Goal: Communication & Community: Answer question/provide support

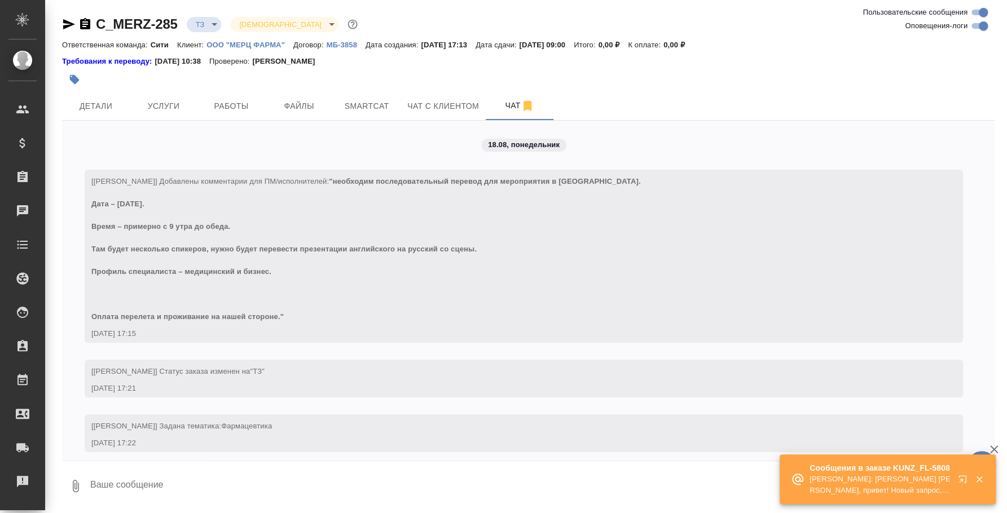
scroll to position [765, 0]
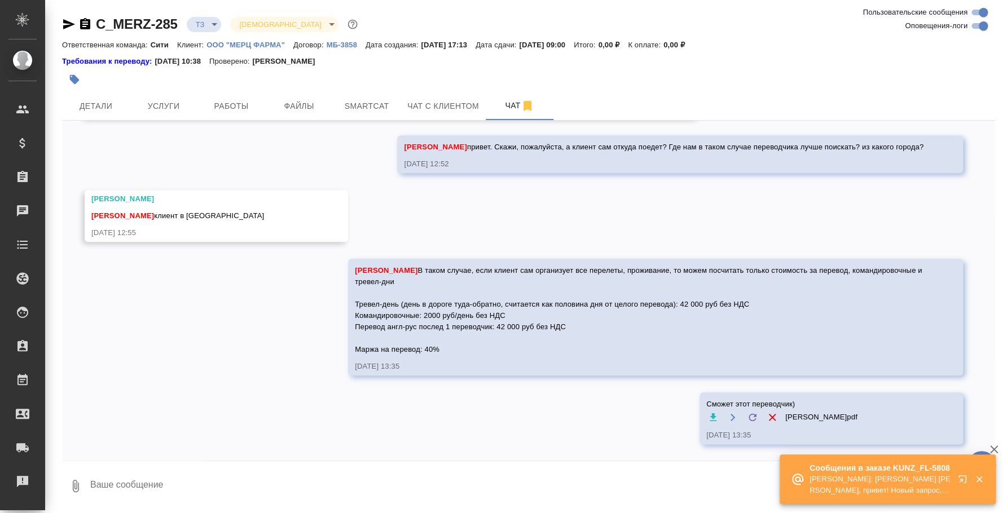
click at [960, 474] on button "button" at bounding box center [964, 481] width 27 height 27
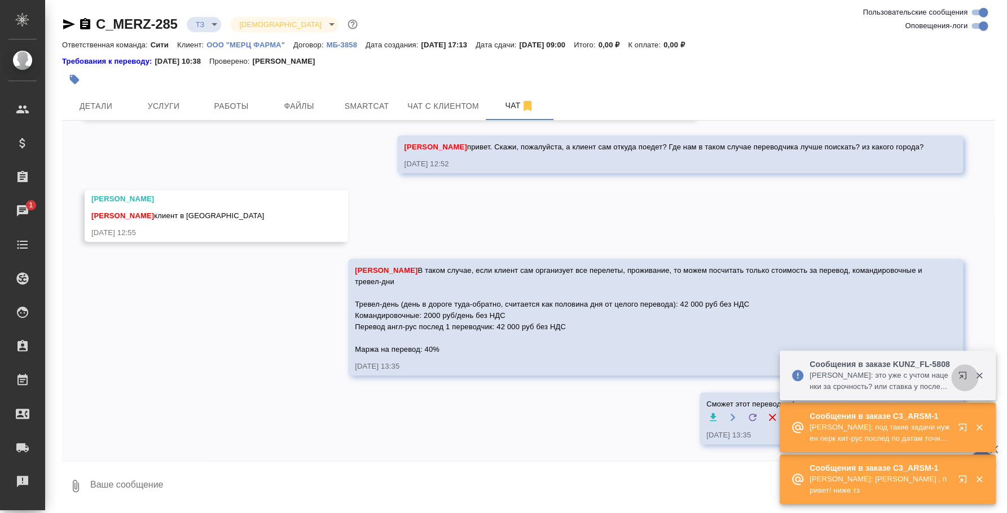
click at [959, 376] on icon "button" at bounding box center [965, 378] width 14 height 14
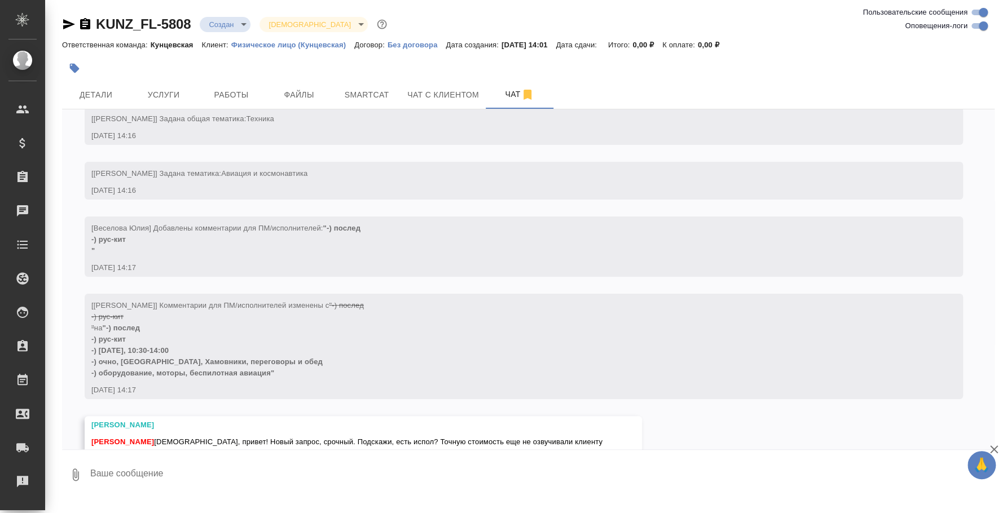
scroll to position [86, 0]
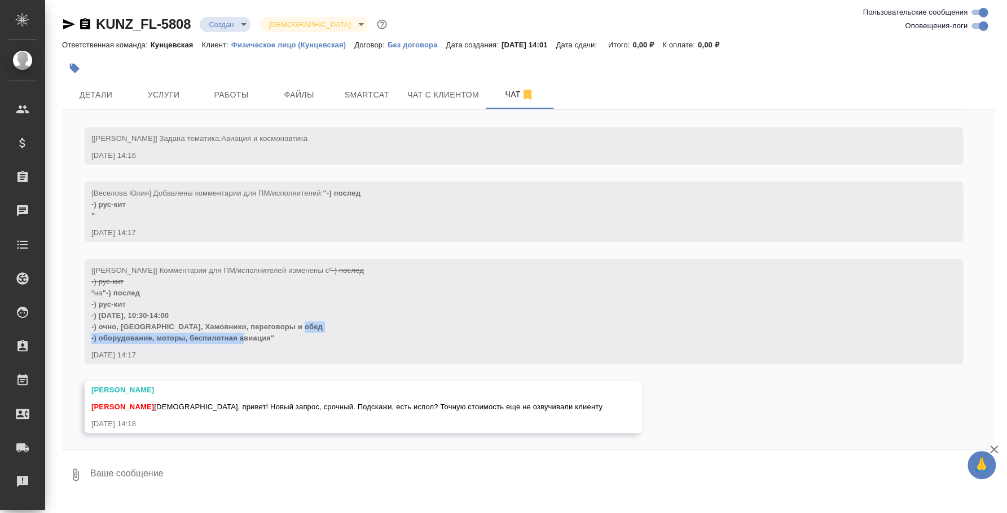
drag, startPoint x: 285, startPoint y: 336, endPoint x: 96, endPoint y: 335, distance: 189.0
click at [96, 335] on div "[Веселова Юлия] Комментарии для ПМ/исполнителей изменены с "-) послед -) рус-ки…" at bounding box center [507, 303] width 832 height 82
copy span "оборудование, моторы, беспилотная авиация""
click at [284, 344] on div "[Веселова Юлия] Комментарии для ПМ/исполнителей изменены с "-) послед -) рус-ки…" at bounding box center [507, 311] width 832 height 99
drag, startPoint x: 284, startPoint y: 340, endPoint x: 89, endPoint y: 289, distance: 201.7
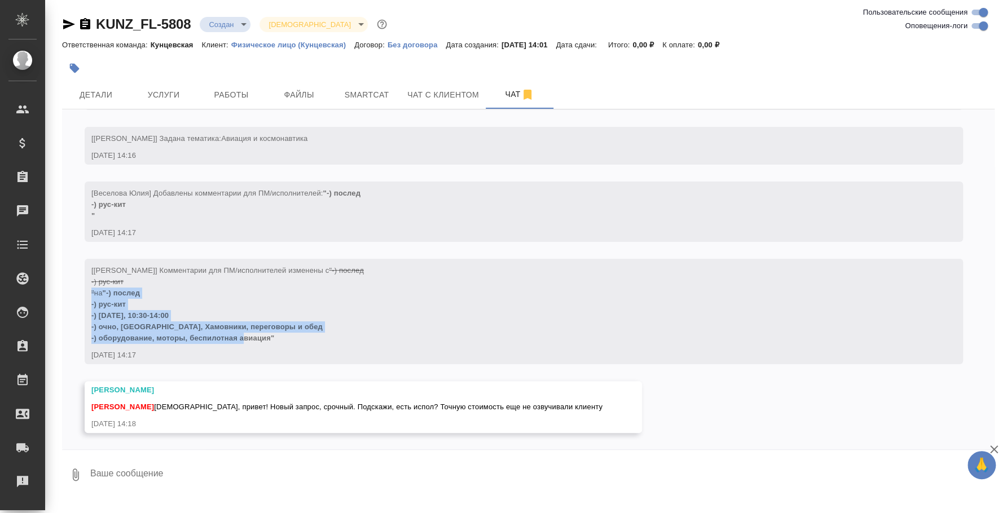
click at [89, 289] on div "[Веселова Юлия] Комментарии для ПМ/исполнителей изменены с "-) послед -) рус-ки…" at bounding box center [524, 311] width 878 height 105
copy span "" на "-) послед -) рус-кит -) 20 августа, 10:30-14:00 -) очно, Москва, Хамовник…"
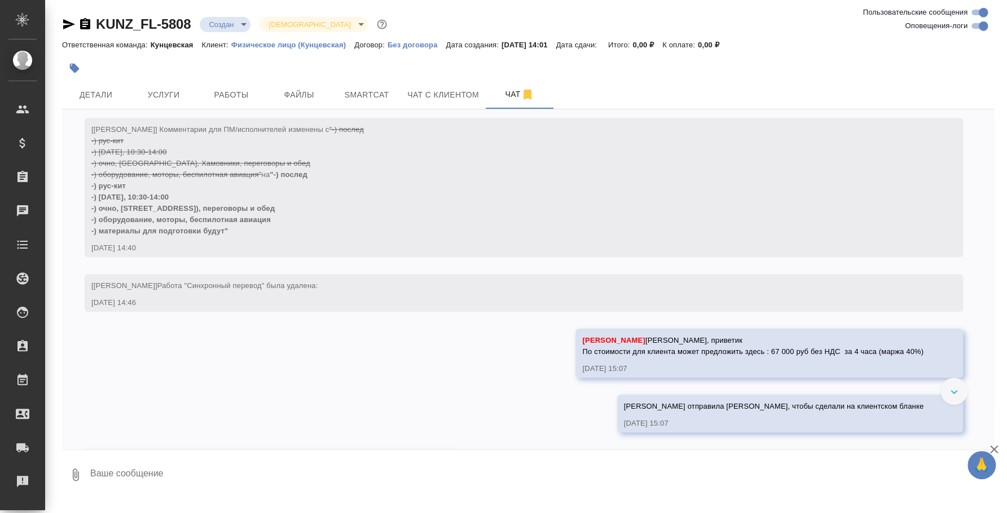
scroll to position [589, 0]
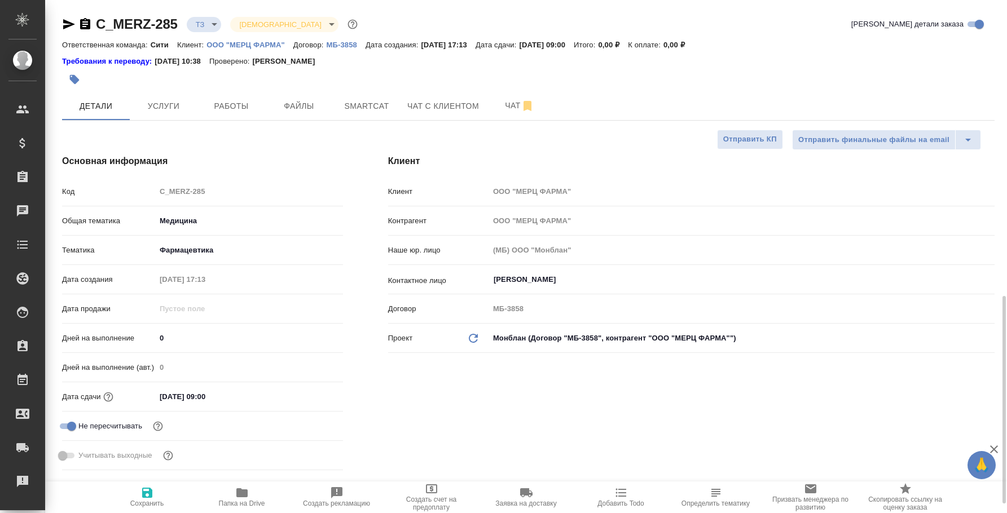
select select "RU"
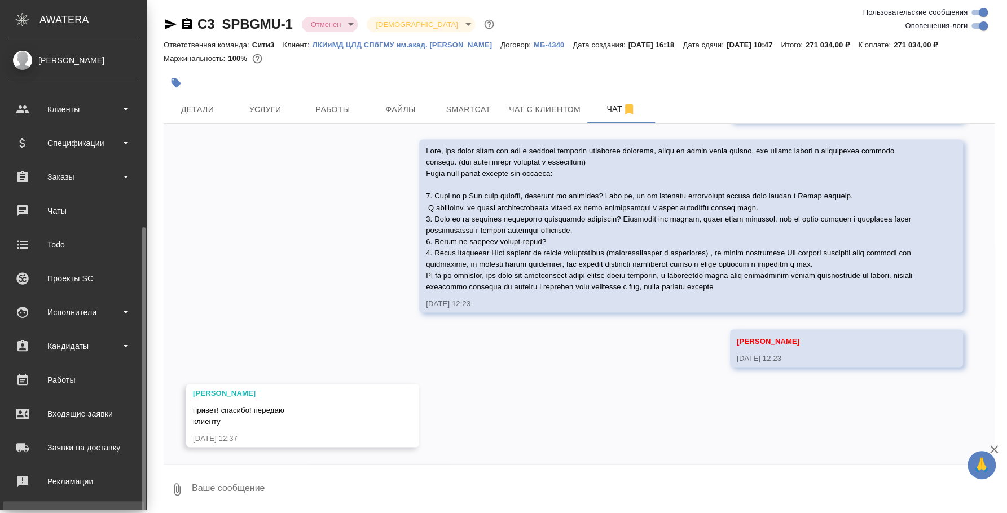
scroll to position [103, 0]
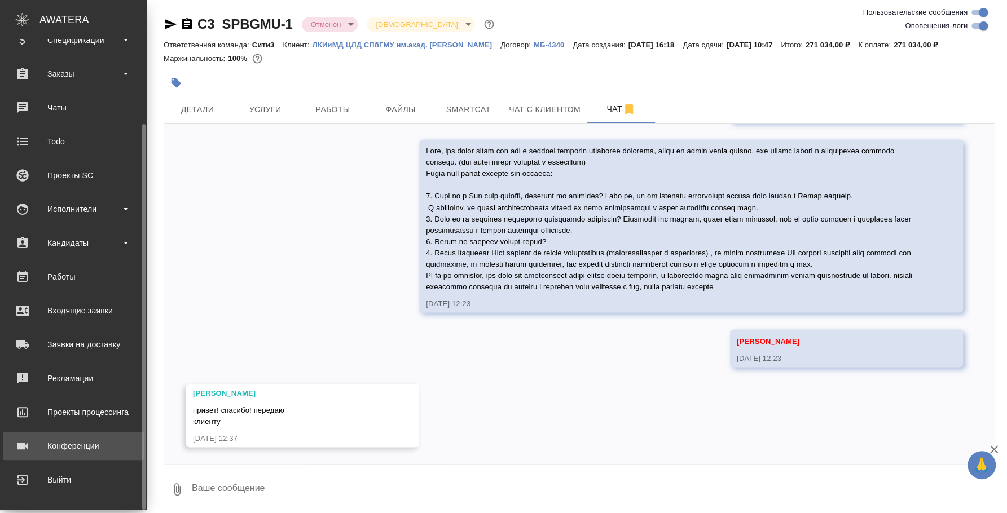
click at [77, 450] on div "Конференции" at bounding box center [73, 446] width 130 height 17
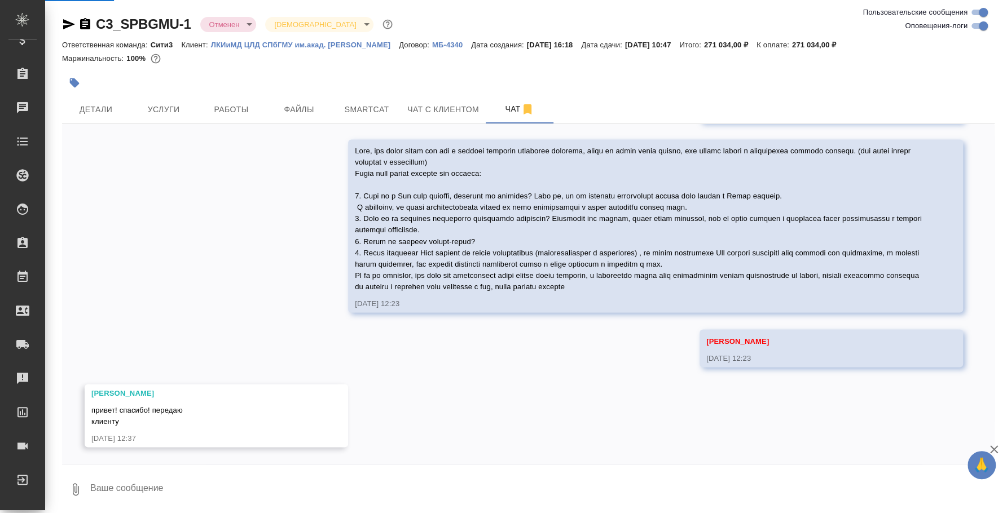
scroll to position [1290, 0]
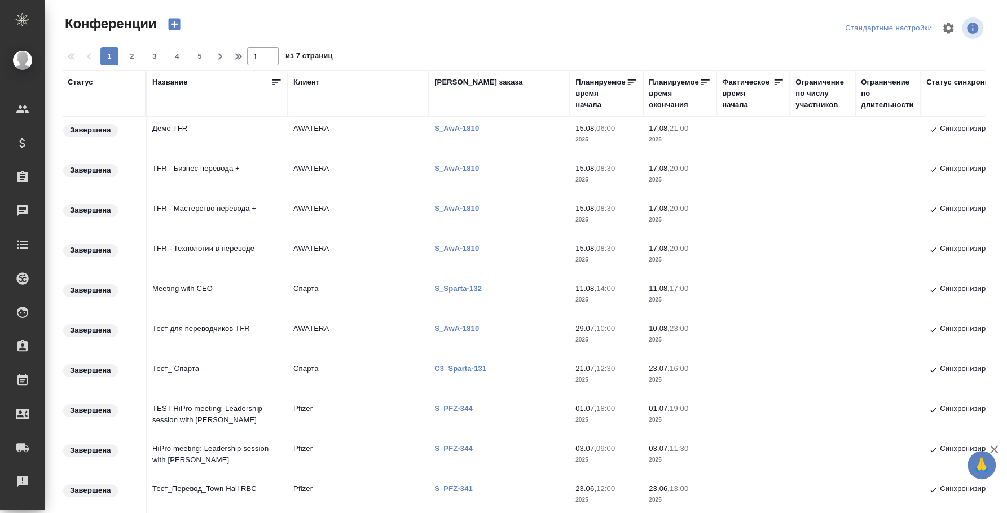
click at [199, 138] on td "Демо TFR" at bounding box center [217, 136] width 141 height 39
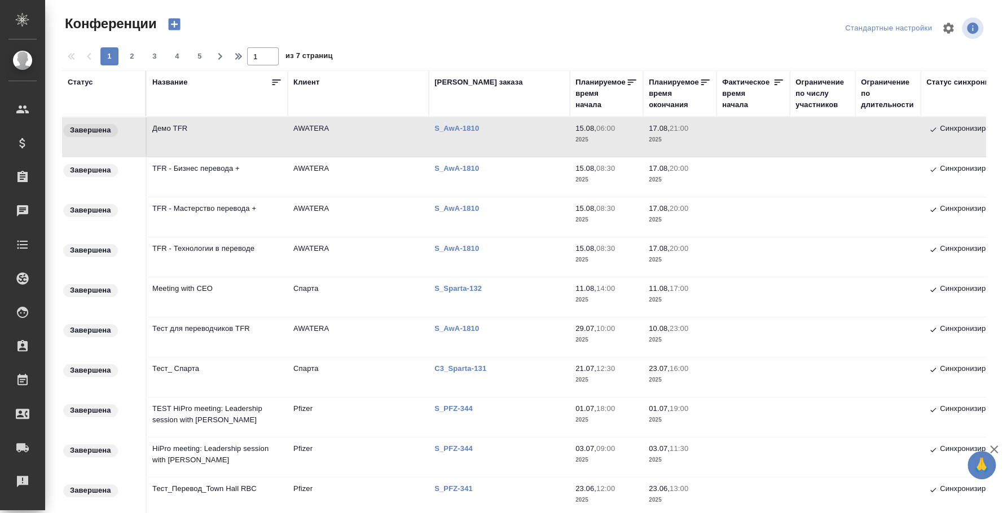
click at [199, 138] on td "Демо TFR" at bounding box center [217, 136] width 141 height 39
type input "Федотова Ирина"
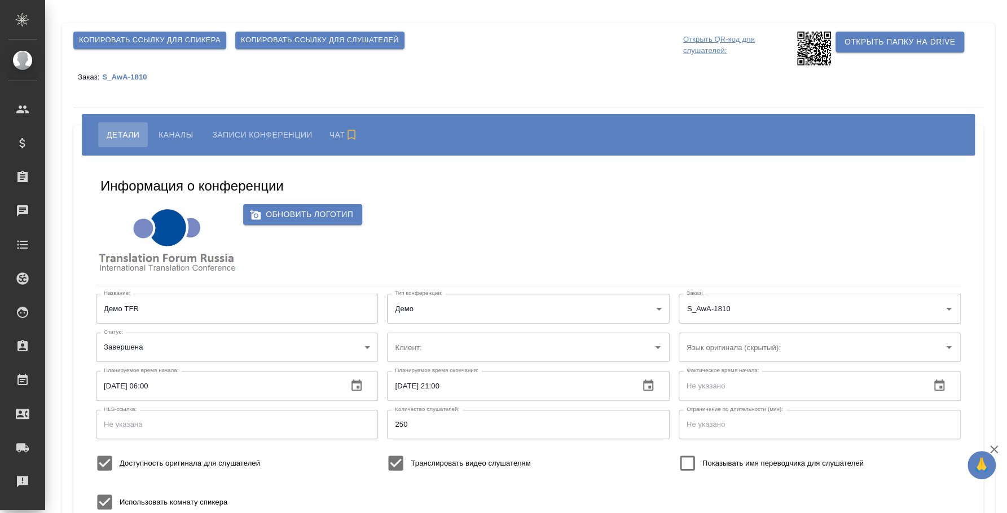
type input "Английский"
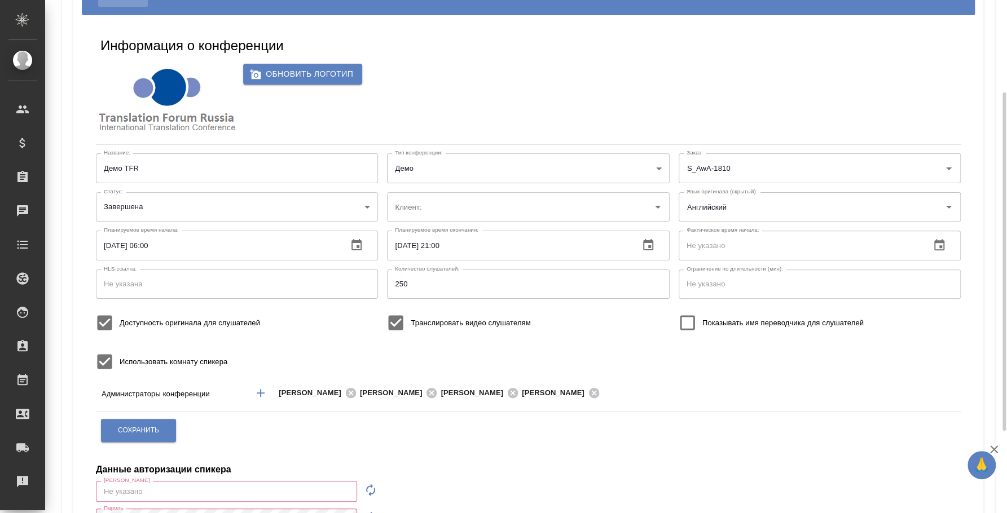
type input "AWATERA"
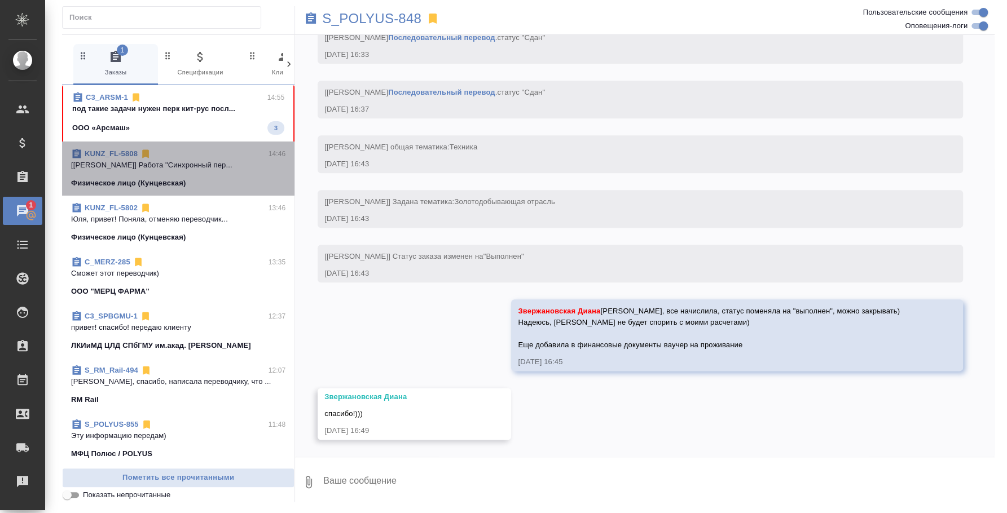
click at [182, 164] on p "[Веселова Юлия] Работа "Синхронный пер..." at bounding box center [178, 165] width 214 height 11
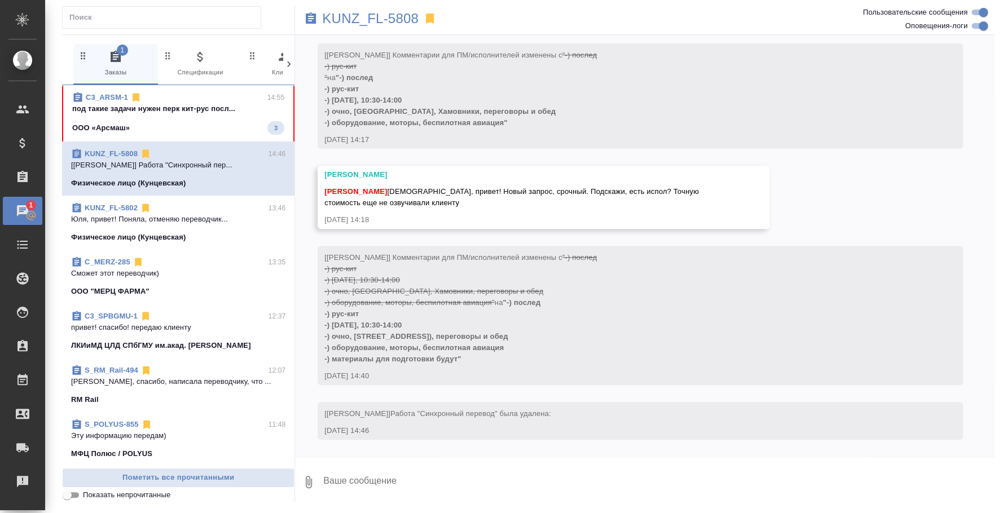
scroll to position [227, 0]
click at [452, 469] on textarea at bounding box center [658, 482] width 672 height 38
click at [450, 483] on textarea at bounding box center [658, 482] width 672 height 38
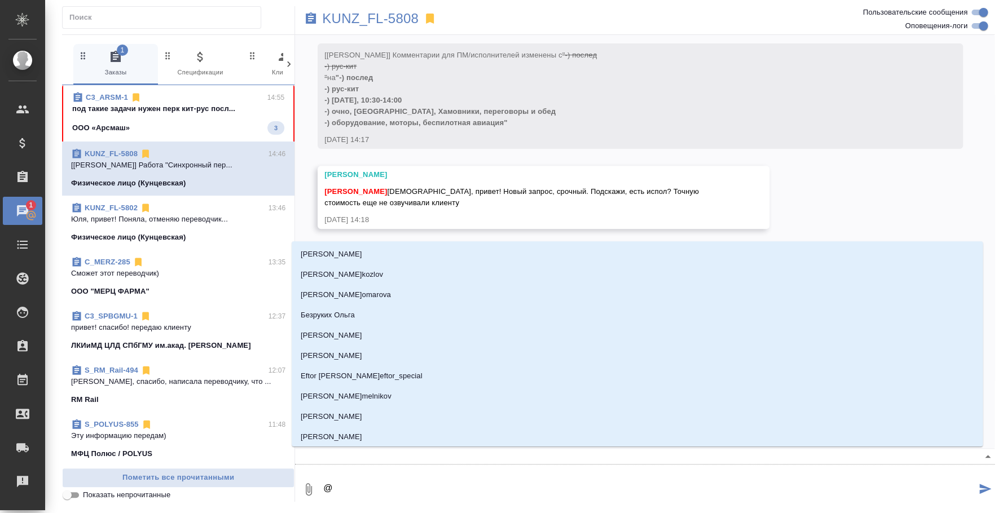
type textarea "@v"
type input "v"
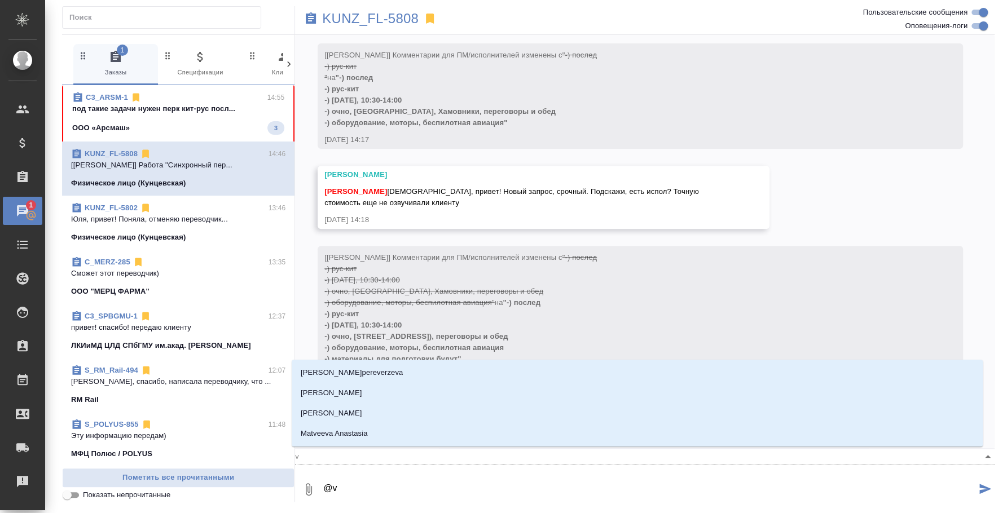
type textarea "@ve"
type input "ve"
type textarea "@ves"
type input "ves"
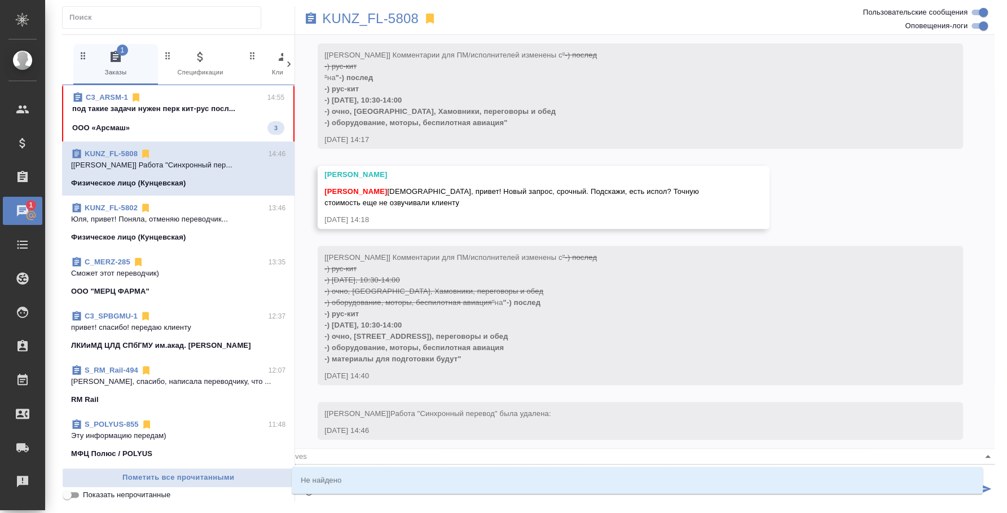
type textarea "@ve"
type input "ve"
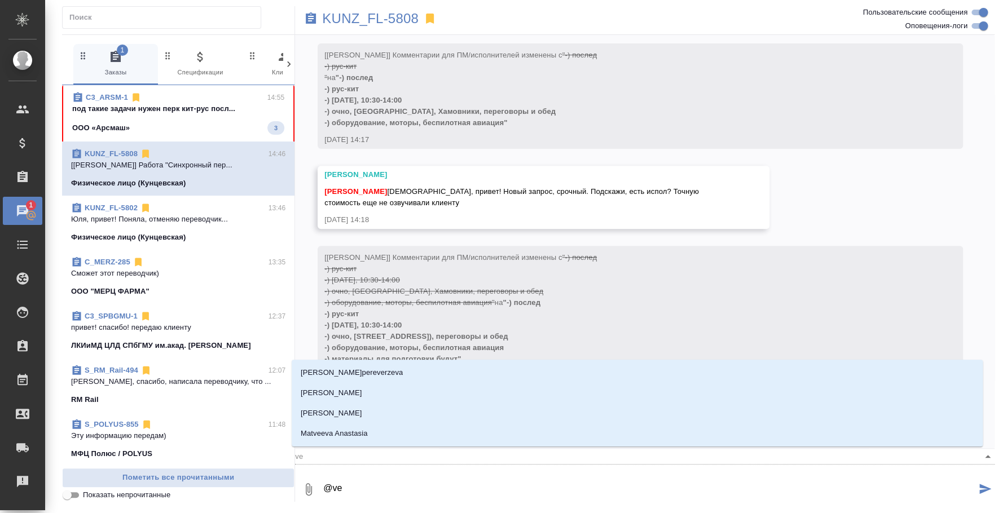
type textarea "@v"
type input "v"
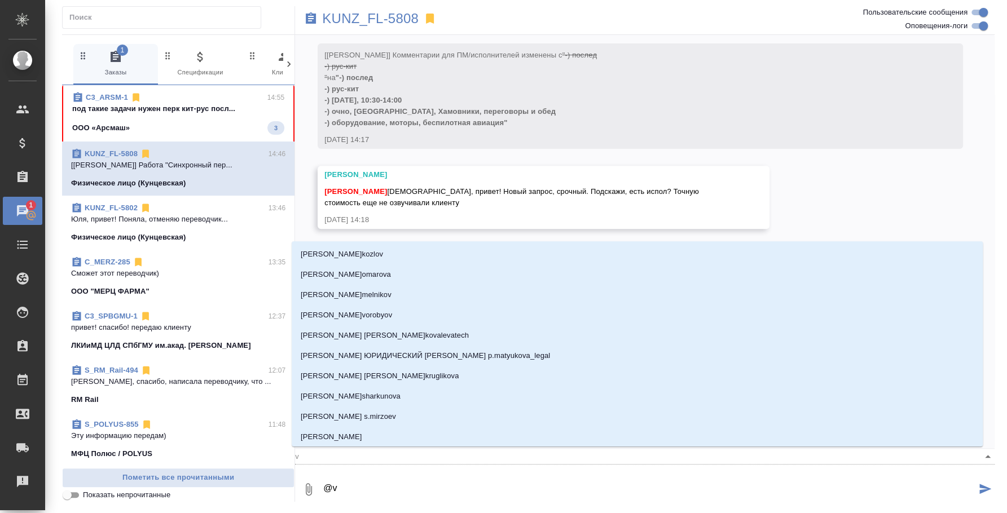
type textarea "@"
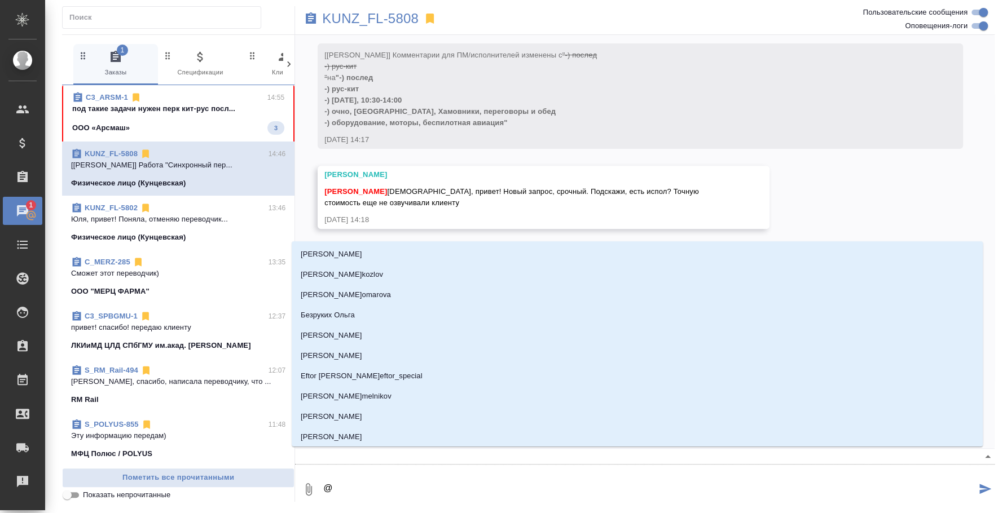
type textarea "@м"
type input "м"
type textarea "@му"
type input "му"
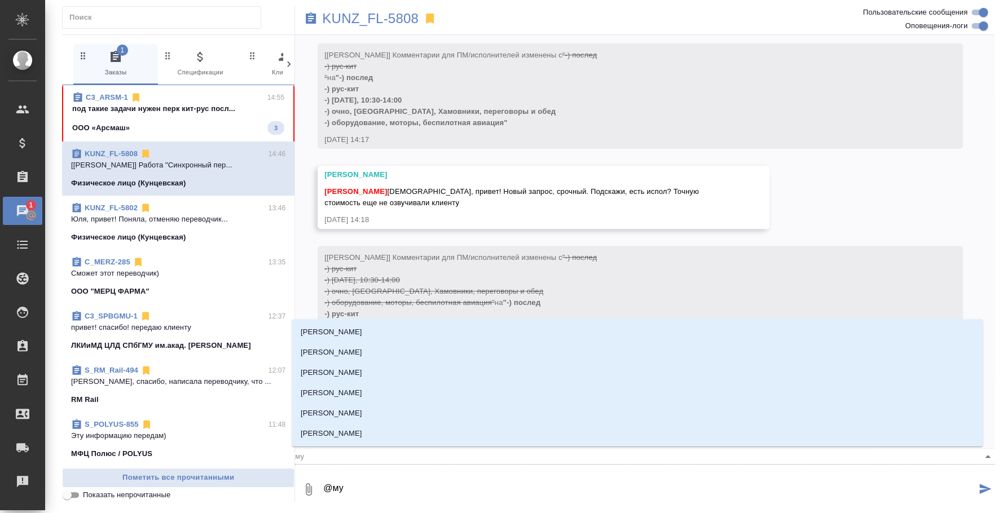
type textarea "@муы"
type input "муы"
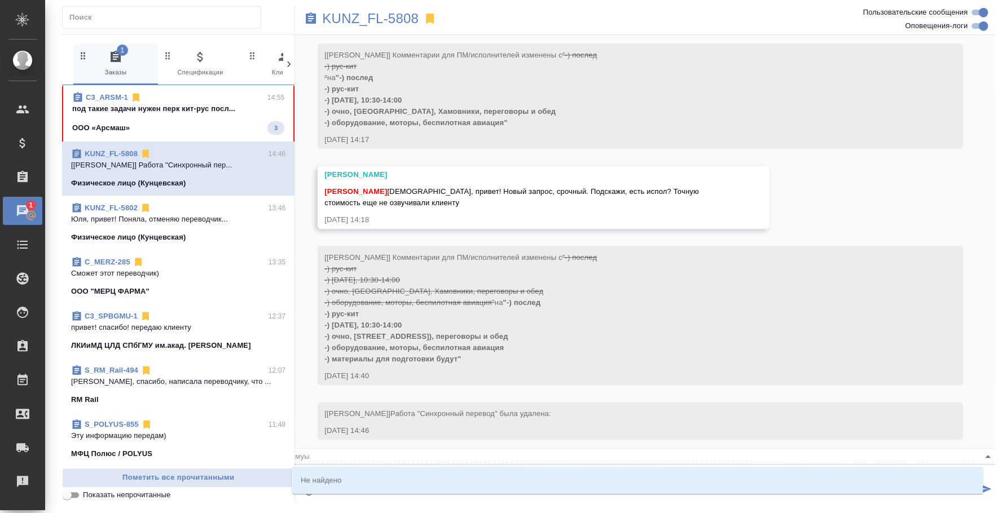
type textarea "@муыу"
type input "муыу"
type textarea "@муы"
type input "муы"
type textarea "@му"
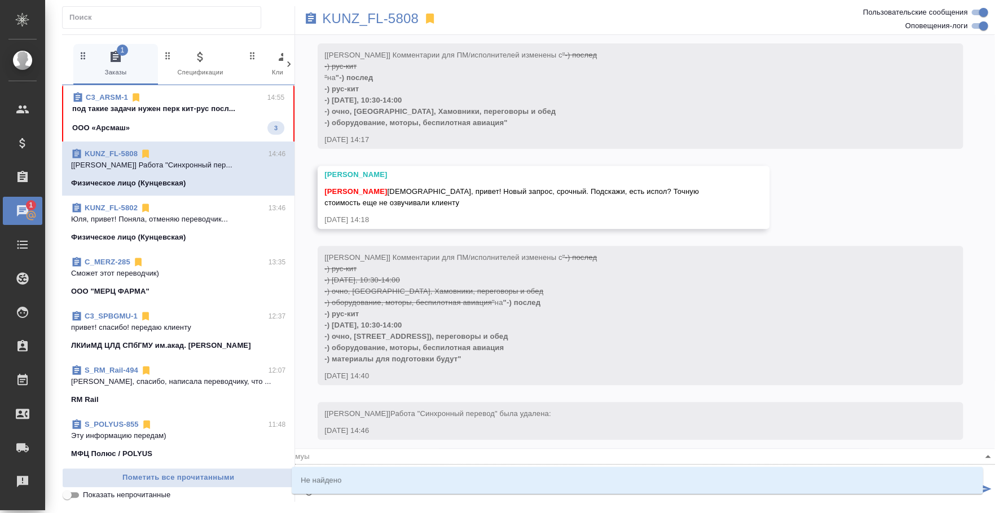
type input "му"
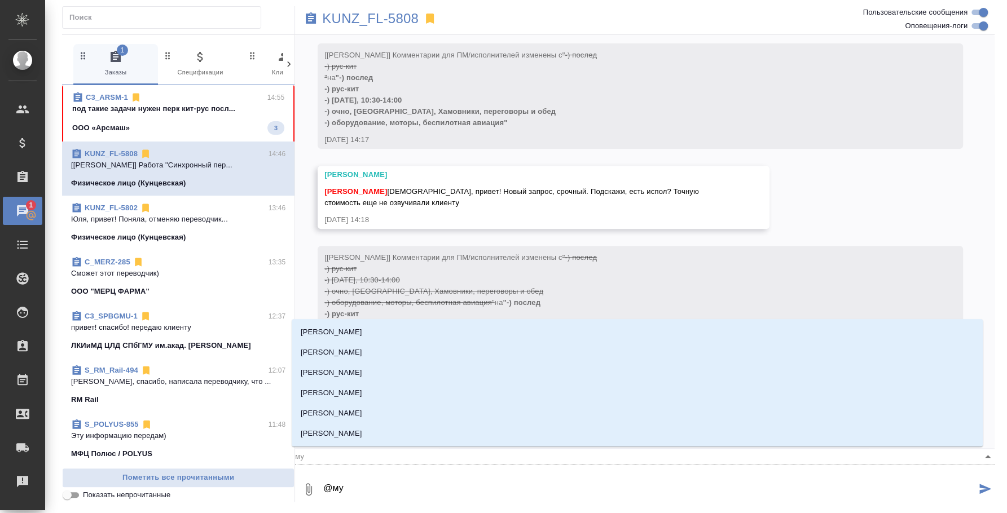
type textarea "@м"
type input "м"
type textarea "@"
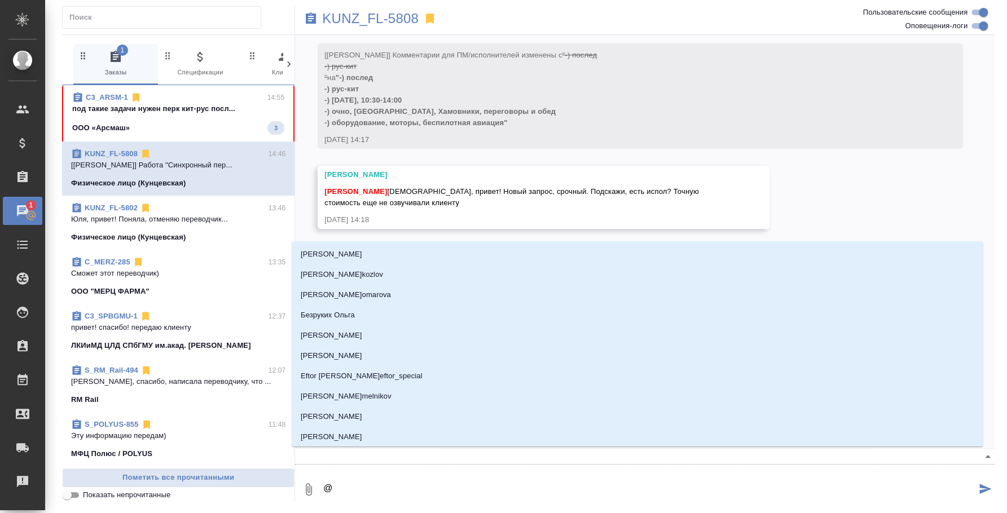
type textarea "@v"
type input "v"
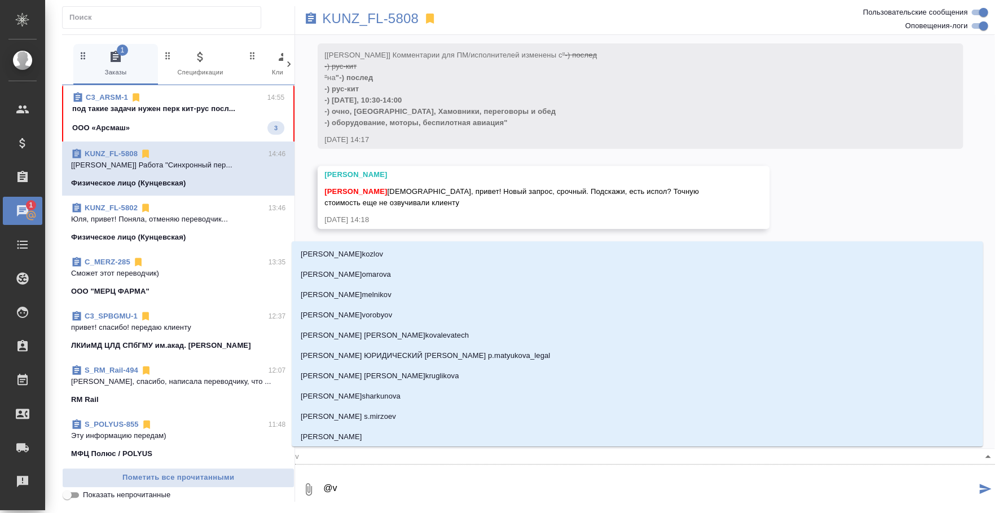
type textarea "@ve"
type input "ve"
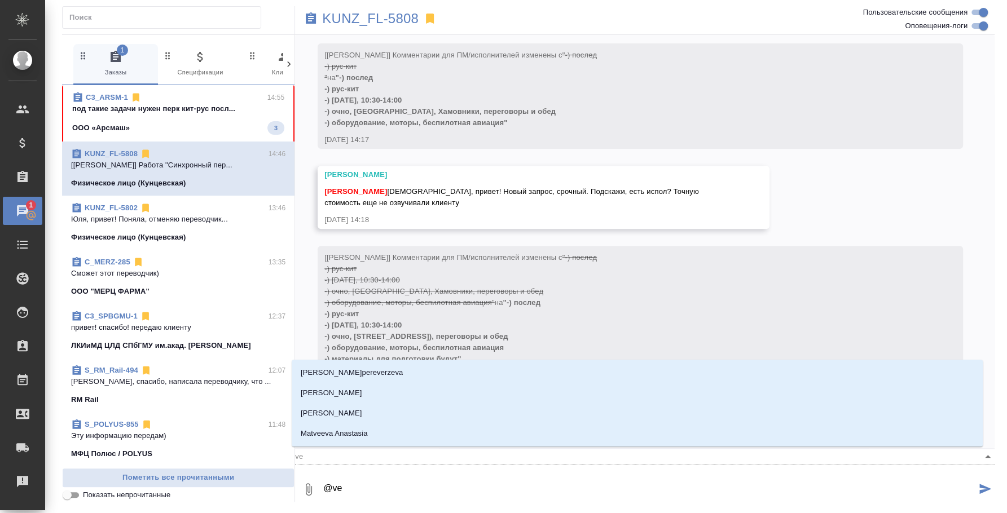
type textarea "@ves"
type input "ves"
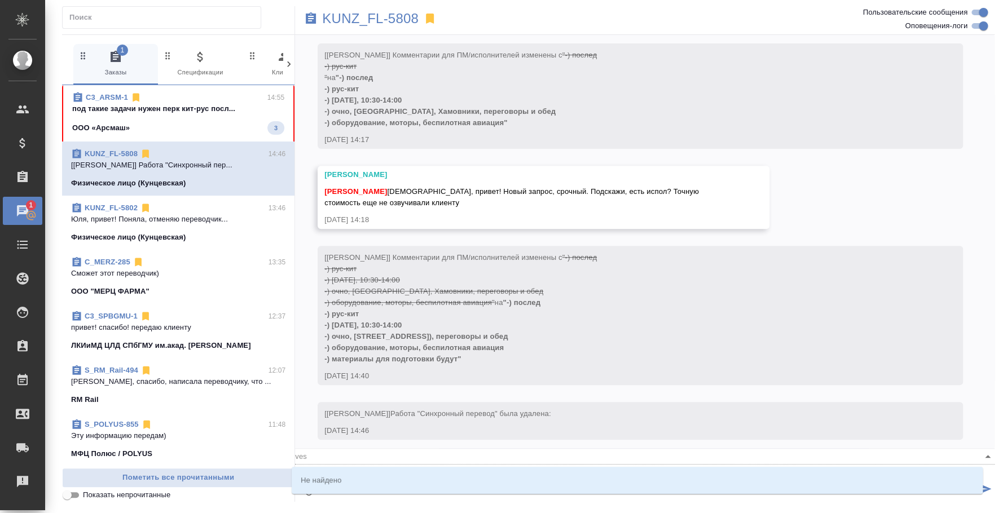
type textarea "@ve"
type input "ve"
type textarea "@v"
type input "v"
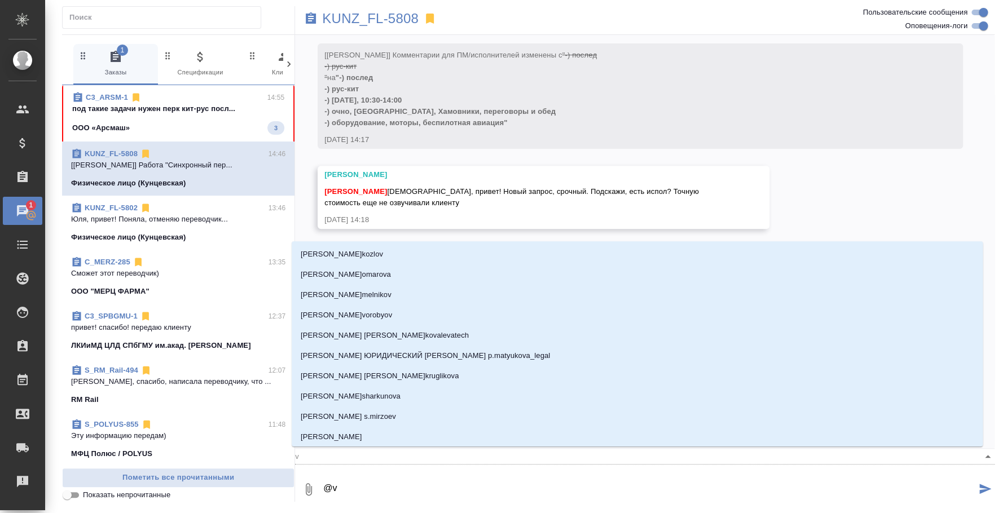
type textarea "@"
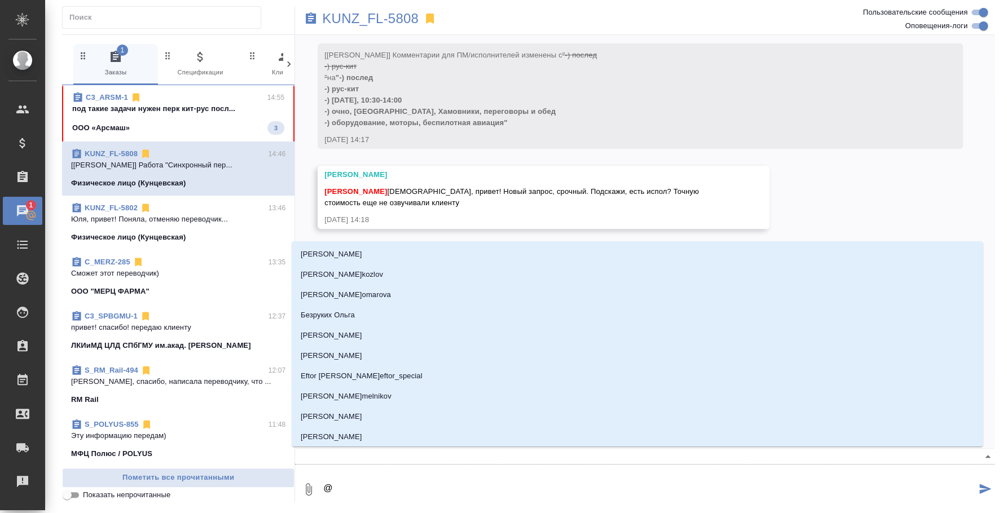
type textarea "@."
type input "."
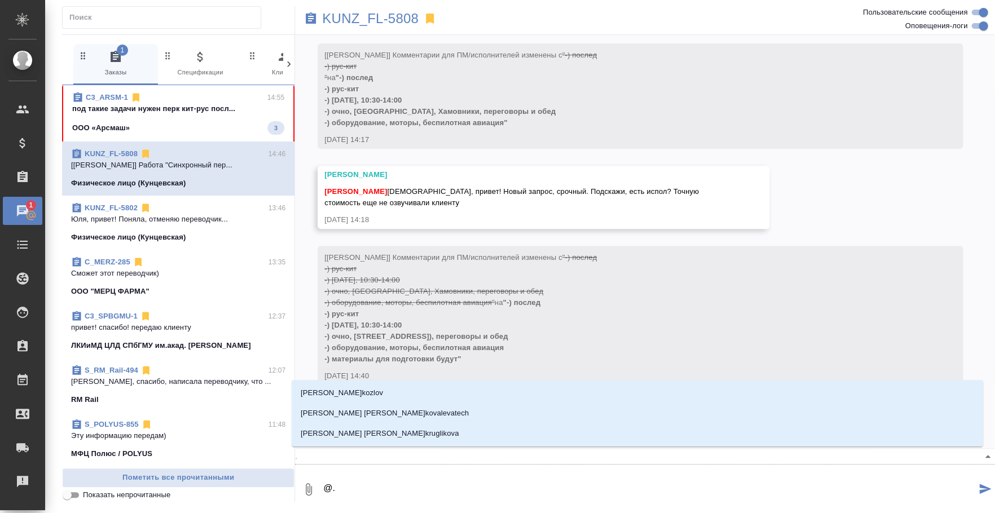
type textarea "@.k"
type input ".k"
type textarea "@."
type input "."
type textarea "@"
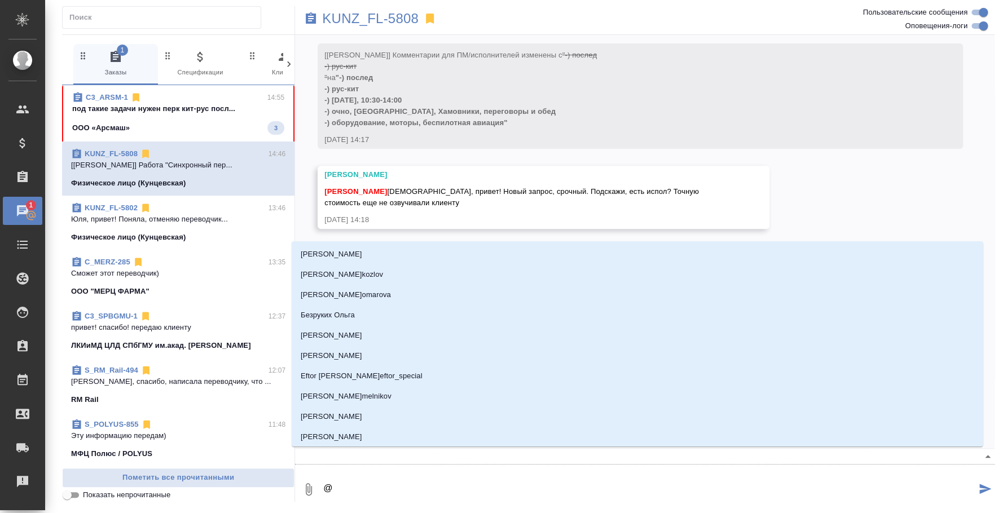
type textarea "@ю"
type input "ю"
type textarea "@юл"
type input "юл"
type textarea "@юли"
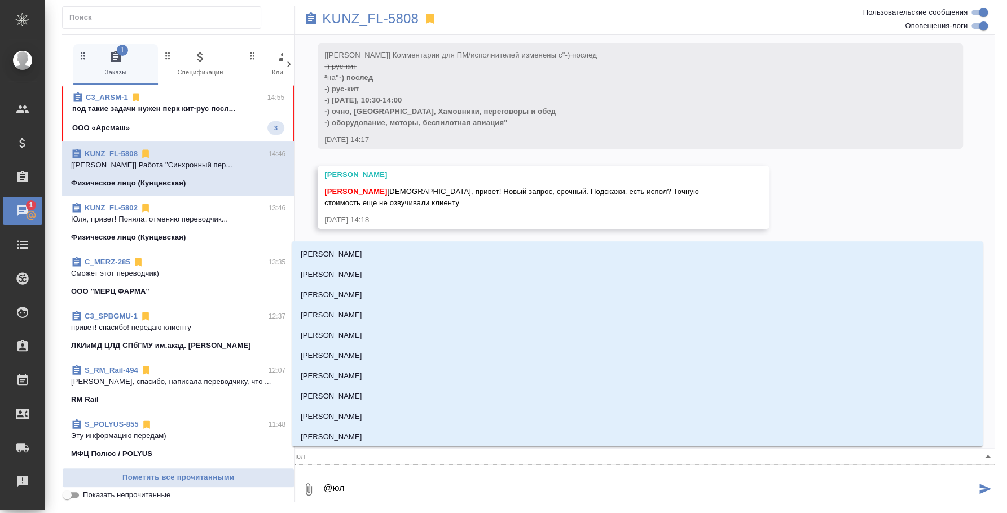
type input "юли"
type textarea "@юлия"
type input "юлия"
type textarea "@юлия"
type input "юлия"
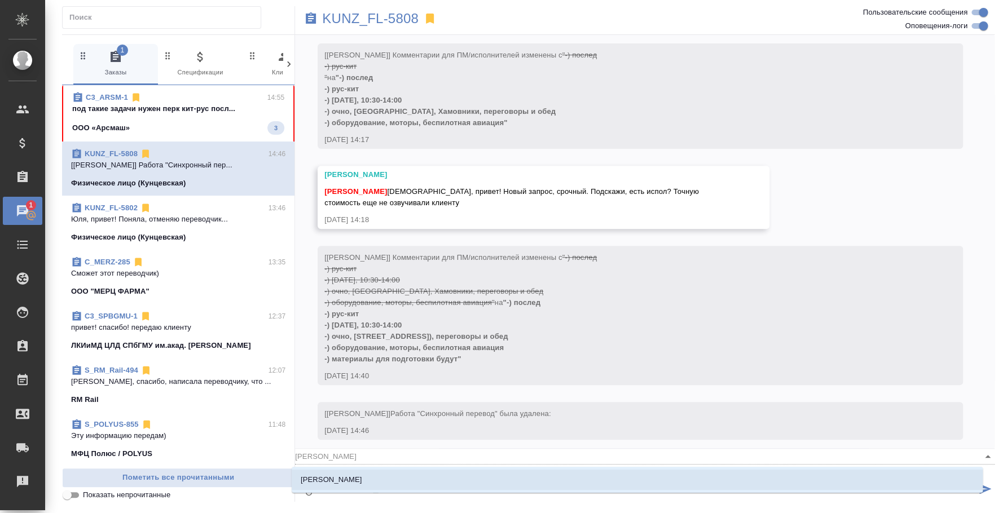
type textarea "@юлия"
type input "юлия"
type textarea "@юли"
type input "юли"
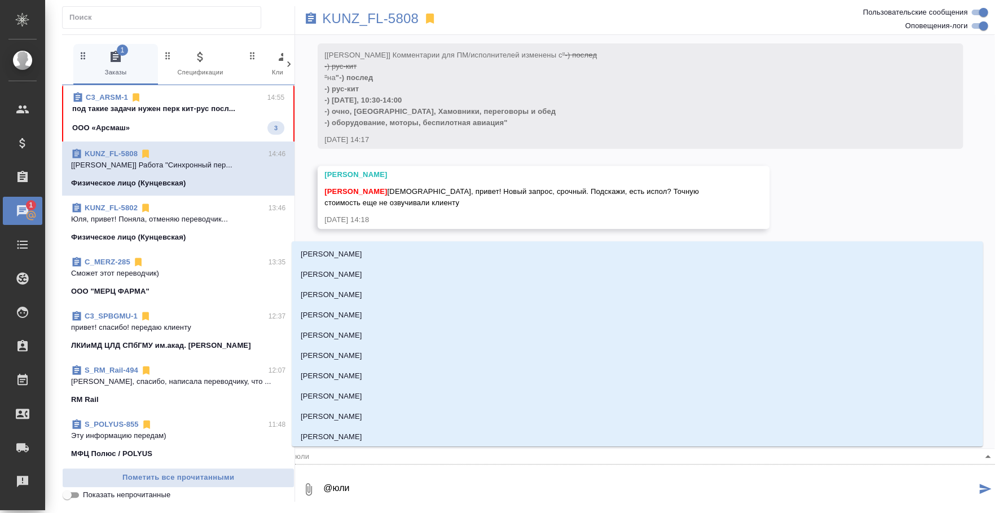
type textarea "@юл"
type input "юл"
type textarea "@ю"
type input "ю"
type textarea "@"
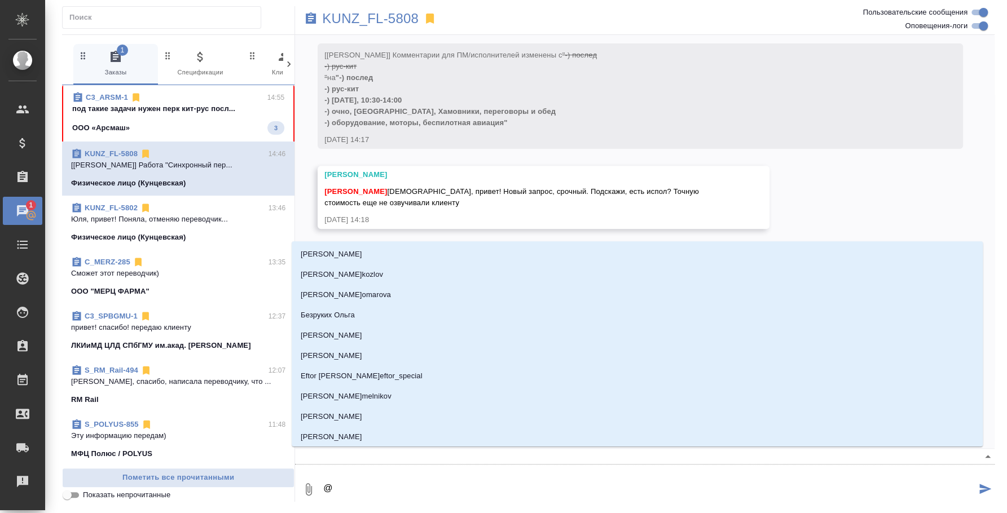
type textarea "@в"
type input "в"
type textarea "@ве"
type input "ве"
type textarea "@вес"
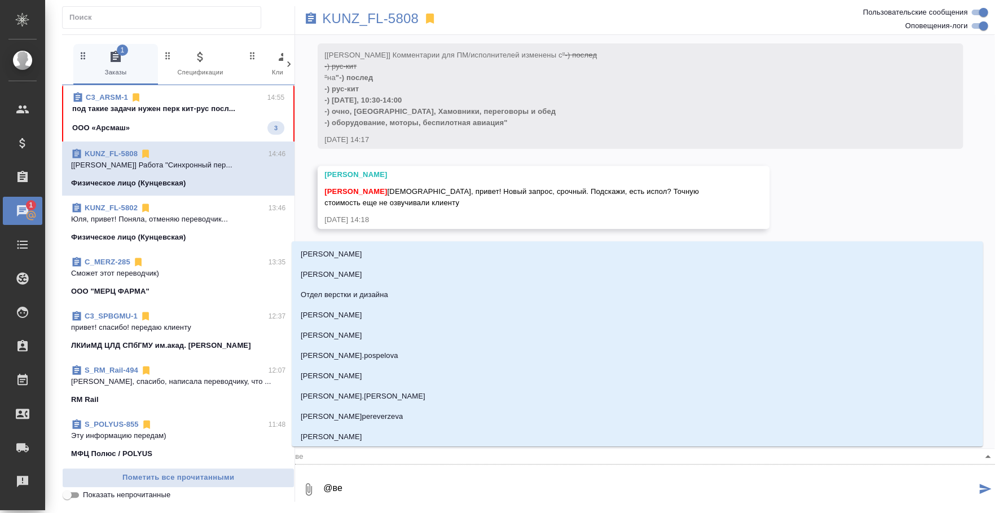
type input "вес"
type textarea "@весе"
type input "весе"
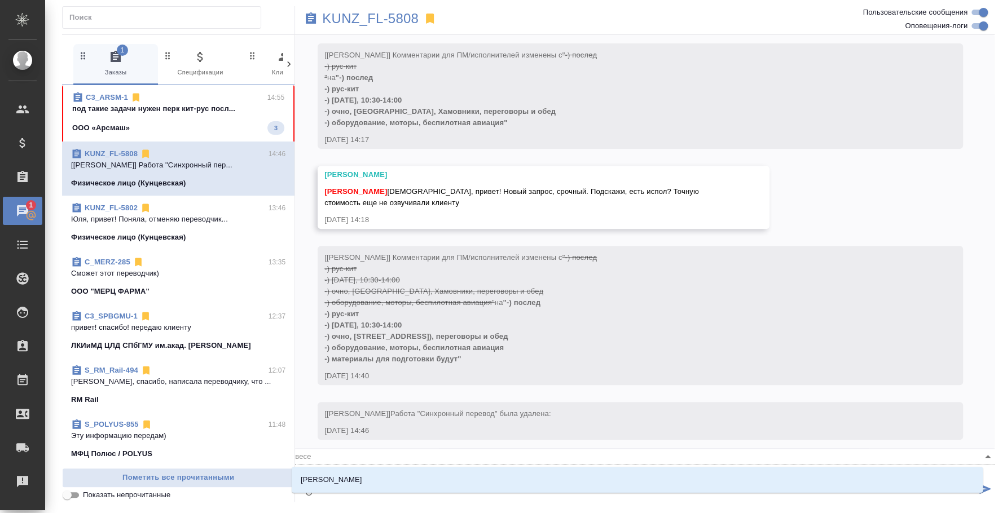
click at [450, 483] on li "[PERSON_NAME]" at bounding box center [637, 480] width 691 height 20
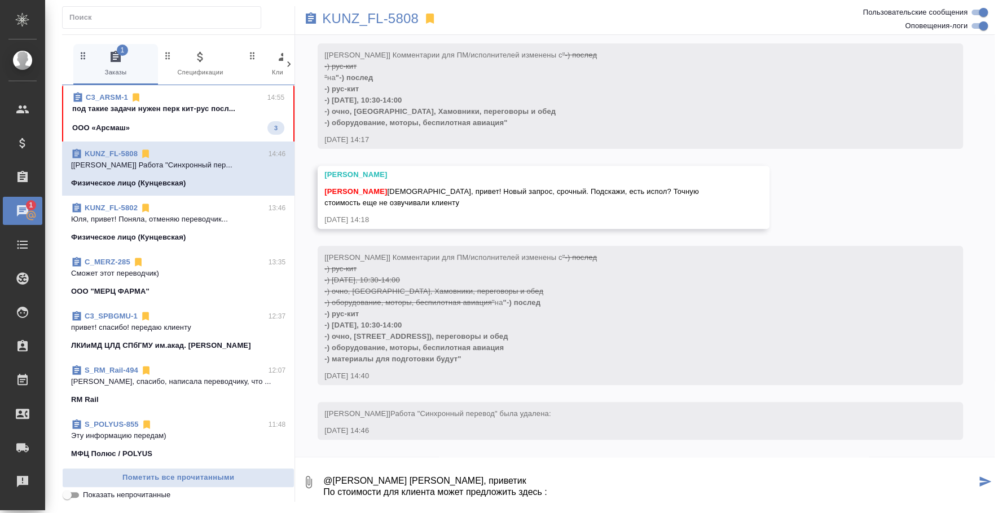
scroll to position [18, 0]
drag, startPoint x: 516, startPoint y: 121, endPoint x: 525, endPoint y: 3, distance: 118.3
click at [353, 94] on div "[Веселова Юлия] Комментарии для ПМ/исполнителей изменены с "-) послед -) рус-ки…" at bounding box center [623, 88] width 599 height 82
click at [562, 478] on textarea "@Веселова Юлия Юля, приветик По стоимости для клиента может предложить здесь :" at bounding box center [649, 482] width 654 height 38
paste textarea "67000"
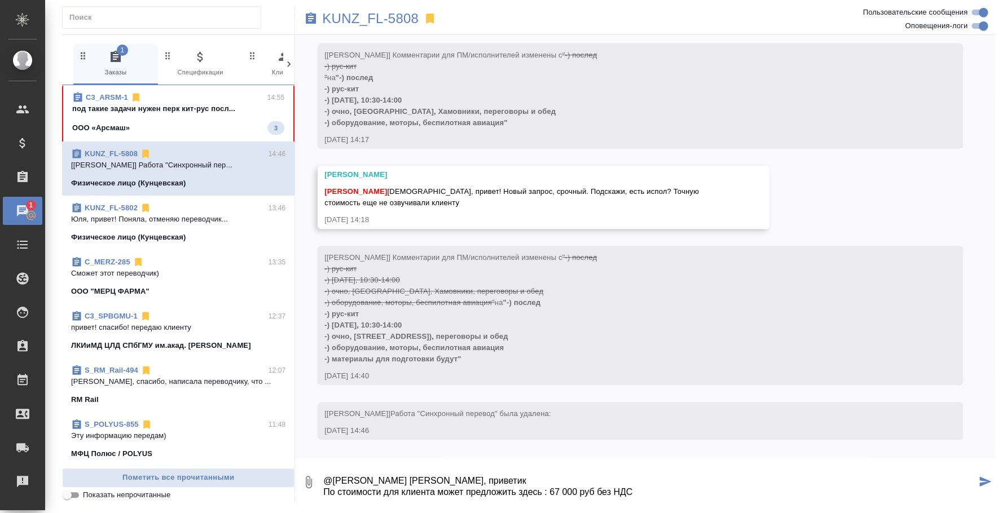
click at [655, 477] on textarea "@Веселова Юлия Юля, приветик По стоимости для клиента может предложить здесь : …" at bounding box center [649, 482] width 654 height 38
type textarea "@Веселова Юлия Юля, приветик По стоимости для клиента может предложить здесь : …"
click at [984, 483] on icon "submit" at bounding box center [985, 482] width 12 height 10
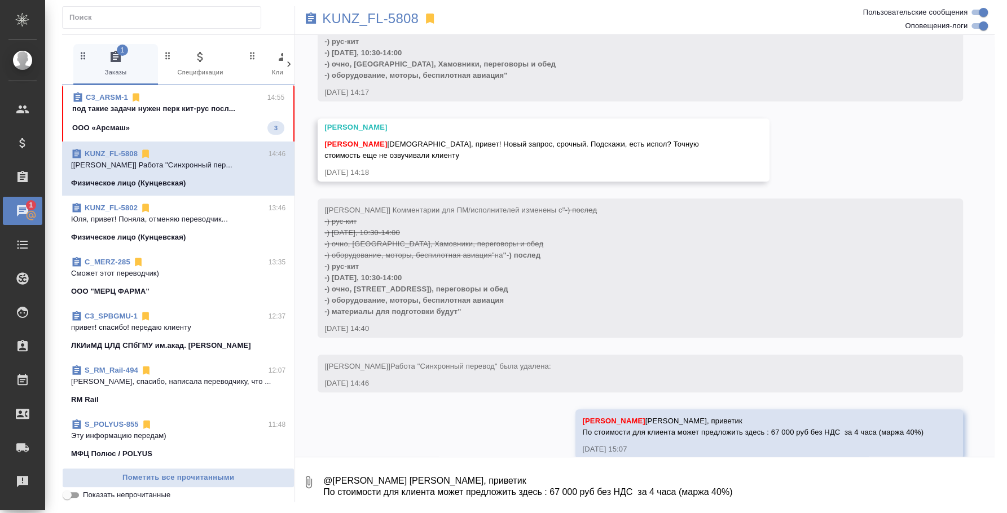
scroll to position [293, 0]
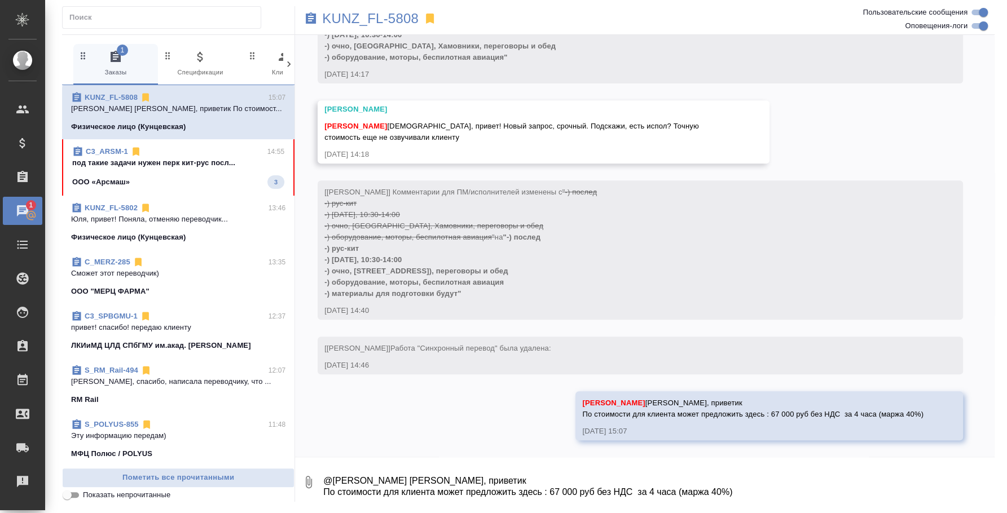
click at [543, 501] on textarea "@Веселова Юлия Юля, приветик По стоимости для клиента может предложить здесь : …" at bounding box center [658, 482] width 672 height 38
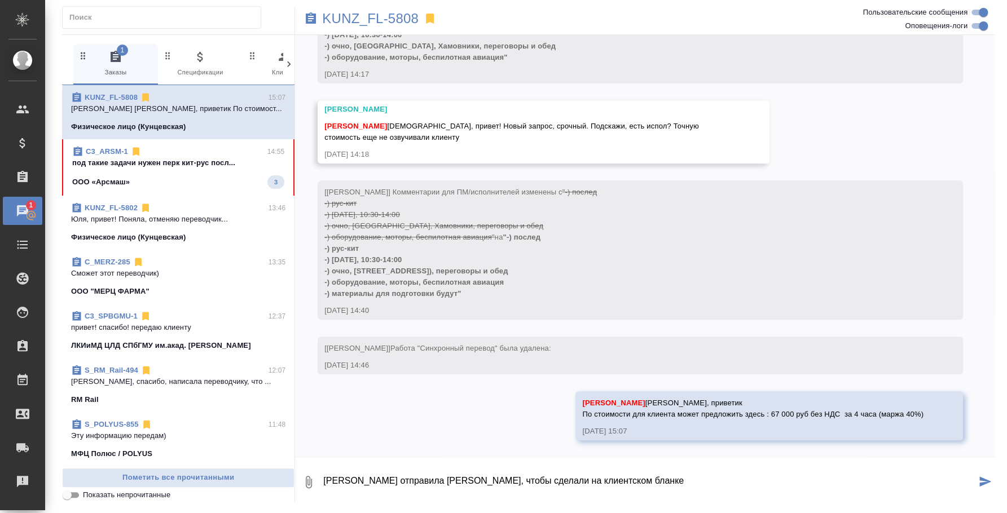
type textarea "Резюме отправила вендорам, чтобы сделали на клиентском бланке"
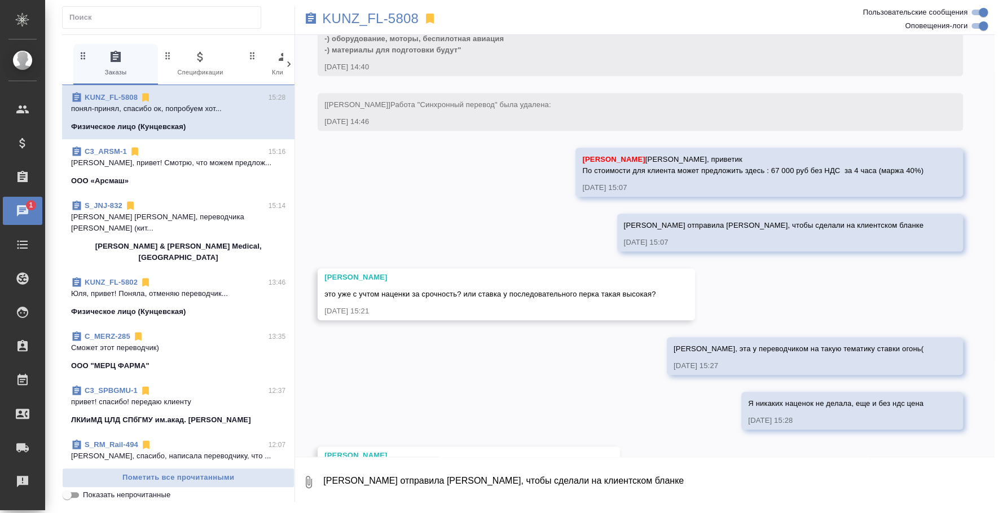
scroll to position [606, 0]
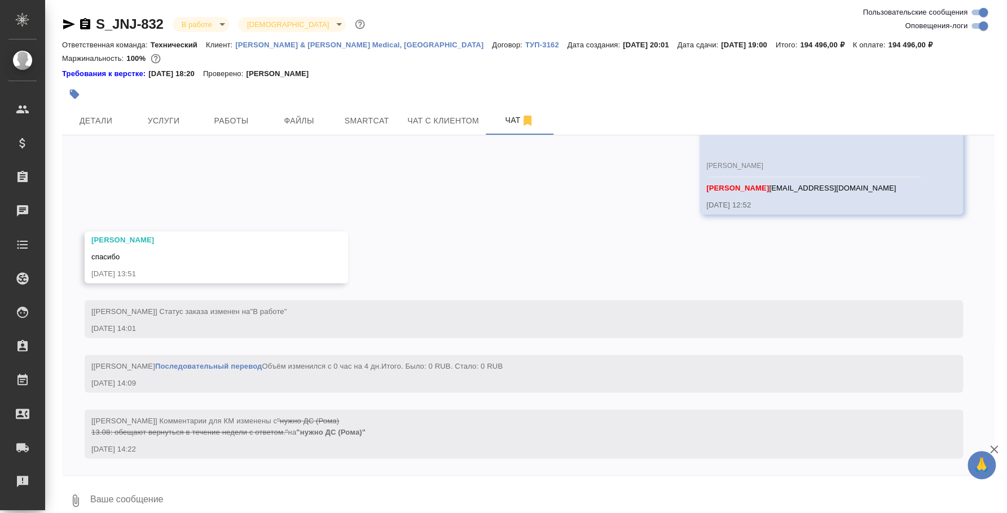
scroll to position [6828, 0]
click at [710, 489] on textarea at bounding box center [541, 501] width 905 height 38
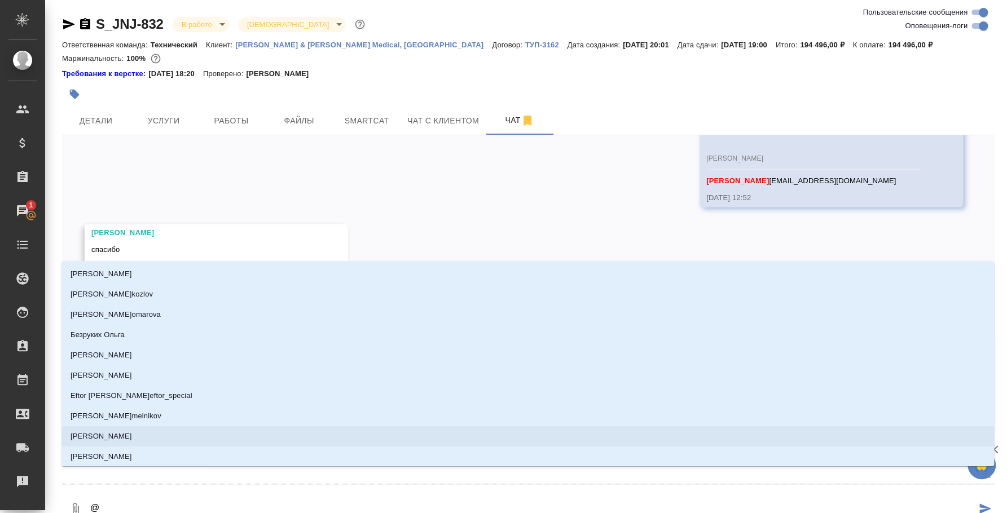
type textarea "@у"
type input "у"
type textarea "@ус"
type input "ус"
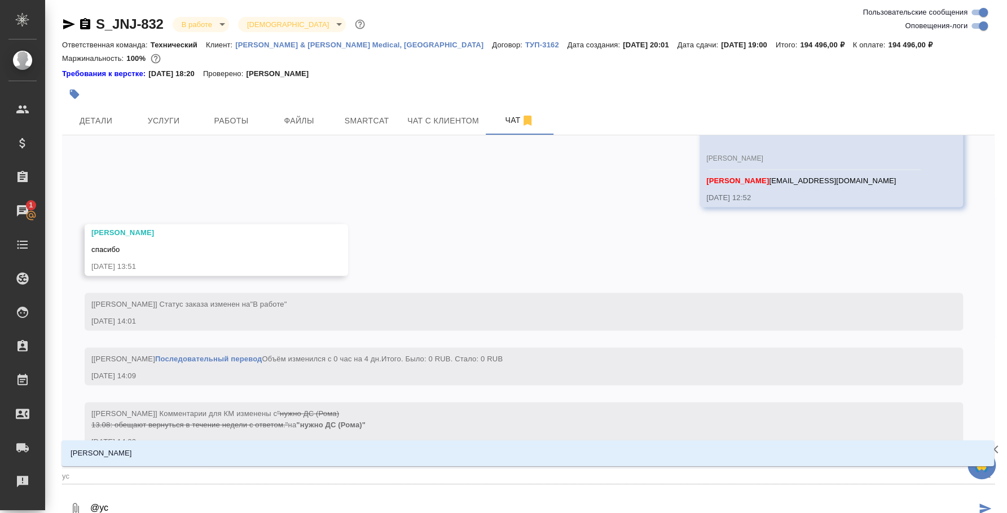
type textarea "@усм"
type input "усм"
type textarea "@усма"
type input "усма"
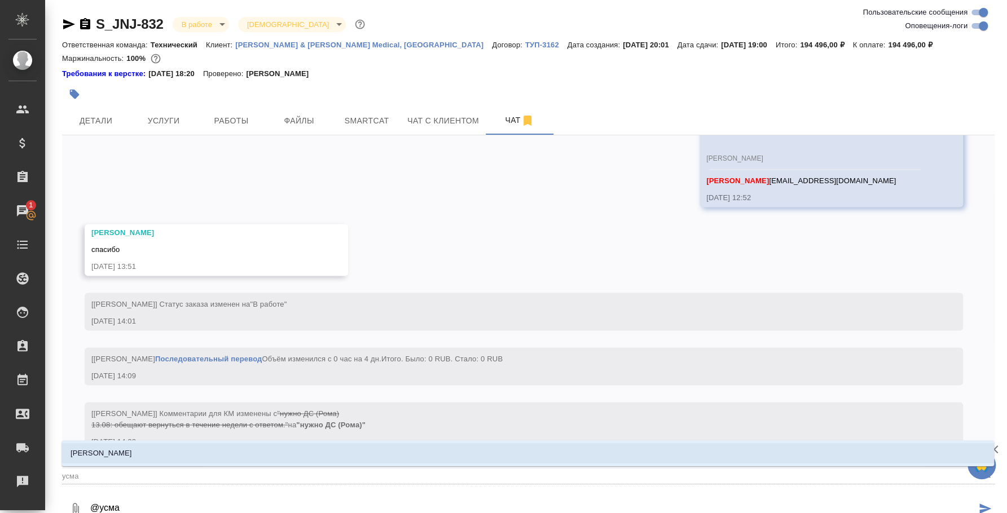
click at [151, 456] on li "[PERSON_NAME]" at bounding box center [527, 453] width 932 height 20
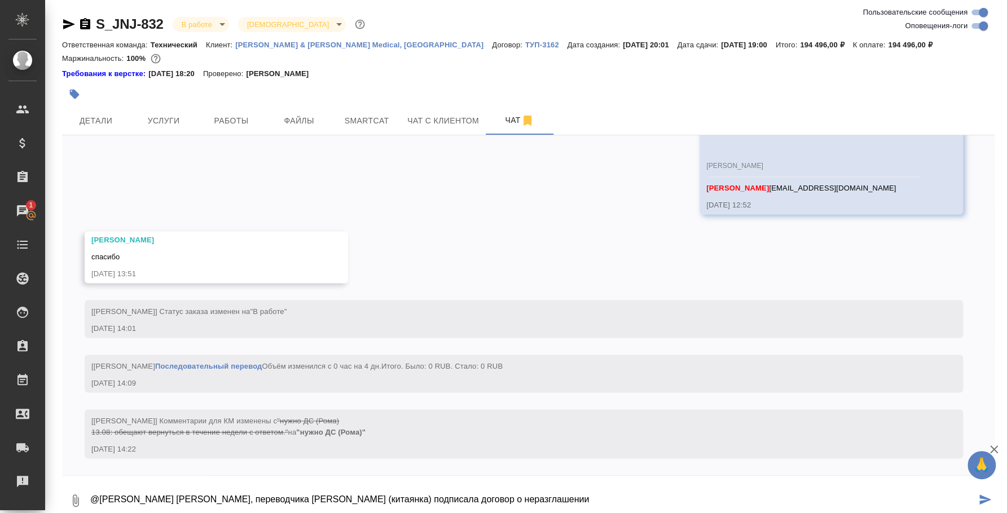
type textarea "@Усманова Ольга Оля, переводчика Аня (китаянка) подписала договор о неразглашен…"
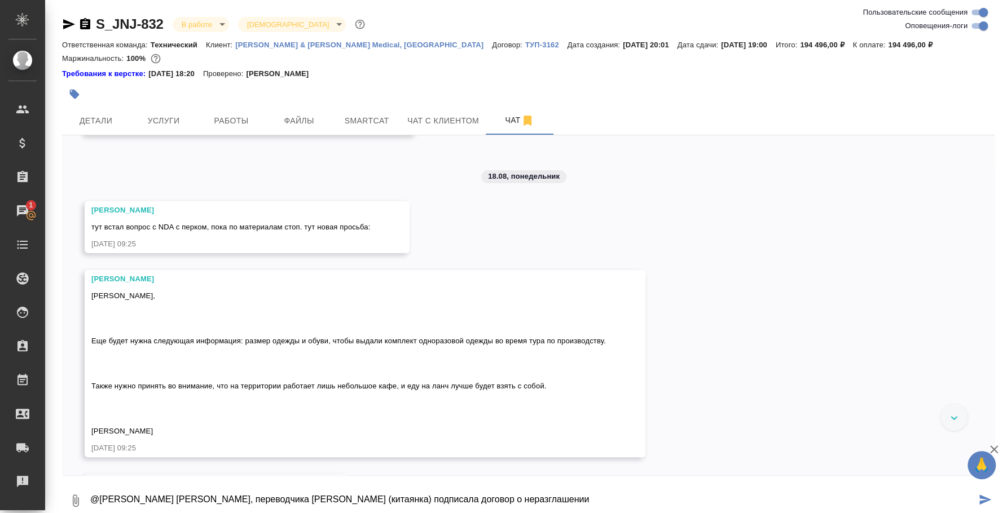
scroll to position [5418, 0]
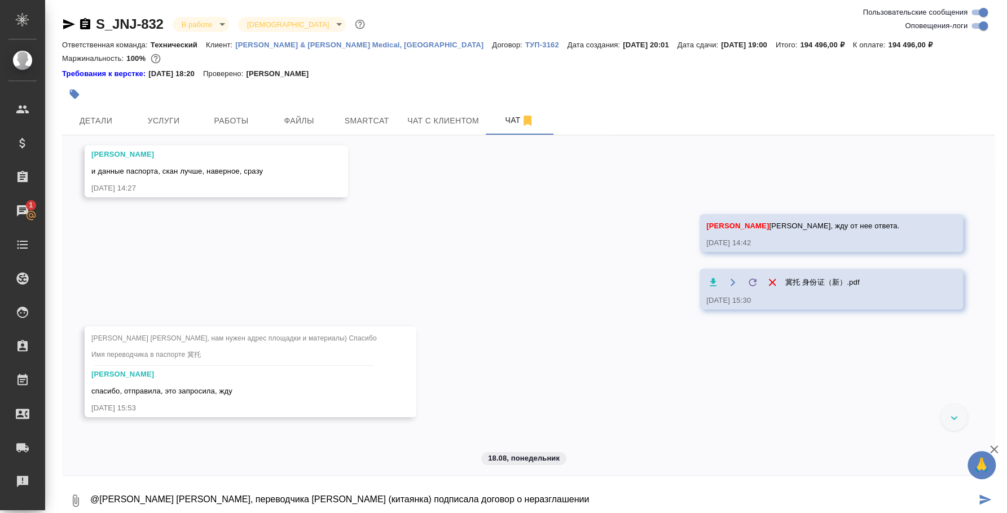
click at [988, 500] on icon "submit" at bounding box center [985, 500] width 12 height 10
click at [994, 446] on icon "button" at bounding box center [994, 450] width 14 height 14
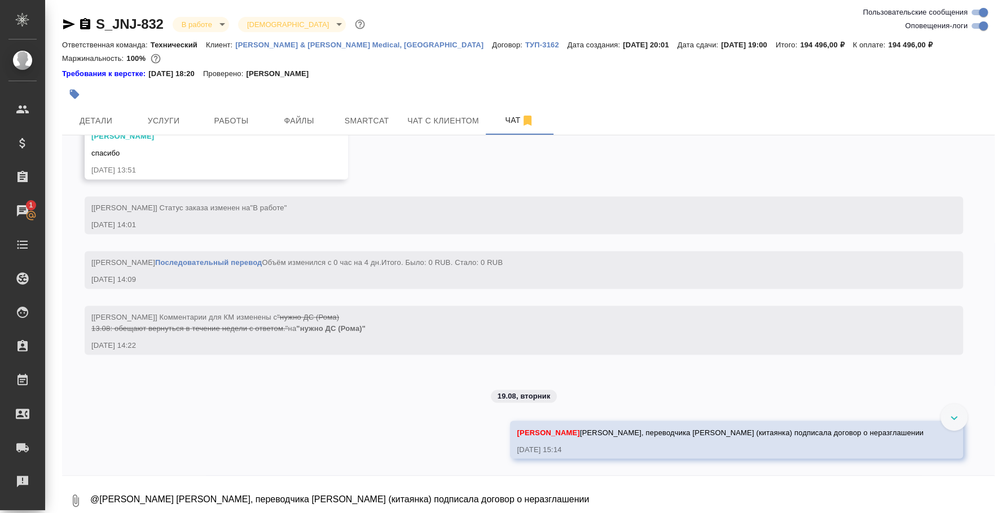
scroll to position [6932, 0]
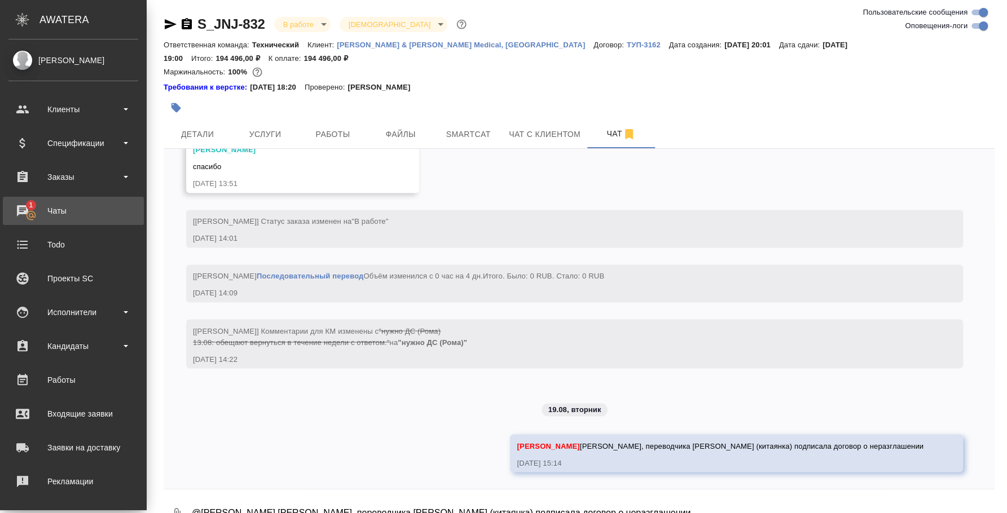
click at [25, 204] on div "Чаты" at bounding box center [73, 211] width 130 height 17
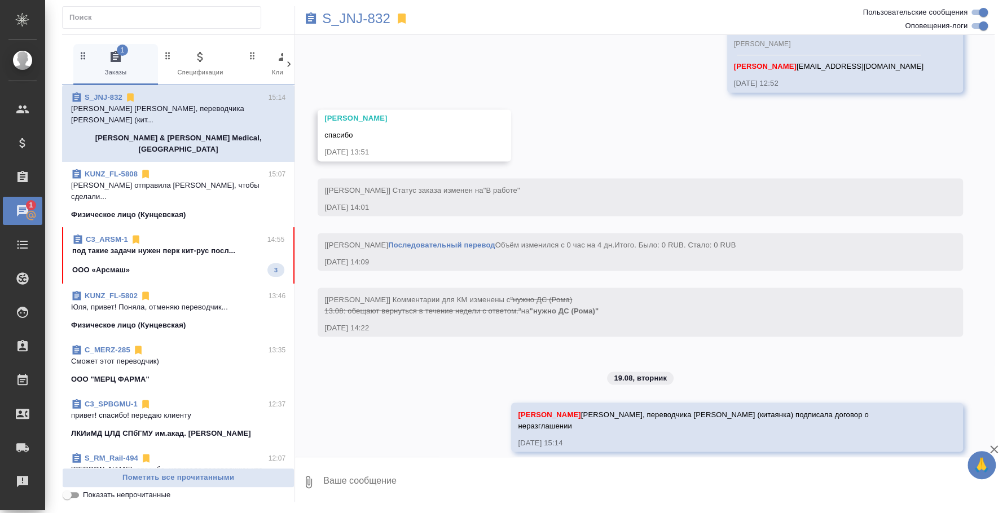
scroll to position [7030, 0]
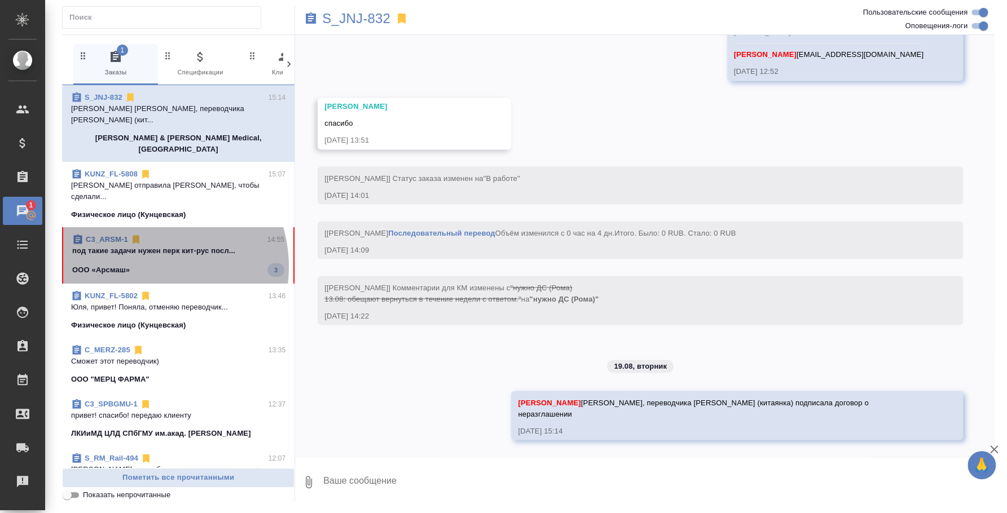
click at [147, 263] on div "ООО «Арсмаш» 3" at bounding box center [178, 270] width 212 height 14
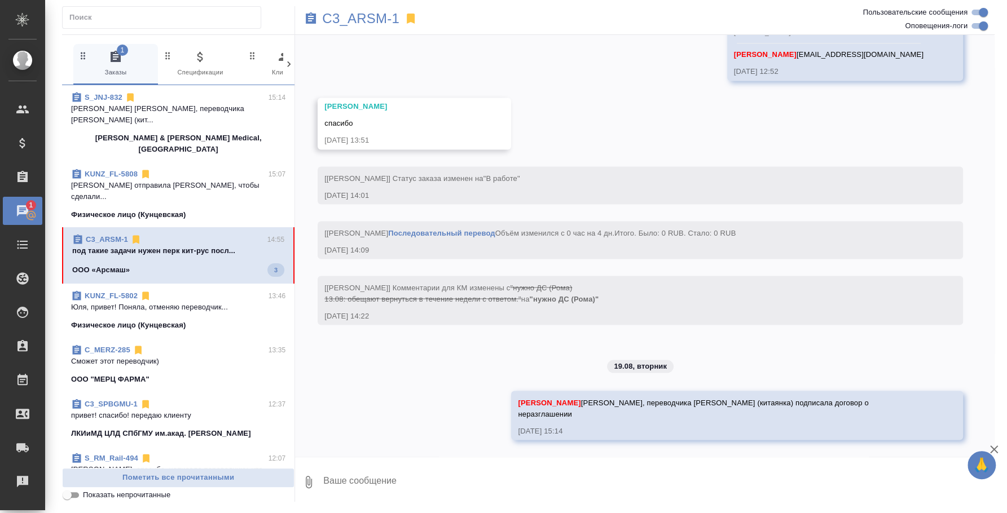
scroll to position [2, 0]
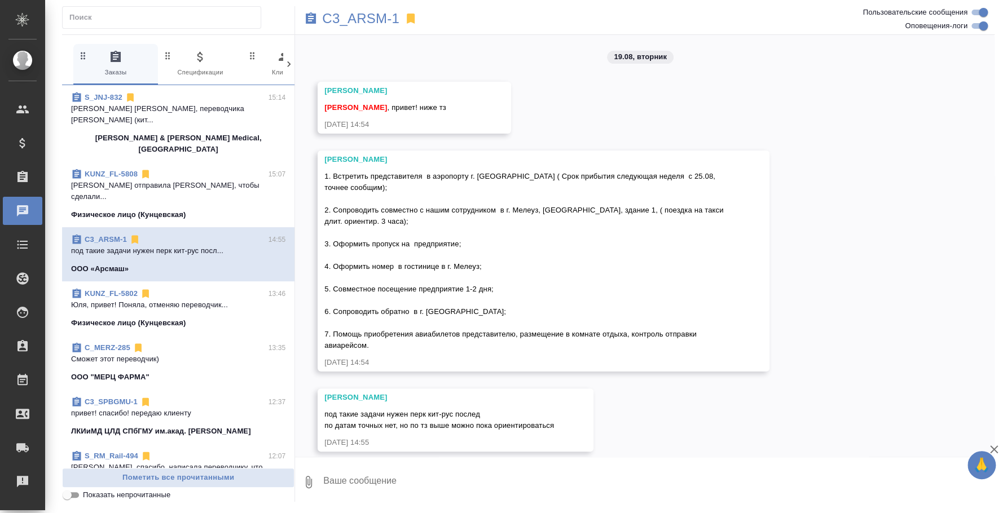
click at [496, 489] on textarea at bounding box center [658, 482] width 672 height 38
type textarea "Таня, привет! Смотрю, что можем предложить"
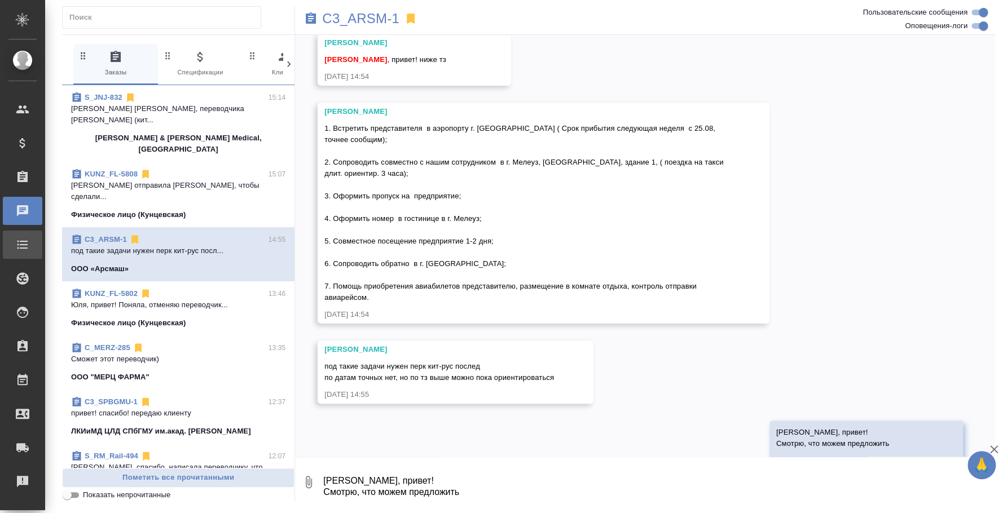
scroll to position [68, 0]
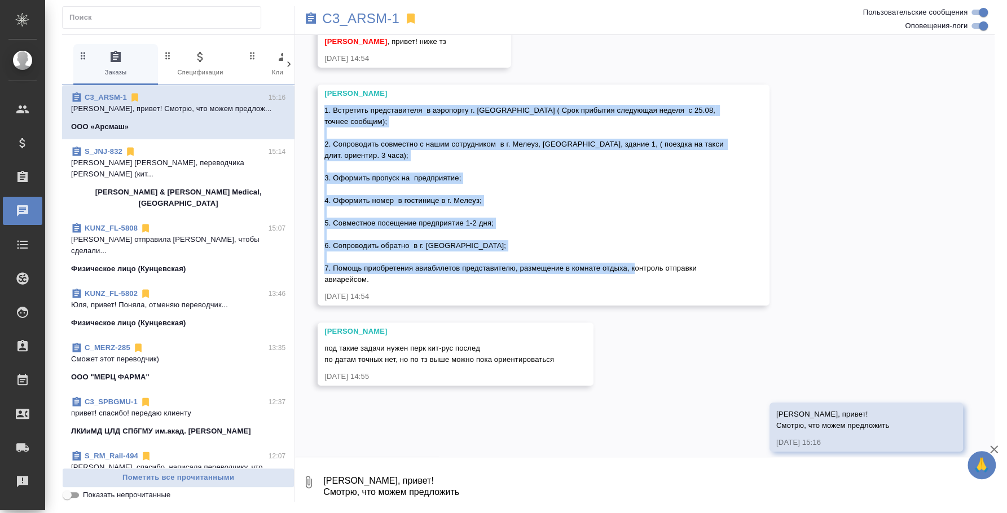
drag, startPoint x: 372, startPoint y: 267, endPoint x: 323, endPoint y: 102, distance: 172.4
click at [323, 102] on div "Никитина Татьяна 1. Встретить представителя в аэропорту г. Уфа ( Срок прибытия …" at bounding box center [544, 195] width 452 height 221
copy span "1. Встретить представителя в аэропорту г. Уфа ( Срок прибытия следующая неделя …"
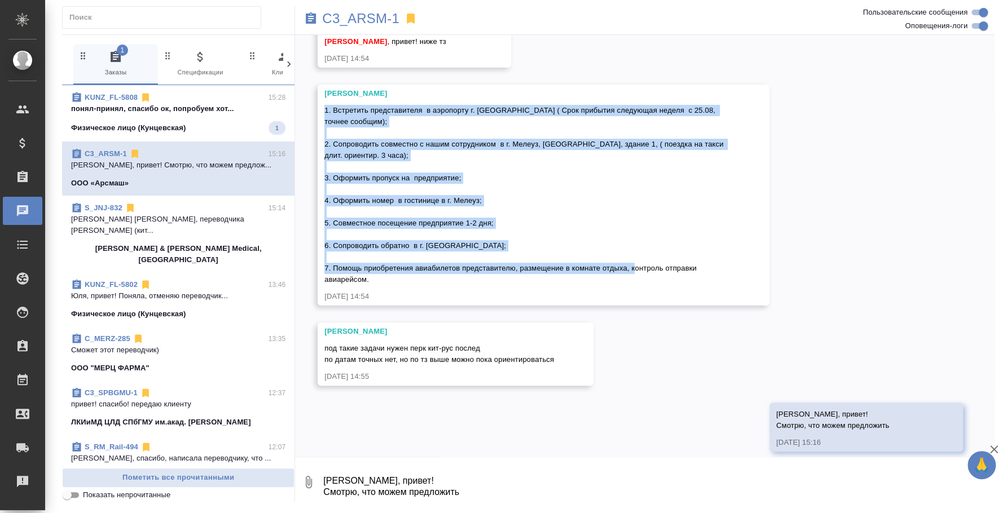
click at [198, 142] on div "C3_ARSM-1 15:16 Таня, привет! Смотрю, что можем предлож... ООО «Арсмаш»" at bounding box center [178, 169] width 232 height 54
click at [187, 115] on span "KUNZ_FL-5808 15:28 понял-принял, спасибо ок, попробуем хот... Физическое лицо (…" at bounding box center [178, 113] width 214 height 43
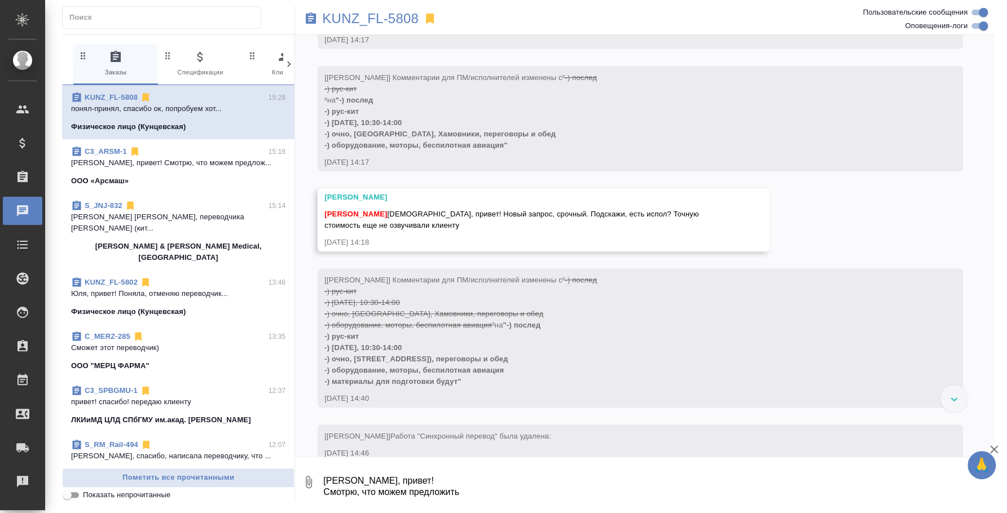
scroll to position [403, 0]
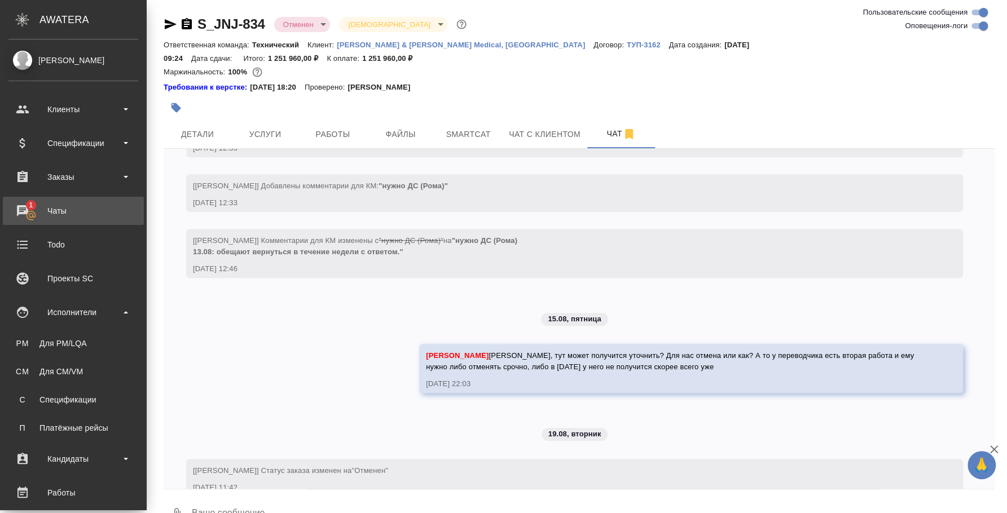
click at [25, 210] on div "Чаты" at bounding box center [73, 211] width 130 height 17
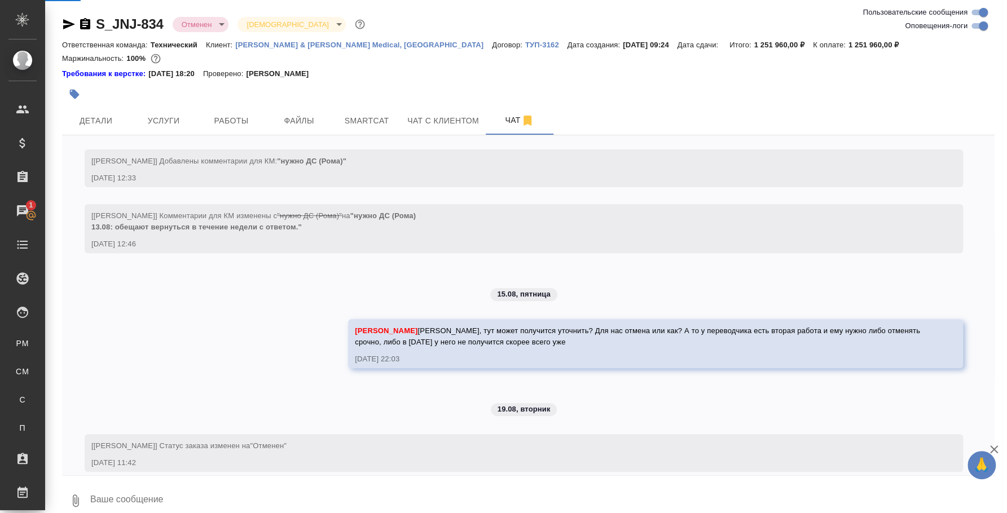
scroll to position [3043, 0]
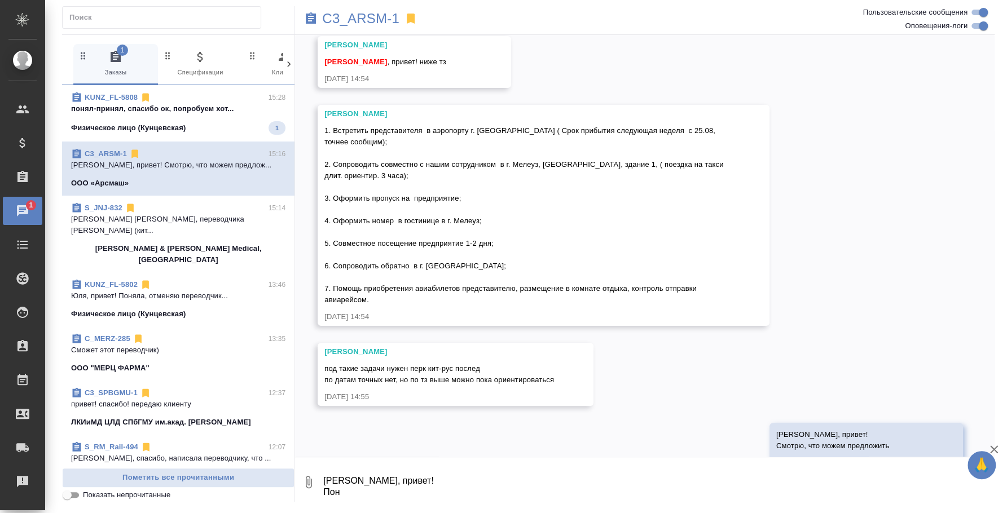
scroll to position [68, 0]
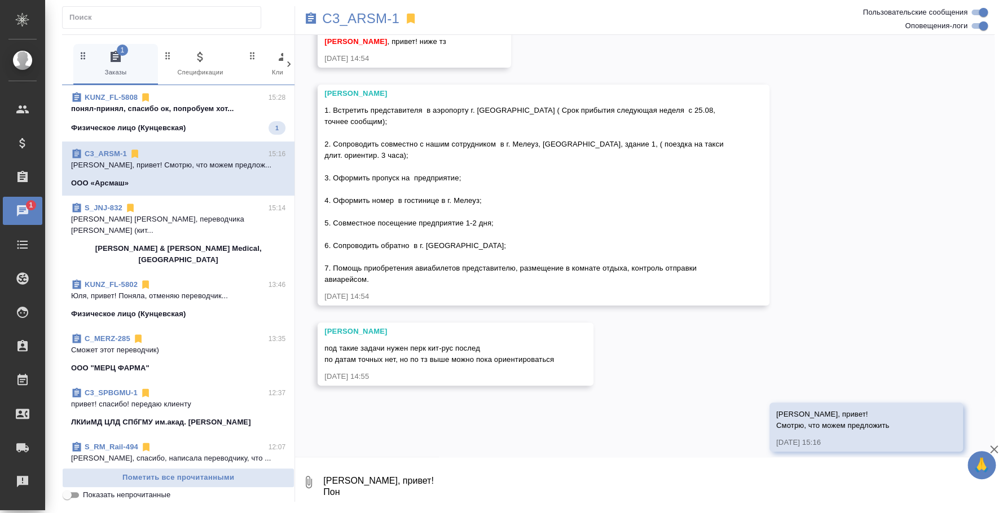
drag, startPoint x: 367, startPoint y: 498, endPoint x: 310, endPoint y: 468, distance: 64.3
click at [310, 468] on div "0 [PERSON_NAME], привет! Пон" at bounding box center [644, 482] width 699 height 38
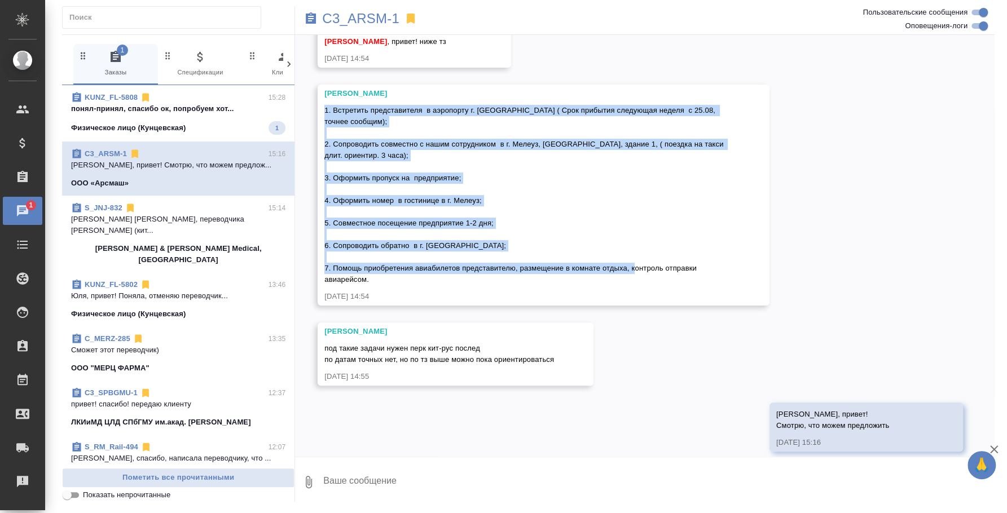
drag, startPoint x: 393, startPoint y: 267, endPoint x: 324, endPoint y: 111, distance: 171.0
click at [324, 111] on div "1. Встретить представителя в аэропорту г. Уфа ( Срок прибытия следующая неделя …" at bounding box center [527, 193] width 406 height 183
copy span "1. Встретить представителя в аэропорту г. Уфа ( Срок прибытия следующая неделя …"
click at [178, 113] on p "понял-принял, спасибо ок, попробуем хот..." at bounding box center [178, 108] width 214 height 11
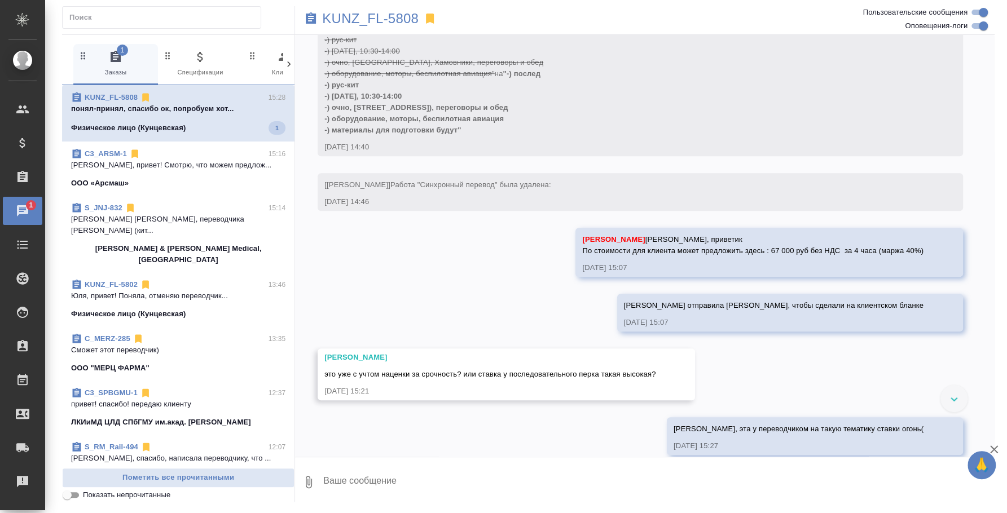
scroll to position [606, 0]
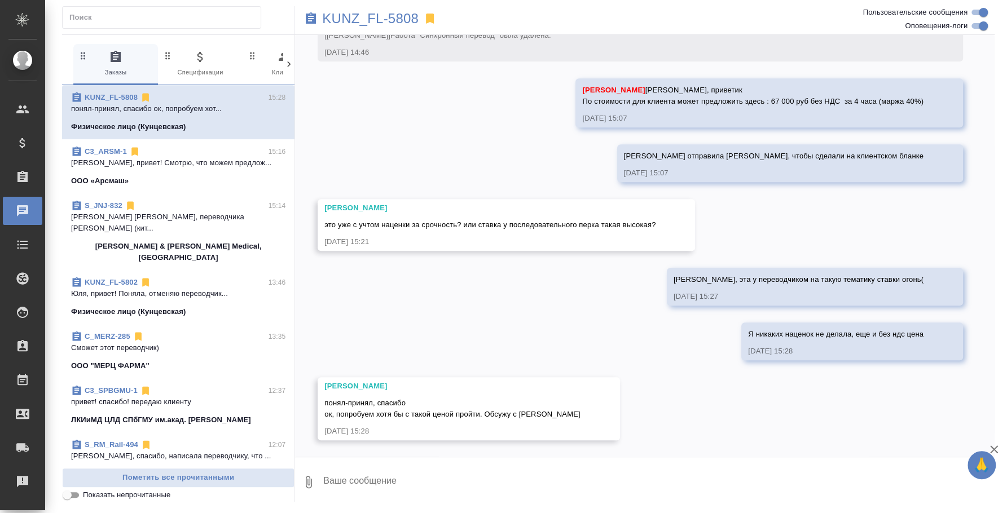
click at [182, 160] on p "Таня, привет! Смотрю, что можем предлож..." at bounding box center [178, 162] width 214 height 11
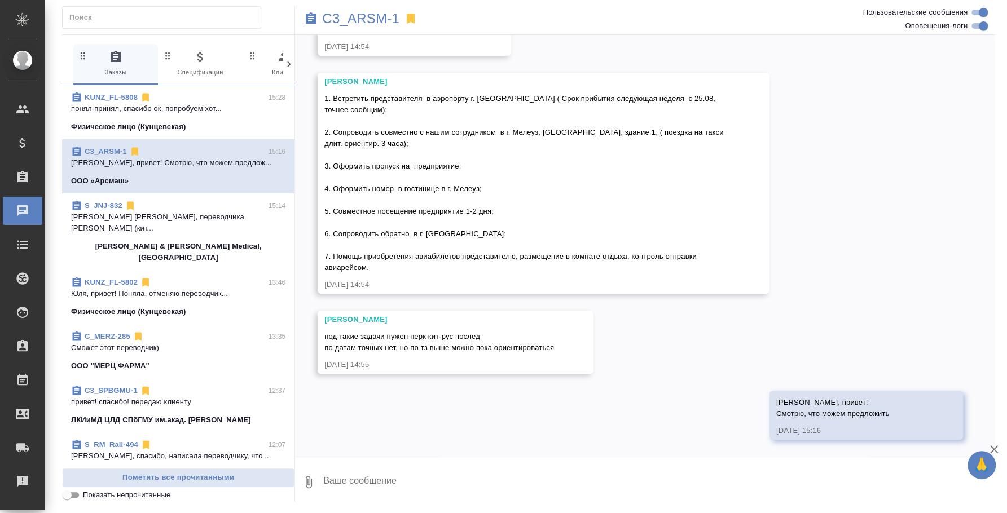
scroll to position [68, 0]
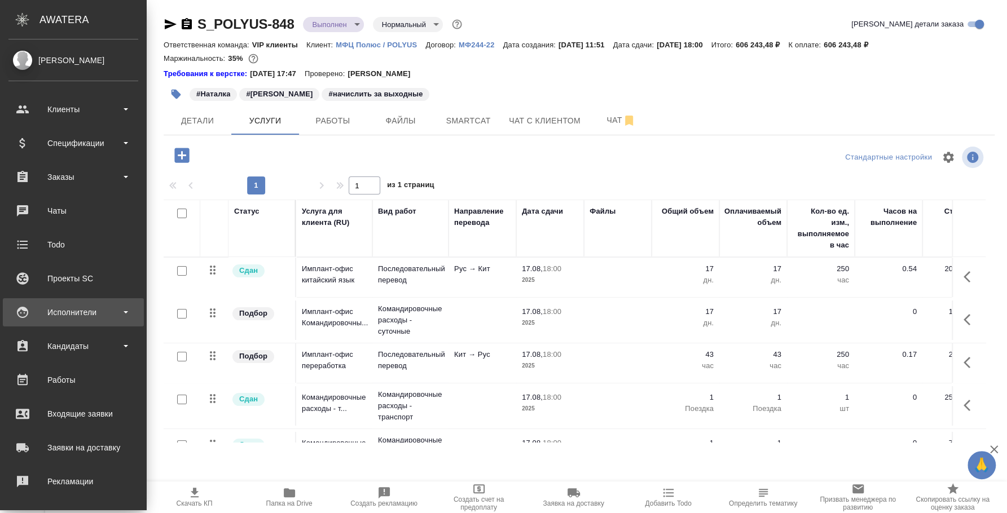
click at [69, 309] on div "Исполнители" at bounding box center [73, 312] width 130 height 17
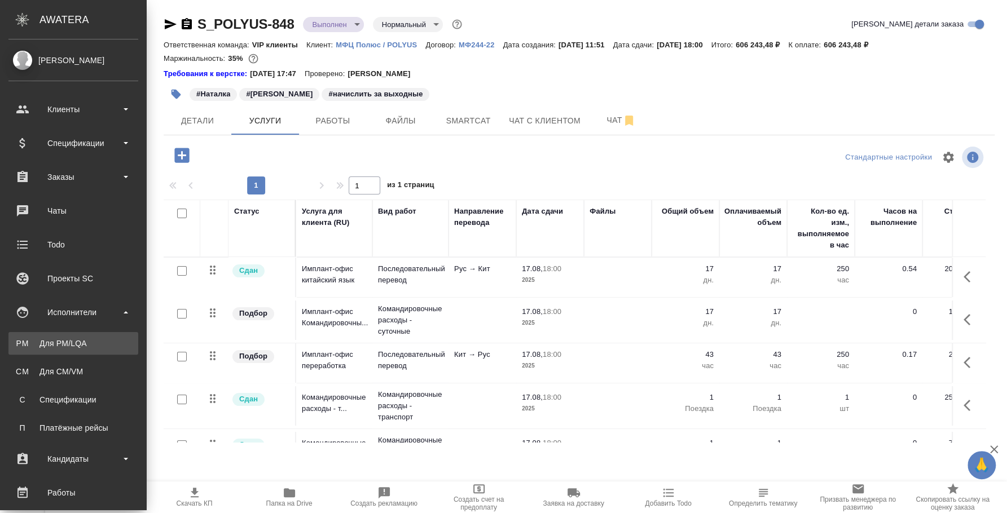
click at [84, 346] on div "Для PM/LQA" at bounding box center [73, 343] width 118 height 11
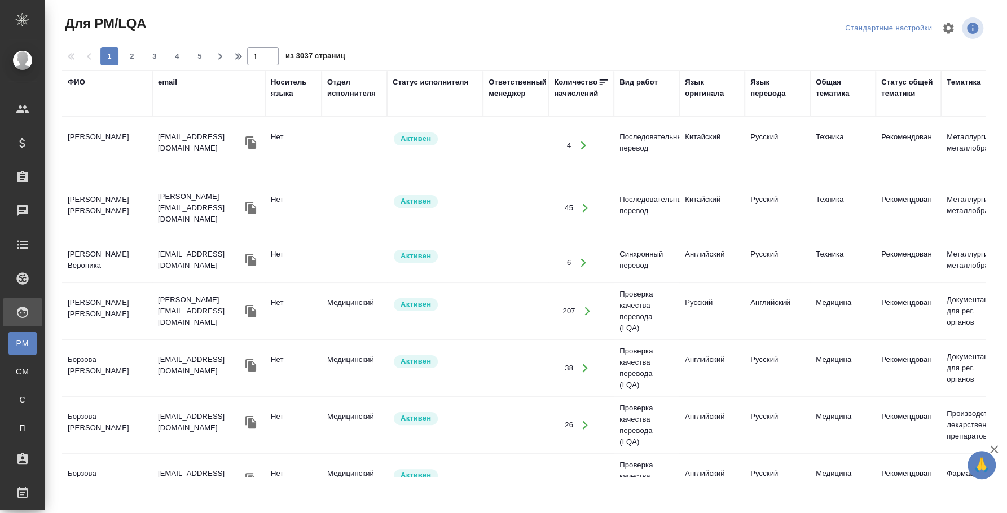
click at [83, 78] on div "ФИО" at bounding box center [76, 82] width 17 height 11
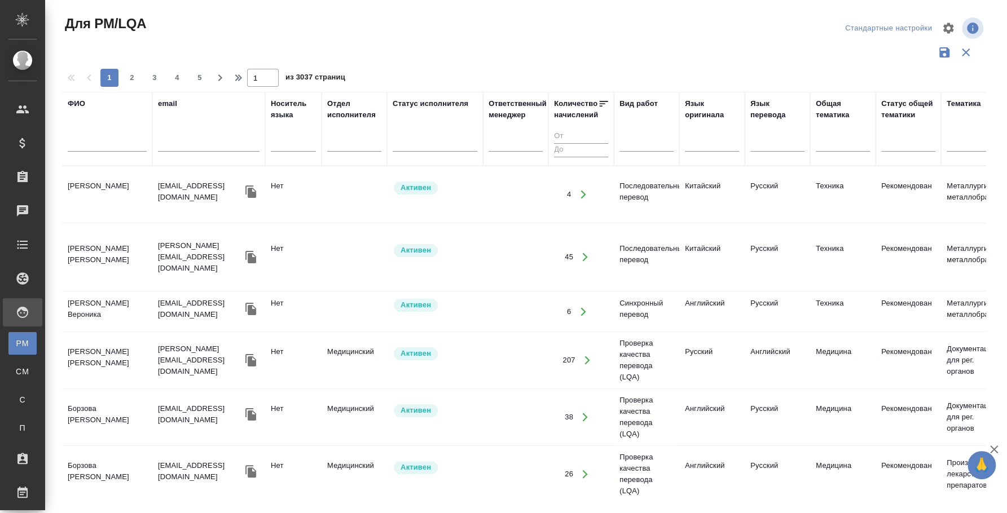
click at [86, 139] on input "text" at bounding box center [107, 145] width 79 height 14
type input "воропаев"
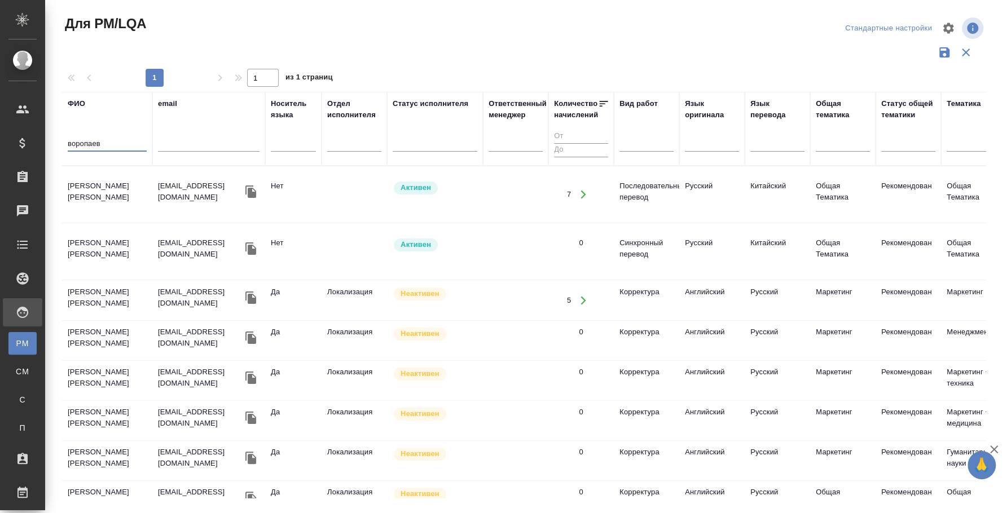
click at [125, 194] on td "[PERSON_NAME]" at bounding box center [107, 194] width 90 height 39
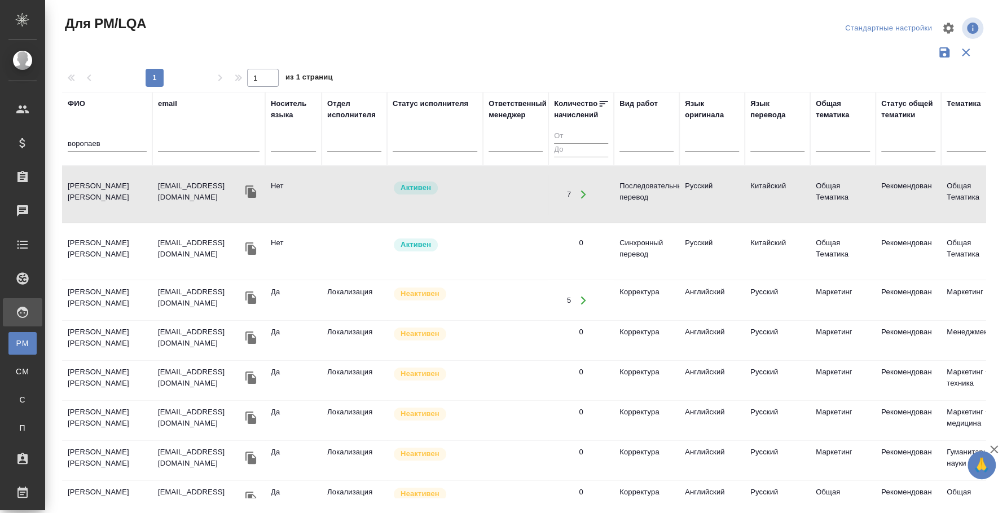
click at [91, 144] on input "воропаев" at bounding box center [107, 145] width 79 height 14
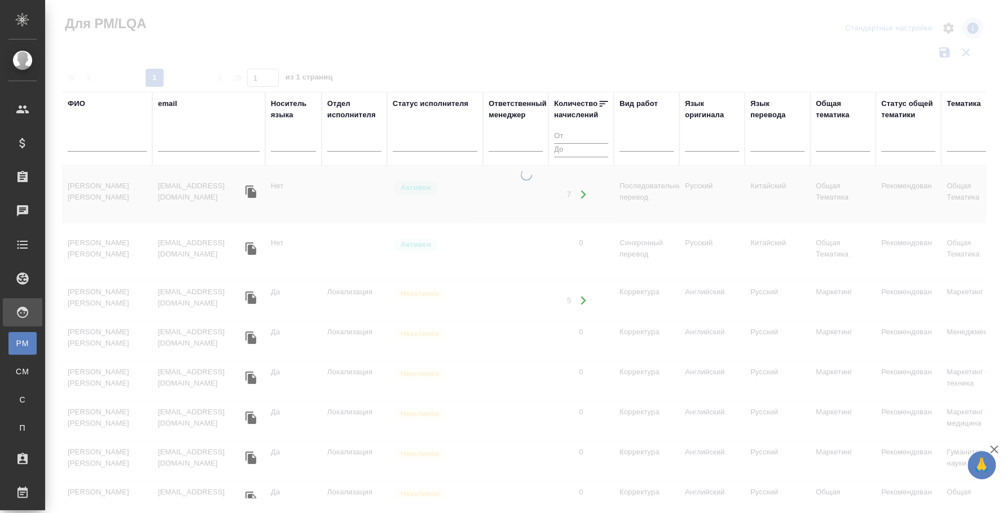
click at [448, 489] on div at bounding box center [526, 336] width 962 height 335
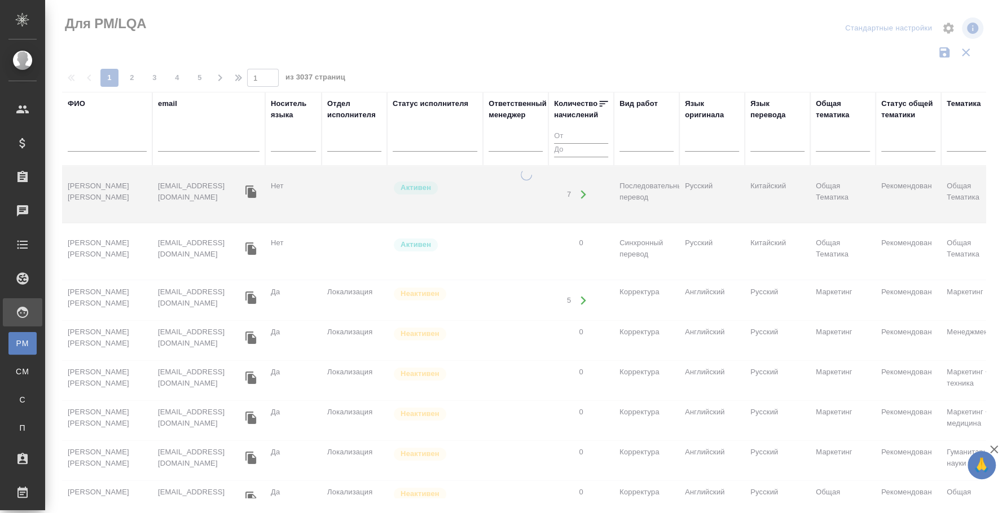
drag, startPoint x: 481, startPoint y: 493, endPoint x: 862, endPoint y: 513, distance: 381.9
click at [862, 513] on html "🙏 .cls-1 fill:#fff; AWATERA Fedotova Irina Клиенты Спецификации Заказы 0 Чаты T…" at bounding box center [503, 256] width 1007 height 513
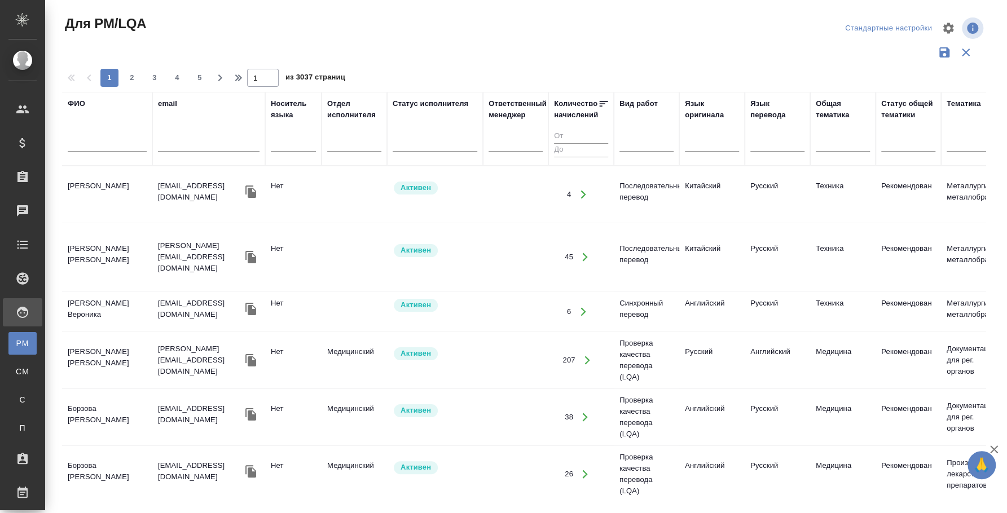
scroll to position [0, 882]
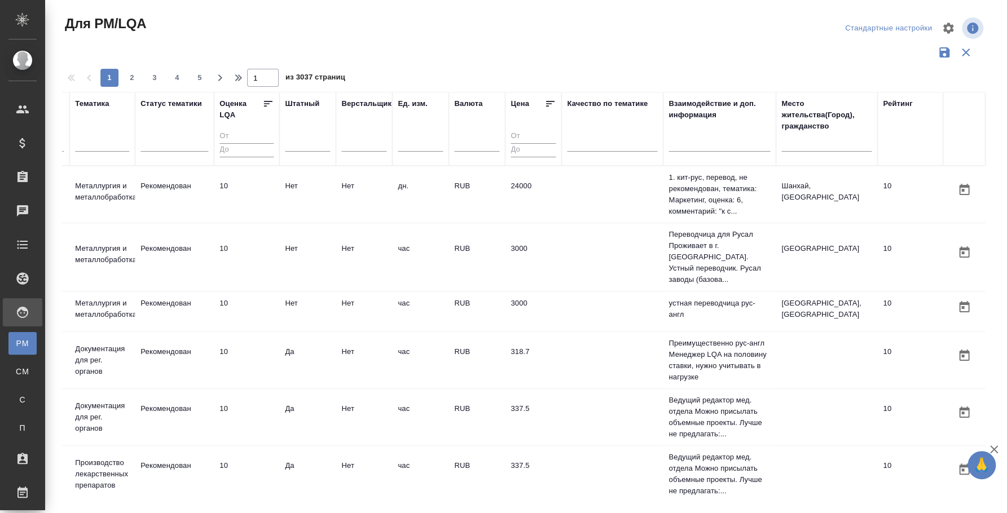
click at [826, 139] on input "text" at bounding box center [826, 145] width 90 height 14
type input "уфа"
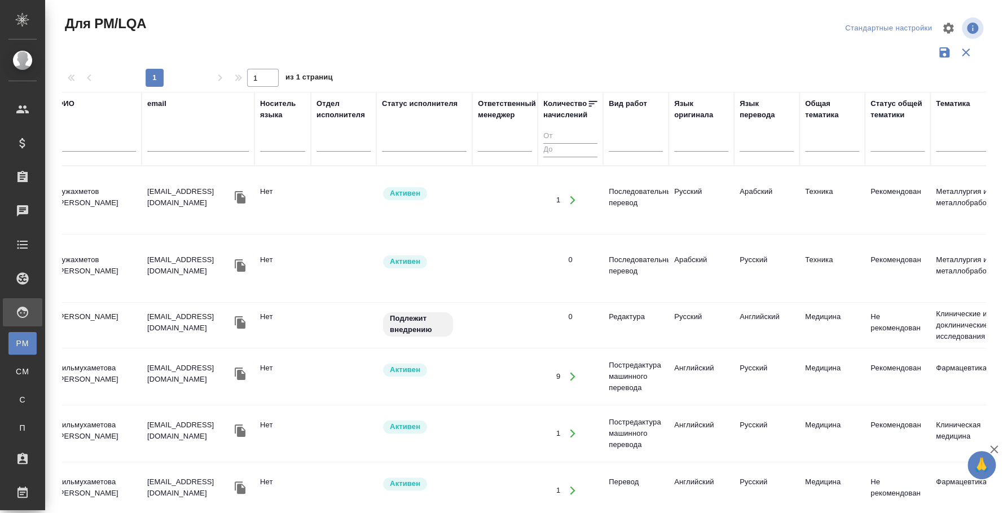
scroll to position [0, 0]
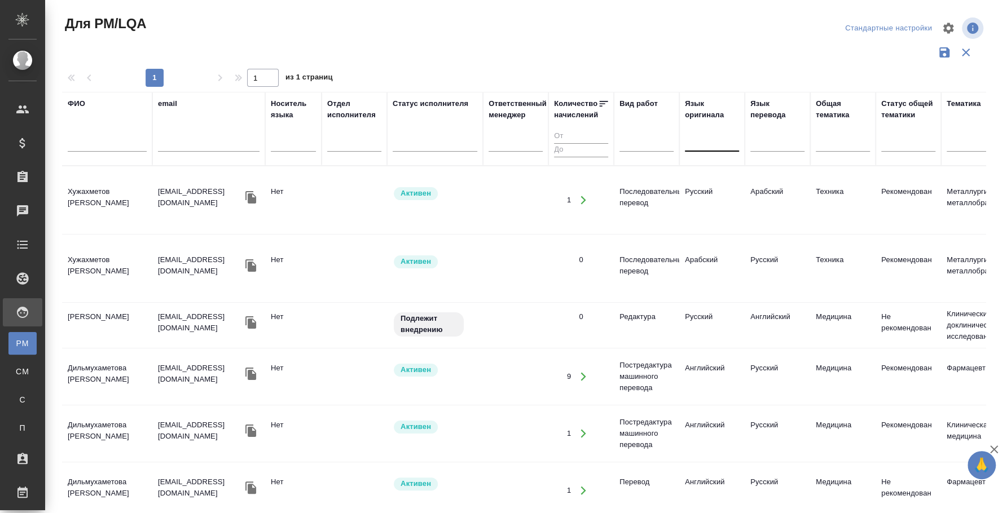
click at [701, 135] on div at bounding box center [712, 141] width 54 height 16
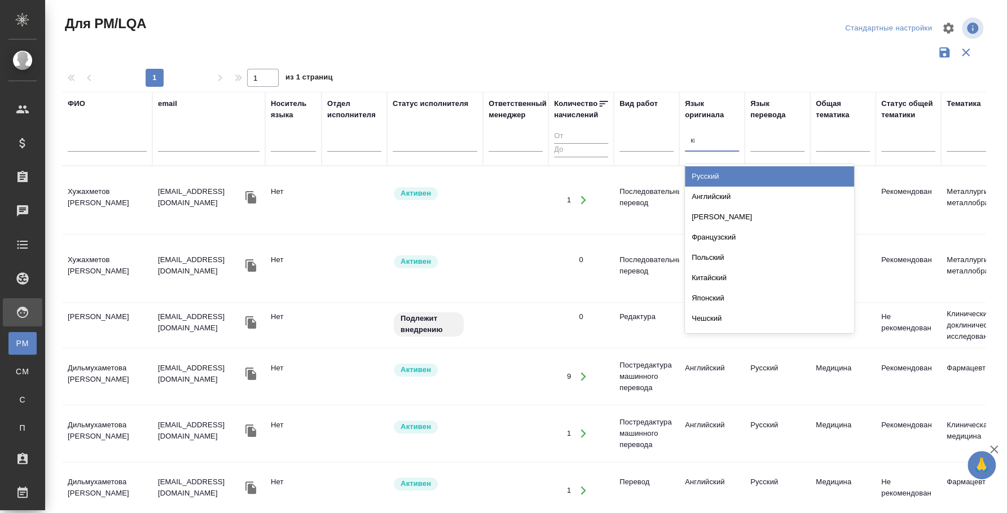
type input "кит"
click at [737, 170] on div "Китайский" at bounding box center [769, 176] width 169 height 20
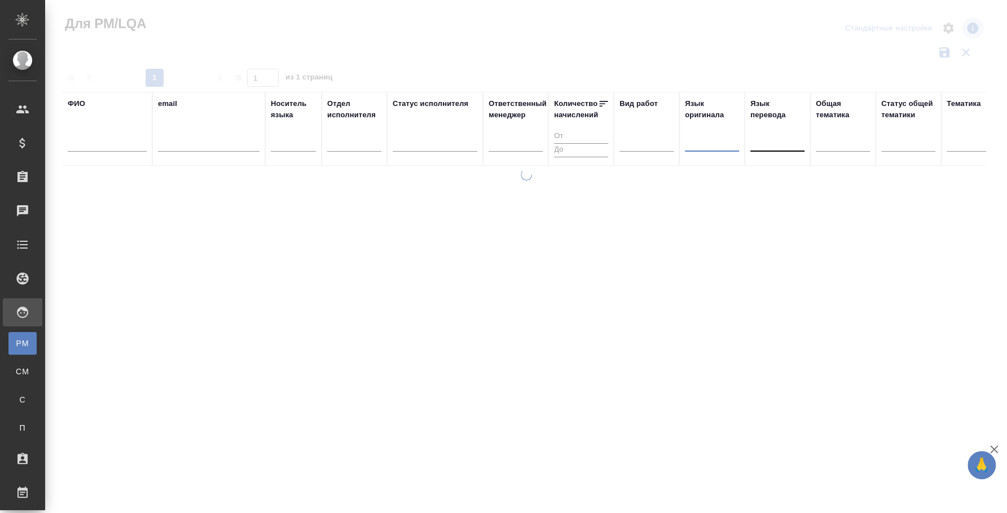
click at [770, 143] on div at bounding box center [777, 141] width 54 height 16
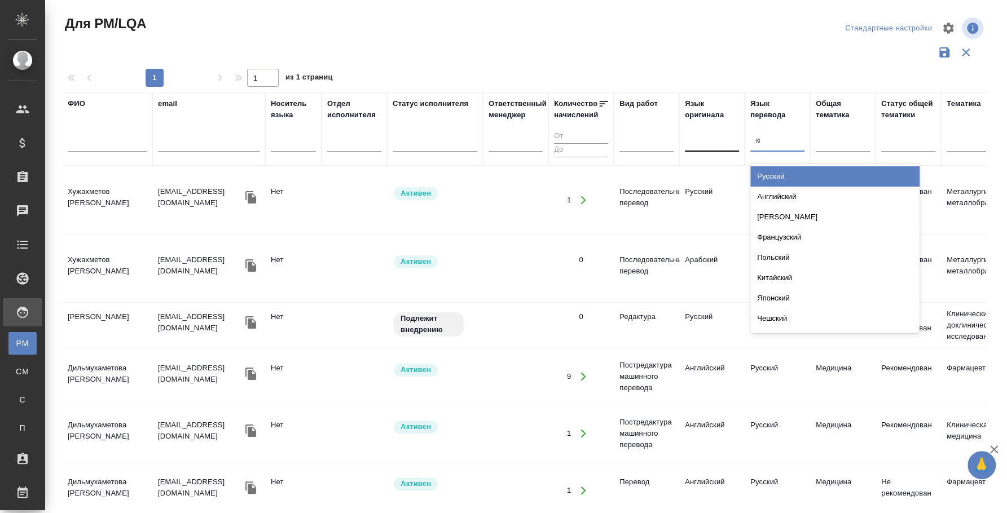
type input "кит"
click at [794, 169] on div "Китайский" at bounding box center [834, 176] width 169 height 20
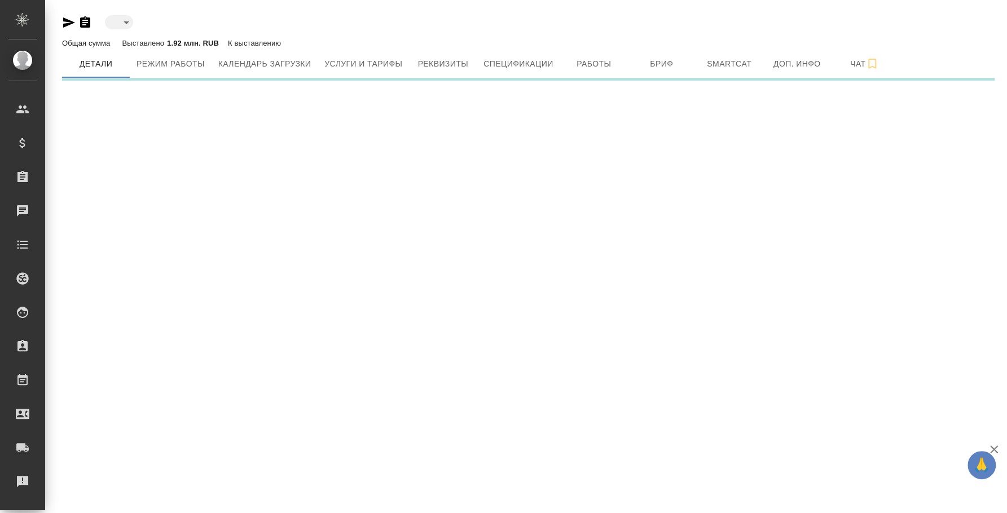
type input "active"
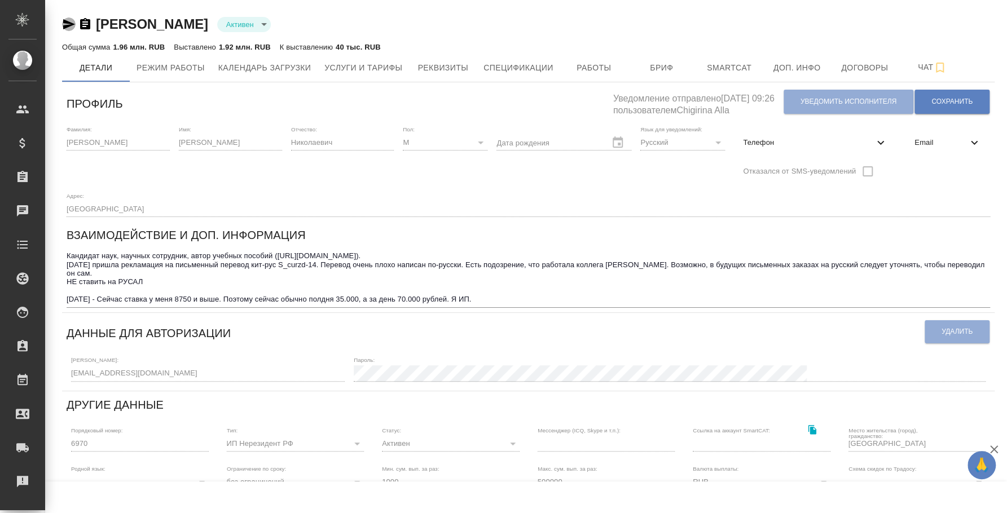
click at [70, 25] on icon "button" at bounding box center [69, 24] width 12 height 10
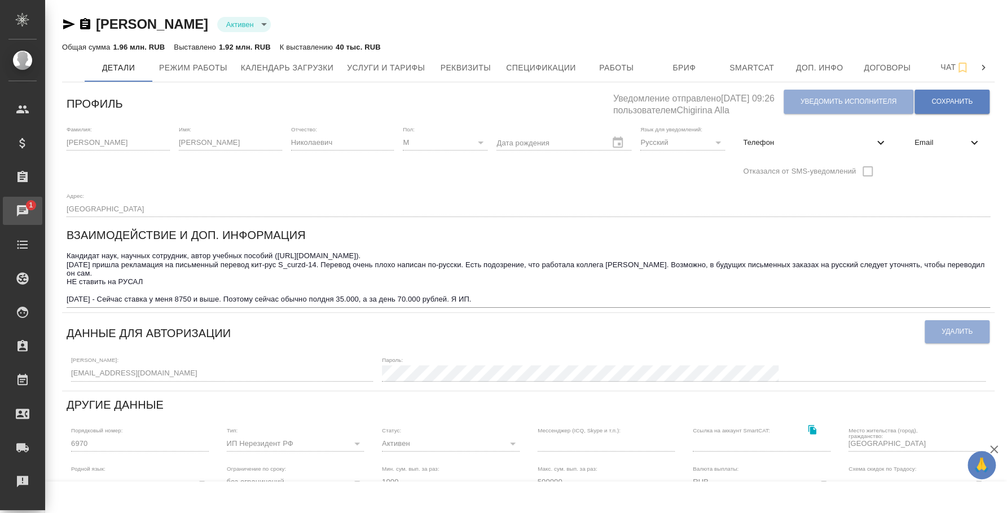
click at [16, 219] on div "Чаты" at bounding box center [8, 211] width 28 height 17
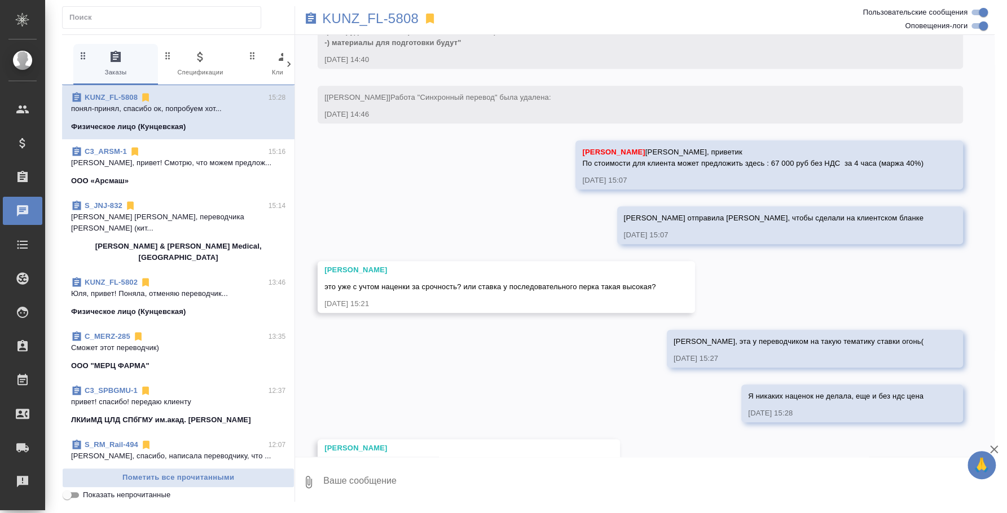
scroll to position [606, 0]
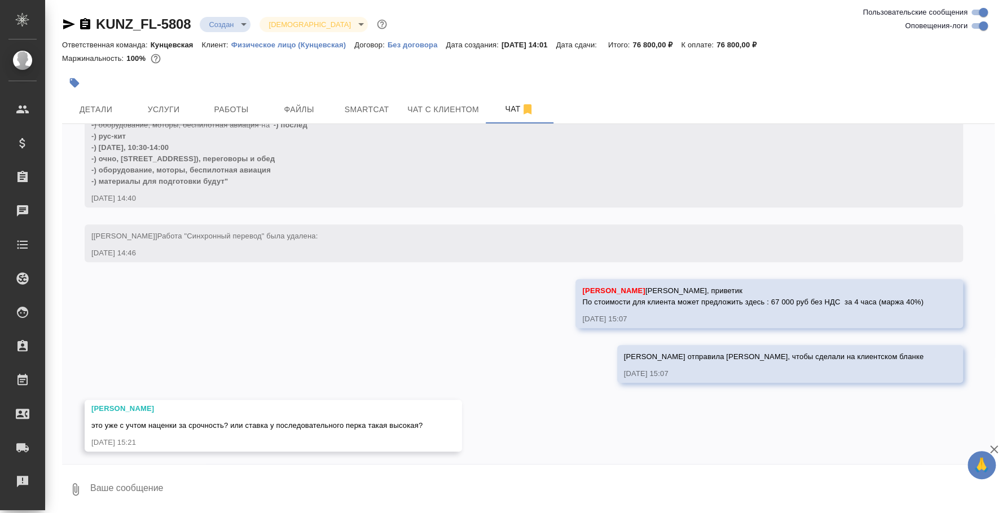
scroll to position [487, 0]
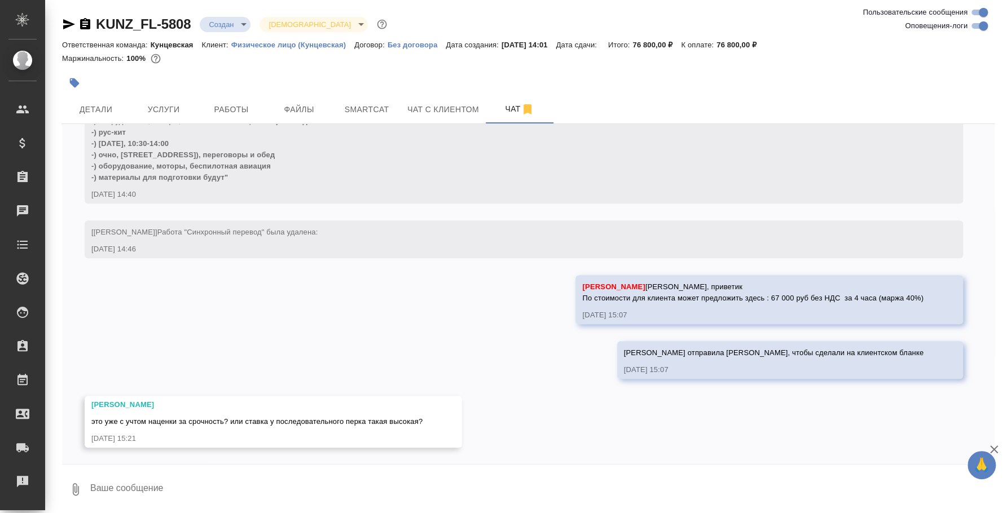
click at [500, 481] on textarea at bounding box center [541, 489] width 905 height 38
type textarea "Юля, эта у переводчиком на такую тематику ставки огонь("
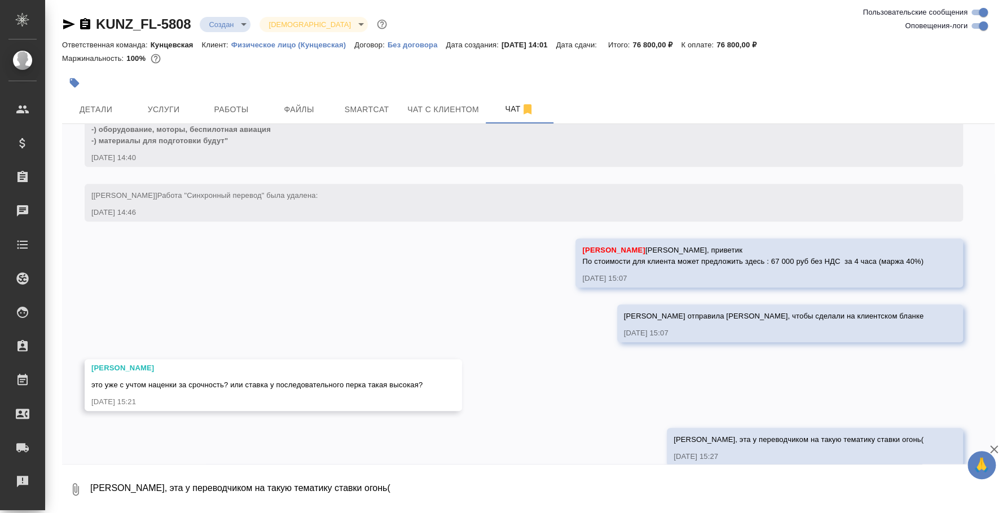
scroll to position [542, 0]
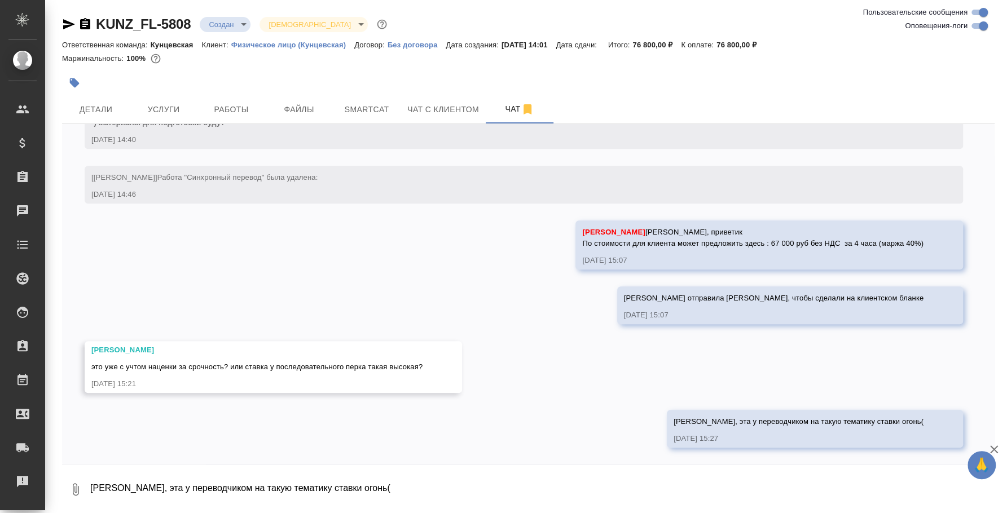
click at [826, 483] on textarea "Юля, эта у переводчиком на такую тематику ставки огонь(" at bounding box center [541, 489] width 905 height 38
type textarea "Я никаких наценок не делала, еще и без ндс цена"
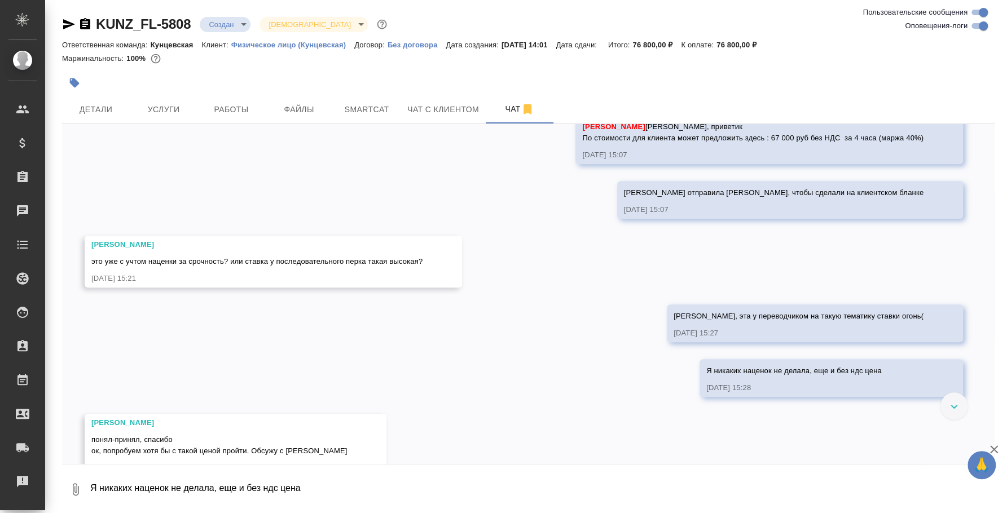
scroll to position [676, 0]
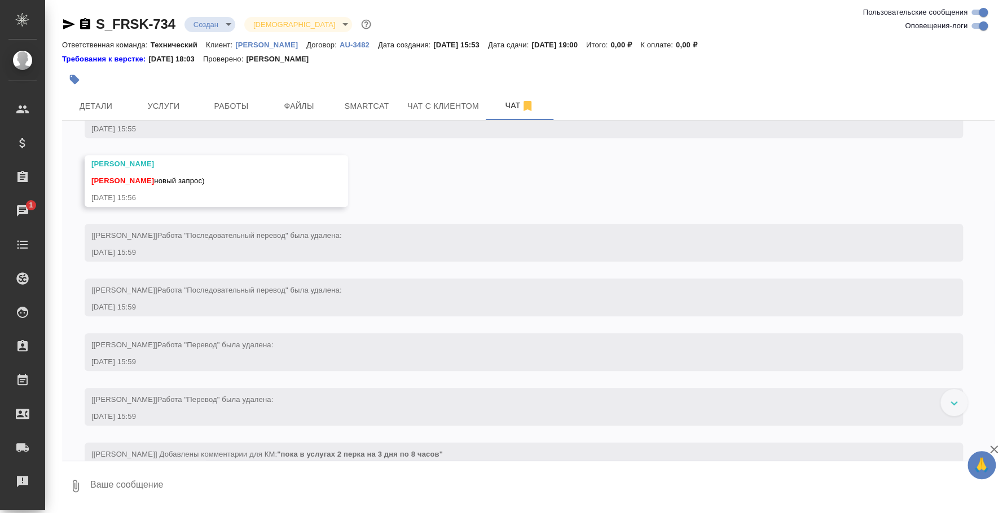
scroll to position [618, 0]
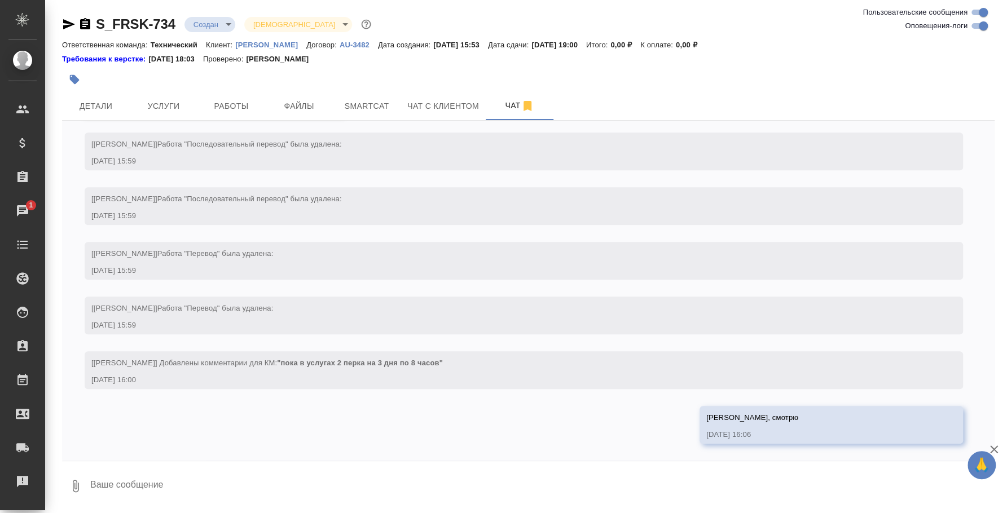
click at [82, 489] on icon "button" at bounding box center [76, 486] width 14 height 14
click at [93, 430] on span "С локального диска" at bounding box center [71, 426] width 77 height 14
click at [0, 0] on input "С локального диска" at bounding box center [0, 0] width 0 height 0
click at [75, 488] on icon "button" at bounding box center [76, 486] width 14 height 14
click at [69, 421] on span "С локального диска" at bounding box center [71, 426] width 77 height 14
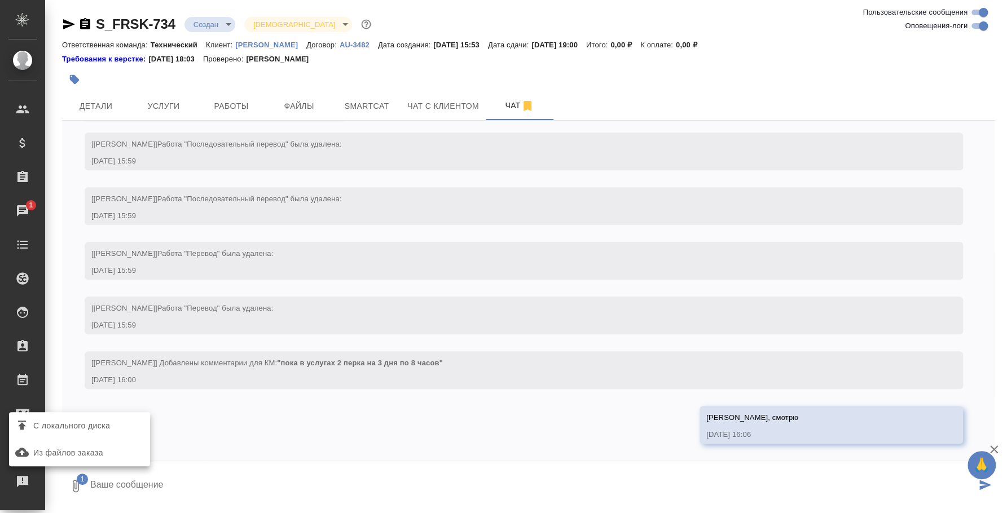
click at [0, 0] on input "С локального диска" at bounding box center [0, 0] width 0 height 0
click at [328, 484] on textarea at bounding box center [532, 486] width 887 height 38
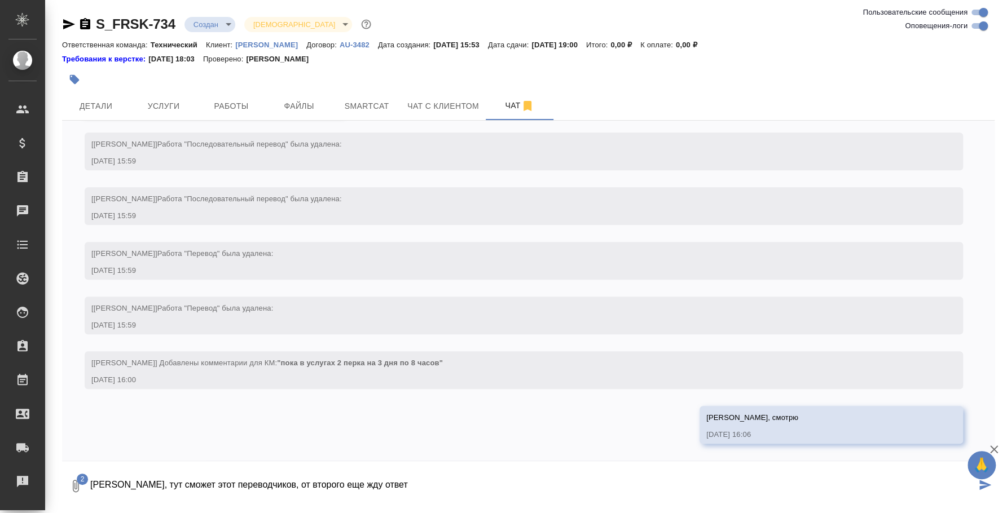
type textarea "[PERSON_NAME], тут сможет этот переводчиков, от второго еще жду ответ"
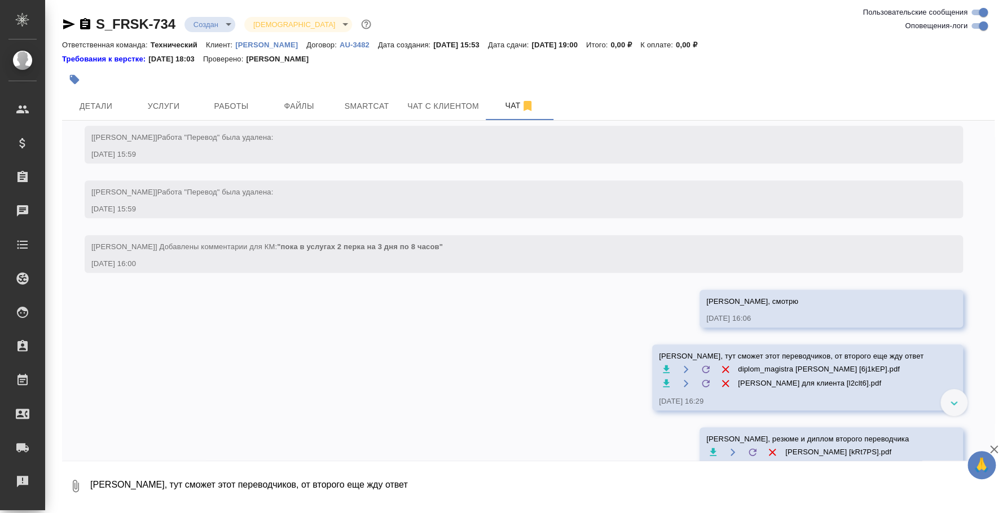
scroll to position [784, 0]
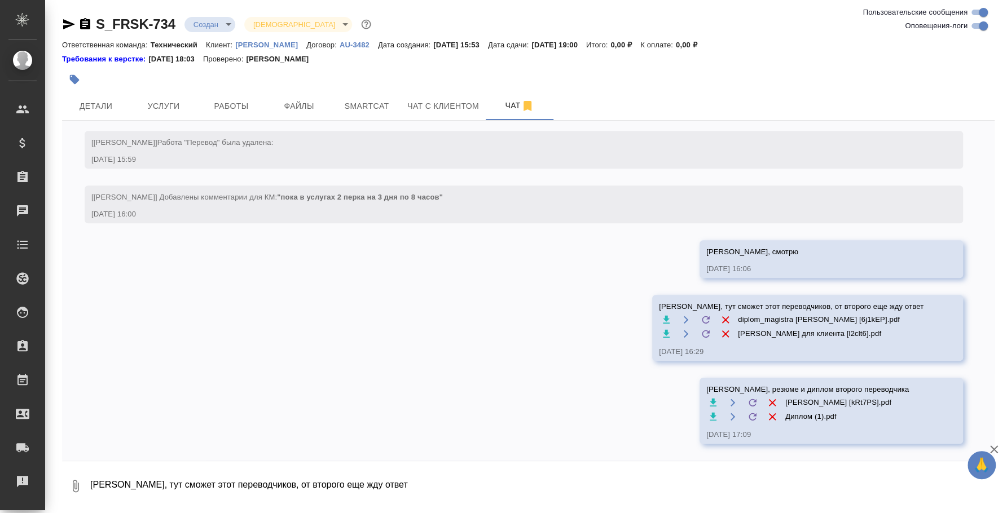
click at [64, 28] on icon "button" at bounding box center [69, 24] width 12 height 10
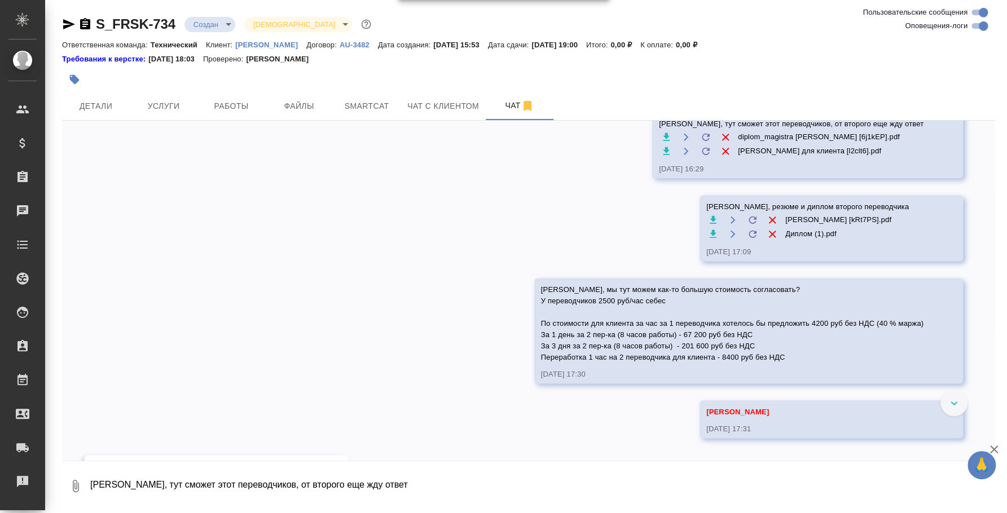
scroll to position [1029, 0]
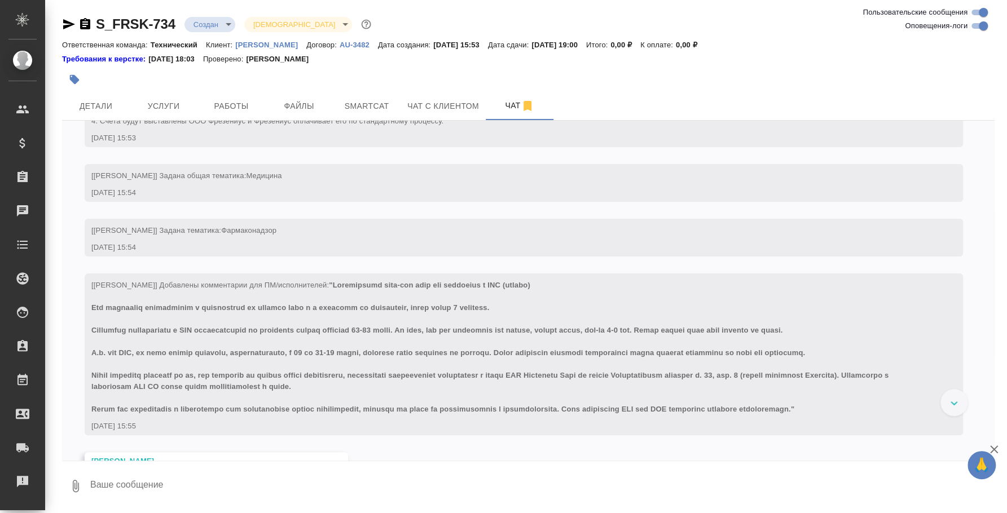
scroll to position [289, 0]
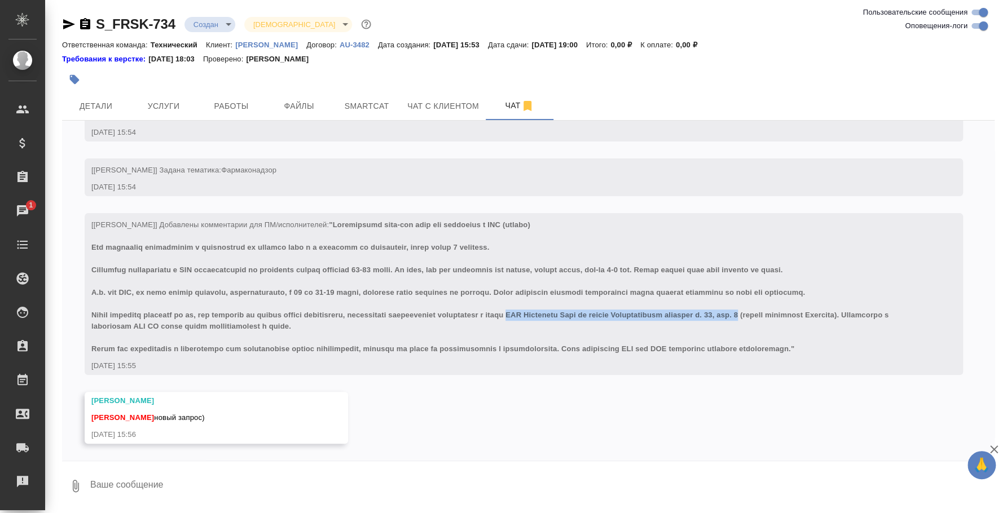
drag, startPoint x: 580, startPoint y: 315, endPoint x: 838, endPoint y: 313, distance: 258.4
click at [838, 313] on span at bounding box center [490, 287] width 799 height 133
copy span "ООО Фрезениус Каби по адресу [STREET_ADDRESS] 9"
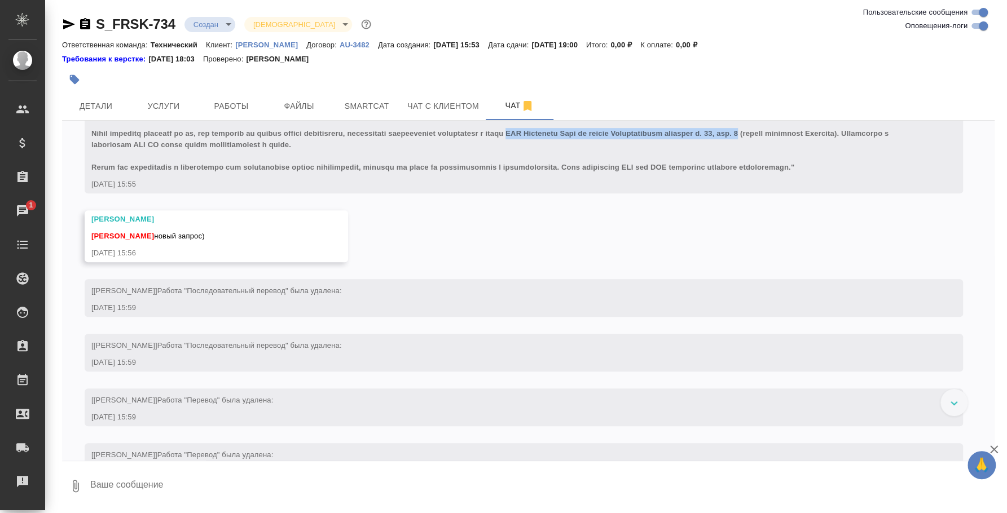
scroll to position [367, 0]
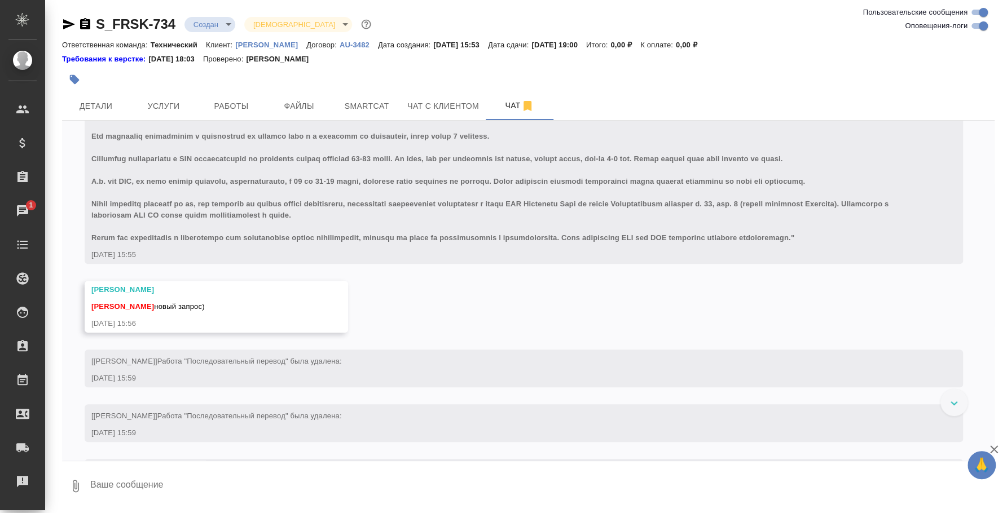
click at [338, 143] on span at bounding box center [490, 175] width 799 height 133
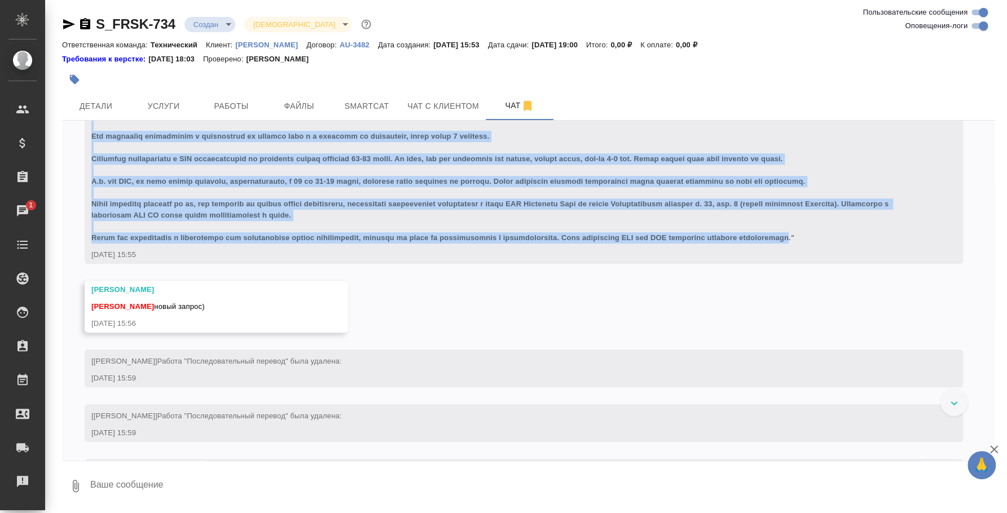
drag, startPoint x: 333, startPoint y: 146, endPoint x: 865, endPoint y: 277, distance: 547.9
click at [865, 261] on div "[[PERSON_NAME]] Добавлены комментарии для ПМ/исполнителей: [DATE] 15:55" at bounding box center [507, 182] width 832 height 155
copy span "Loremipsumd sita-con adip eli seddoeius t INC (utlabo) Etd magnaaliq enimadmini…"
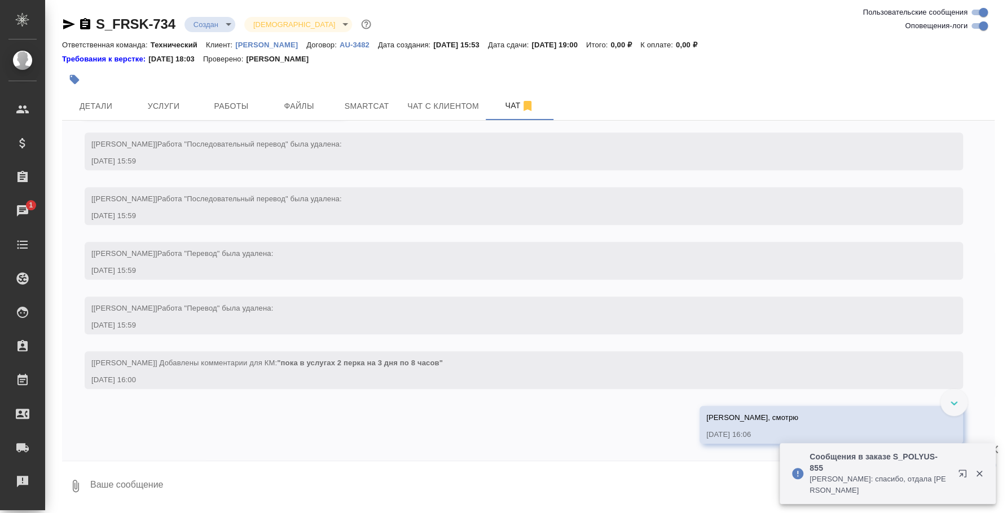
scroll to position [618, 0]
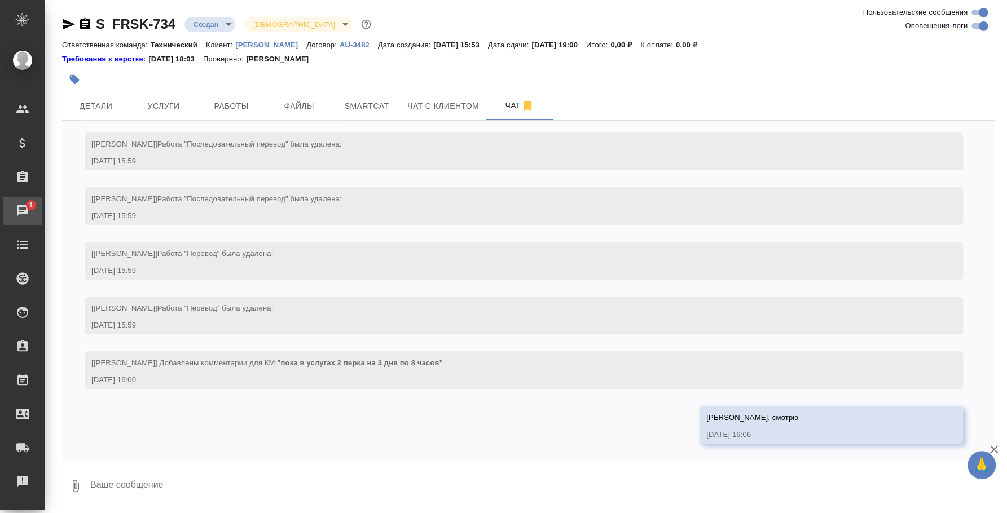
click at [17, 214] on div "Чаты" at bounding box center [8, 211] width 28 height 17
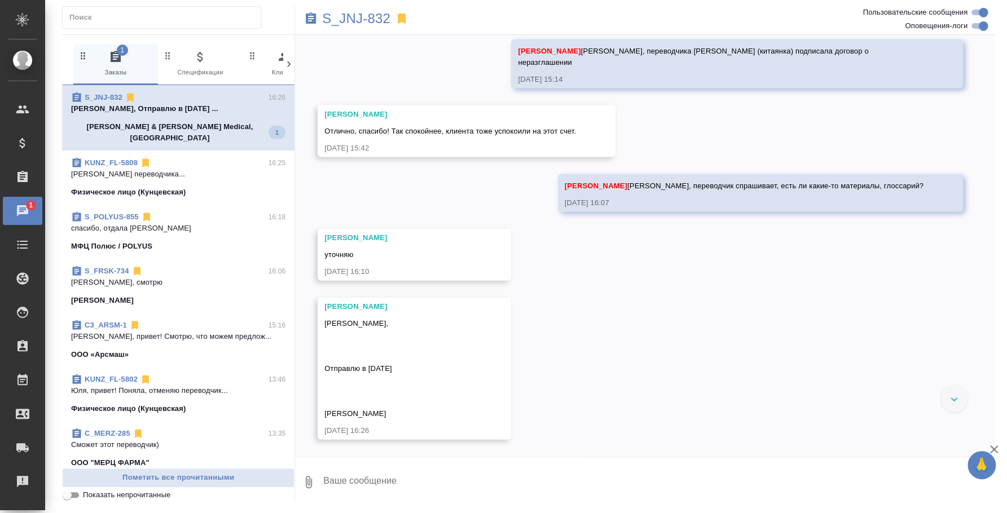
scroll to position [7381, 0]
click at [435, 480] on textarea at bounding box center [658, 482] width 672 height 38
type textarea "[PERSON_NAME], спасибо, скажу переводчику"
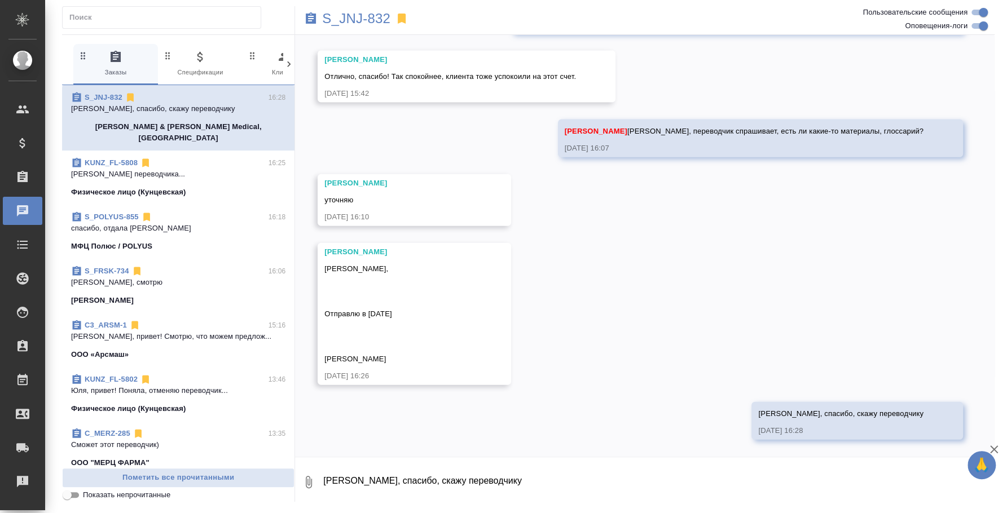
scroll to position [7436, 0]
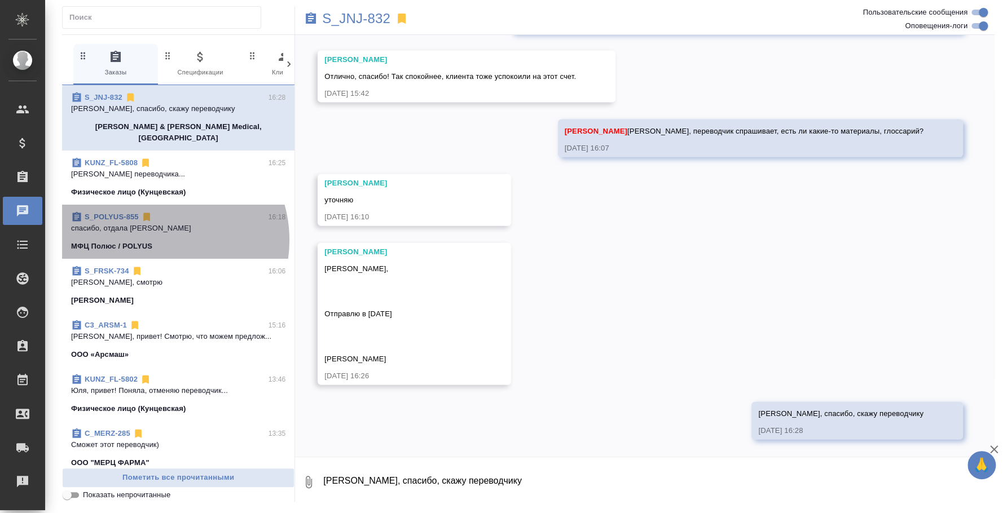
click at [157, 241] on div "МФЦ Полюс / POLYUS" at bounding box center [178, 246] width 214 height 11
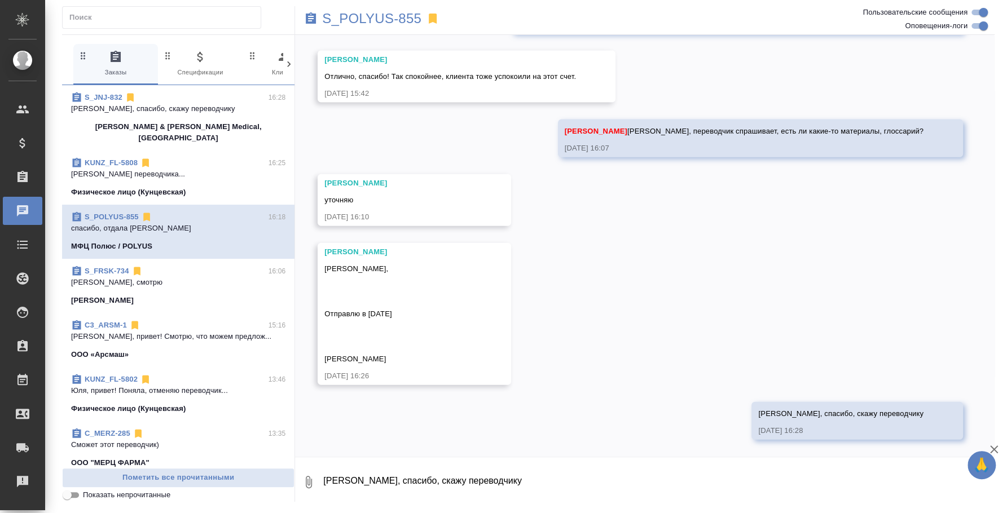
click at [162, 266] on div "S_FRSK-734 16:06" at bounding box center [178, 271] width 214 height 11
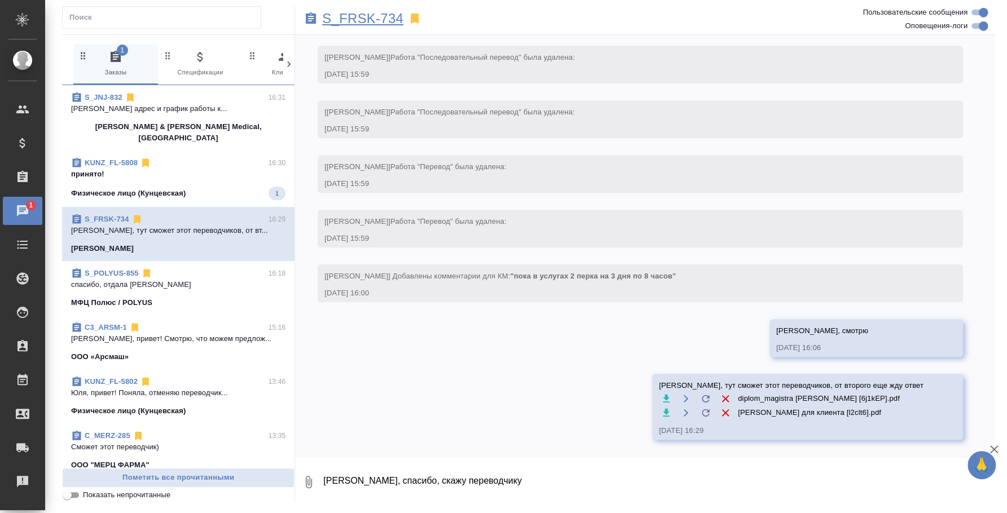
scroll to position [663, 0]
click at [175, 151] on div "KUNZ_FL-5808 16:30 принято! Физическое лицо (Кунцевская) 1" at bounding box center [178, 179] width 232 height 56
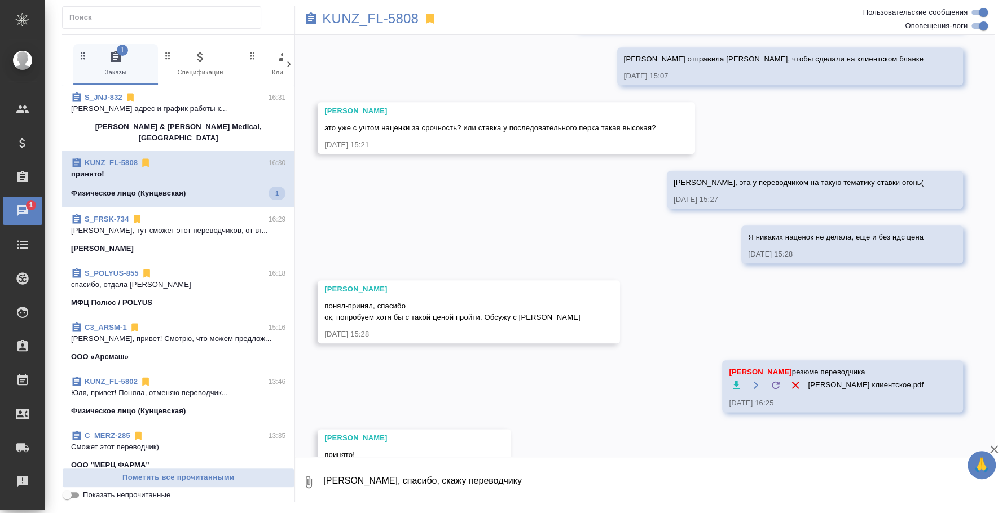
scroll to position [743, 0]
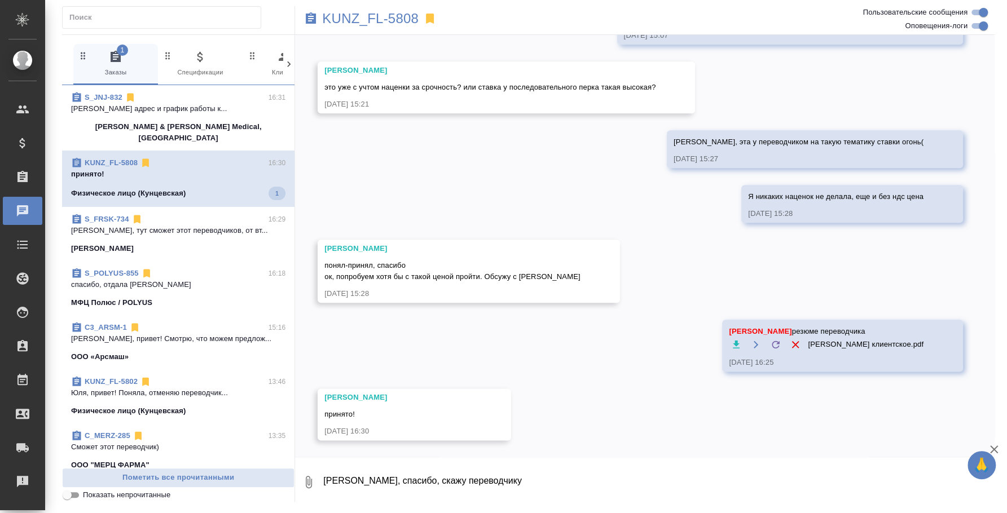
click at [195, 225] on p "[PERSON_NAME], тут сможет этот переводчиков, от вт..." at bounding box center [178, 230] width 214 height 11
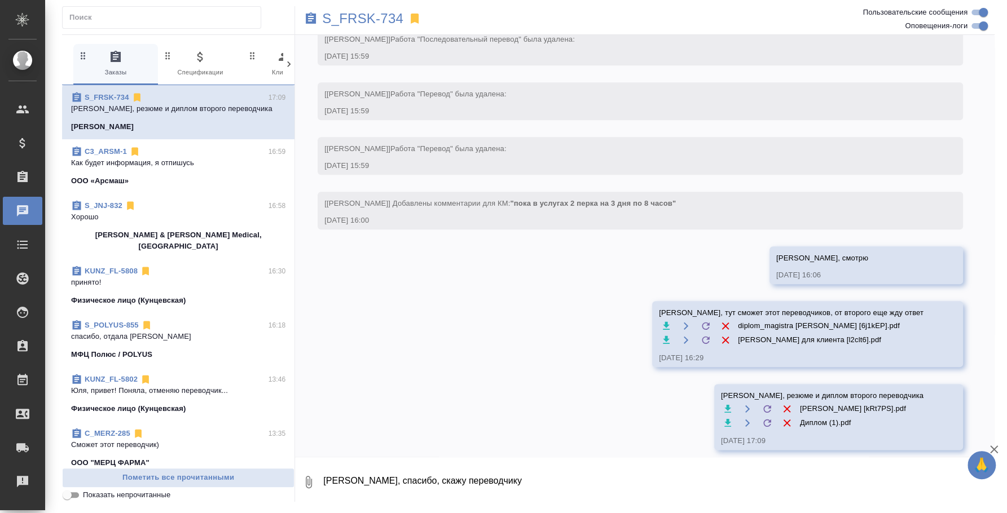
scroll to position [746, 0]
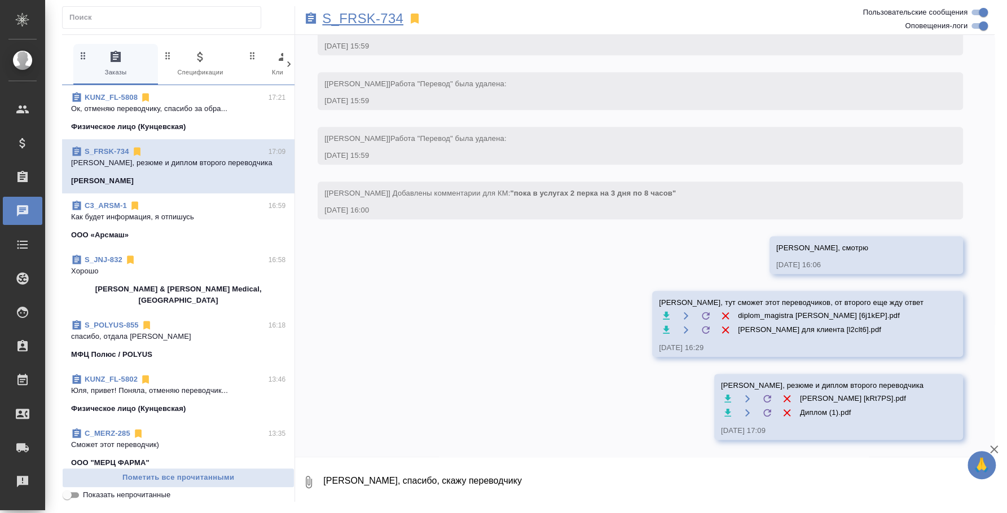
click at [357, 17] on p "S_FRSK-734" at bounding box center [362, 18] width 81 height 11
click at [563, 469] on textarea "Оля, спасибо, скажу переводчику" at bounding box center [658, 482] width 672 height 38
click at [372, 475] on textarea "По стоимости для клиента" at bounding box center [649, 482] width 654 height 38
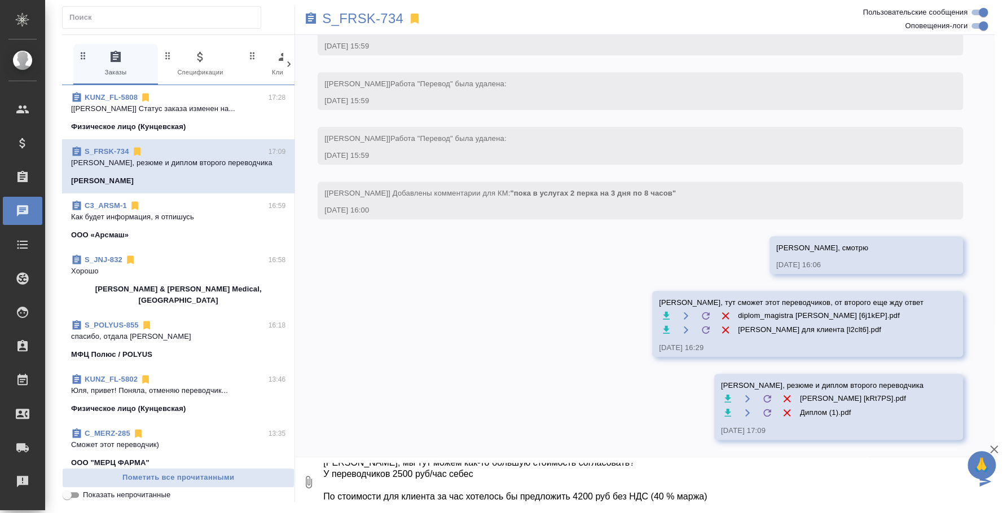
scroll to position [29, 0]
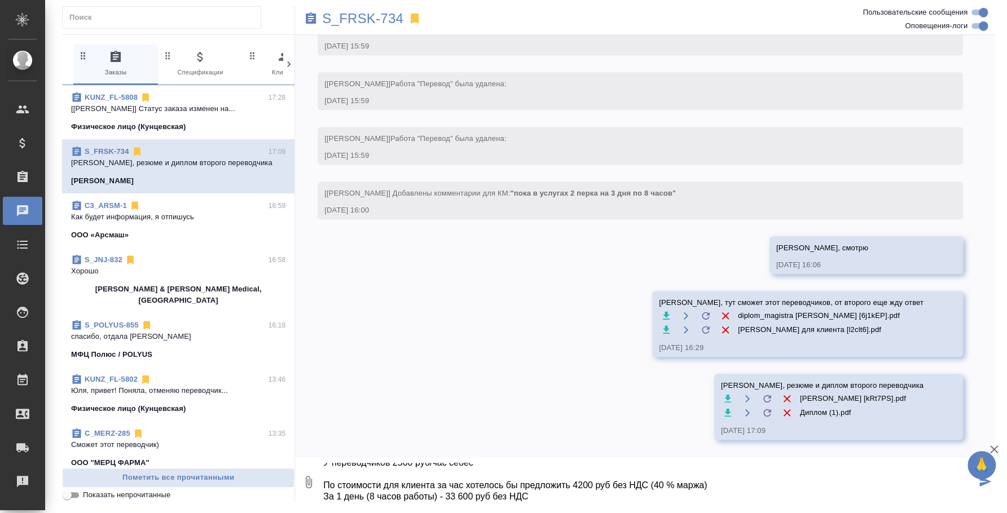
click at [464, 480] on textarea "Оля, мы тут можем как-то большую стоимость согласовать? У переводчиков 2500 руб…" at bounding box center [649, 482] width 654 height 38
click at [367, 501] on textarea "Оля, мы тут можем как-то большую стоимость согласовать? У переводчиков 2500 руб…" at bounding box center [649, 482] width 654 height 38
drag, startPoint x: 521, startPoint y: 492, endPoint x: 494, endPoint y: 492, distance: 27.6
click at [494, 492] on textarea "Оля, мы тут можем как-то большую стоимость согласовать? У переводчиков 2500 руб…" at bounding box center [649, 482] width 654 height 38
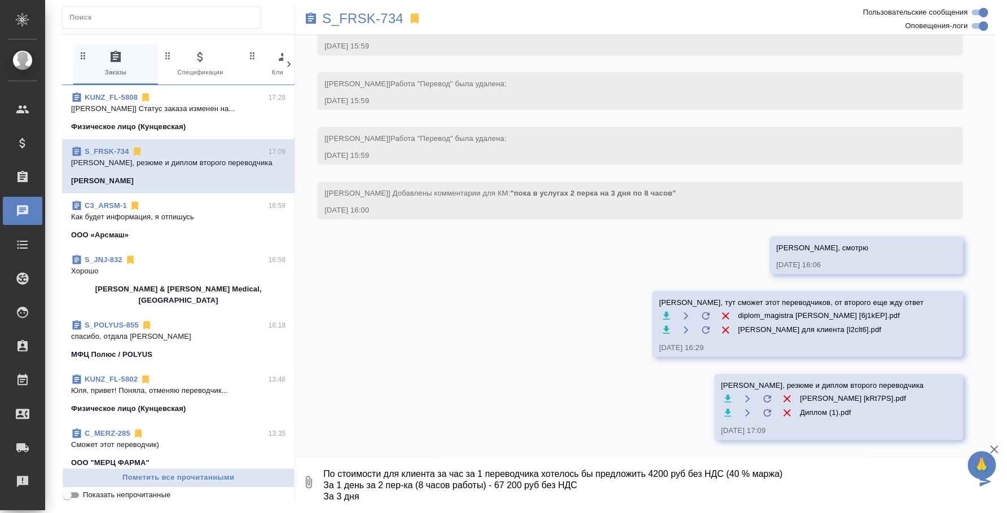
drag, startPoint x: 487, startPoint y: 482, endPoint x: 365, endPoint y: 489, distance: 122.6
click at [365, 489] on textarea "Оля, мы тут можем как-то большую стоимость согласовать? У переводчиков 2500 руб…" at bounding box center [649, 482] width 654 height 38
click at [385, 494] on textarea "Оля, мы тут можем как-то большую стоимость согласовать? У переводчиков 2500 руб…" at bounding box center [649, 482] width 654 height 38
paste textarea "за 2 пер-ка (8 часов работы)"
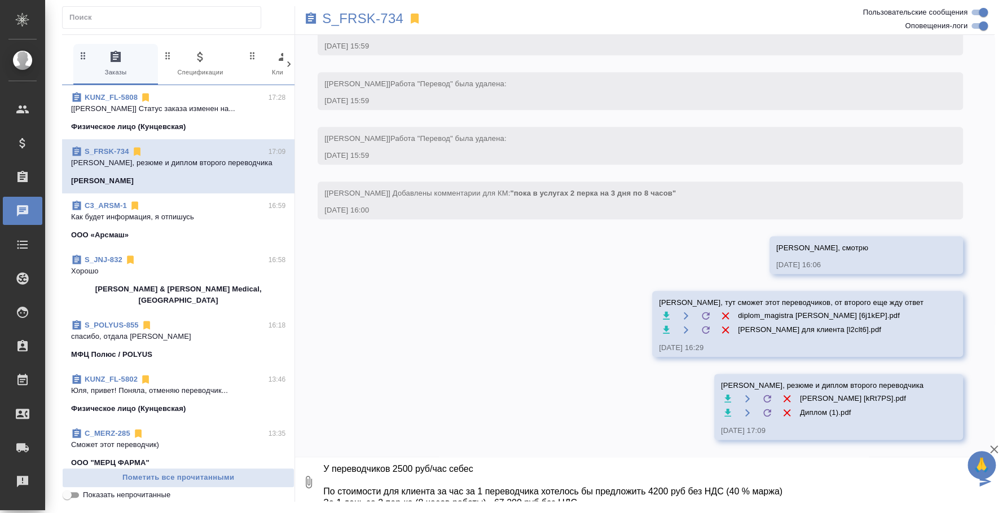
scroll to position [12, 0]
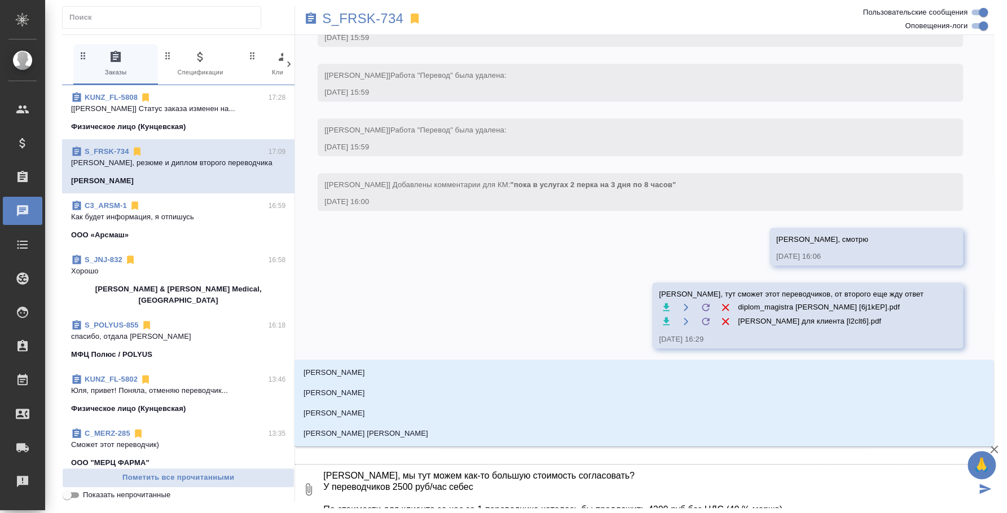
type textarea "@ Оля, мы тут можем как-то большую стоимость согласовать? У переводчиков 2500 р…"
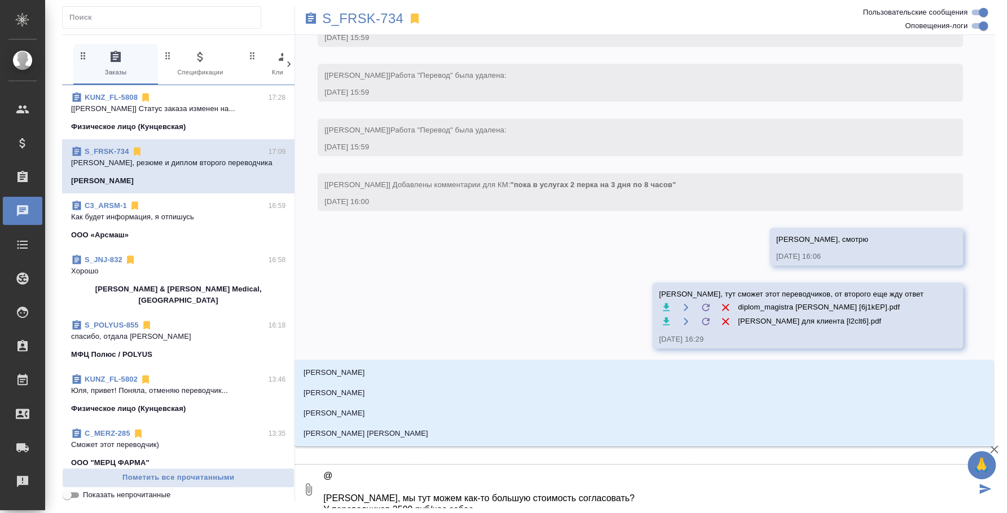
scroll to position [12, 0]
type textarea "@j Оля, мы тут можем как-то большую стоимость согласовать? У переводчиков 2500 …"
type input "j"
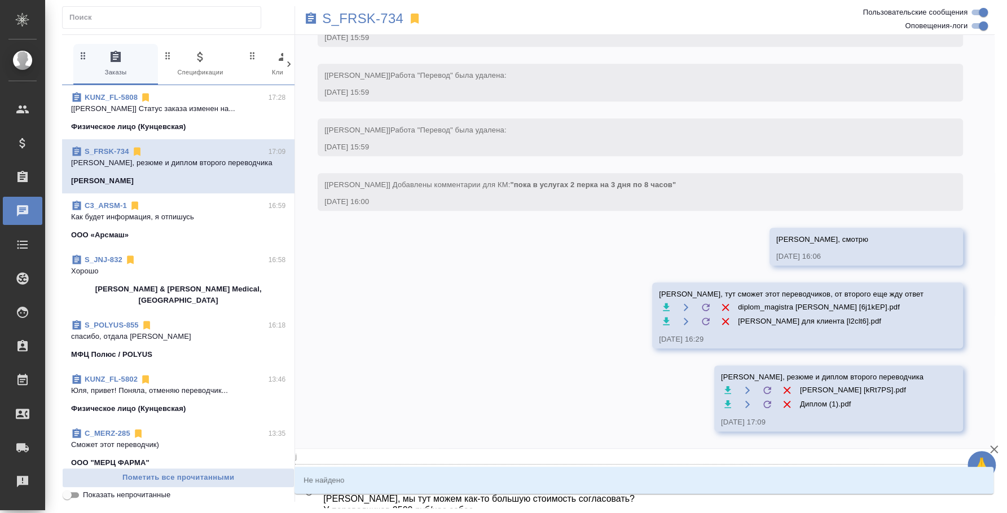
type textarea "@ Оля, мы тут можем как-то большую стоимость согласовать? У переводчиков 2500 р…"
type textarea "@e Оля, мы тут можем как-то большую стоимость согласовать? У переводчиков 2500 …"
type input "e"
type textarea "@ Оля, мы тут можем как-то большую стоимость согласовать? У переводчиков 2500 р…"
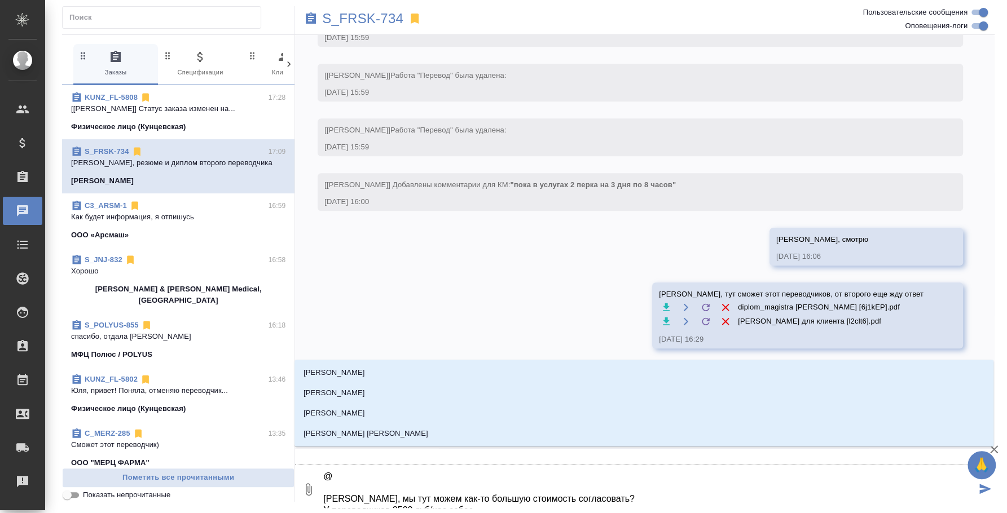
type textarea "@у Оля, мы тут можем как-то большую стоимость согласовать? У переводчиков 2500 …"
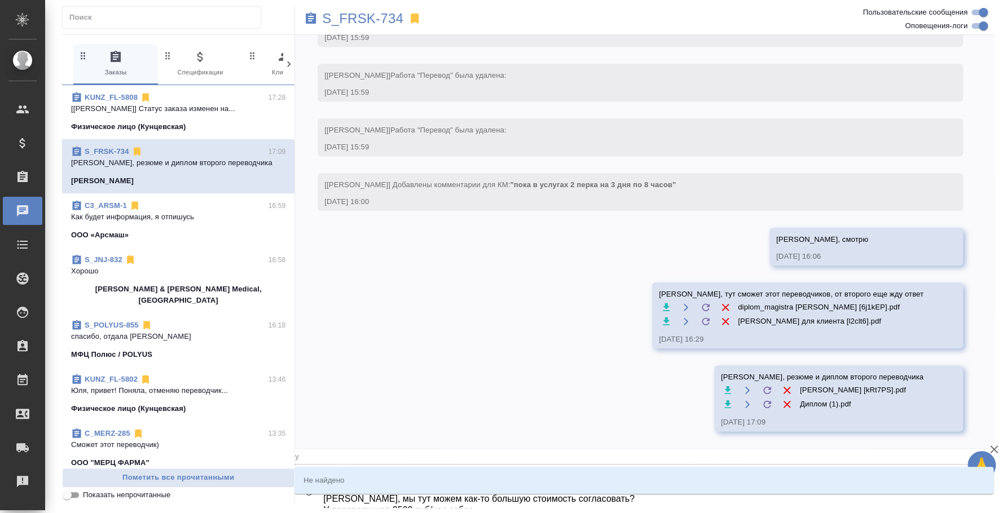
type input "у"
type textarea "@ус Оля, мы тут можем как-то большую стоимость согласовать? У переводчиков 2500…"
type input "ус"
type textarea "@усм Оля, мы тут можем как-то большую стоимость согласовать? У переводчиков 250…"
type input "усм"
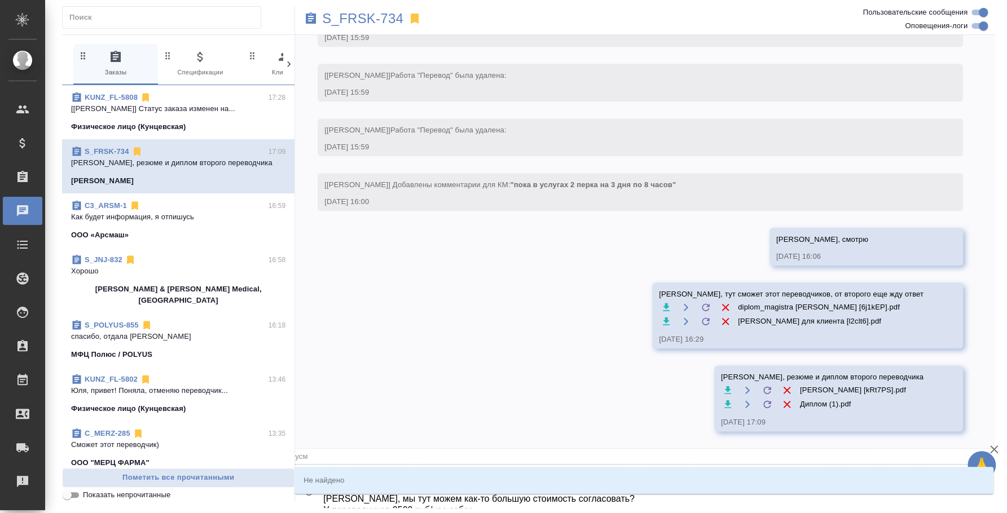
type textarea "@ус Оля, мы тут можем как-то большую стоимость согласовать? У переводчиков 2500…"
type input "ус"
type textarea "@у Оля, мы тут можем как-то большую стоимость согласовать? У переводчиков 2500 …"
type input "у"
type textarea "@ Оля, мы тут можем как-то большую стоимость согласовать? У переводчиков 2500 р…"
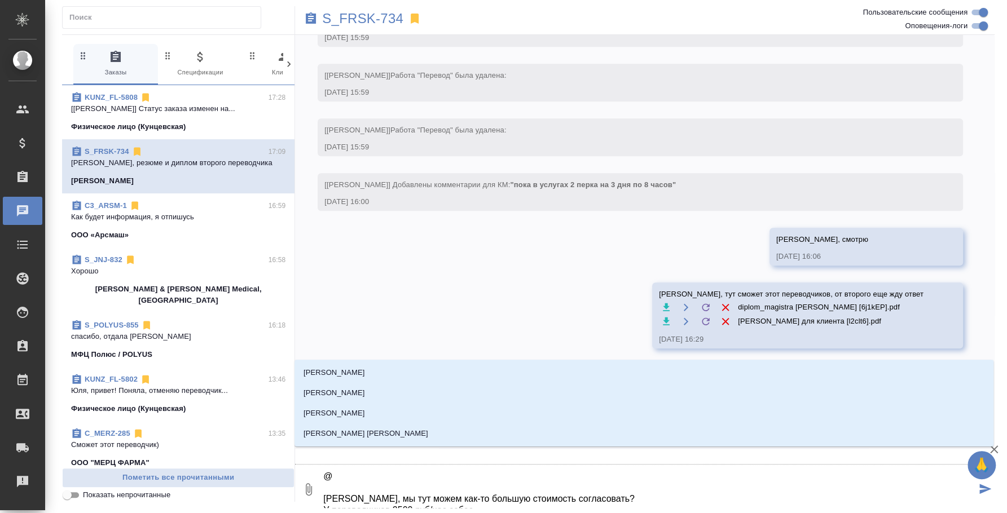
type textarea "@e Оля, мы тут можем как-то большую стоимость согласовать? У переводчиков 2500 …"
type input "e"
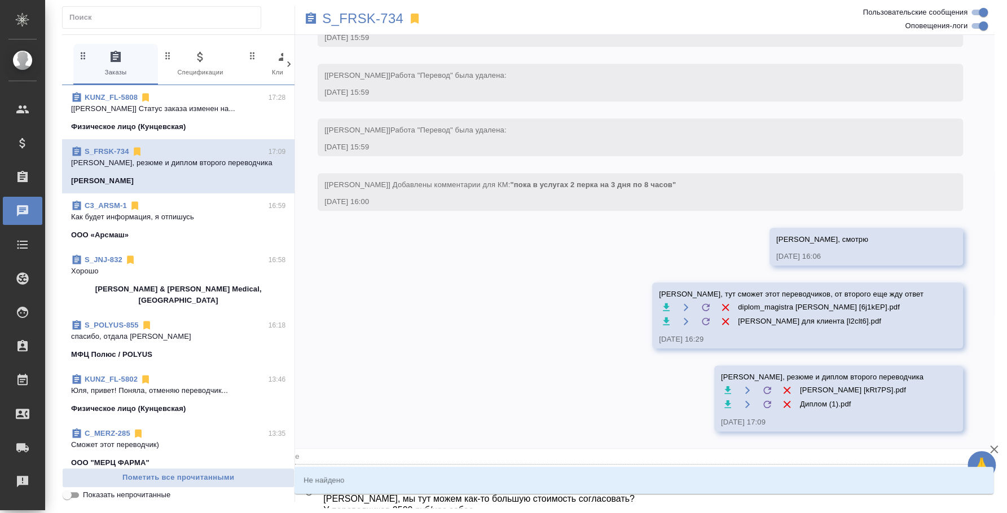
type textarea "@ev Оля, мы тут можем как-то большую стоимость согласовать? У переводчиков 2500…"
type input "ev"
type textarea "@e Оля, мы тут можем как-то большую стоимость согласовать? У переводчиков 2500 …"
type input "e"
type textarea "@ Оля, мы тут можем как-то большую стоимость согласовать? У переводчиков 2500 р…"
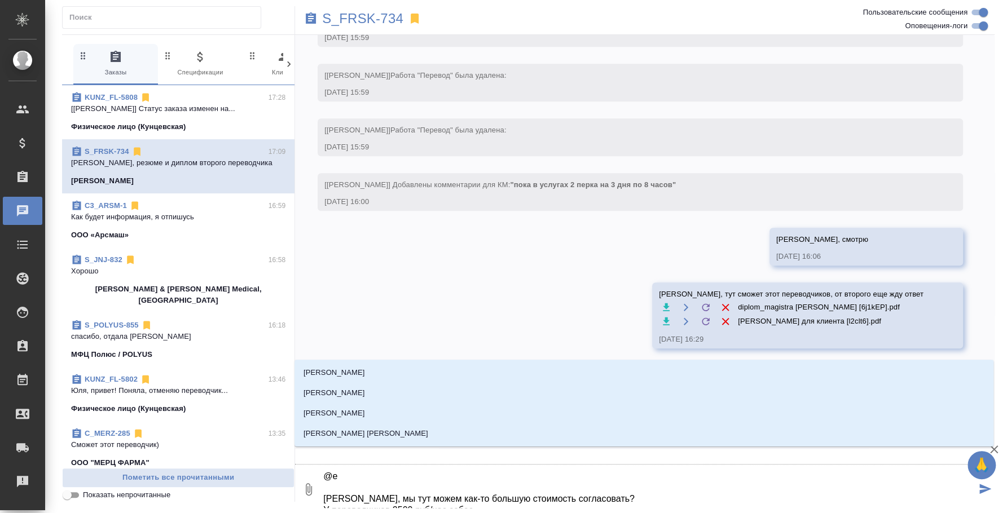
type textarea "@e'c Оля, мы тут можем как-то большую стоимость согласовать? У переводчиков 250…"
type input "e'c"
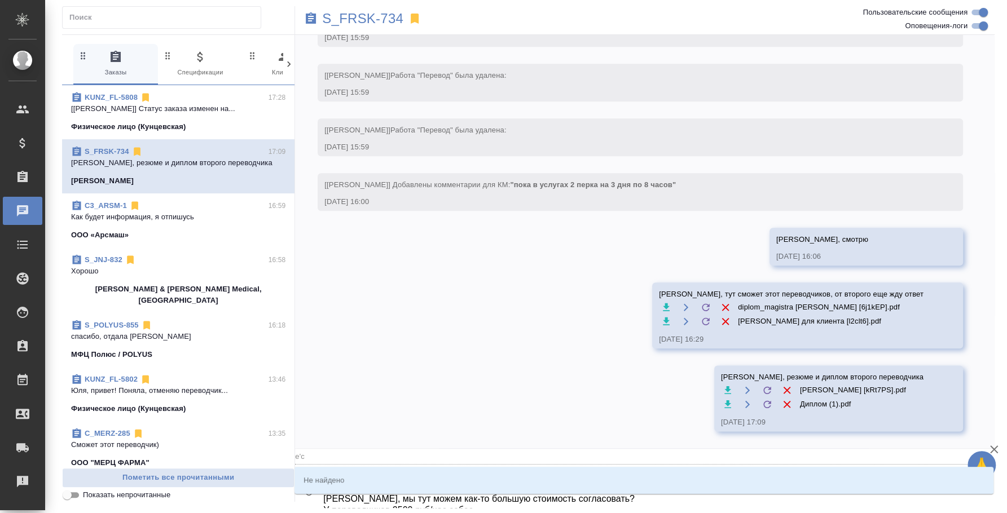
type textarea "@e'c'v Оля, мы тут можем как-то большую стоимость согласовать? У переводчиков 2…"
type input "e'c'v"
type textarea "@e'c'v'f Оля, мы тут можем как-то большую стоимость согласовать? У переводчиков…"
type input "e'c'v'f"
type textarea "@e'c'v Оля, мы тут можем как-то большую стоимость согласовать? У переводчиков 2…"
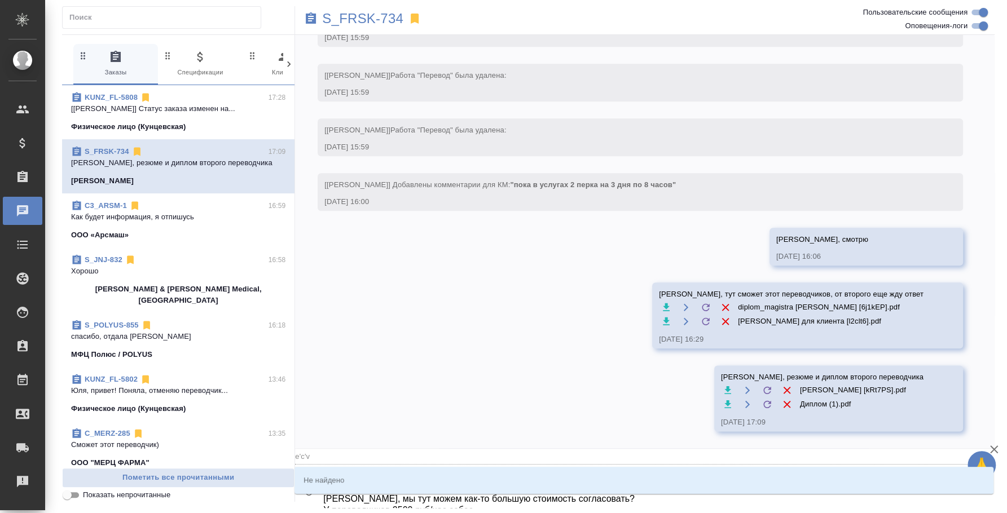
type input "e'c'v"
type textarea "@e'c Оля, мы тут можем как-то большую стоимость согласовать? У переводчиков 250…"
type input "e'c"
type textarea "@e Оля, мы тут можем как-то большую стоимость согласовать? У переводчиков 2500 …"
type input "e"
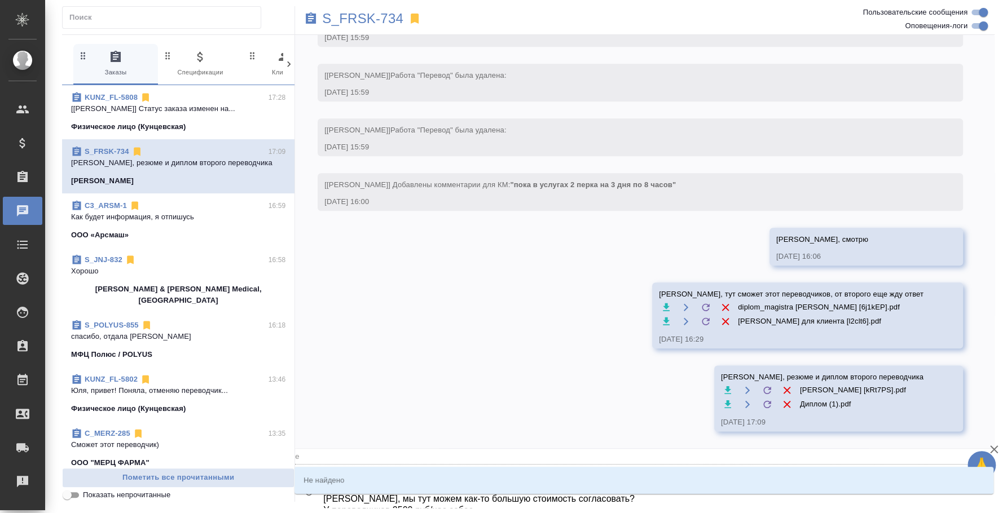
type textarea "@ Оля, мы тут можем как-то большую стоимость согласовать? У переводчиков 2500 р…"
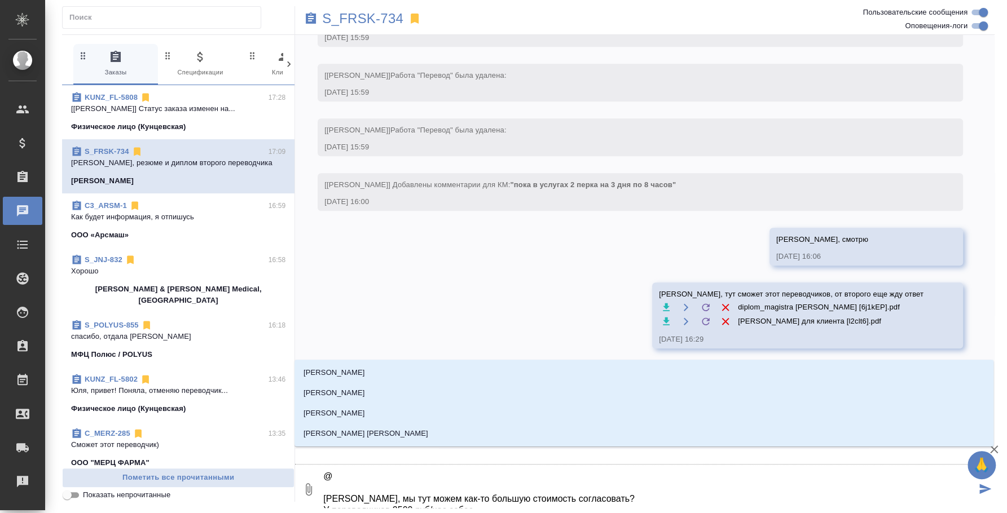
type textarea "@у Оля, мы тут можем как-то большую стоимость согласовать? У переводчиков 2500 …"
type input "у"
type textarea "@ус Оля, мы тут можем как-то большую стоимость согласовать? У переводчиков 2500…"
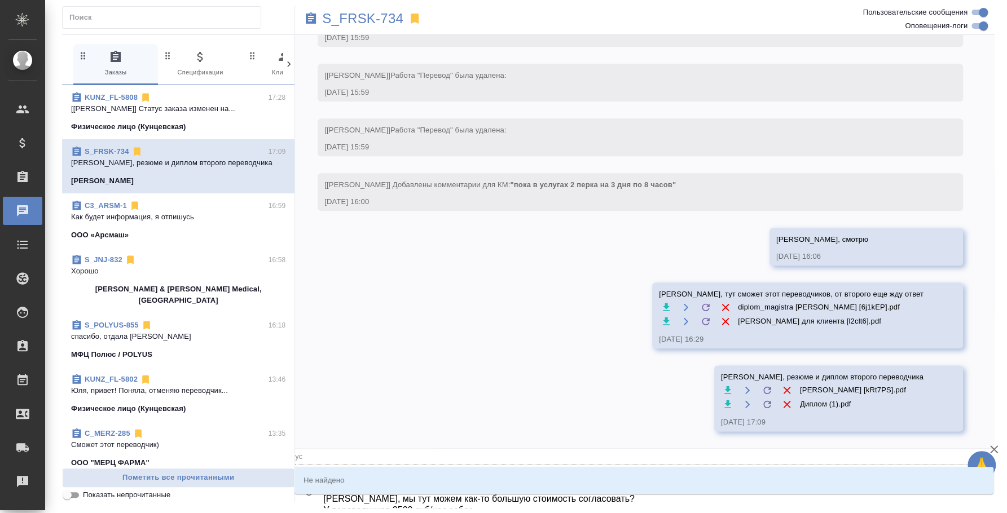
type input "ус"
type textarea "@усм Оля, мы тут можем как-то большую стоимость согласовать? У переводчиков 250…"
type input "усм"
type textarea "@ус Оля, мы тут можем как-то большую стоимость согласовать? У переводчиков 2500…"
type input "ус"
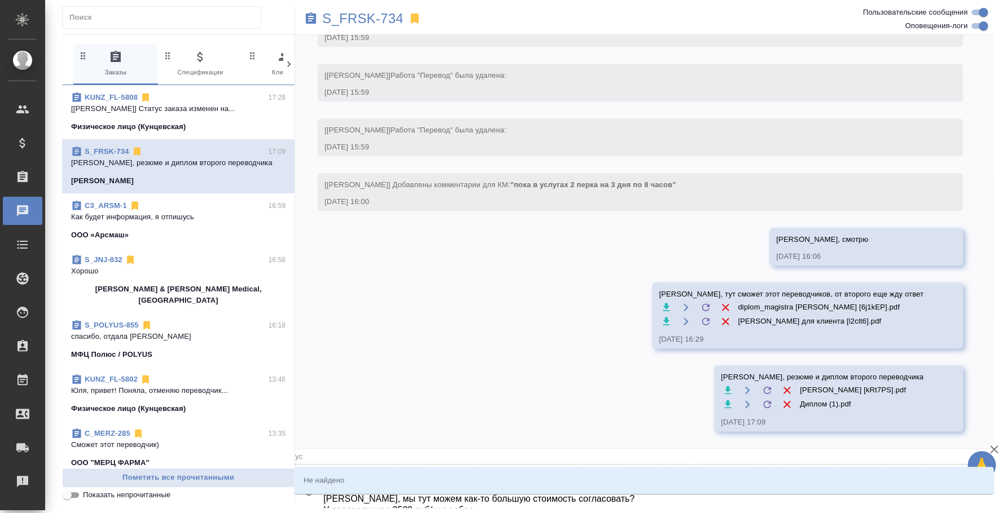
type textarea "@у Оля, мы тут можем как-то большую стоимость согласовать? У переводчиков 2500 …"
type input "у"
type textarea "@ Оля, мы тут можем как-то большую стоимость согласовать? У переводчиков 2500 р…"
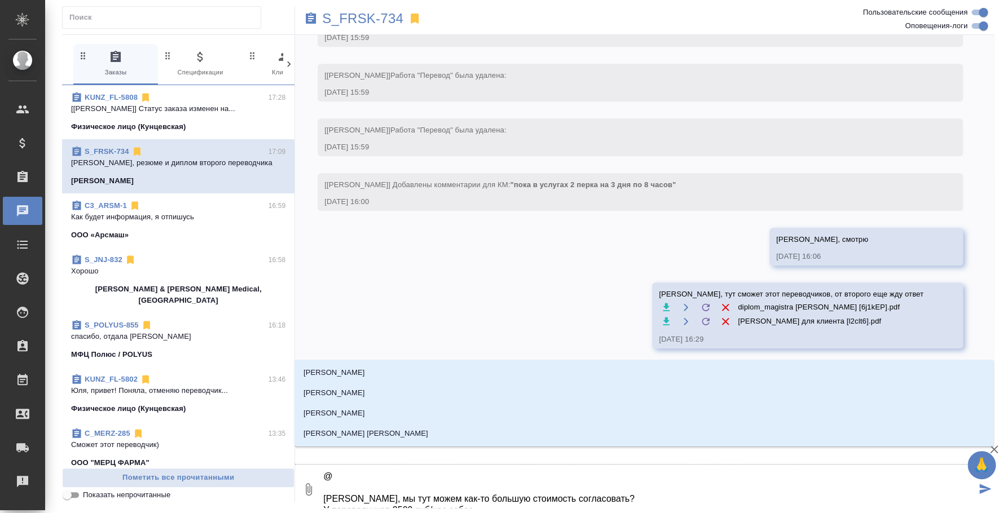
type textarea "@e Оля, мы тут можем как-то большую стоимость согласовать? У переводчиков 2500 …"
type input "e"
type textarea "@ec Оля, мы тут можем как-то большую стоимость согласовать? У переводчиков 2500…"
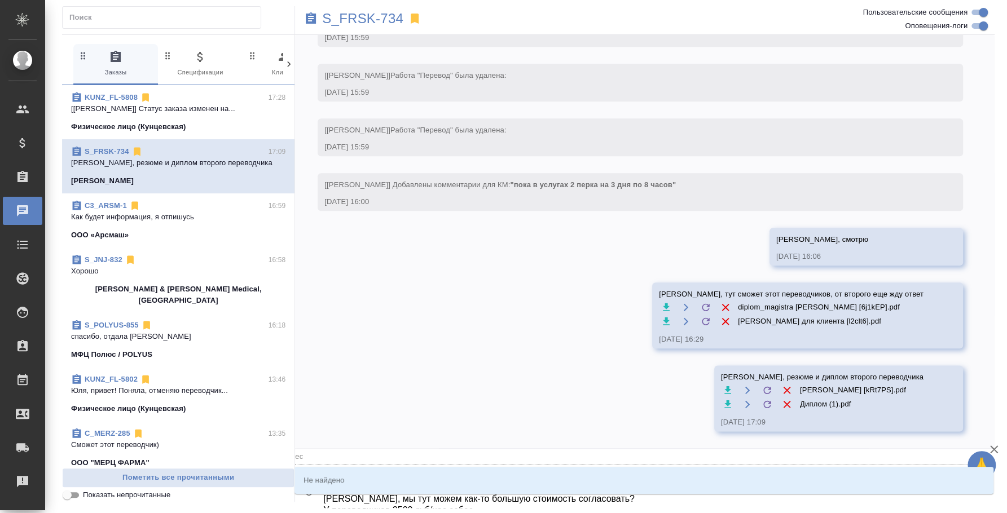
type input "ec"
type textarea "@ecv Оля, мы тут можем как-то большую стоимость согласовать? У переводчиков 250…"
type input "ecv"
type textarea "@ecvf Оля, мы тут можем как-то большую стоимость согласовать? У переводчиков 25…"
type input "ecvf"
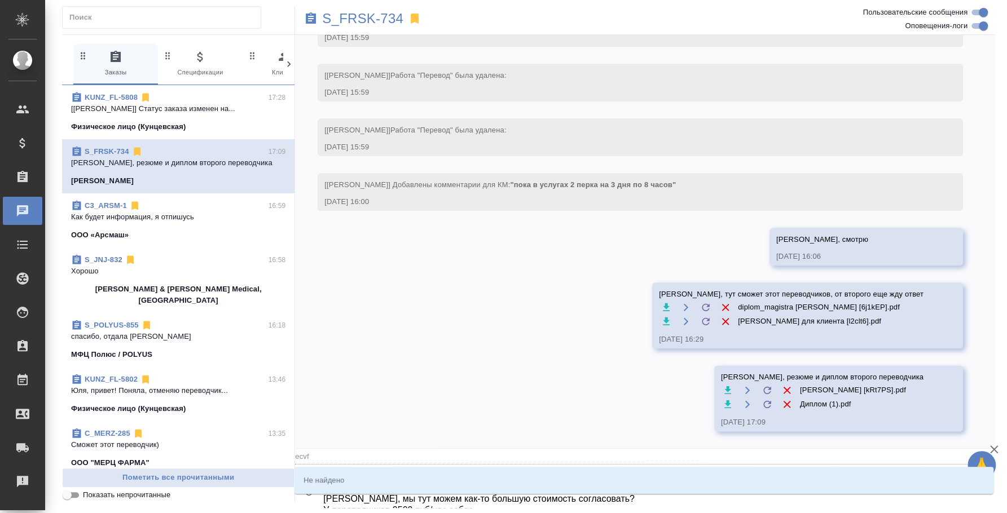
type textarea "@ecv Оля, мы тут можем как-то большую стоимость согласовать? У переводчиков 250…"
type input "ecv"
type textarea "@ec Оля, мы тут можем как-то большую стоимость согласовать? У переводчиков 2500…"
type input "ec"
type textarea "@e Оля, мы тут можем как-то большую стоимость согласовать? У переводчиков 2500 …"
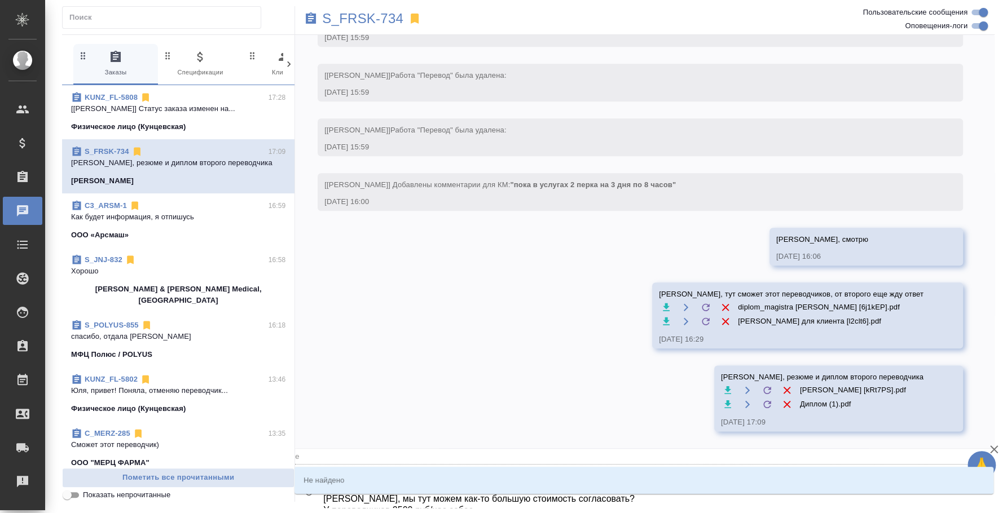
type input "e"
type textarea "@ Оля, мы тут можем как-то большую стоимость согласовать? У переводчиков 2500 р…"
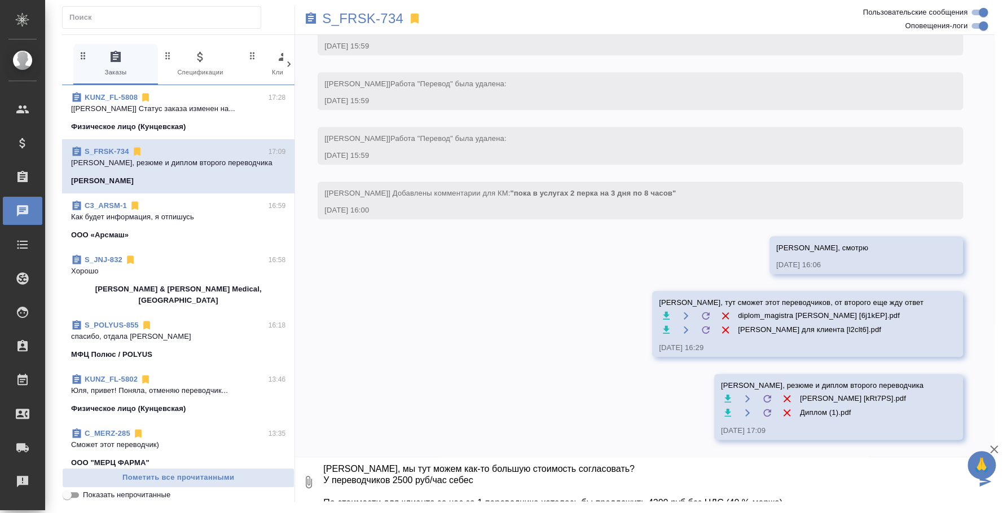
type textarea "Оля, мы тут можем как-то большую стоимость согласовать? У переводчиков 2500 руб…"
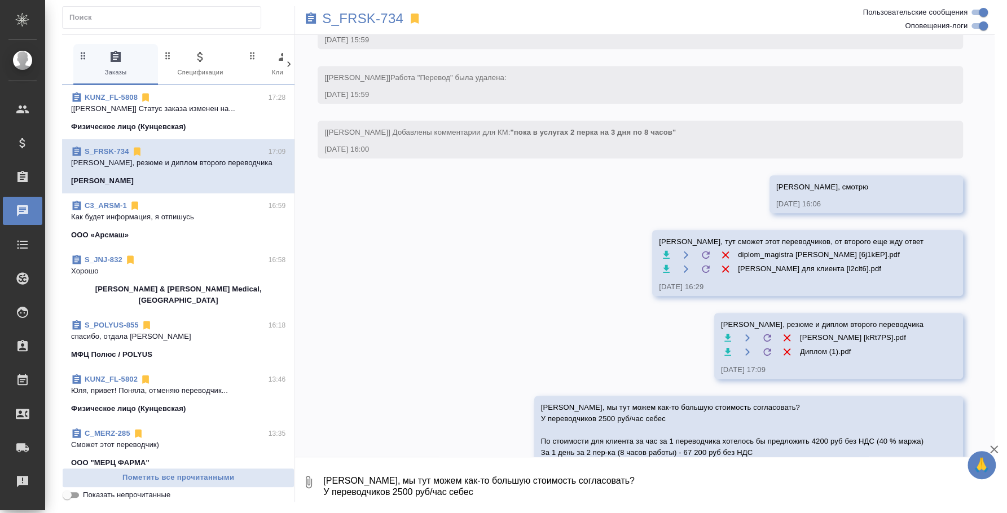
scroll to position [869, 0]
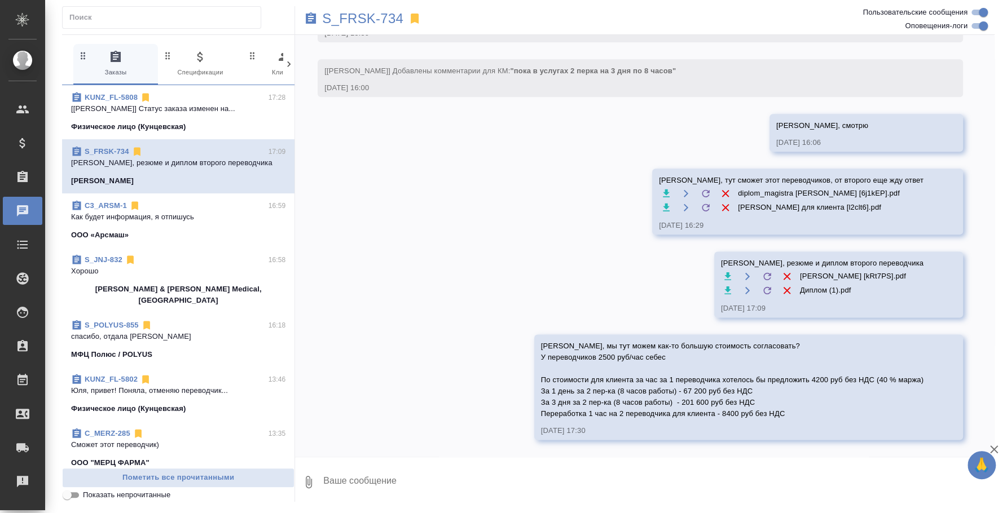
type textarea "2"
type textarea """
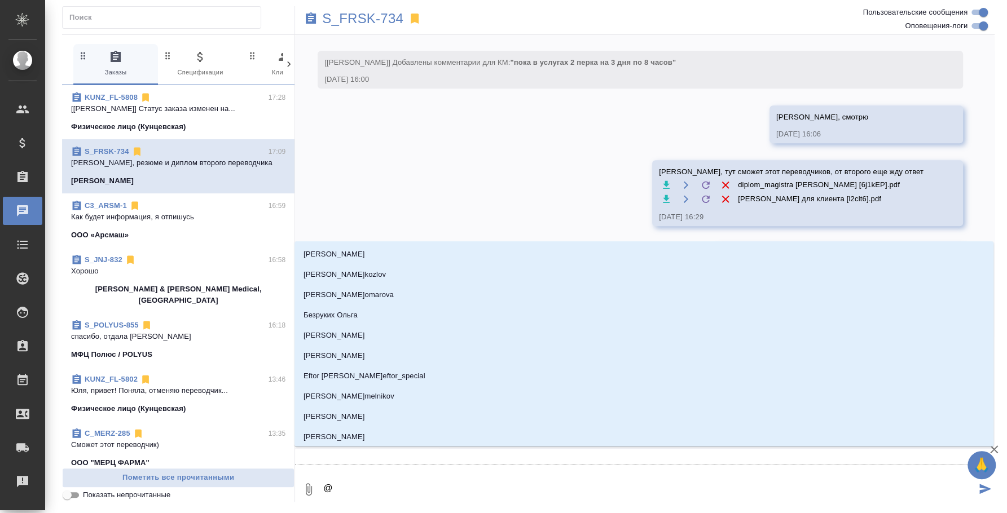
type textarea "@e"
type input "e"
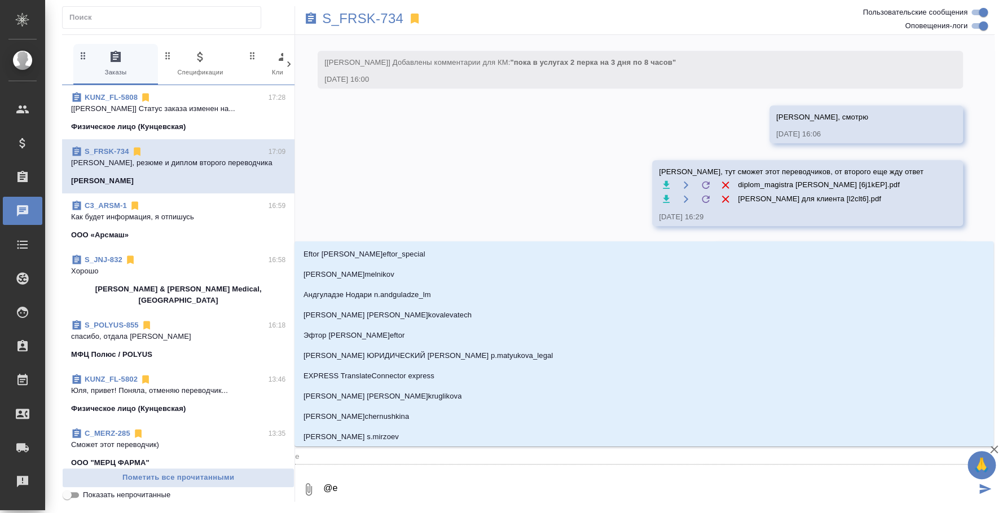
type textarea "@ec"
type input "ec"
type textarea "@ecv"
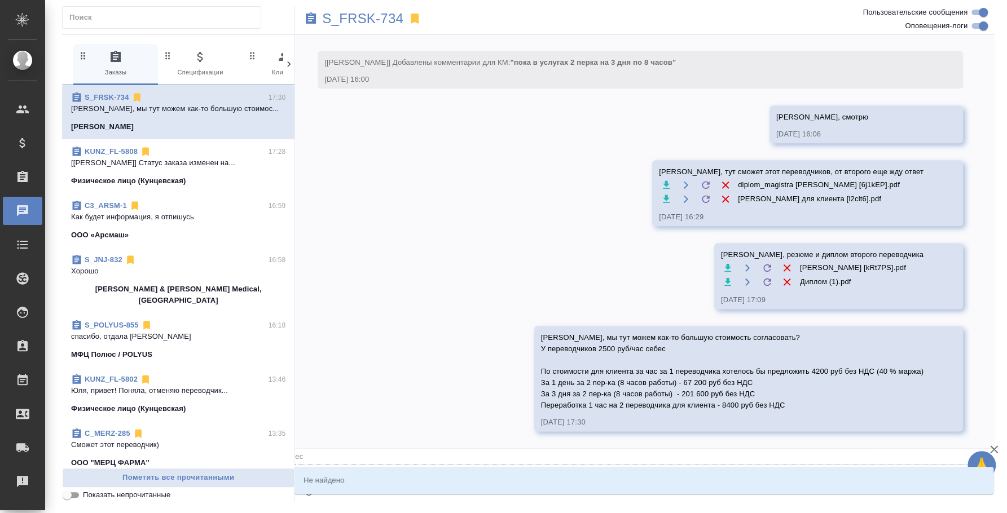
type input "ecv"
type textarea "@ec"
type input "ec"
type textarea "@e"
type input "e"
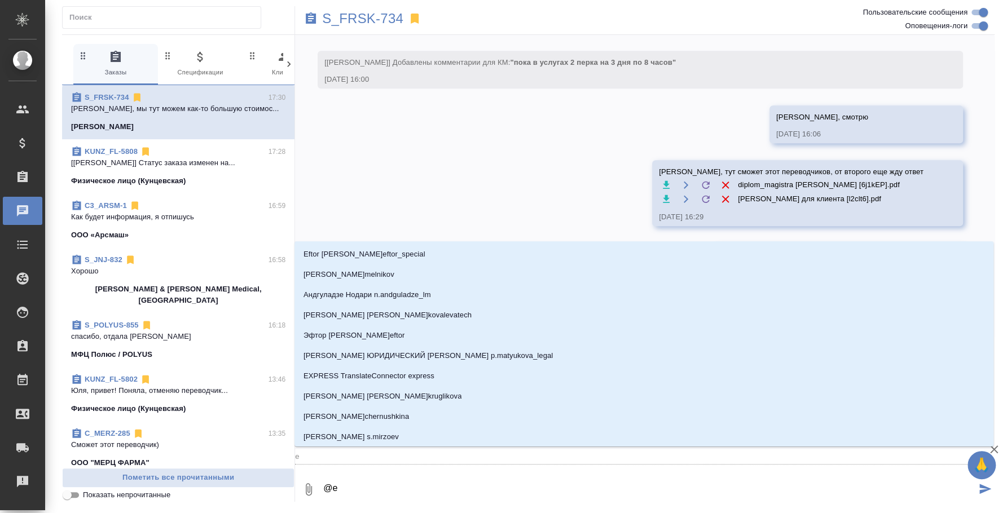
click at [494, 491] on textarea "@e" at bounding box center [649, 489] width 654 height 38
type textarea "@"
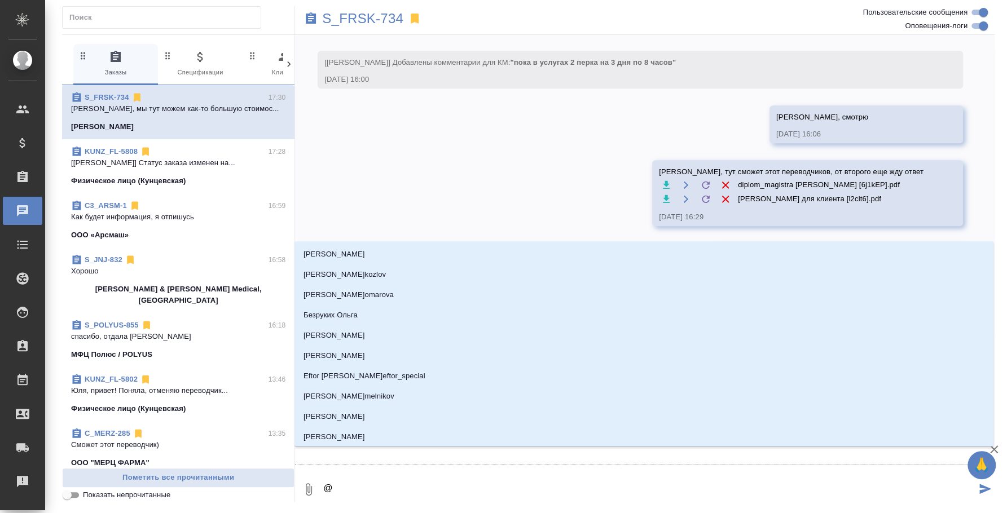
type textarea "@у"
type input "у"
type textarea "@ус"
type input "ус"
type textarea "@усм"
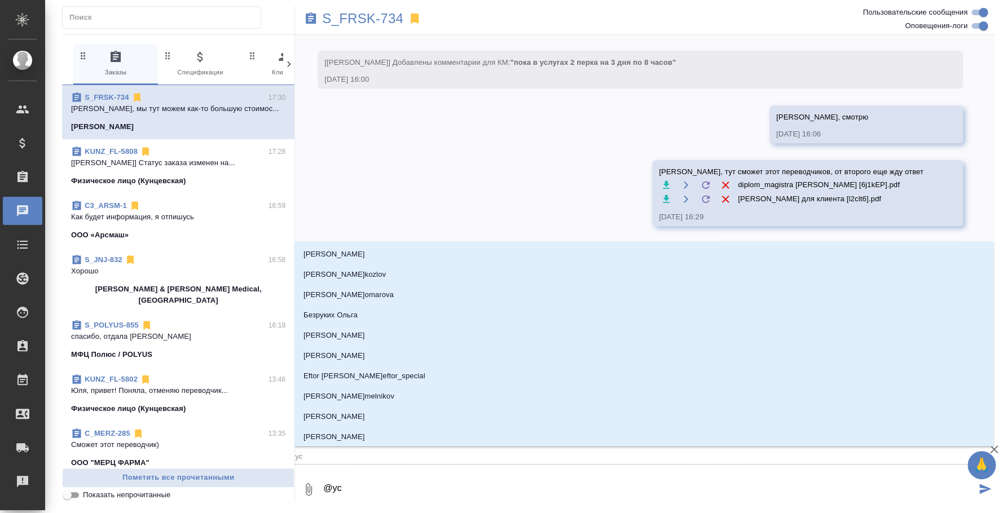
type input "усм"
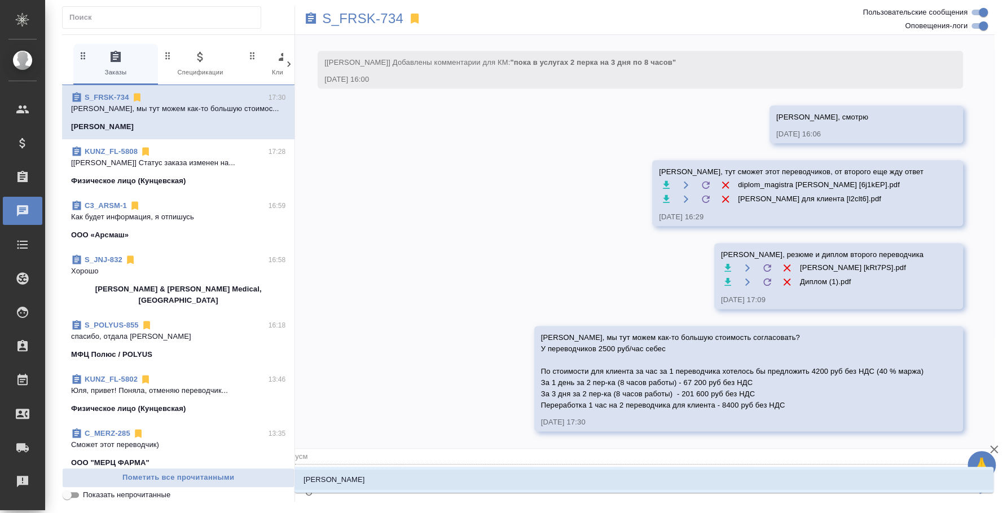
click at [543, 483] on li "[PERSON_NAME]" at bounding box center [643, 480] width 699 height 20
type textarea "@Усманова Ольга"
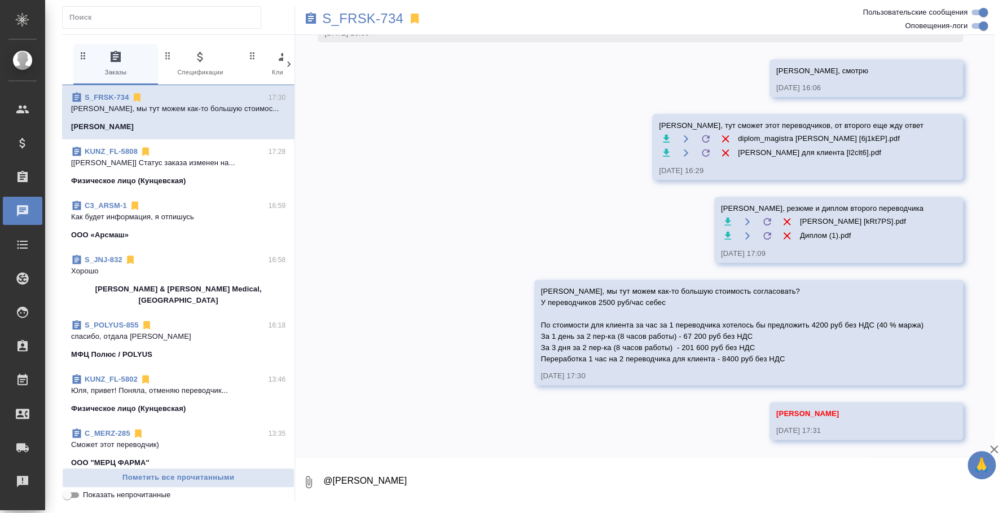
scroll to position [923, 0]
click at [161, 22] on input "text" at bounding box center [164, 18] width 191 height 16
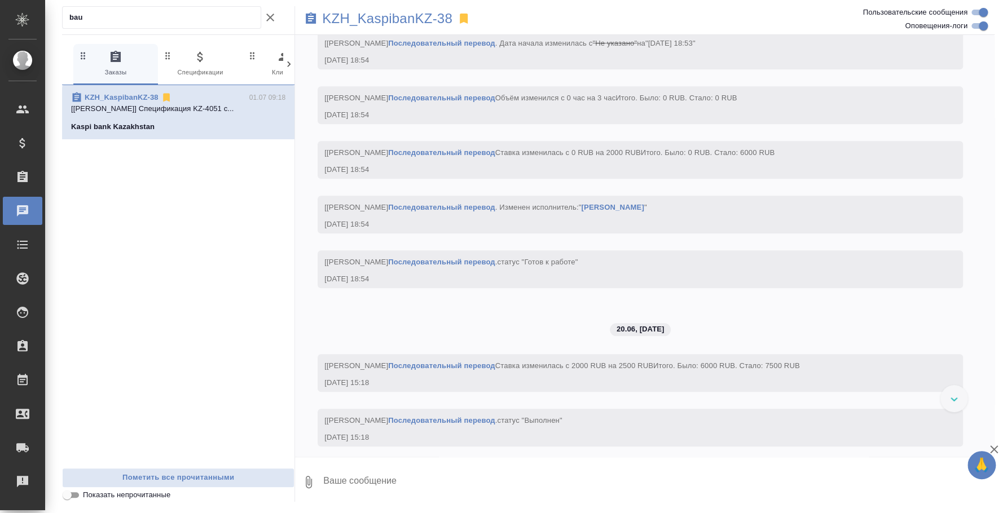
scroll to position [0, 0]
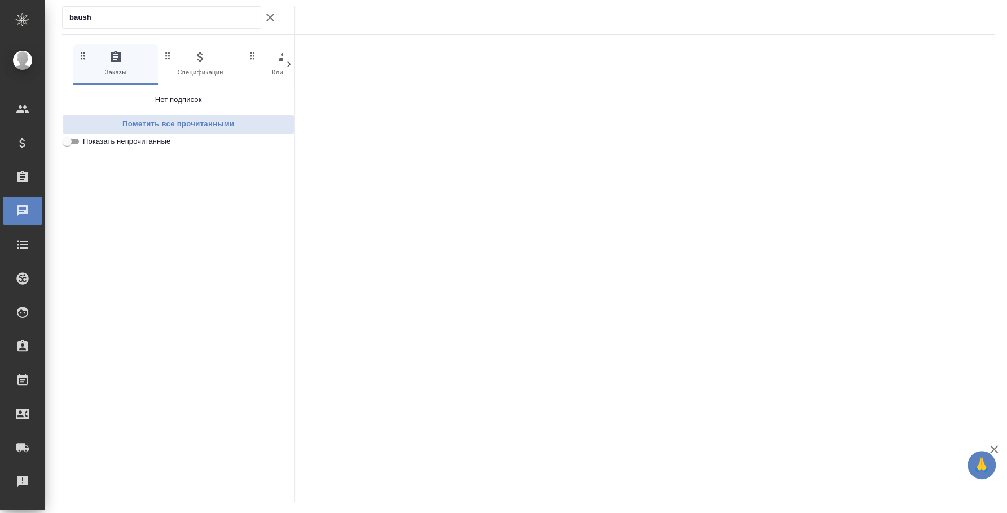
type input "baush"
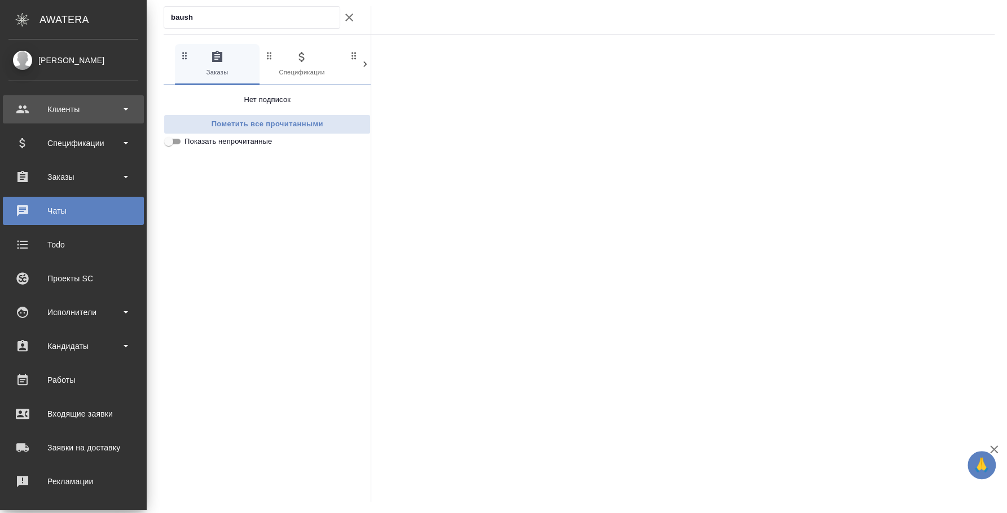
click at [71, 116] on div "Клиенты" at bounding box center [73, 109] width 130 height 17
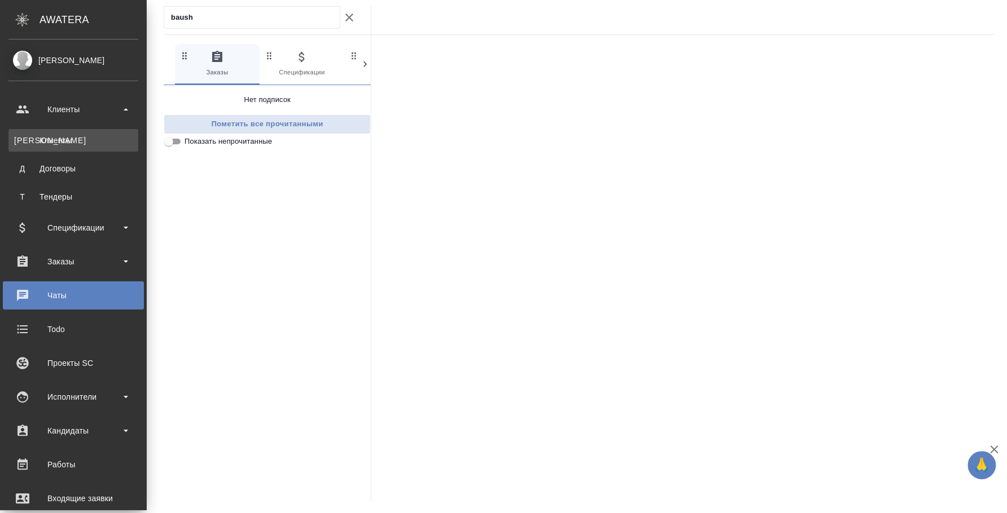
click at [67, 147] on link "К Клиенты" at bounding box center [73, 140] width 130 height 23
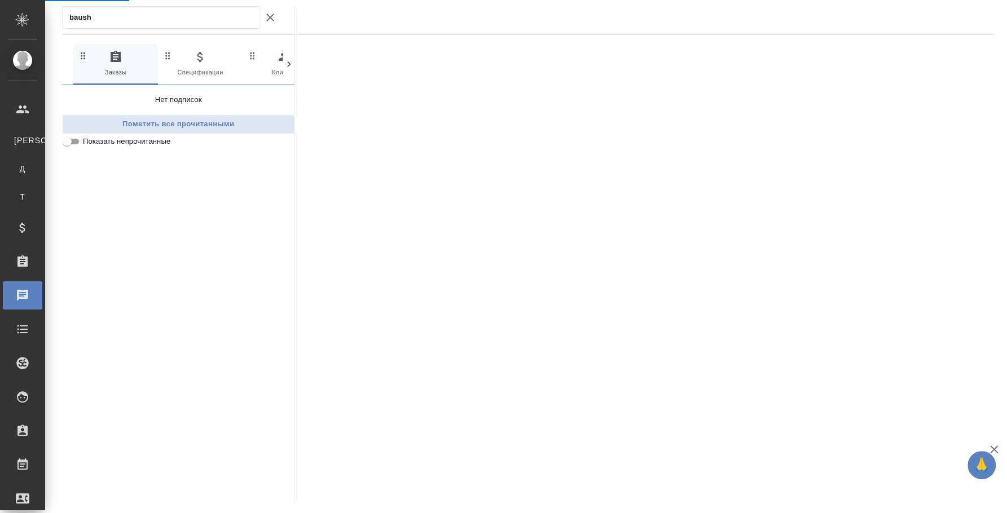
select select "RU"
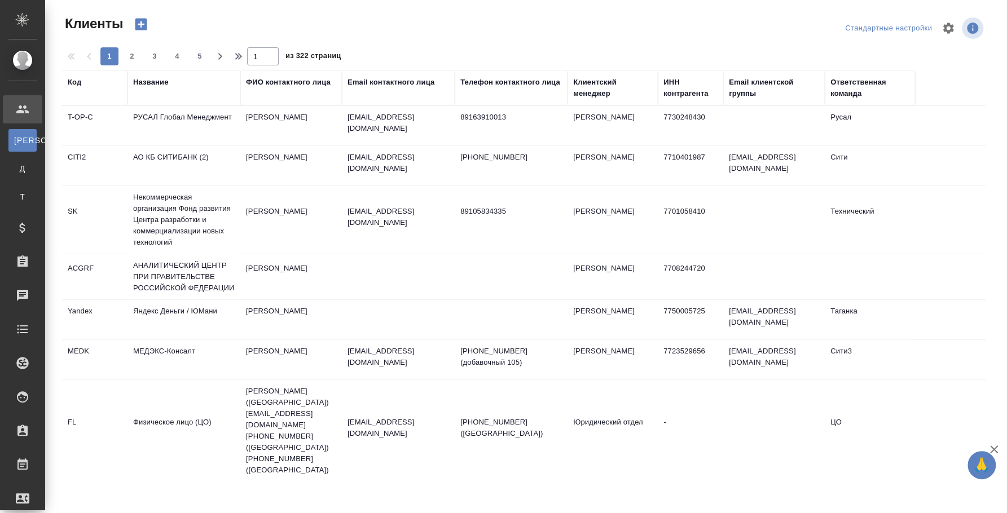
click at [149, 81] on div "Название" at bounding box center [150, 82] width 35 height 11
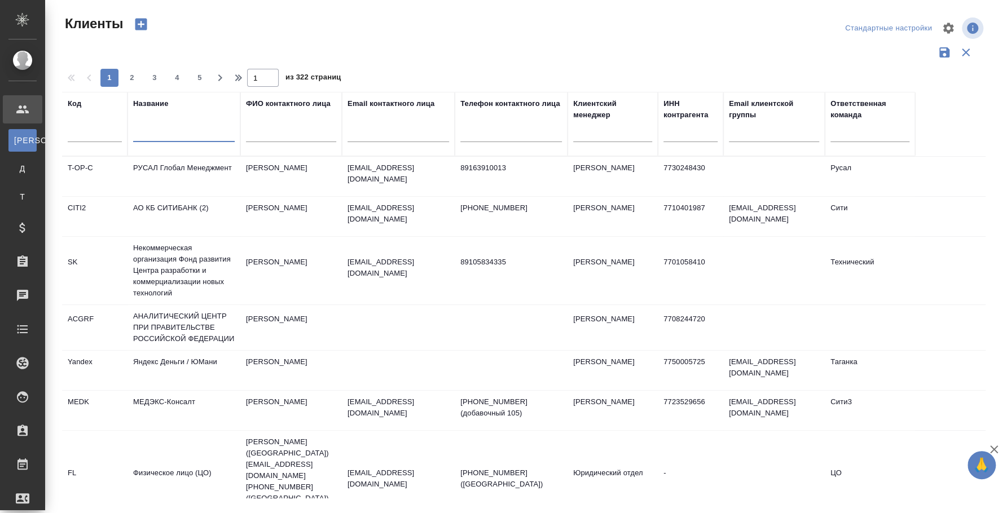
click at [169, 133] on input "text" at bounding box center [184, 135] width 102 height 14
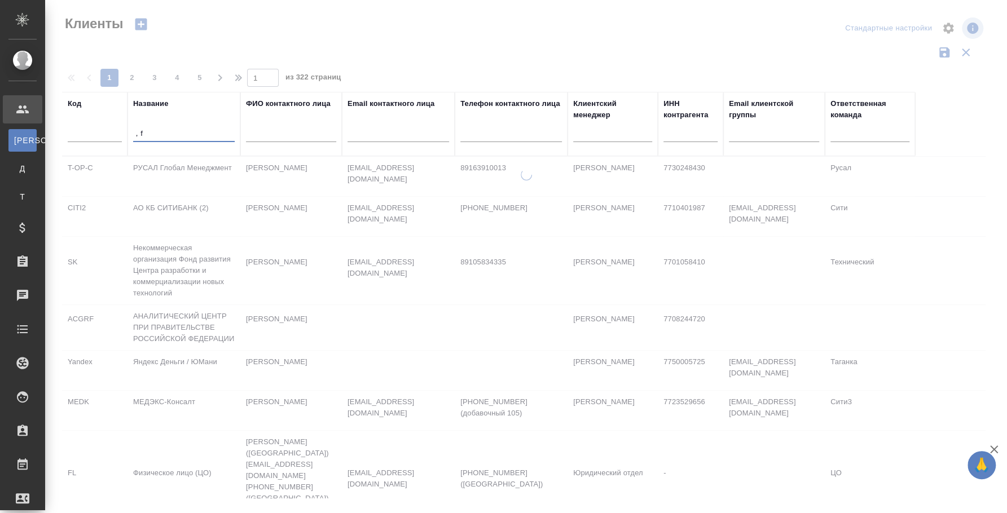
type input "，"
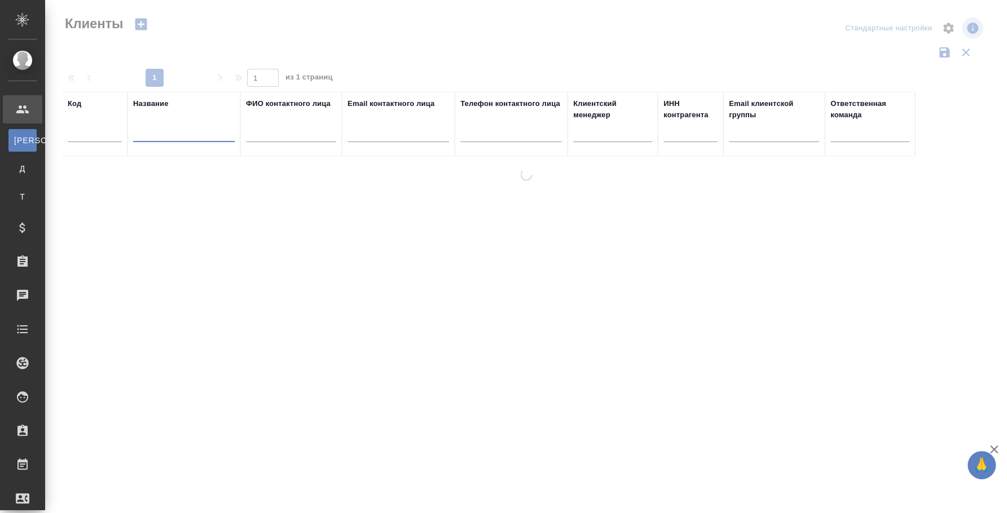
type input "ь"
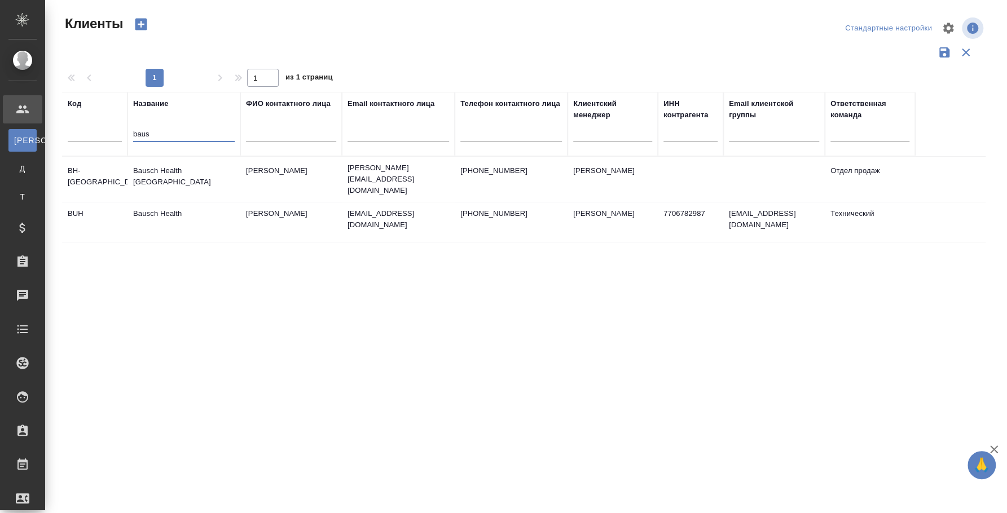
type input "baus"
click at [161, 199] on td "Bausch Health" at bounding box center [183, 179] width 113 height 39
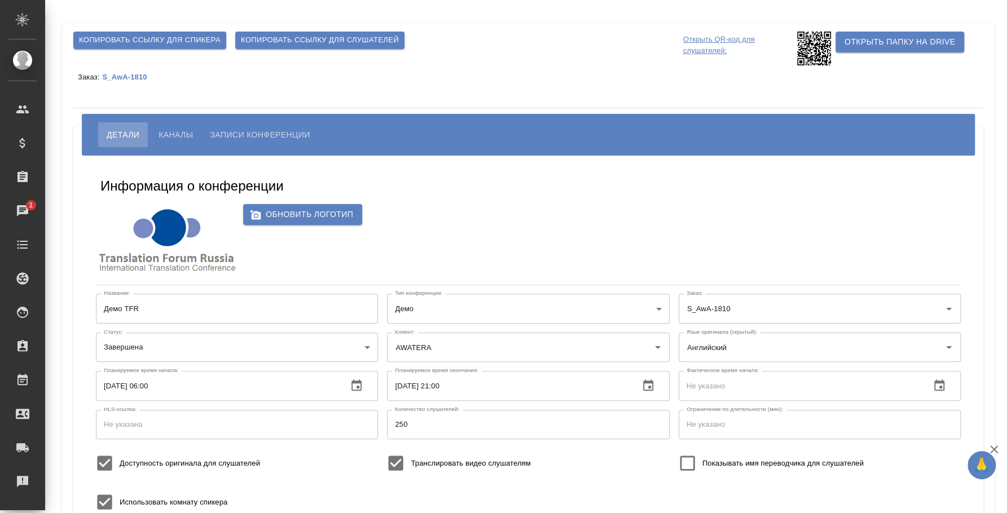
scroll to position [140, 0]
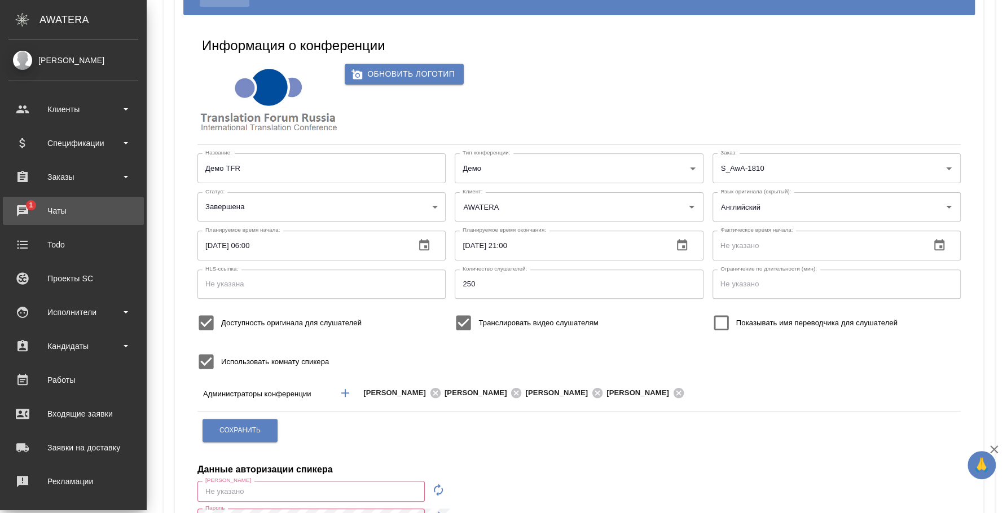
type input "i.fedotova@awatera.com"
click at [24, 209] on div "Чаты" at bounding box center [73, 211] width 130 height 17
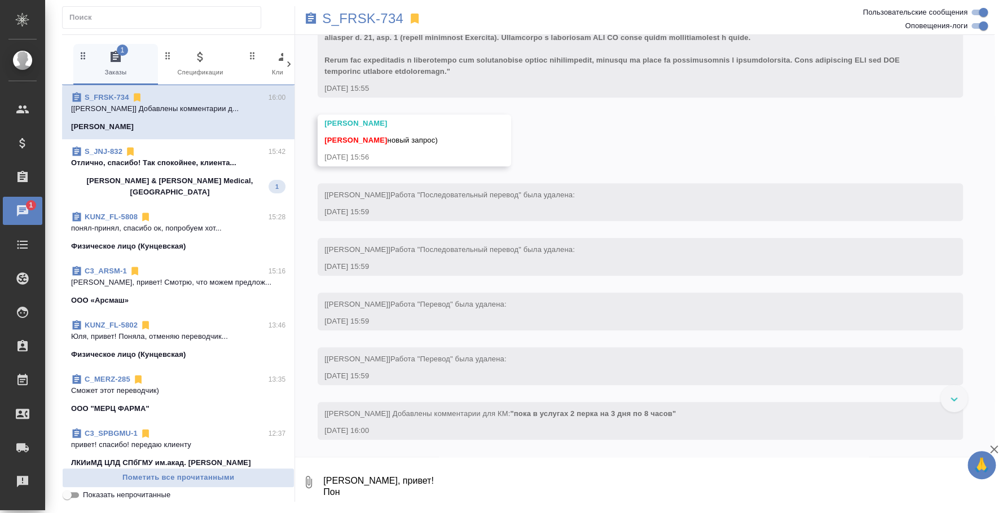
scroll to position [526, 0]
drag, startPoint x: 355, startPoint y: 491, endPoint x: 237, endPoint y: 460, distance: 121.9
click at [237, 460] on div "1 Заказы 0 Спецификации 0 Клиенты 0 Входящие 0 Тендеры 0 Исполнители 0 Подбор и…" at bounding box center [528, 268] width 932 height 468
type textarea "J"
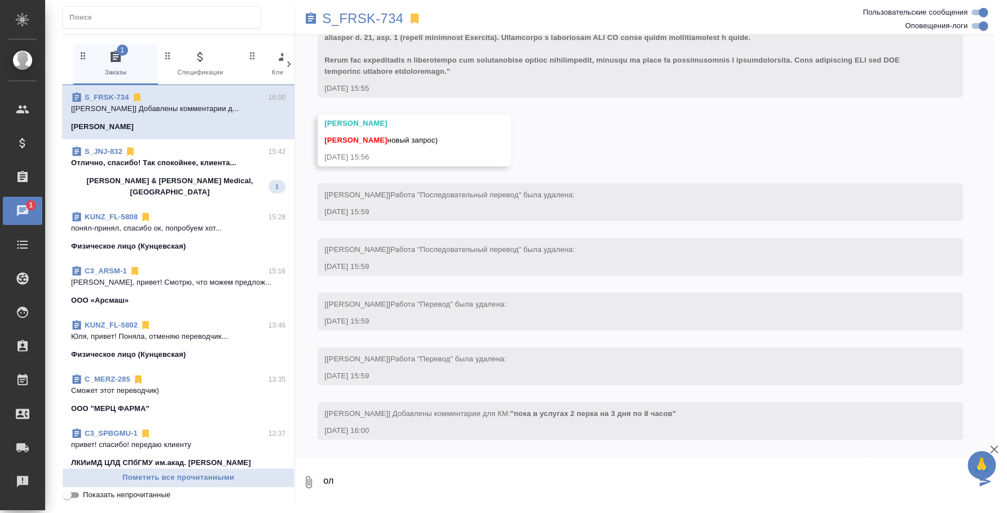
type textarea "о"
type textarea "[PERSON_NAME], смотрю"
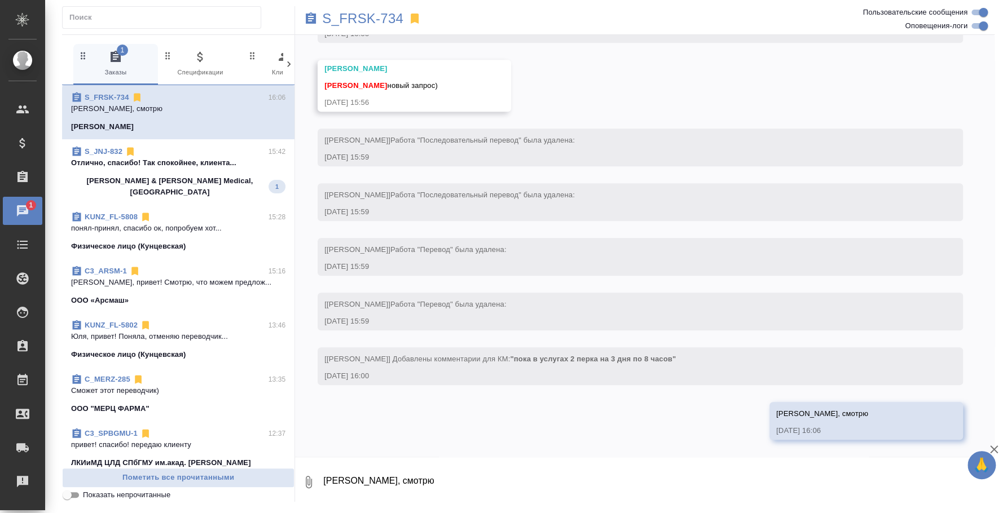
scroll to position [581, 0]
click at [201, 178] on div "Johnson & Johnson Medical, Russia 1" at bounding box center [178, 186] width 214 height 23
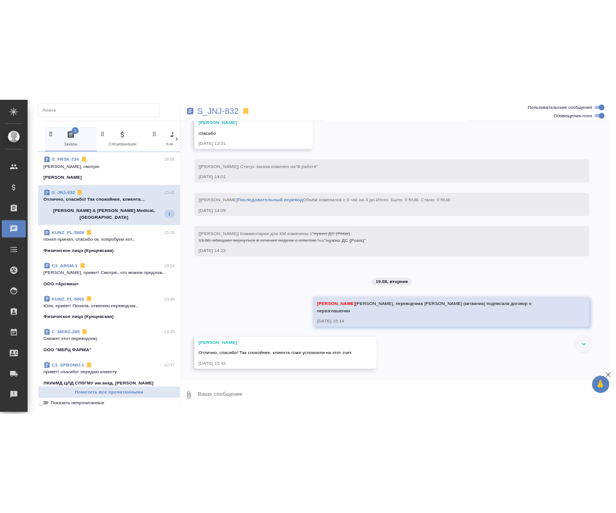
scroll to position [7099, 0]
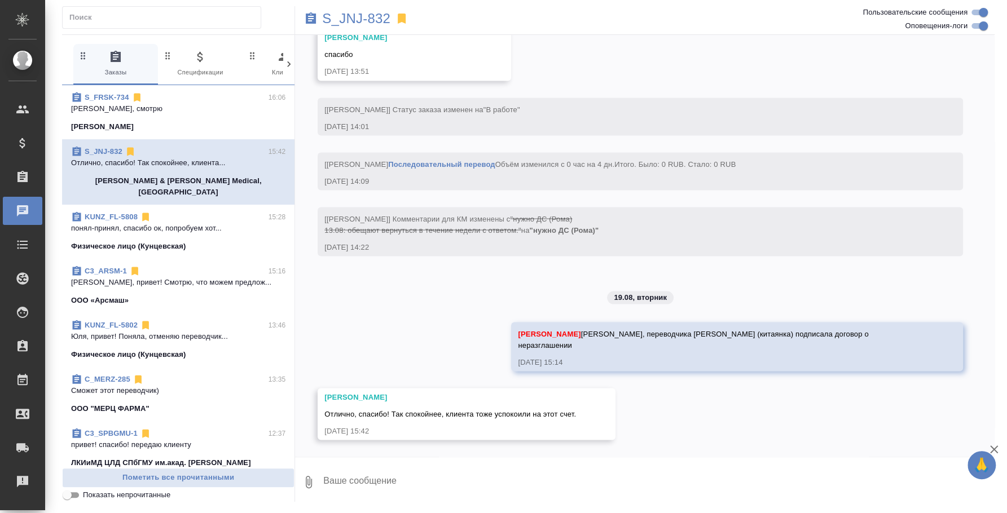
click at [471, 486] on textarea at bounding box center [658, 482] width 672 height 38
click at [401, 480] on textarea "Оля," at bounding box center [649, 482] width 654 height 38
type textarea "О"
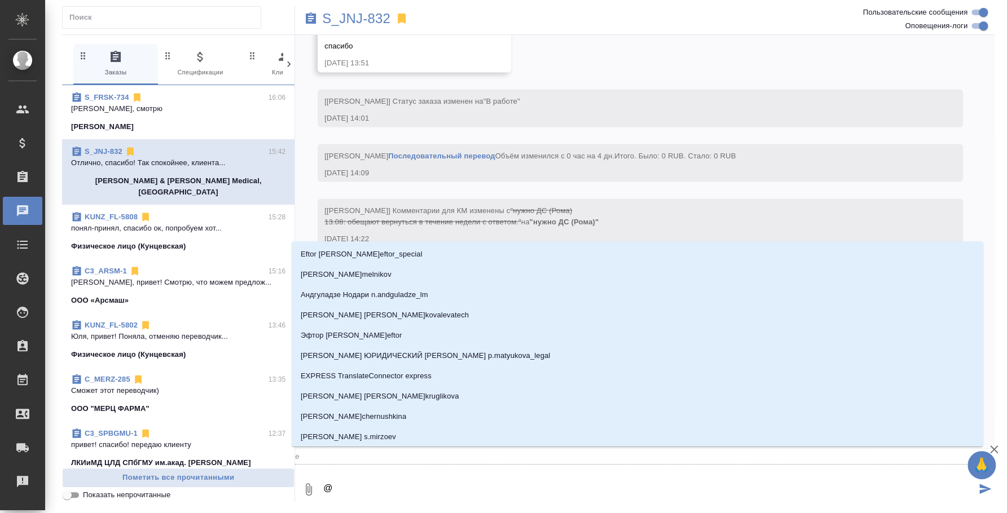
type textarea "@e"
type input "e"
type textarea "@ec"
type input "ec"
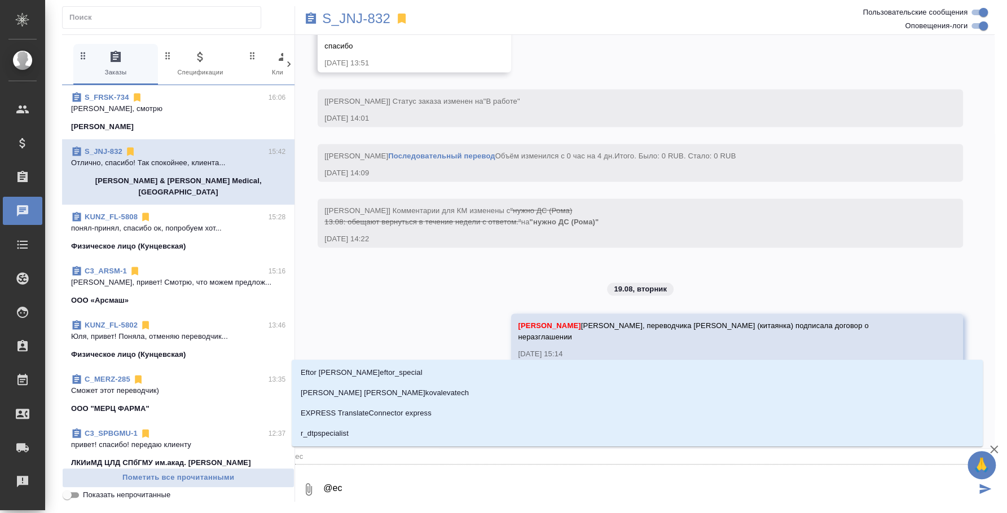
type textarea "@e"
type input "e"
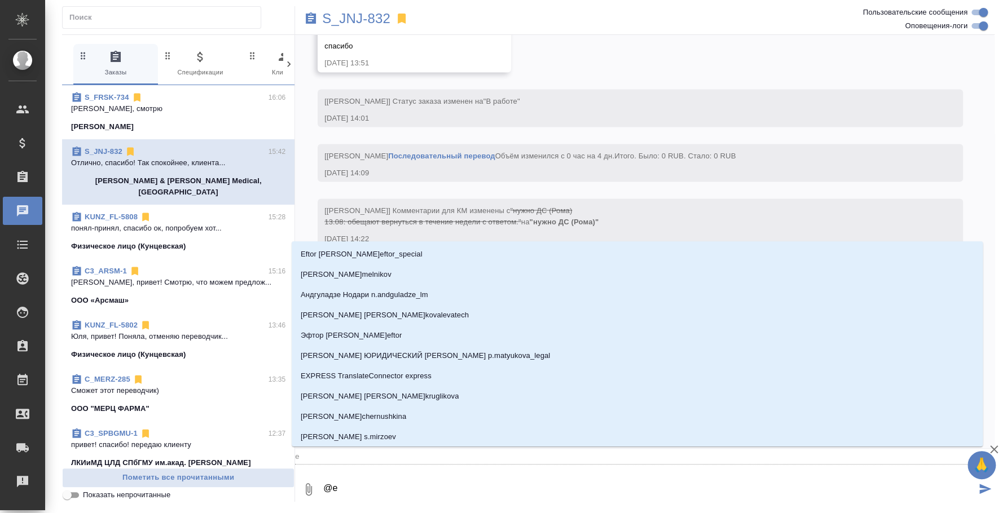
type textarea "@"
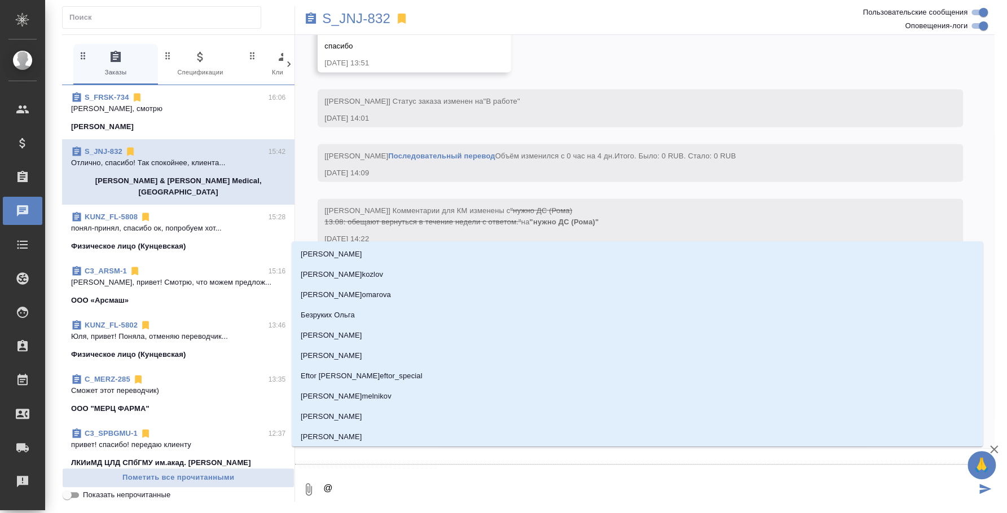
type textarea "@у"
type input "у"
type textarea "@ус"
type input "ус"
type textarea "@усм"
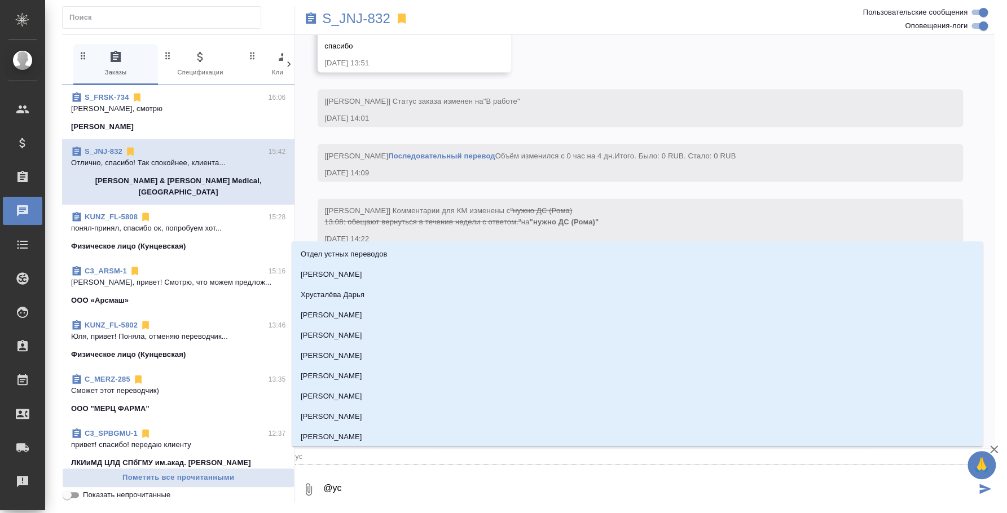
type input "усм"
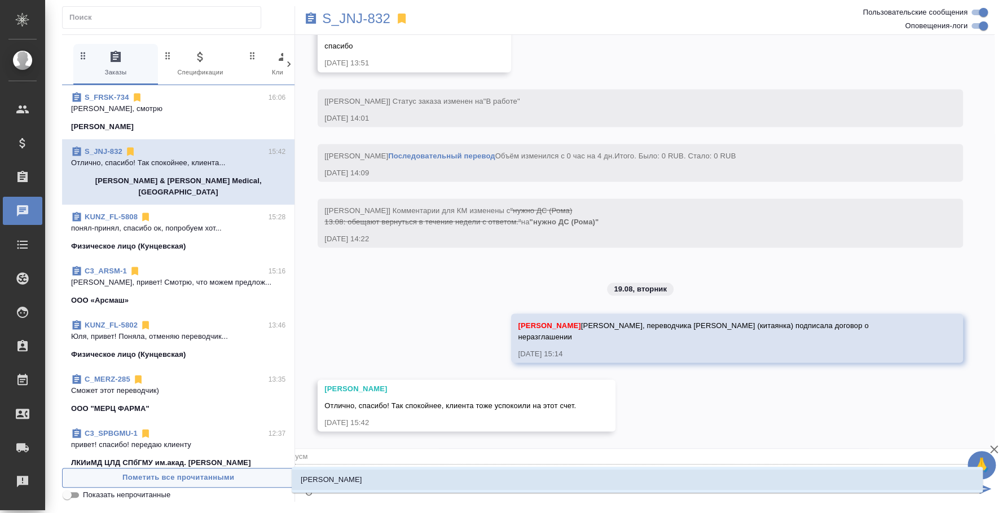
click at [230, 483] on span "Пометить все прочитанными" at bounding box center [178, 478] width 220 height 13
click at [340, 484] on p "[PERSON_NAME]" at bounding box center [331, 479] width 61 height 11
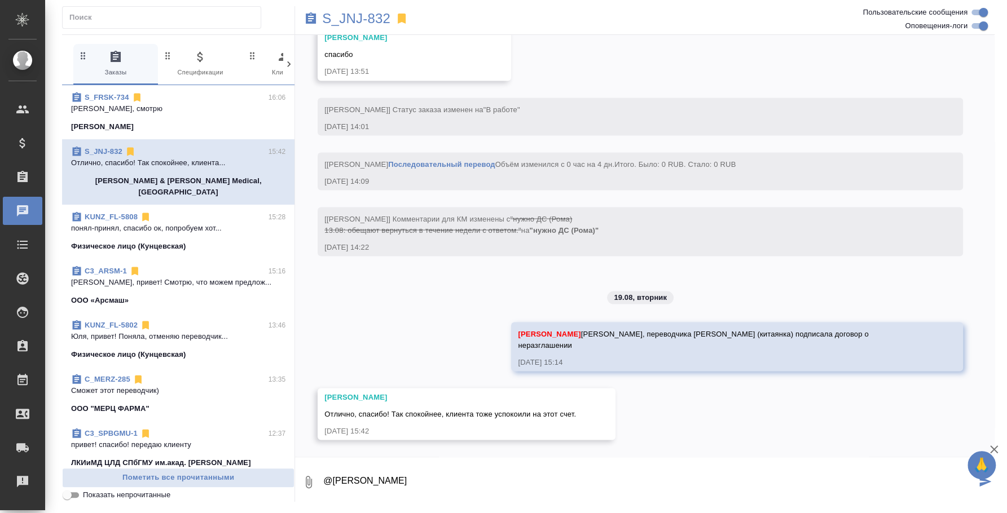
click at [470, 483] on textarea "@Усманова Ольга" at bounding box center [649, 482] width 654 height 38
type textarea "@Усманова Ольга Оля, переводчик спрашивает, есть ли какие-то материалы, глоссар…"
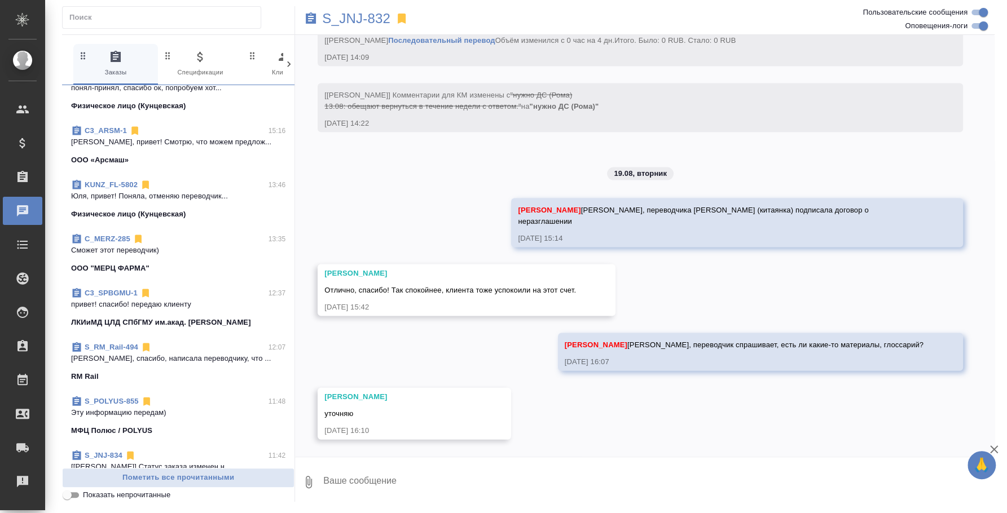
scroll to position [282, 0]
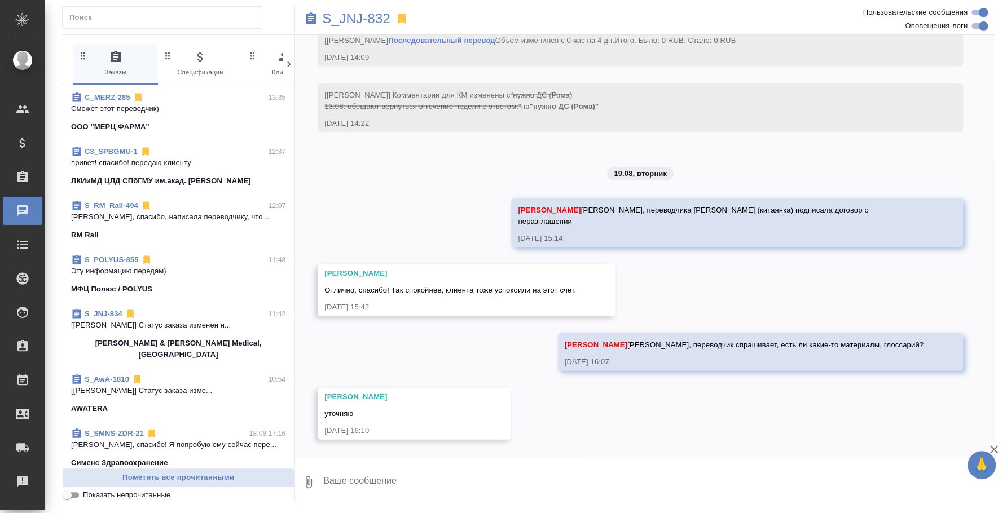
click at [187, 266] on p "Эту информацию передам)" at bounding box center [178, 271] width 214 height 11
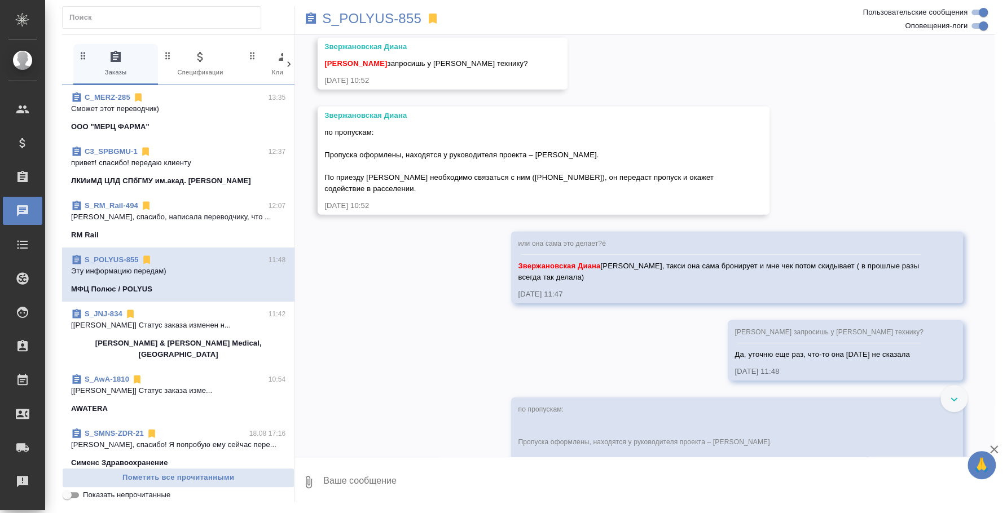
scroll to position [7756, 0]
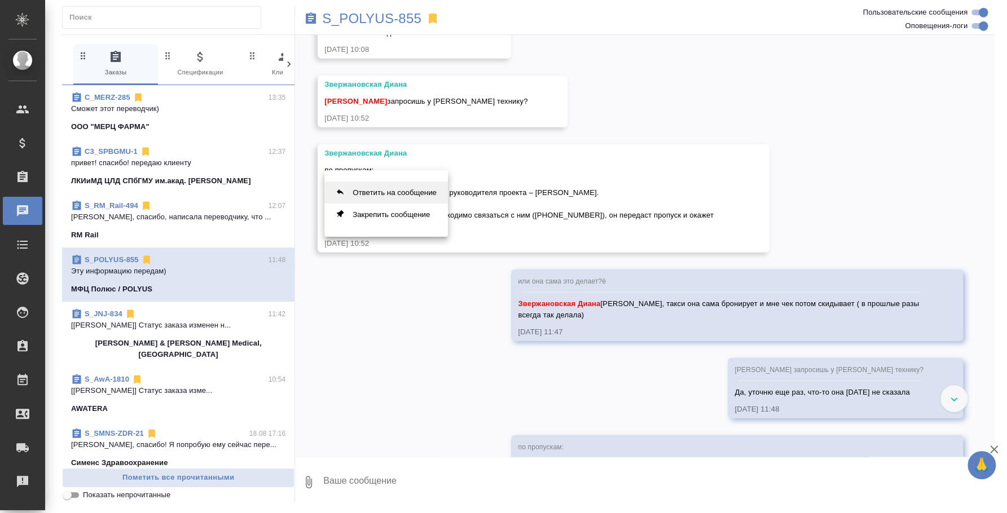
click at [400, 196] on button "Ответить на сообщение" at bounding box center [386, 193] width 124 height 22
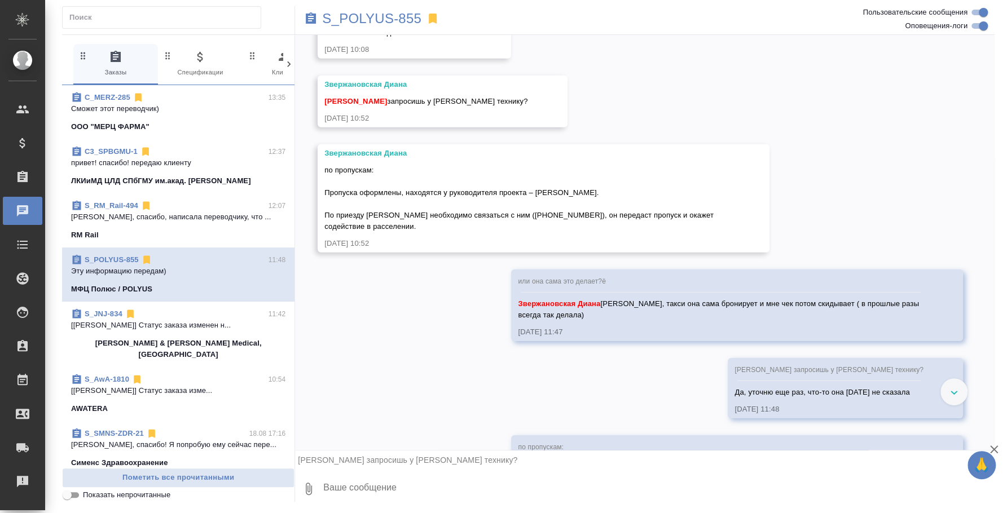
click at [398, 484] on textarea at bounding box center [658, 489] width 672 height 38
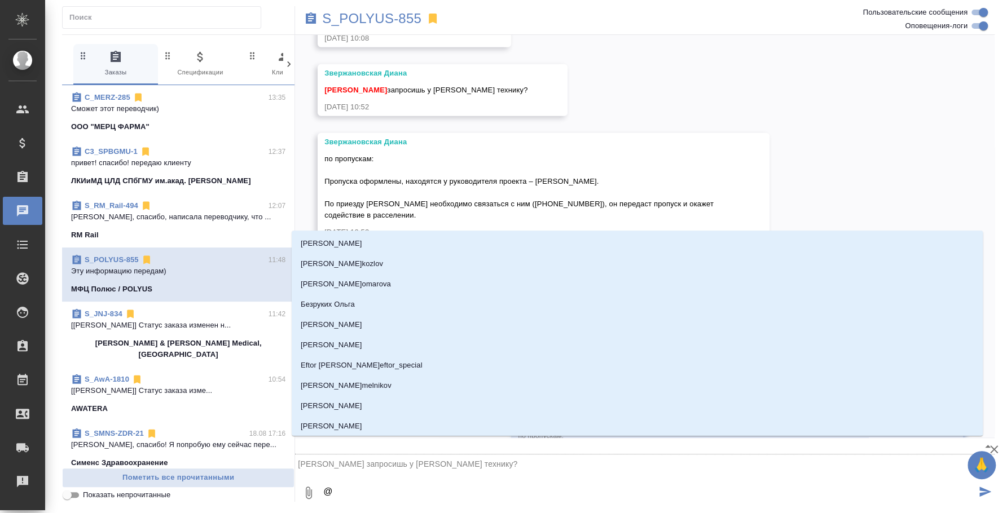
type textarea "@o"
type input "o"
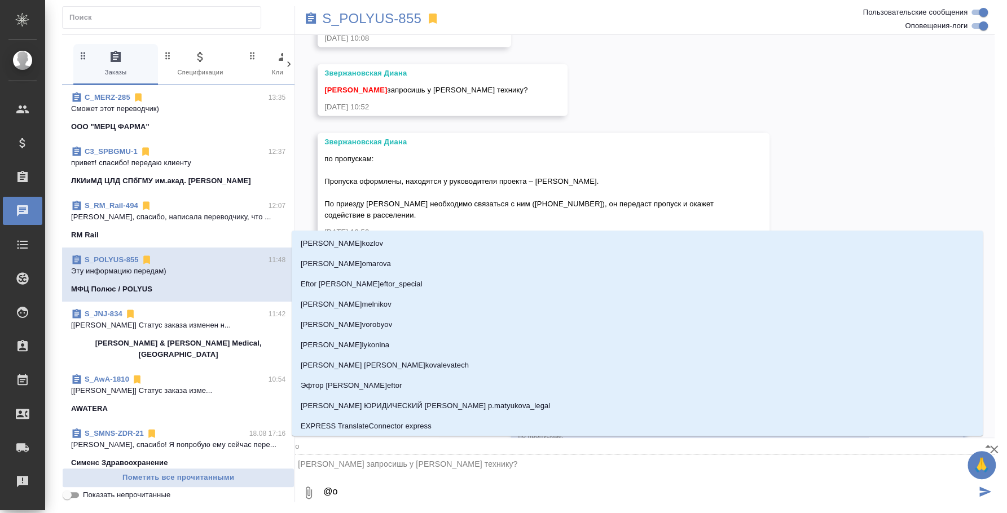
type textarea "@"
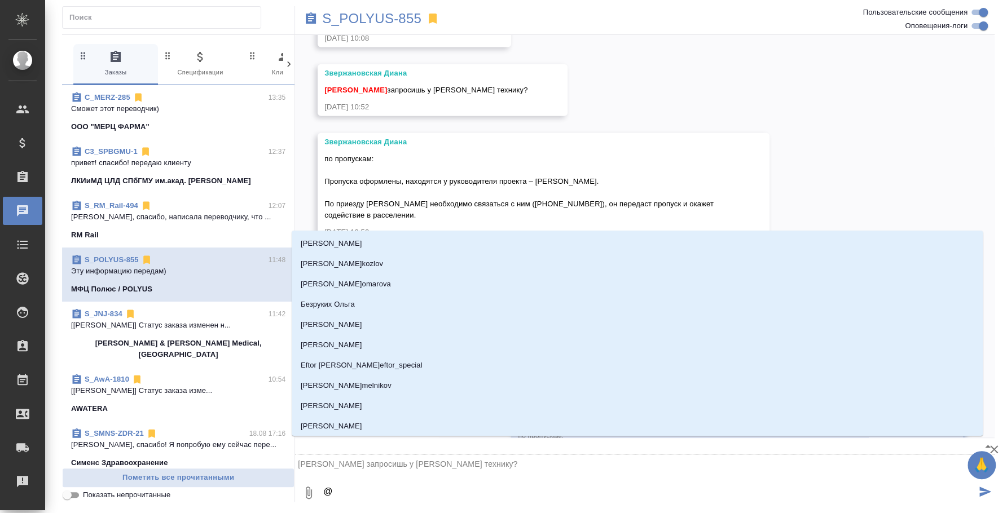
type textarea "@p"
type input "p"
type textarea "@p'd"
type input "p'd"
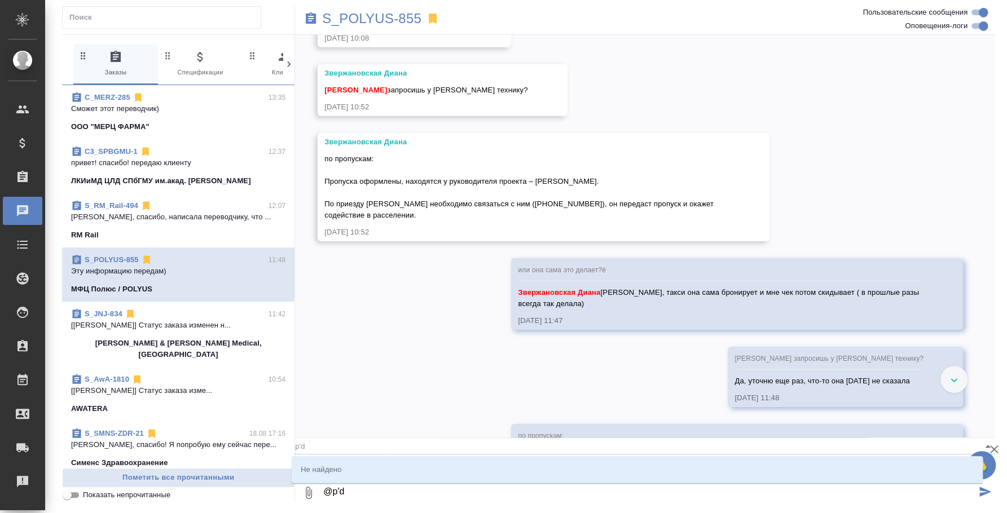
type textarea "@p"
type input "p"
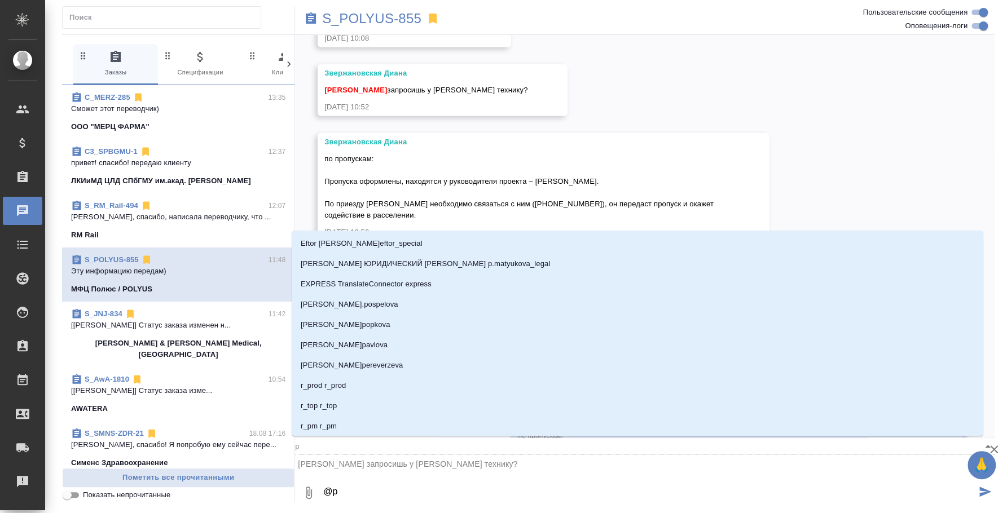
type textarea "@"
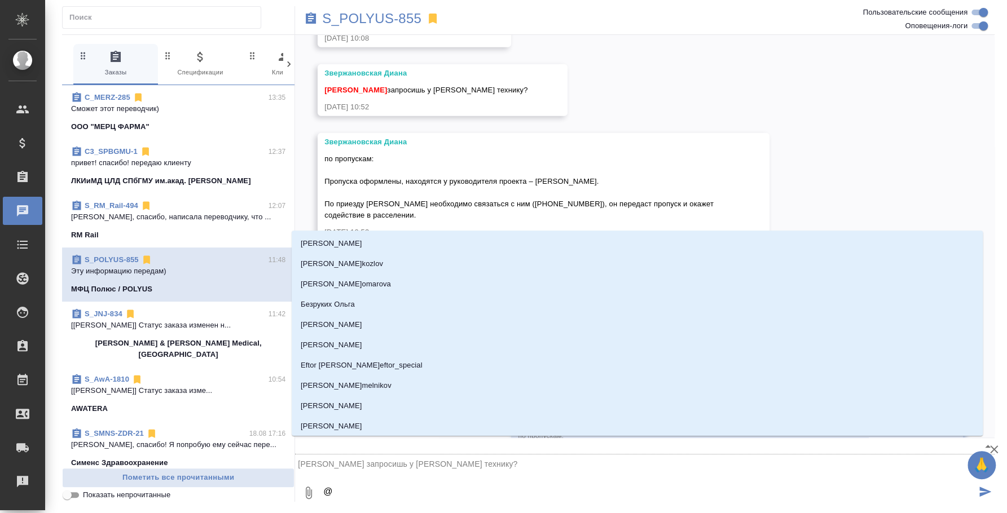
type textarea "@з"
type input "з"
type textarea "@зв"
type input "зв"
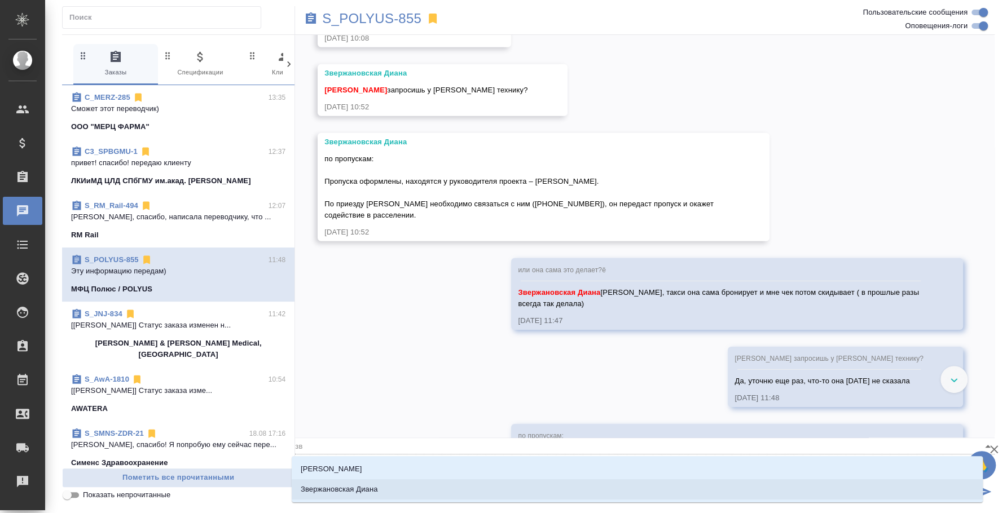
click at [394, 484] on li "Звержановская Диана" at bounding box center [637, 489] width 691 height 20
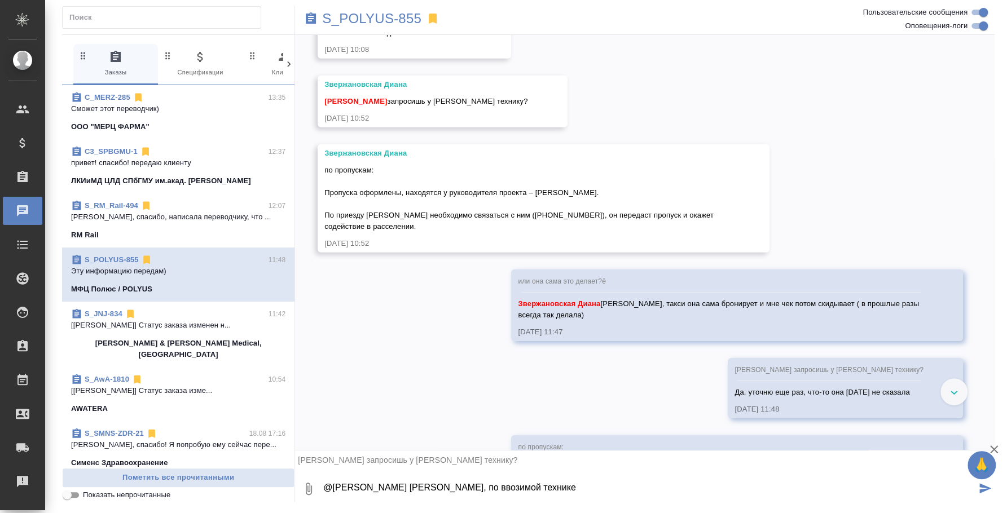
paste textarea "- Ноутбук Honor MagicBook Art 14 MRA-721 - Смартфон Apple iPhone 13"
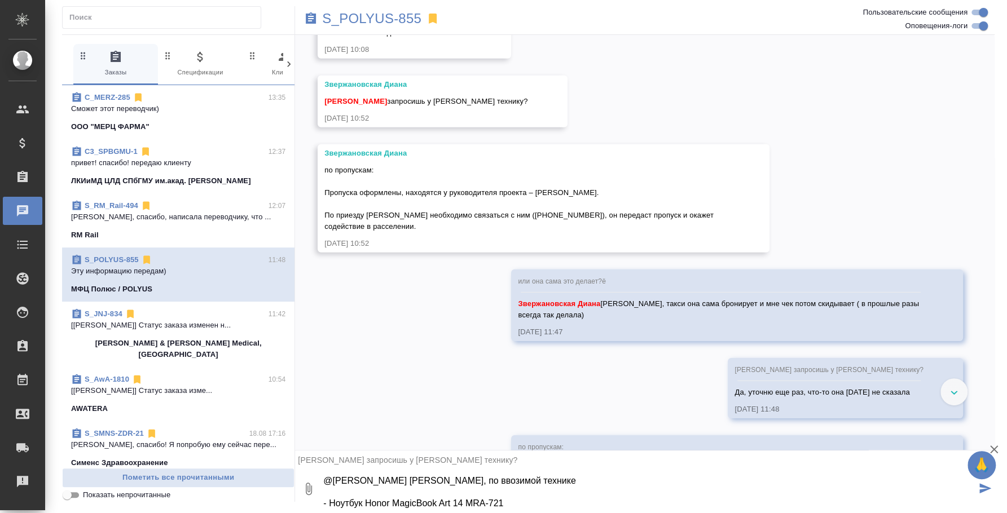
scroll to position [18, 0]
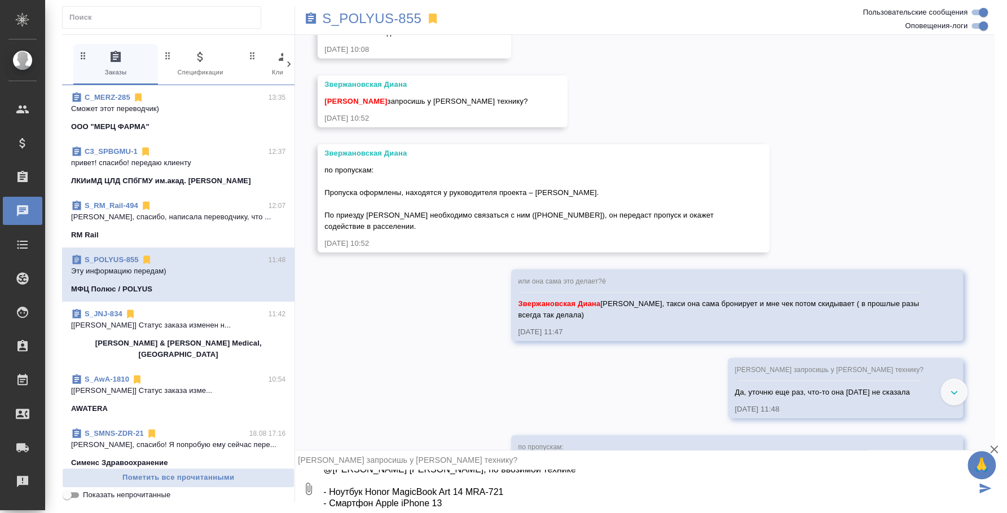
type textarea "@Звержановская Диана Диана, по ввозимой технике - Ноутбук Honor MagicBook Art 1…"
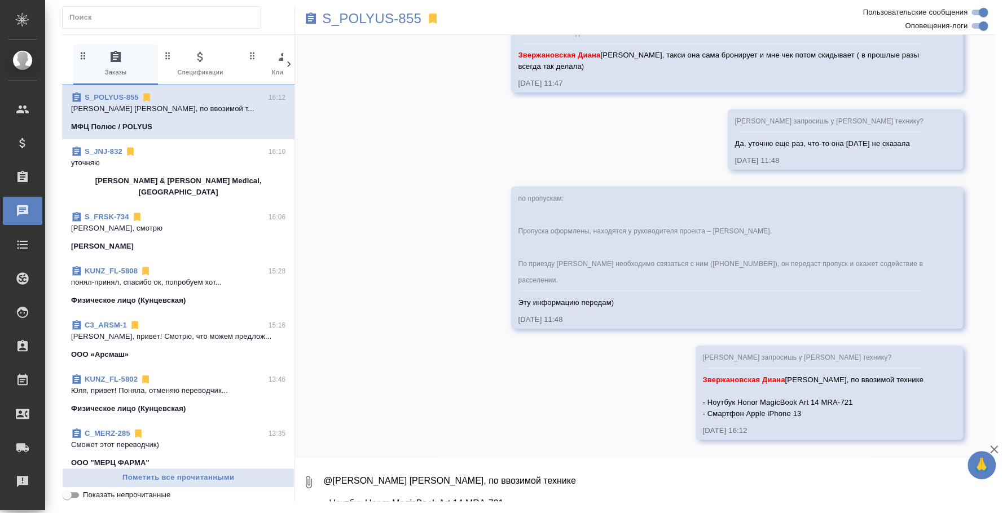
scroll to position [8149, 0]
click at [641, 485] on textarea "@Звержановская Диана Диана, по ввозимой технике - Ноутбук Honor MagicBook Art 1…" at bounding box center [658, 482] width 672 height 38
paste textarea "Возможно будет ещё - Смартфон Samsung Galaxy Z Flip"
type textarea "Возможно будет ещё - Смартфон Samsung Galaxy Z Flip"
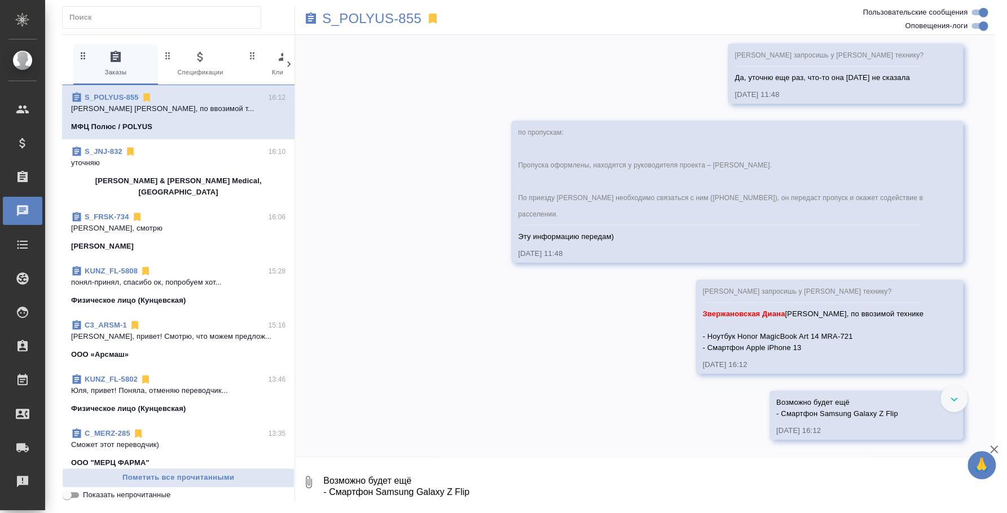
scroll to position [8216, 0]
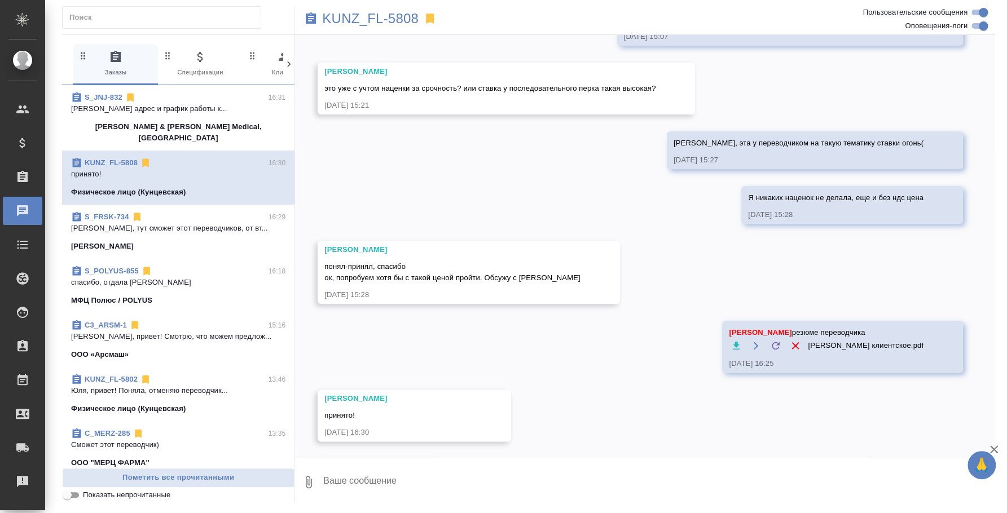
scroll to position [743, 0]
click at [153, 212] on div "S_FRSK-734 16:29" at bounding box center [178, 217] width 214 height 11
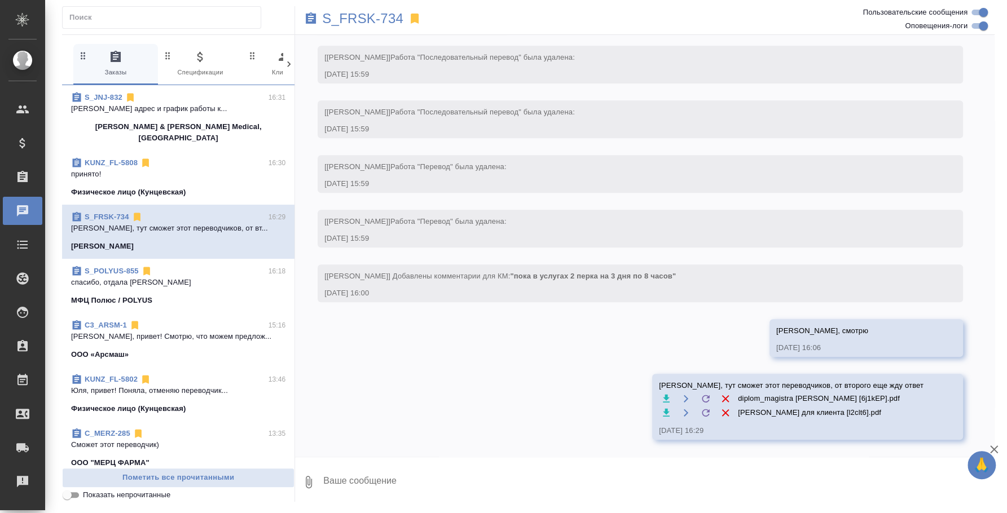
scroll to position [664, 0]
click at [361, 484] on textarea at bounding box center [658, 482] width 672 height 38
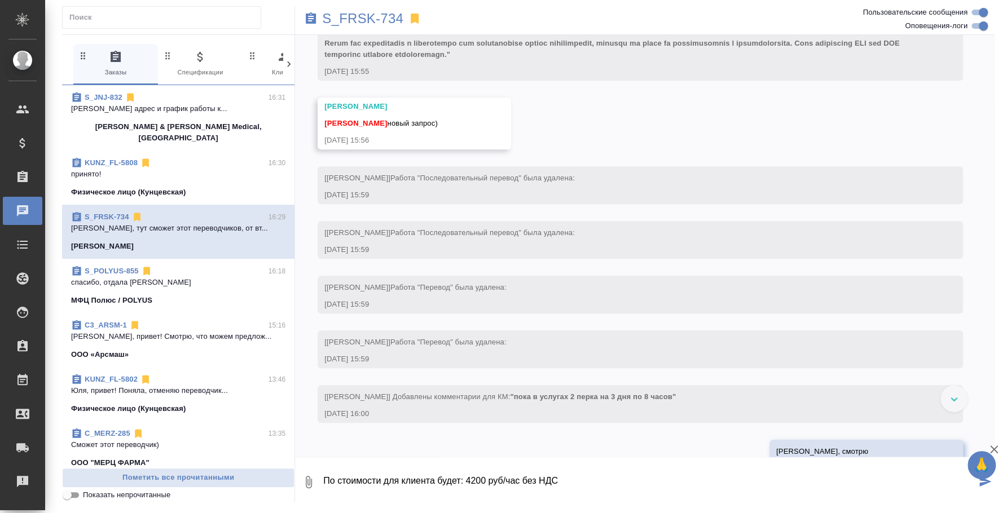
scroll to position [382, 0]
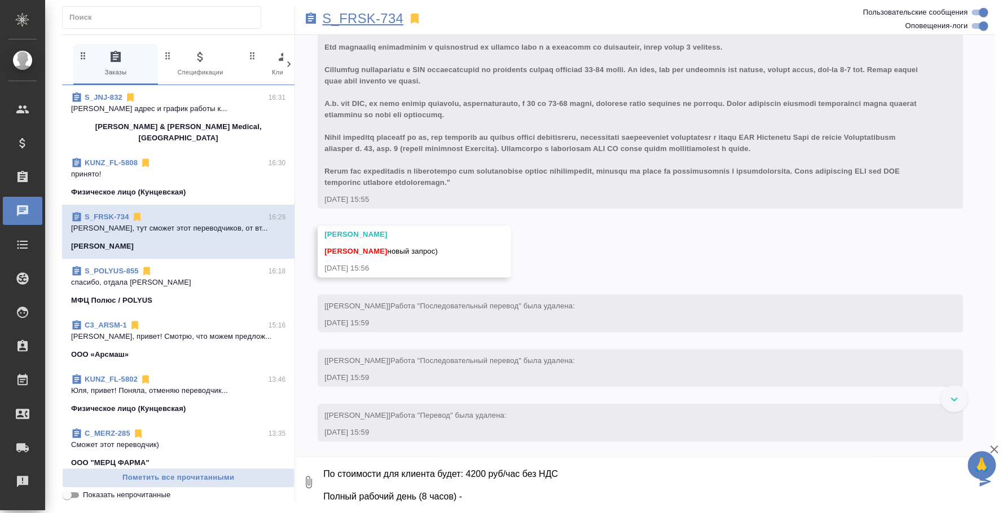
type textarea "По стоимости для клиента будет: 4200 руб/час без НДС Полный рабочий день (8 час…"
click at [371, 23] on p "S_FRSK-734" at bounding box center [362, 18] width 81 height 11
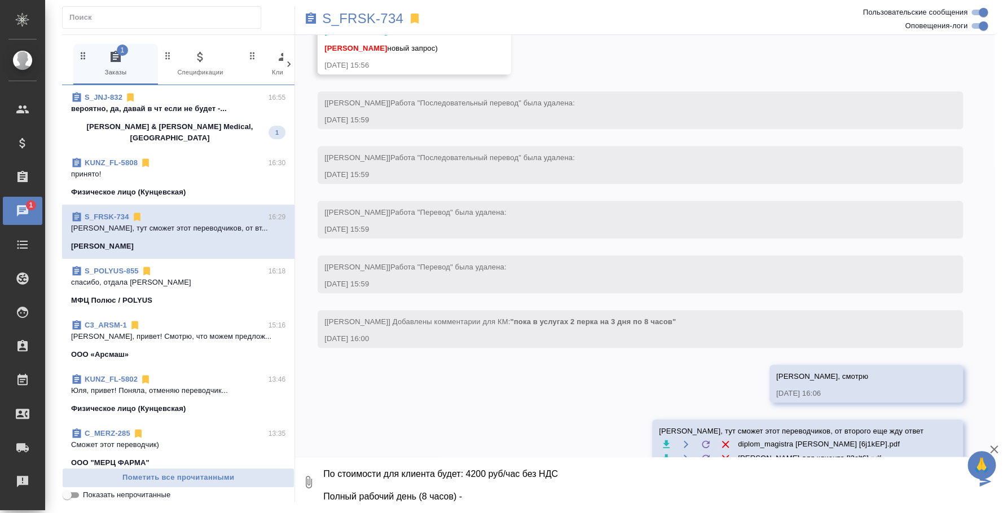
scroll to position [663, 0]
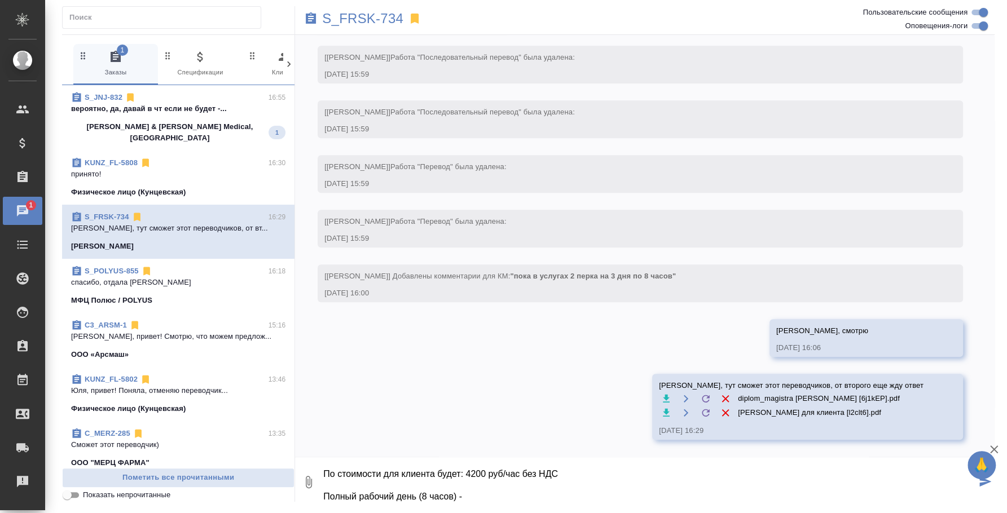
click at [213, 127] on div "[PERSON_NAME] & [PERSON_NAME] Medical, [GEOGRAPHIC_DATA] 1" at bounding box center [178, 132] width 214 height 23
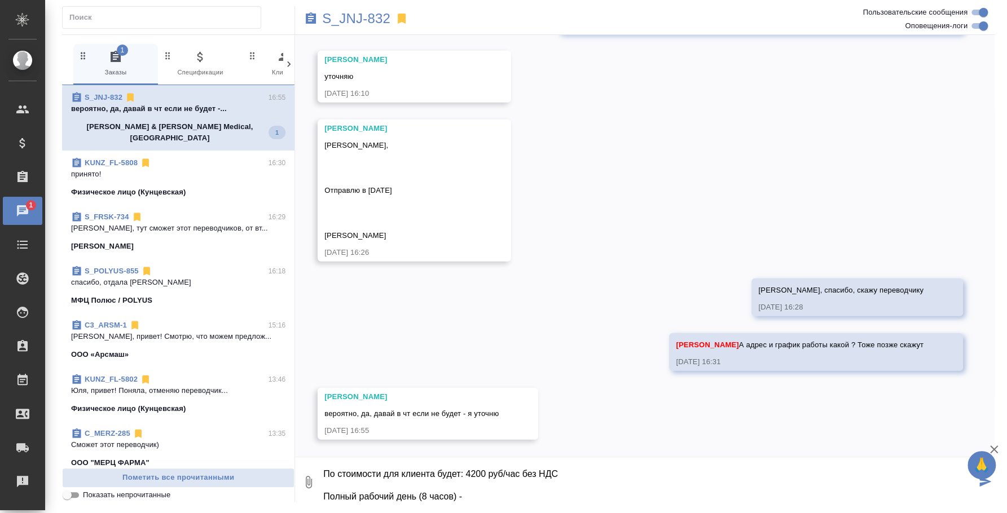
scroll to position [7559, 0]
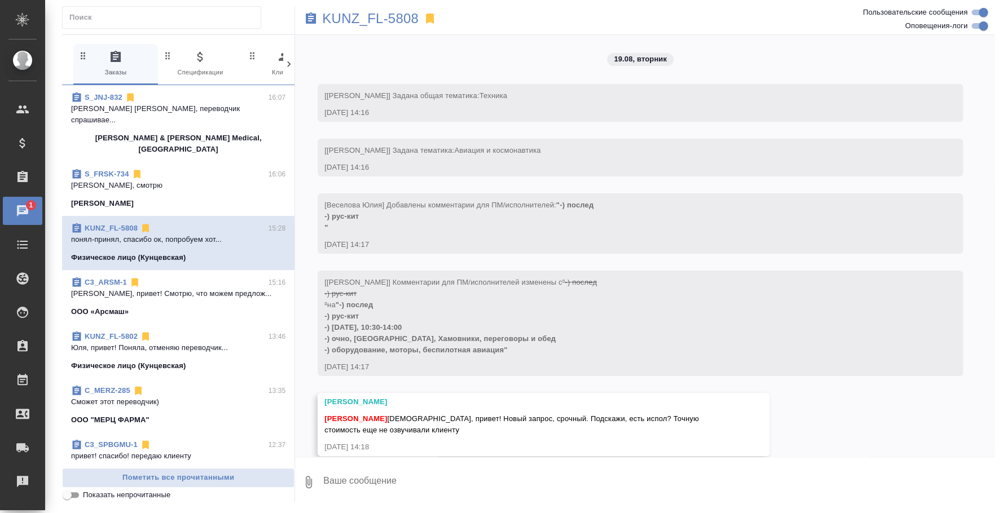
scroll to position [606, 0]
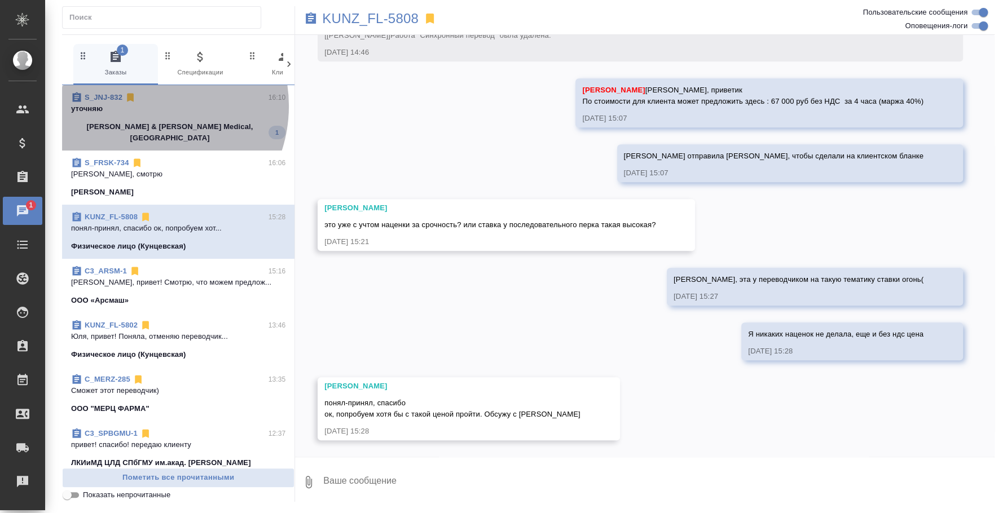
click at [144, 106] on p "уточняю" at bounding box center [178, 108] width 214 height 11
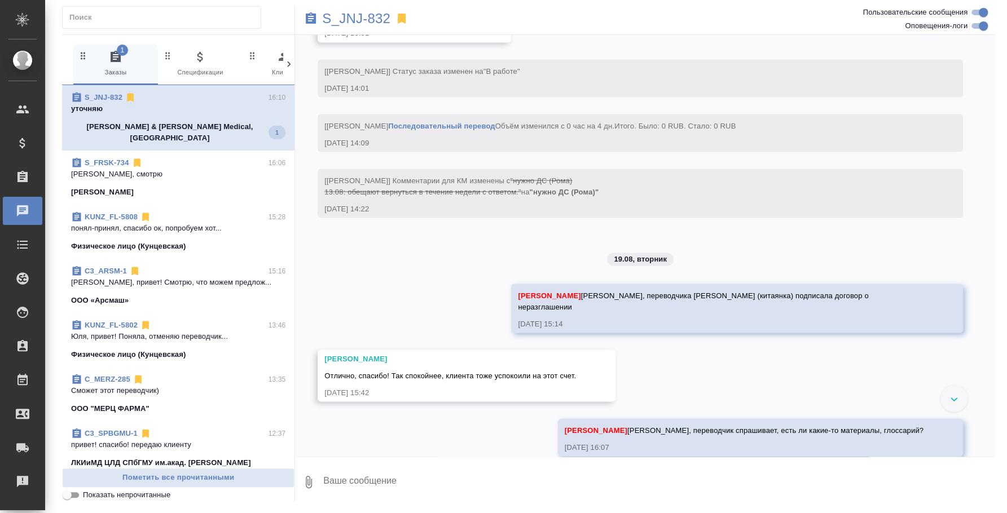
scroll to position [7223, 0]
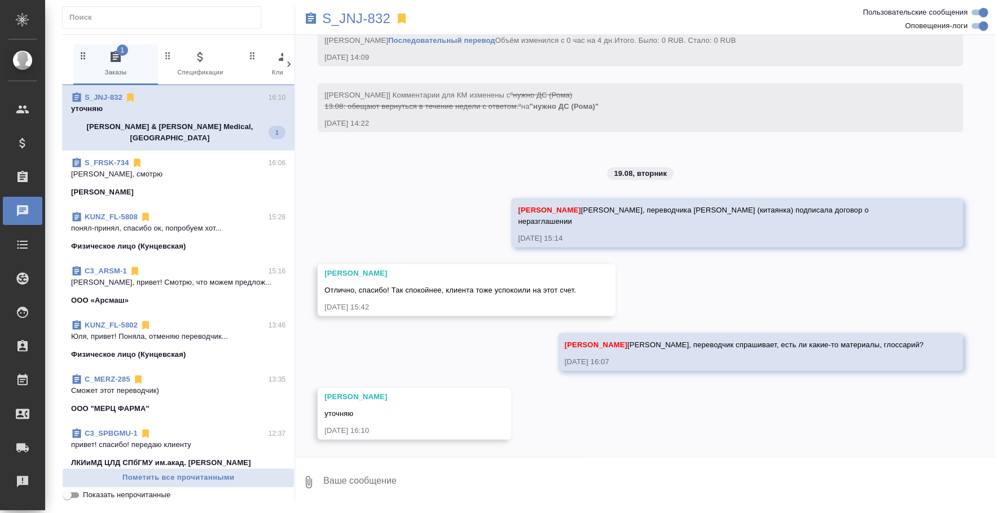
click at [161, 175] on span "S_FRSK-734 16:06 Оля, смотрю Fresenius Kabi" at bounding box center [178, 177] width 214 height 41
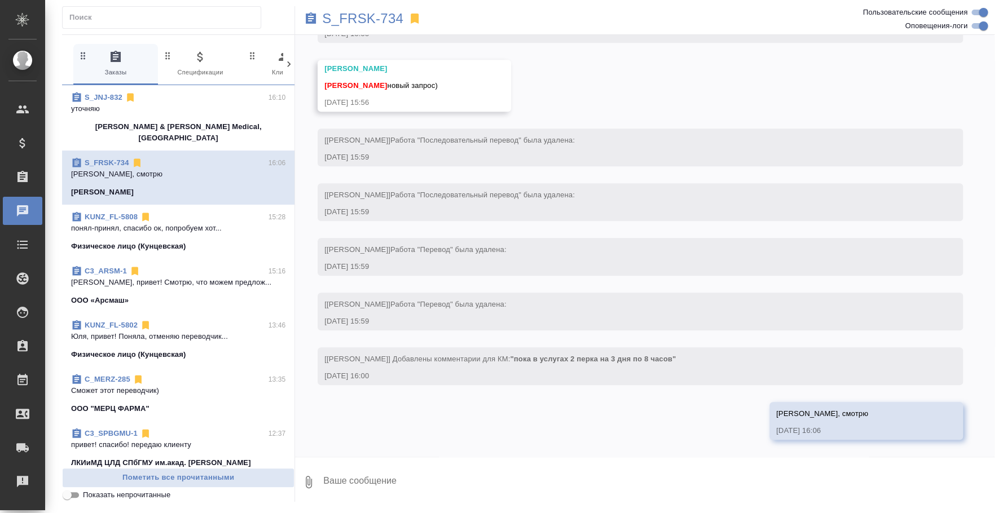
scroll to position [582, 0]
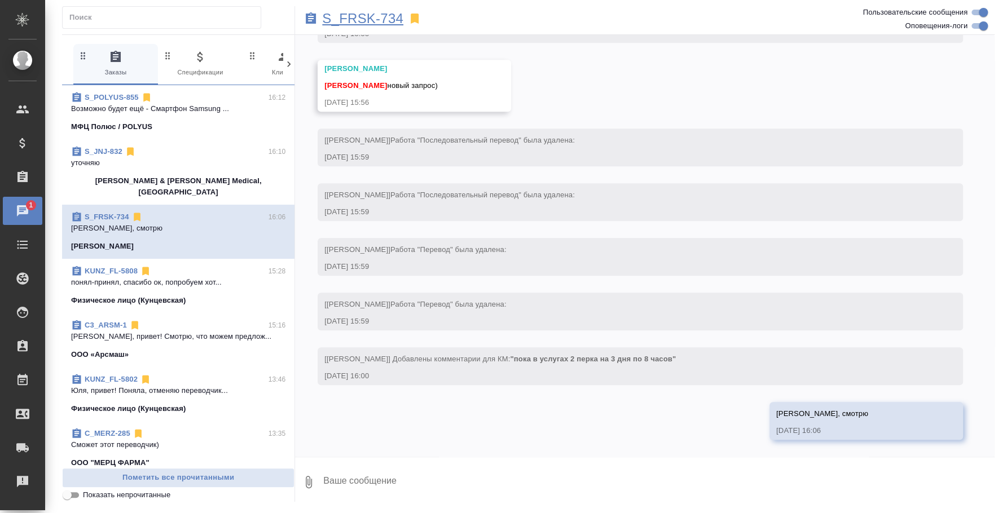
click at [350, 17] on p "S_FRSK-734" at bounding box center [362, 18] width 81 height 11
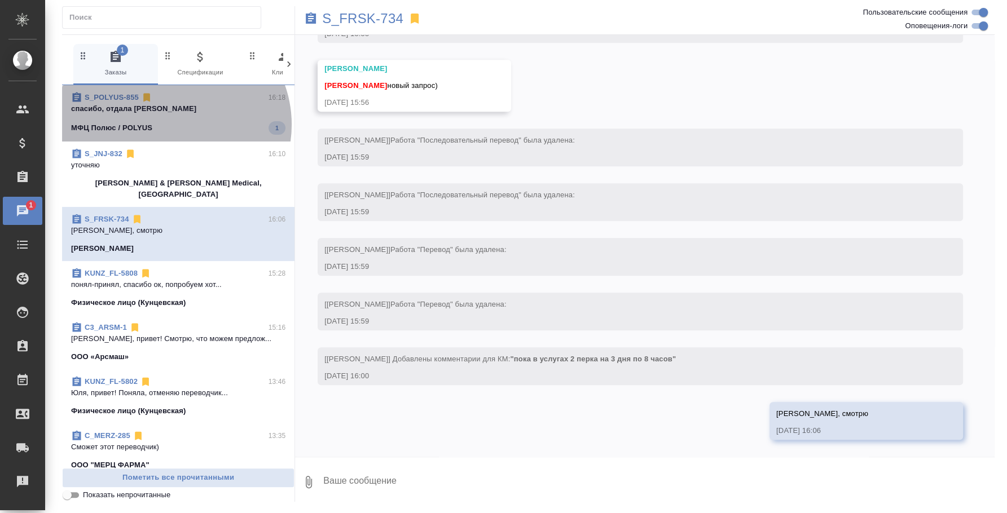
click at [173, 125] on div "МФЦ Полюс / POLYUS 1" at bounding box center [178, 128] width 214 height 14
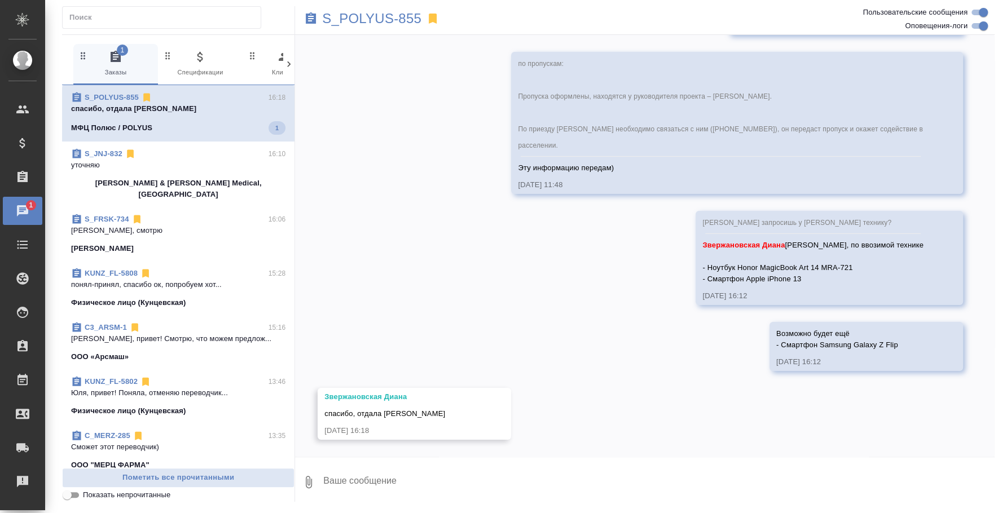
scroll to position [8285, 0]
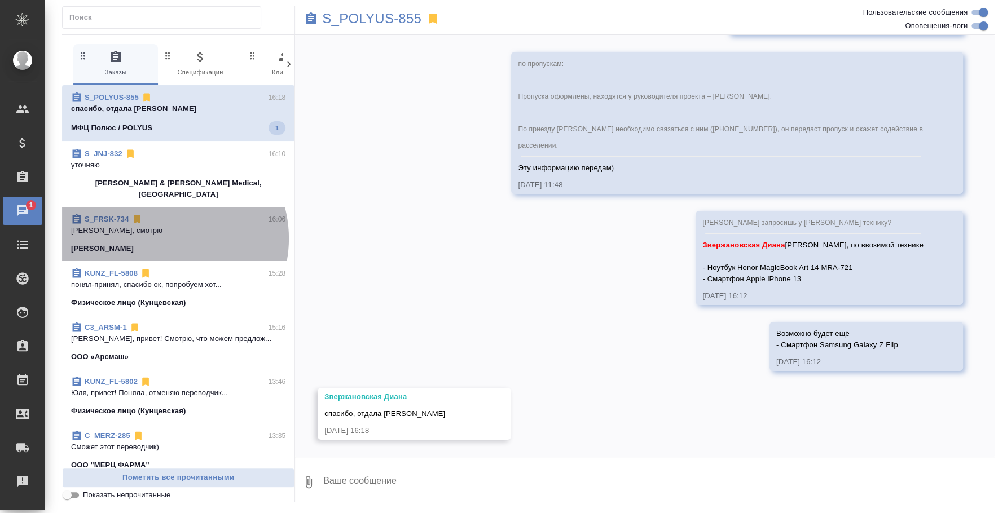
click at [166, 227] on span "S_FRSK-734 16:06 Оля, смотрю Fresenius Kabi" at bounding box center [178, 234] width 214 height 41
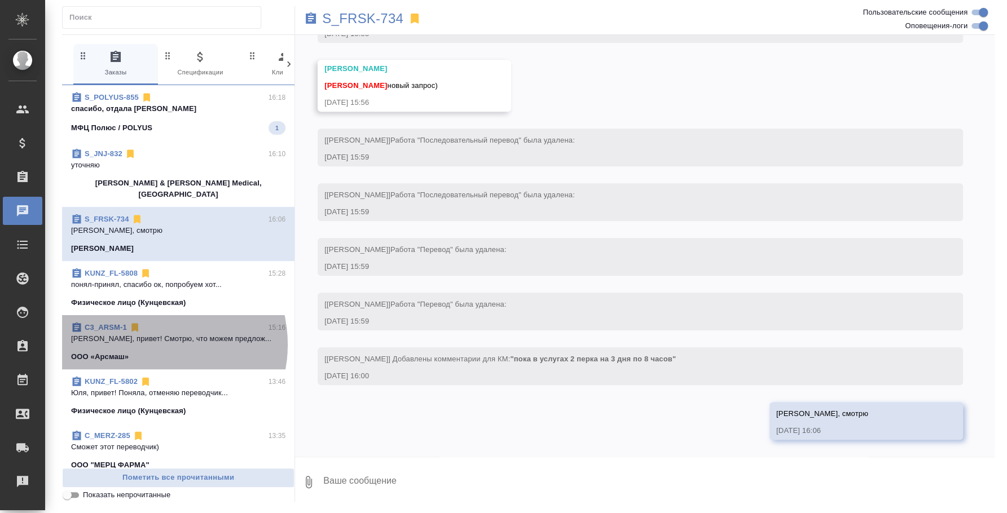
click at [149, 333] on span "C3_ARSM-1 15:16 Таня, привет! Смотрю, что можем предлож... ООО «Арсмаш»" at bounding box center [178, 342] width 214 height 41
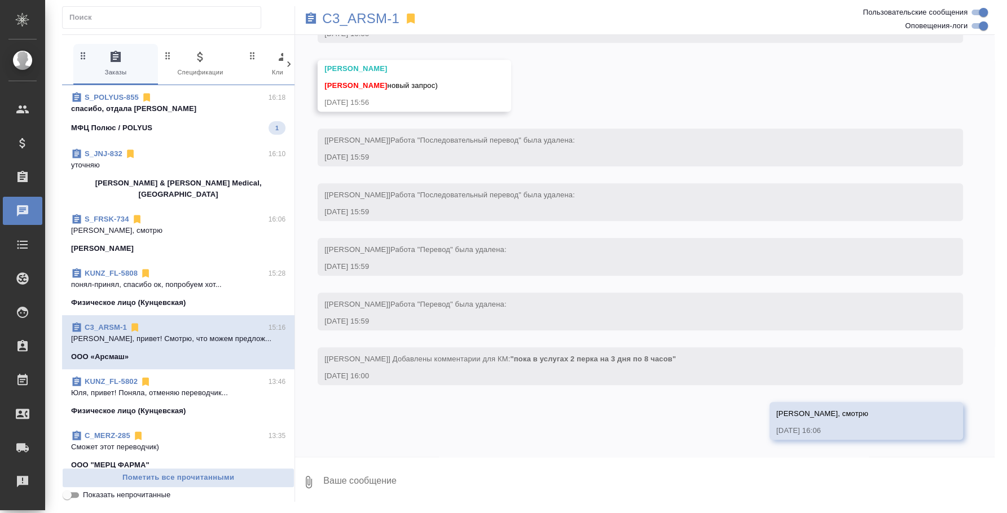
scroll to position [68, 0]
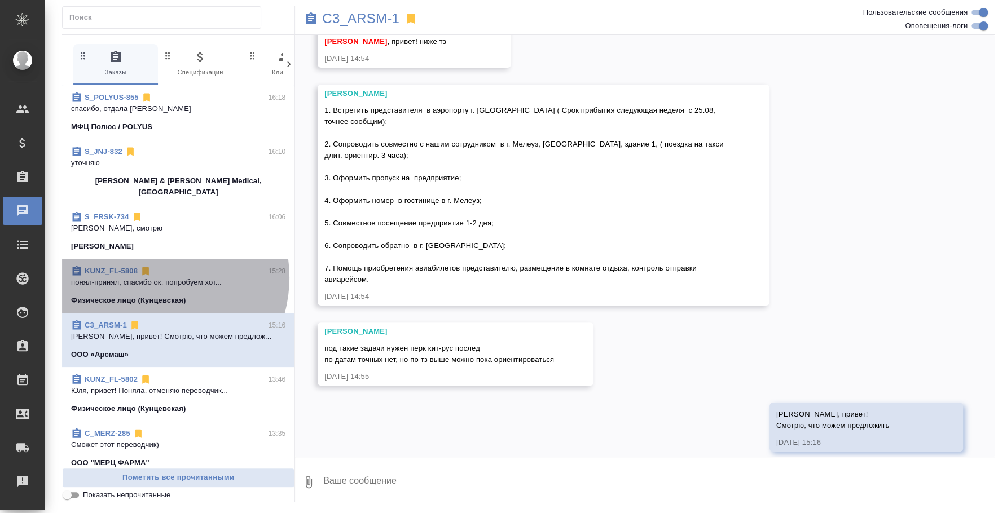
click at [153, 277] on p "понял-принял, спасибо ок, попробуем хот..." at bounding box center [178, 282] width 214 height 11
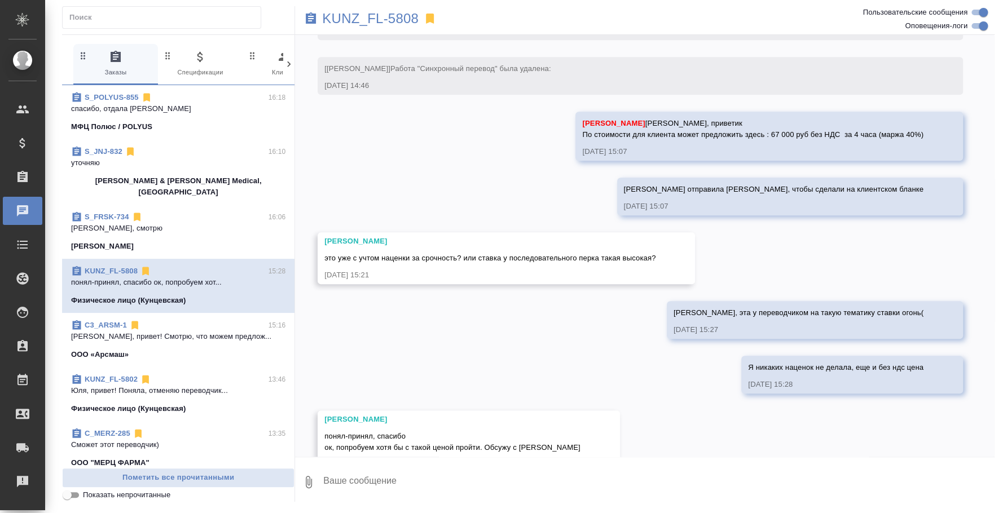
scroll to position [606, 0]
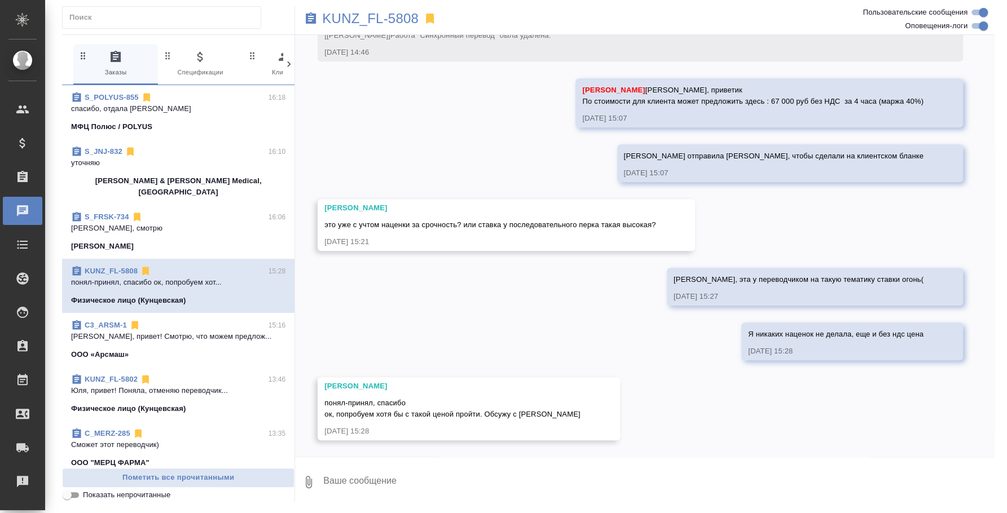
click at [311, 478] on icon "button" at bounding box center [309, 483] width 14 height 14
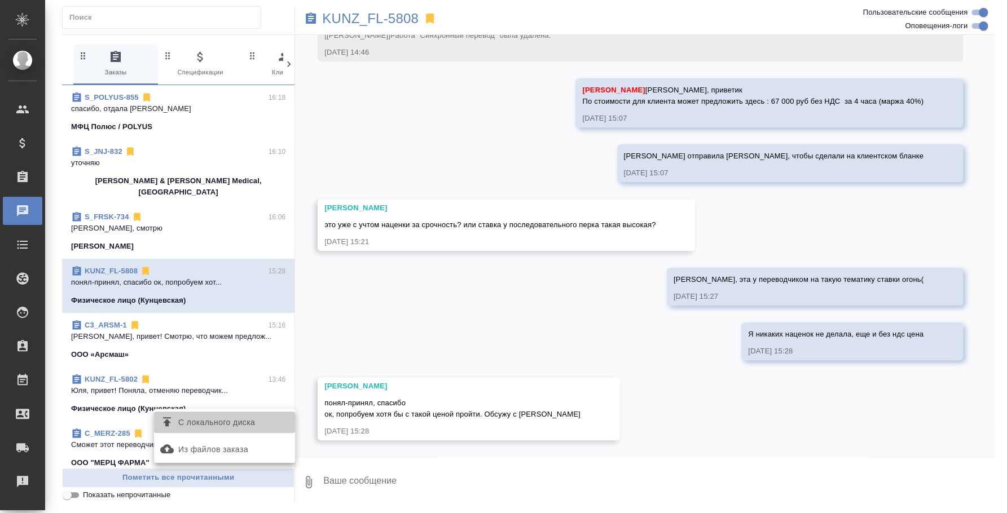
click at [241, 422] on span "С локального диска" at bounding box center [216, 423] width 77 height 14
click at [0, 0] on input "С локального диска" at bounding box center [0, 0] width 0 height 0
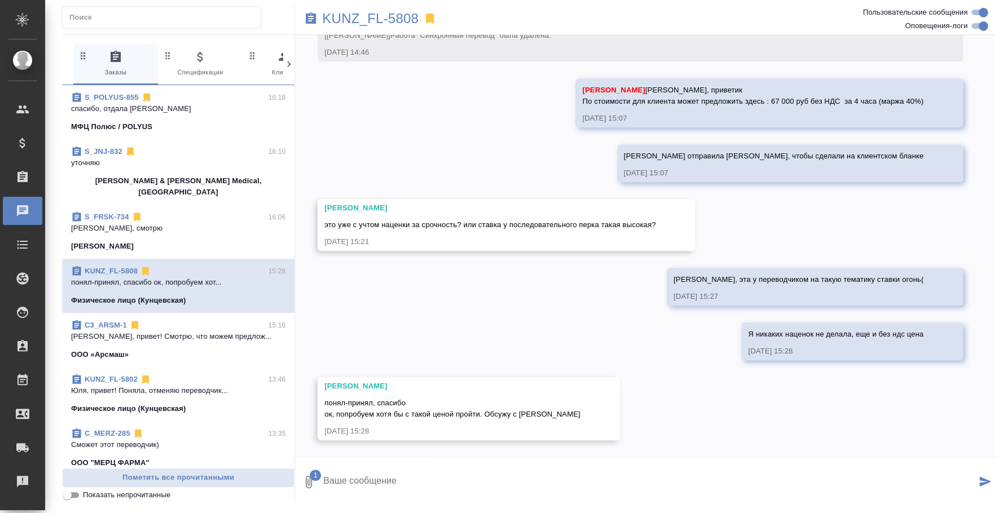
click at [425, 467] on textarea at bounding box center [649, 482] width 654 height 38
type textarea "H"
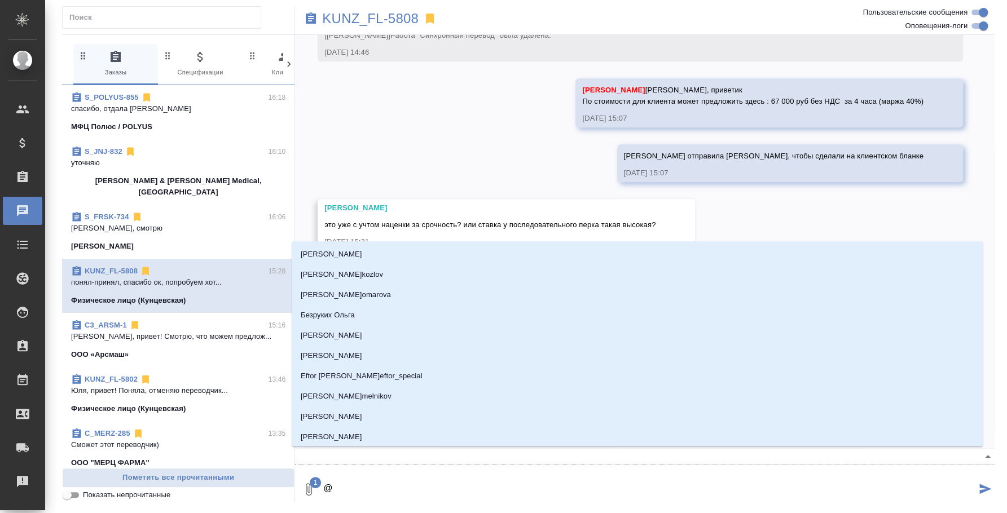
type textarea "@в"
type input "в"
type textarea "@ве"
type input "ве"
type textarea "@вес"
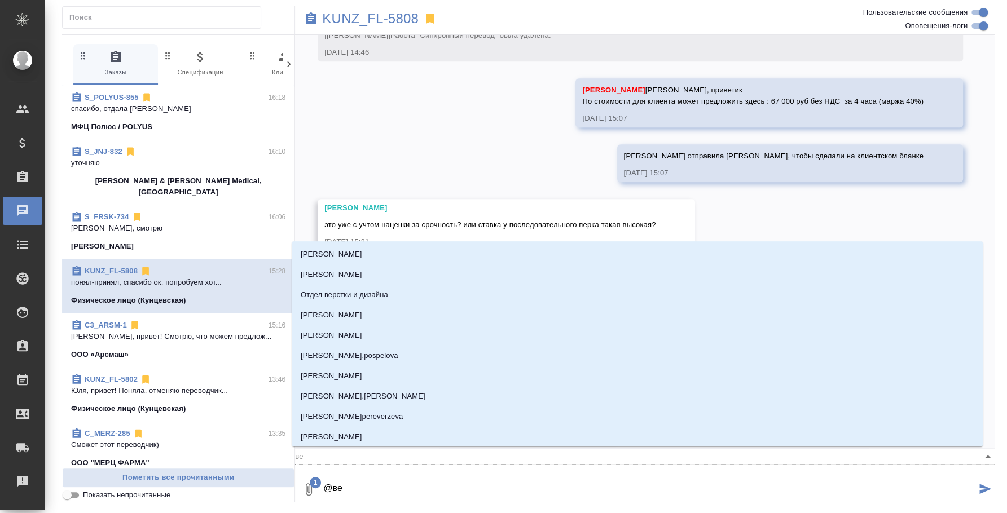
type input "вес"
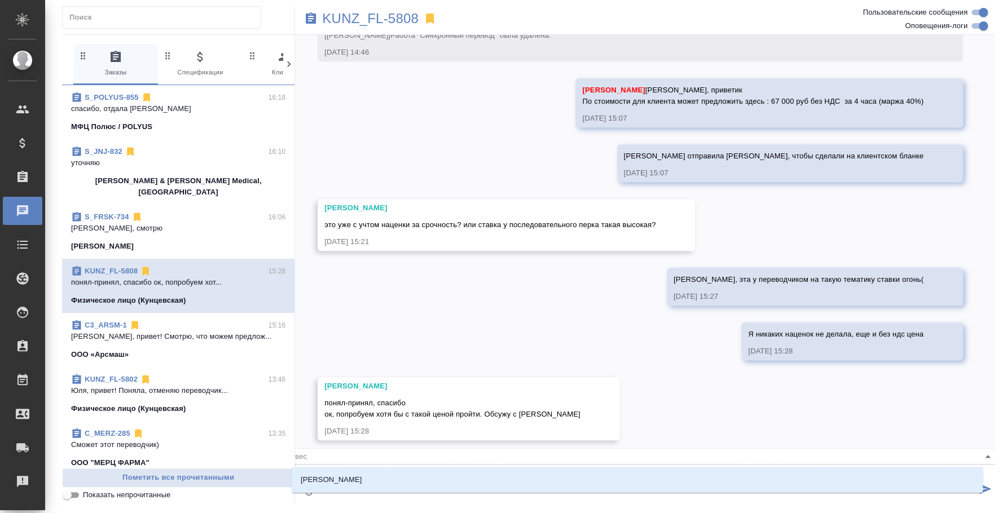
type textarea "@весе"
type input "весе"
click at [369, 470] on li "[PERSON_NAME]" at bounding box center [637, 480] width 691 height 20
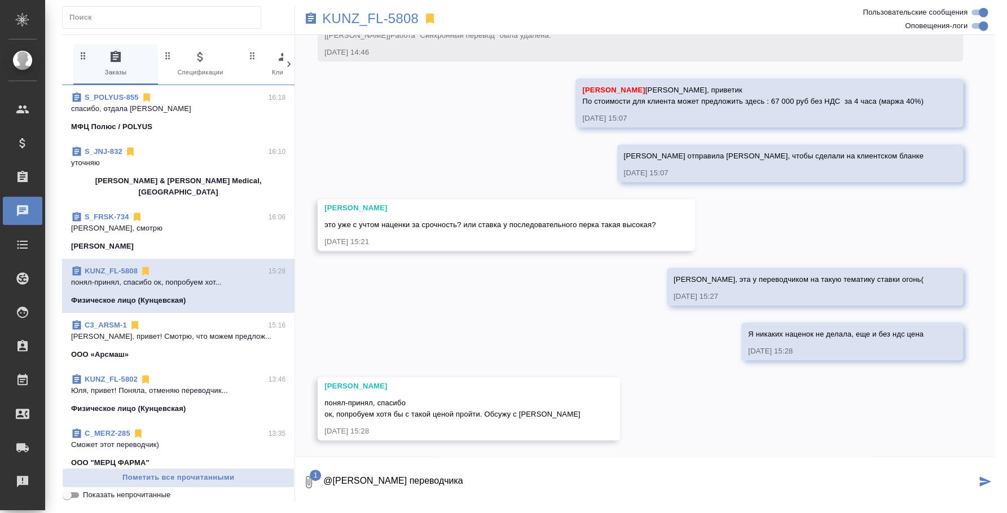
type textarea "@Веселова Юлия резюме переводчика"
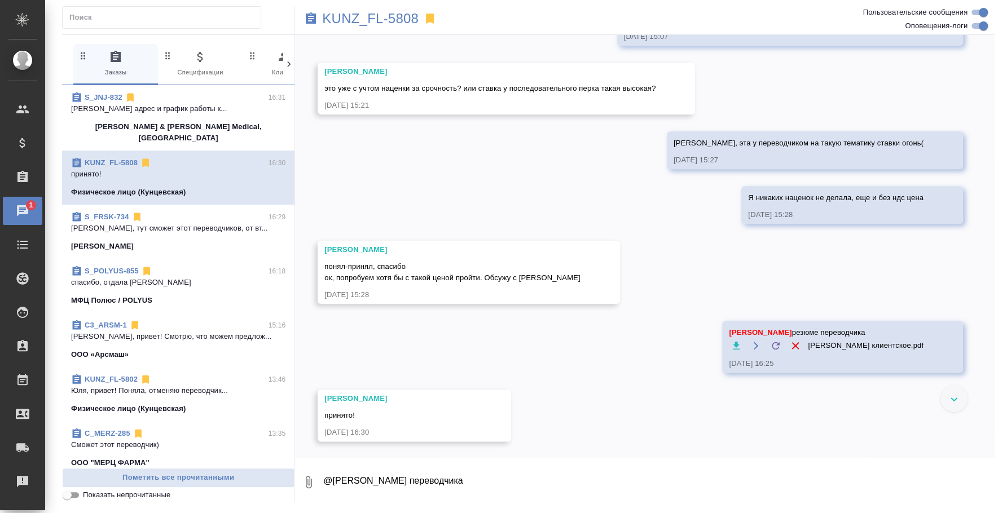
scroll to position [743, 0]
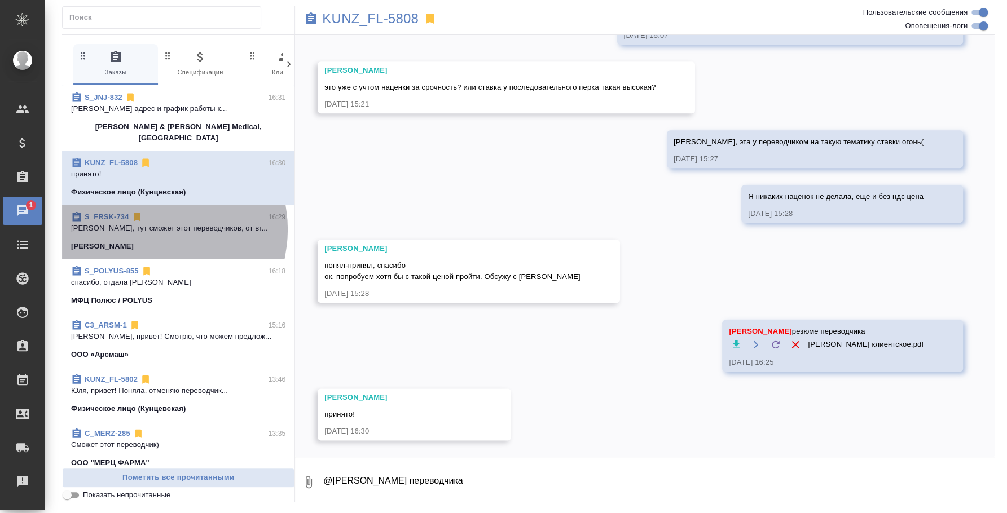
click at [151, 223] on p "[PERSON_NAME], тут сможет этот переводчиков, от вт..." at bounding box center [178, 228] width 214 height 11
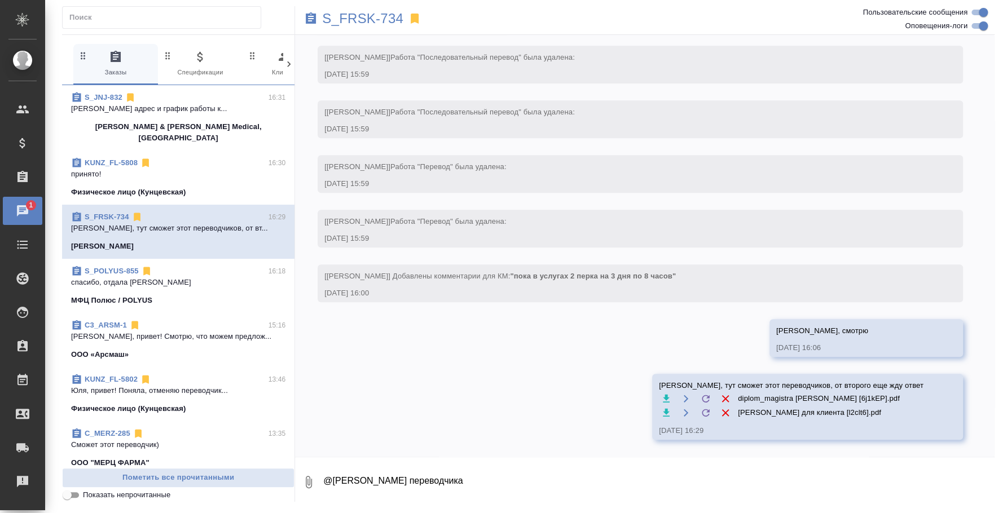
scroll to position [664, 0]
click at [134, 331] on p "[PERSON_NAME], привет! Смотрю, что можем предлож..." at bounding box center [178, 336] width 214 height 11
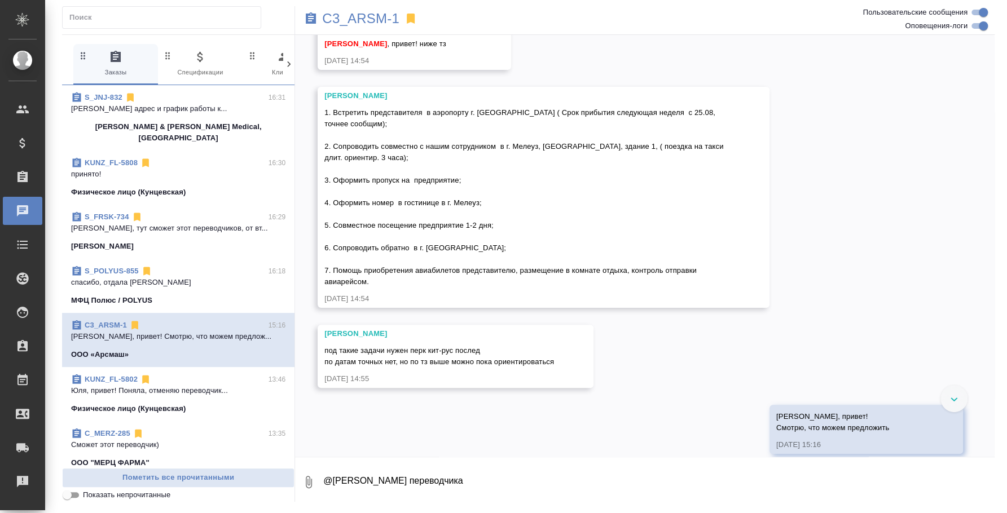
scroll to position [68, 0]
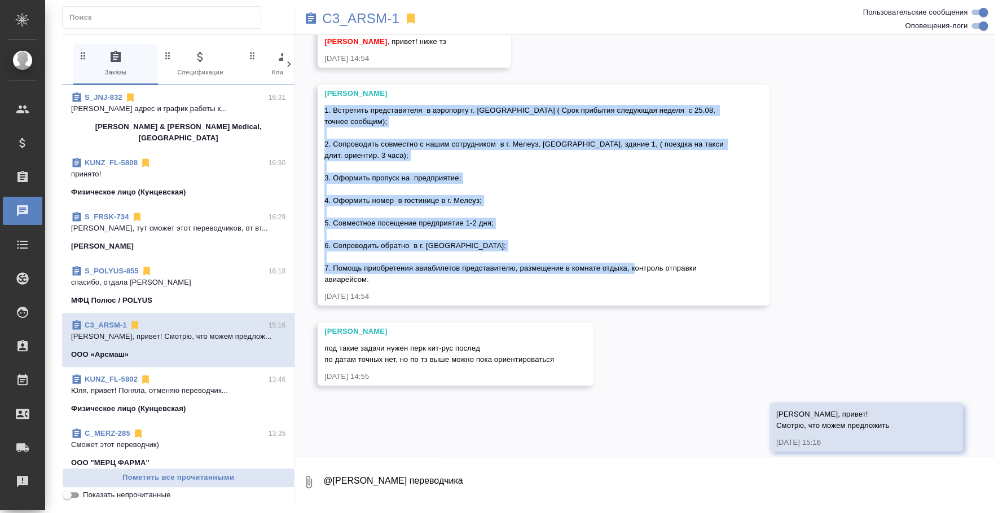
drag, startPoint x: 326, startPoint y: 107, endPoint x: 434, endPoint y: 273, distance: 198.1
click at [434, 273] on div "1. Встретить представителя в аэропорту г. Уфа ( Срок прибытия следующая неделя …" at bounding box center [527, 193] width 406 height 183
copy span "1. Встретить представителя в аэропорту г. Уфа ( Срок прибытия следующая неделя …"
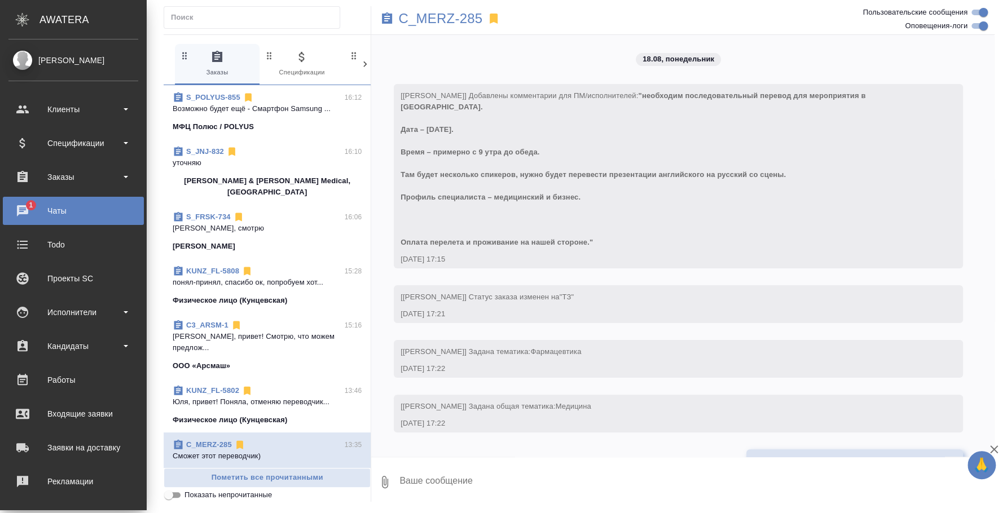
scroll to position [728, 0]
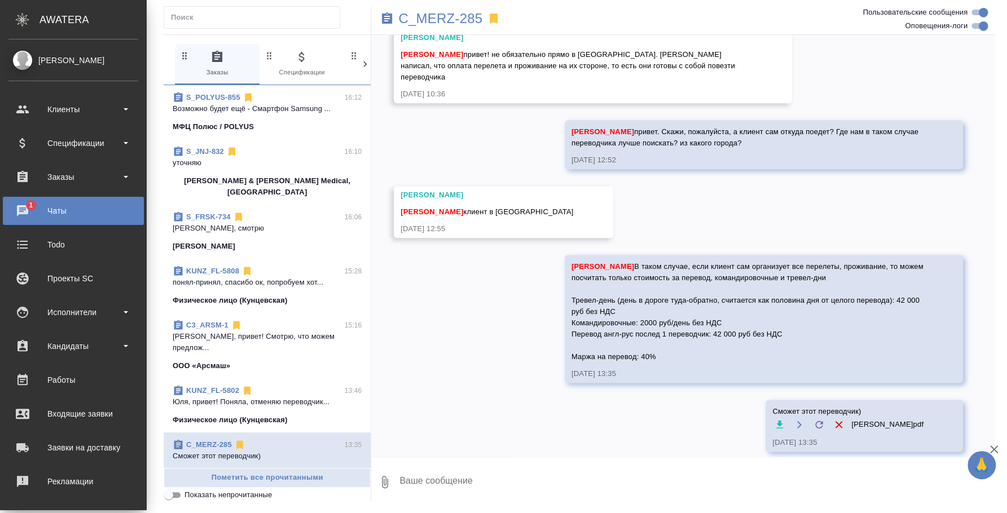
click at [283, 295] on p "Физическое лицо (Кунцевская)" at bounding box center [230, 300] width 115 height 11
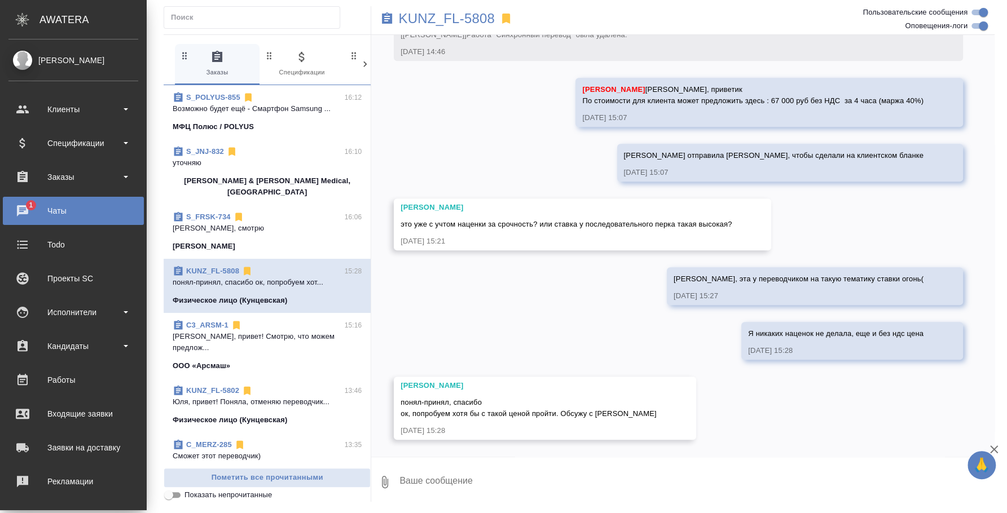
scroll to position [606, 0]
click at [206, 224] on span "S_FRSK-734 16:06 Оля, смотрю Fresenius Kabi" at bounding box center [267, 232] width 189 height 41
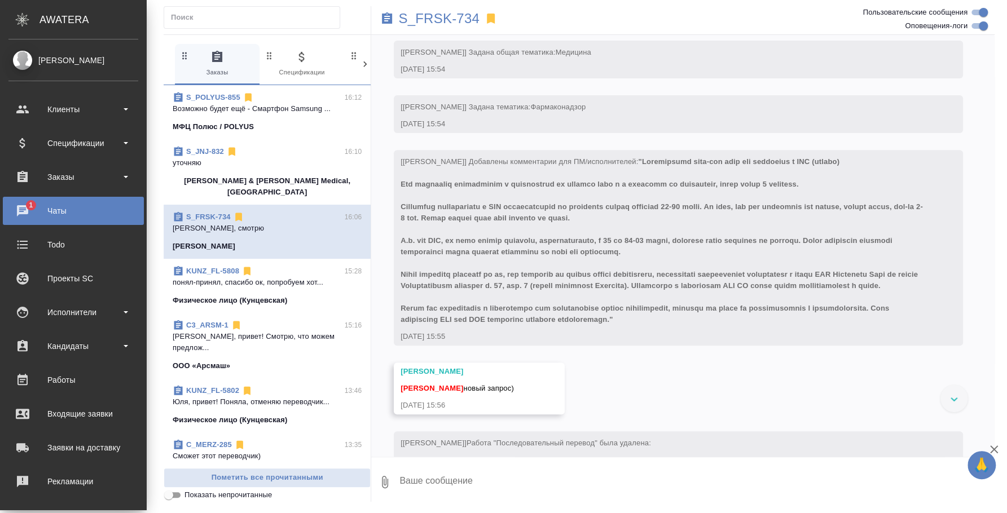
scroll to position [240, 0]
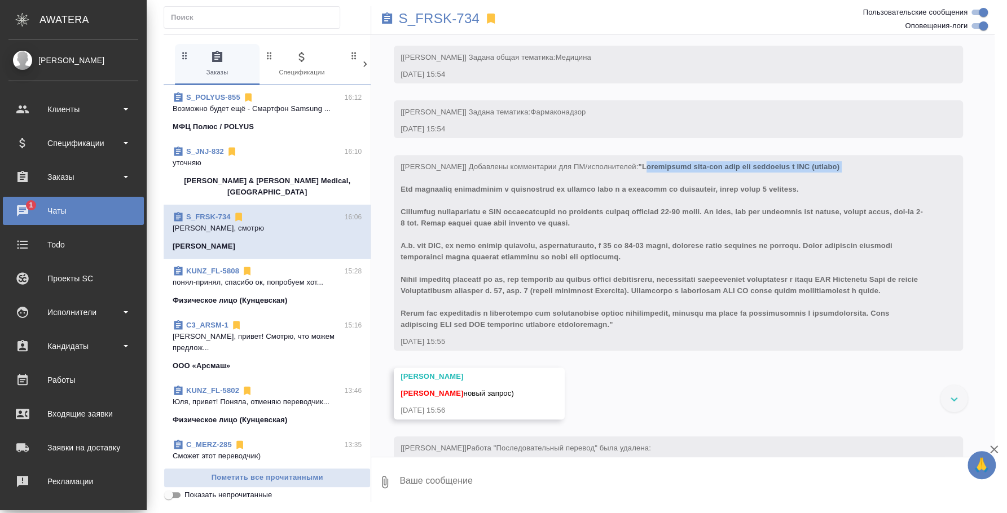
drag, startPoint x: 646, startPoint y: 201, endPoint x: 657, endPoint y: 212, distance: 15.2
click at [657, 212] on div "[[PERSON_NAME]] Добавлены комментарии для ПМ/исполнителей:" at bounding box center [662, 245] width 523 height 172
click at [645, 201] on span at bounding box center [662, 245] width 522 height 166
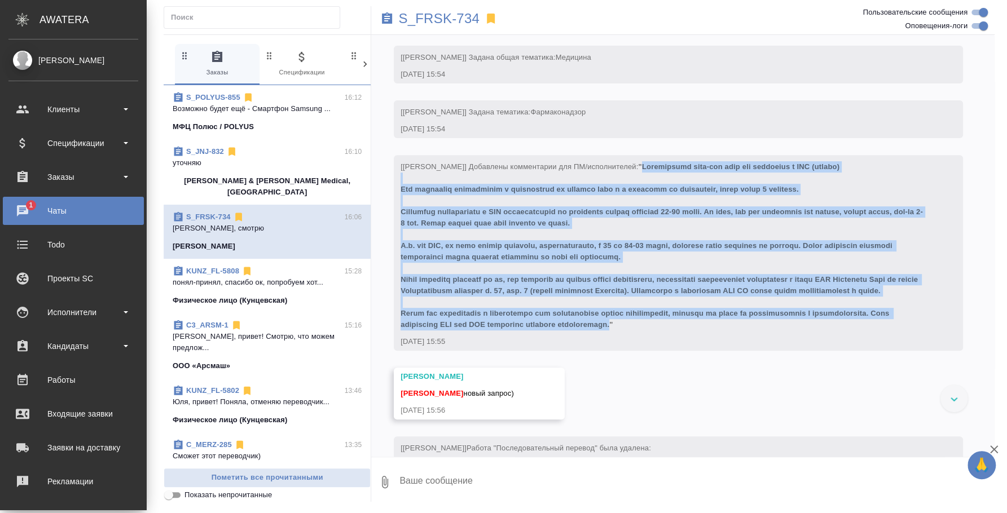
drag, startPoint x: 645, startPoint y: 201, endPoint x: 718, endPoint y: 368, distance: 182.4
click at [718, 329] on span at bounding box center [662, 245] width 522 height 166
copy span "Переводчики англ-рус язык для инспекции в США (онлайн) Нам требуются переводчик…"
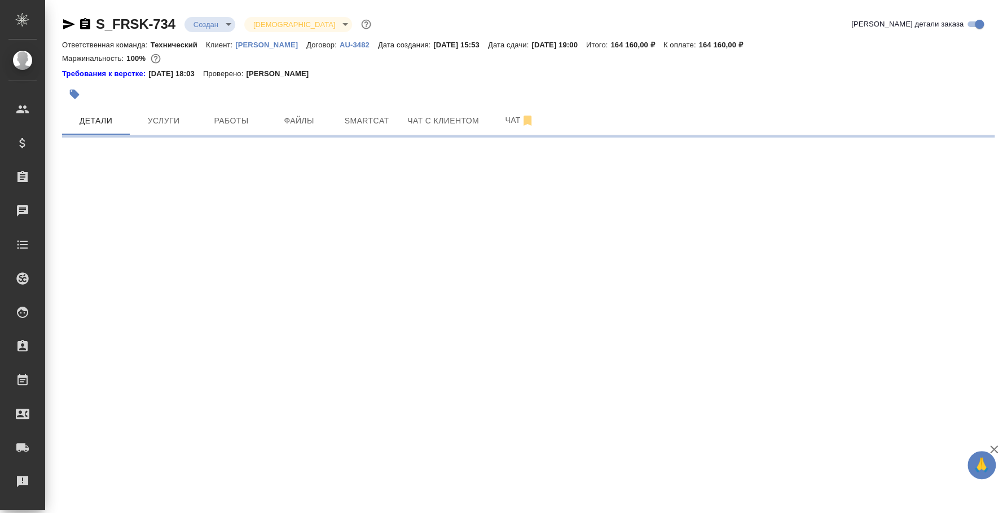
select select "RU"
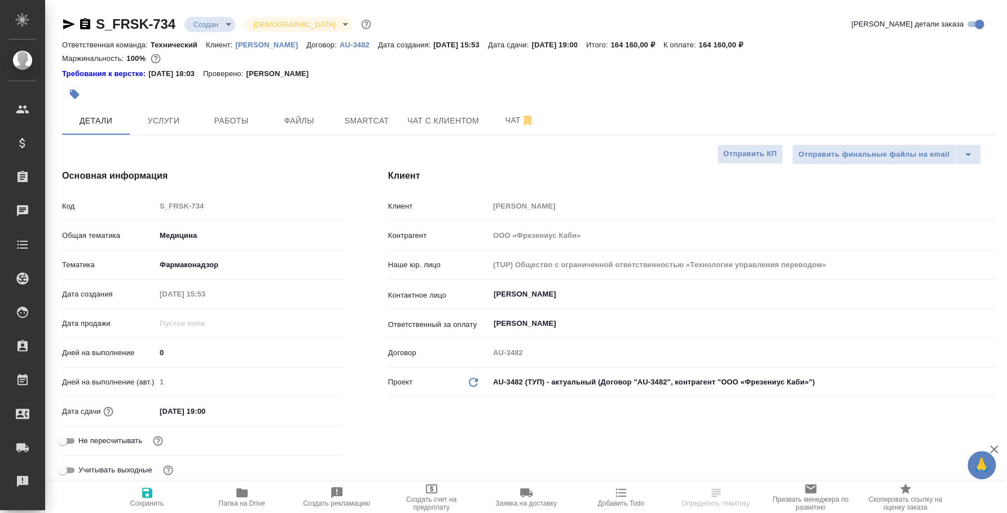
type textarea "x"
click at [83, 27] on icon "button" at bounding box center [85, 23] width 10 height 11
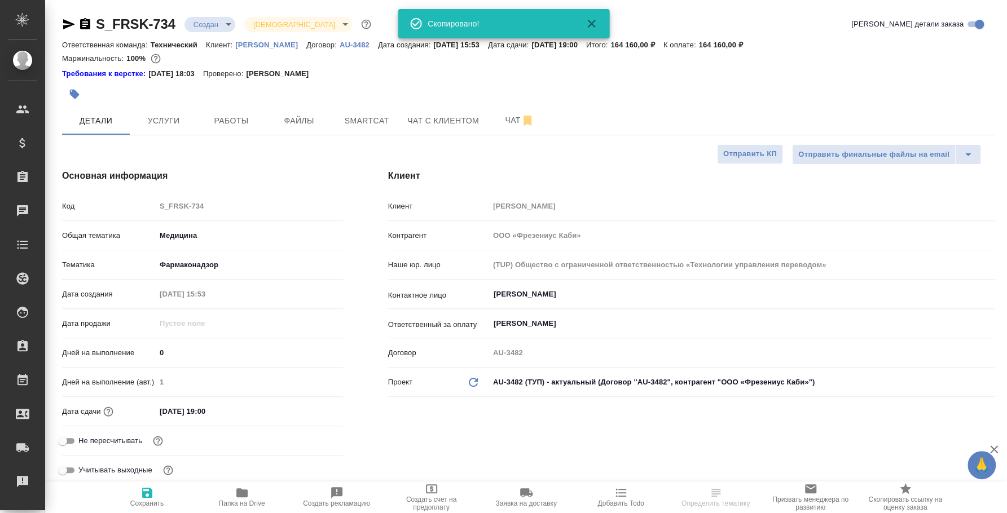
type textarea "x"
type input "[PERSON_NAME]"
type input "Комаров Роман"
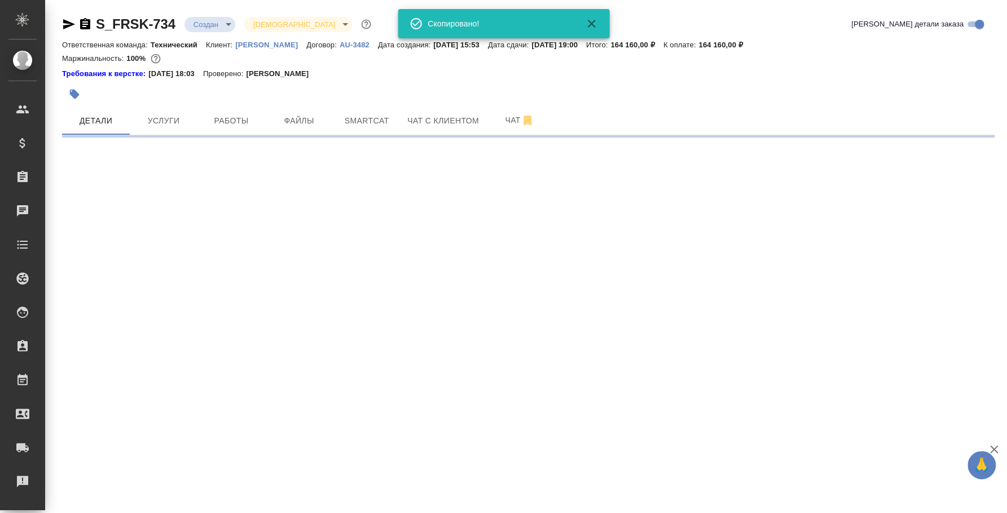
select select "RU"
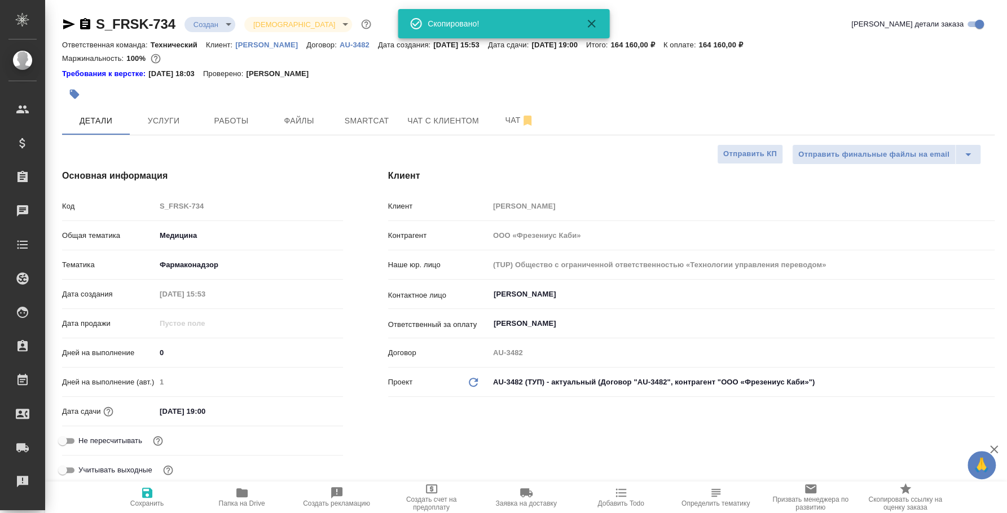
type textarea "x"
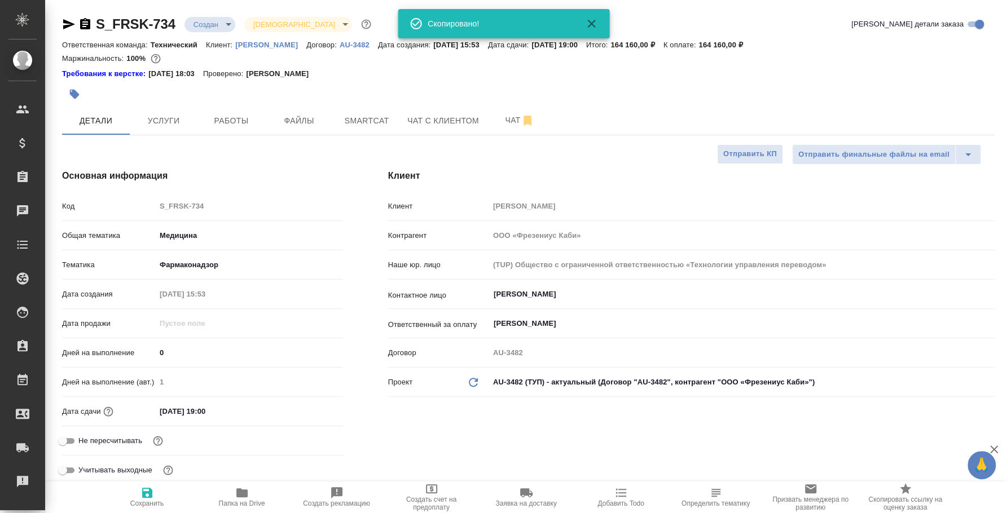
type textarea "x"
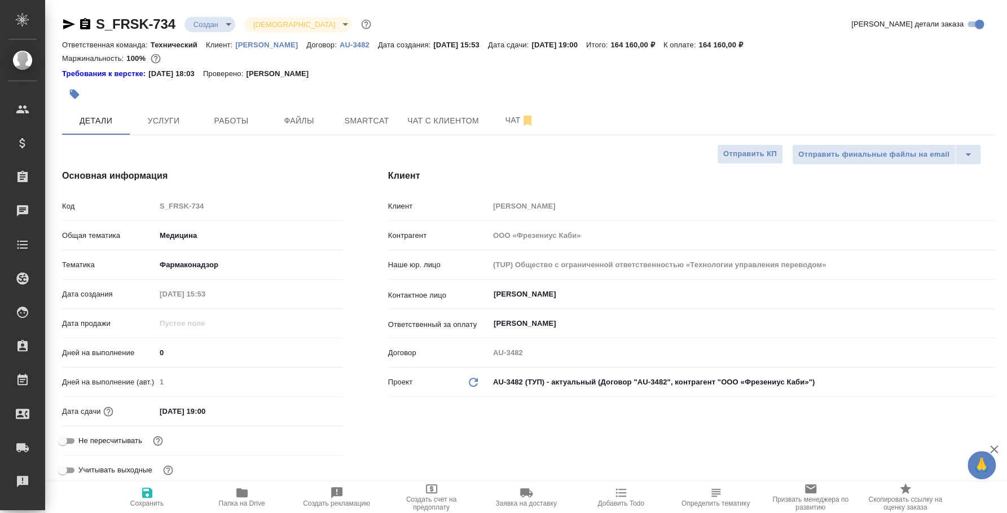
type textarea "x"
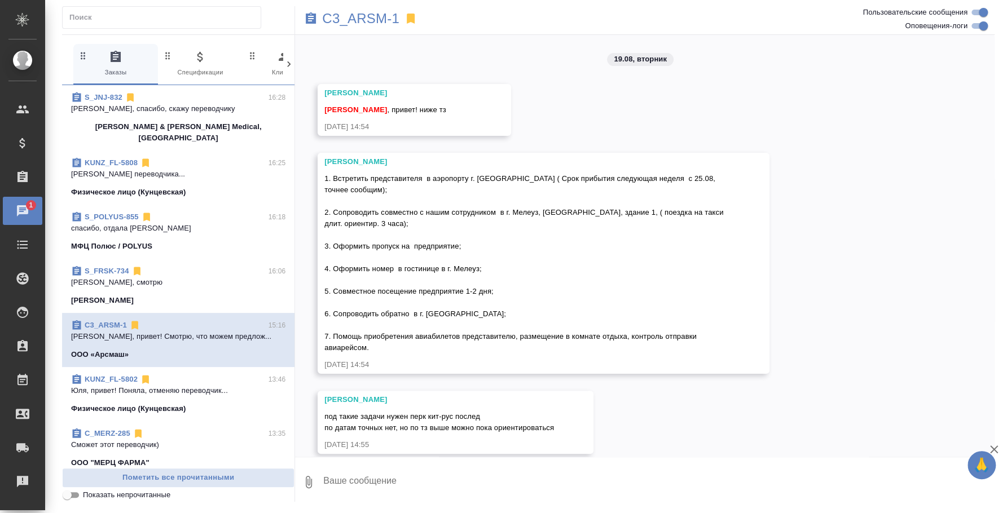
scroll to position [68, 0]
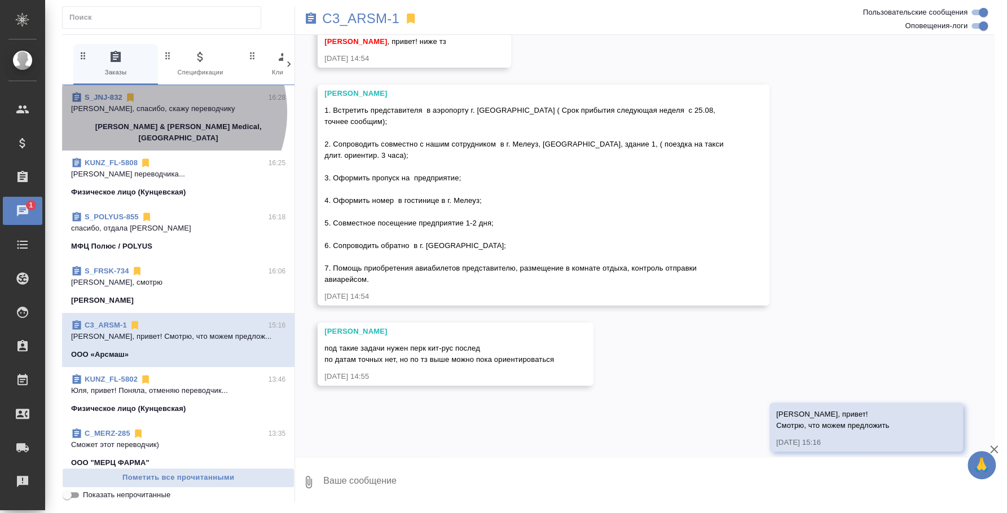
click at [161, 112] on p "[PERSON_NAME], спасибо, скажу переводчику" at bounding box center [178, 108] width 214 height 11
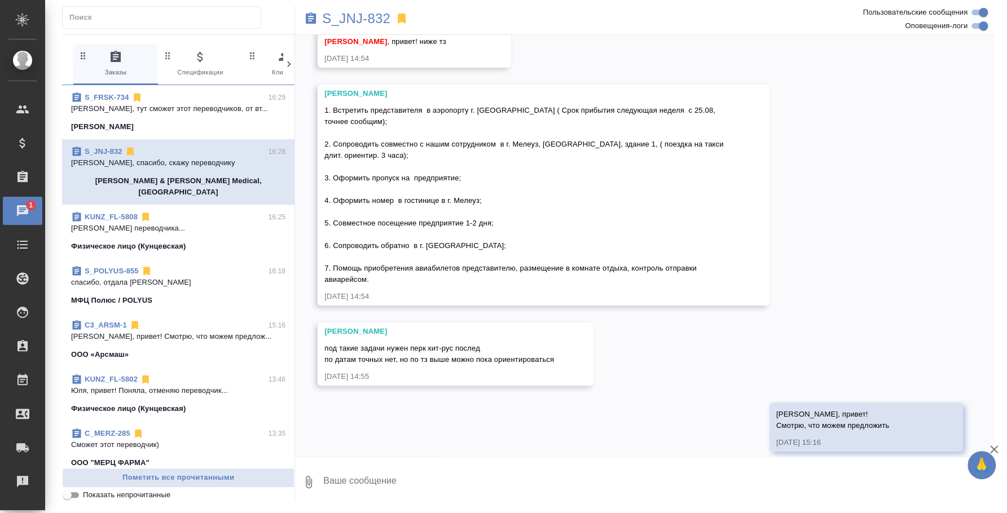
click at [403, 483] on textarea at bounding box center [658, 482] width 672 height 38
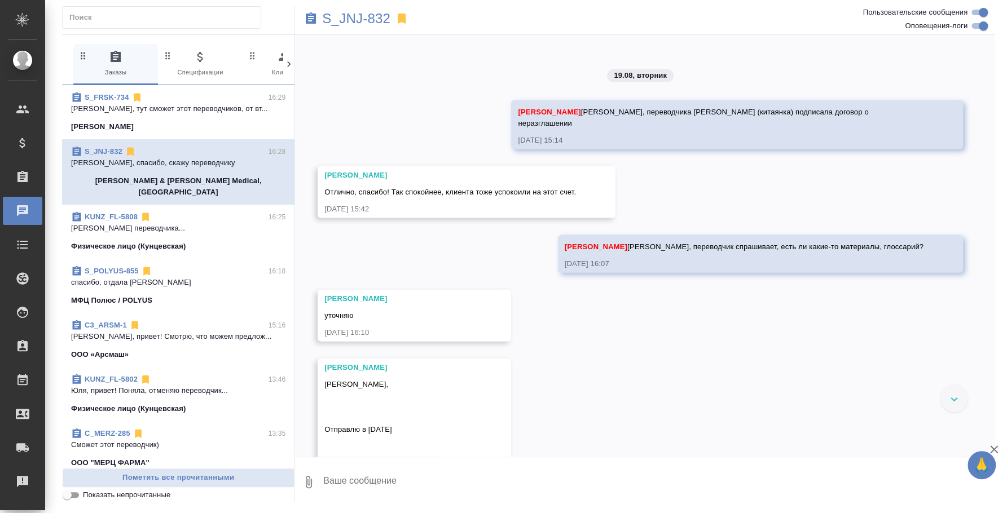
scroll to position [7436, 0]
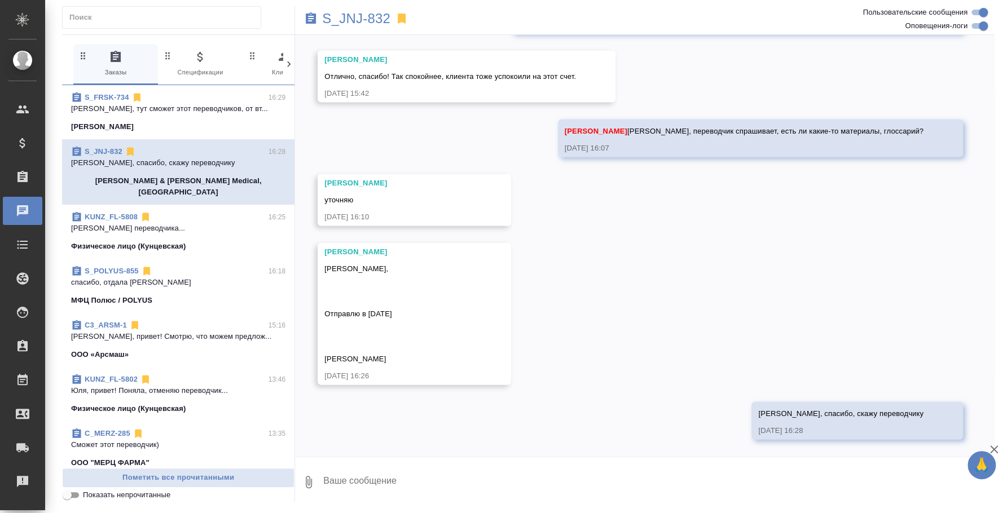
click at [417, 488] on textarea at bounding box center [658, 482] width 672 height 38
type textarea "2"
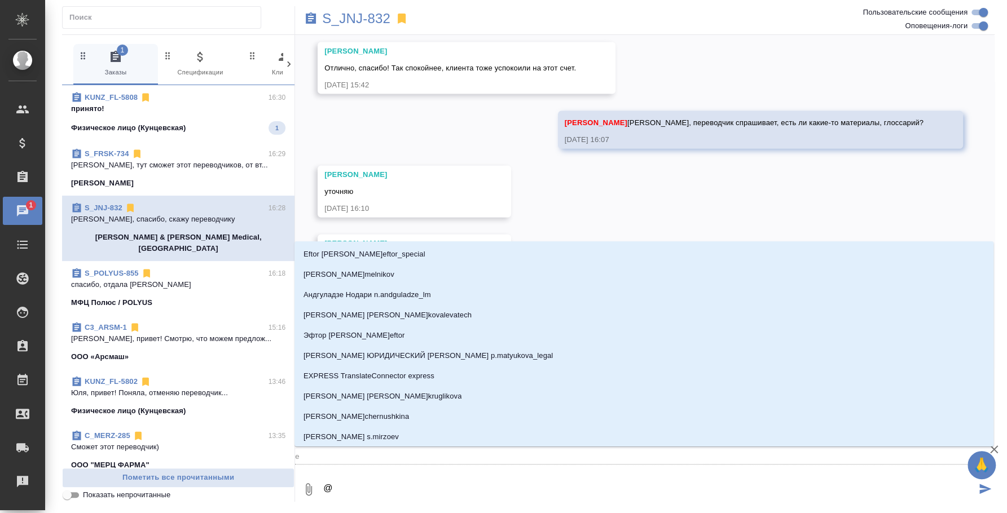
type textarea "@e"
type input "e"
type textarea "@e'c"
type input "e'c"
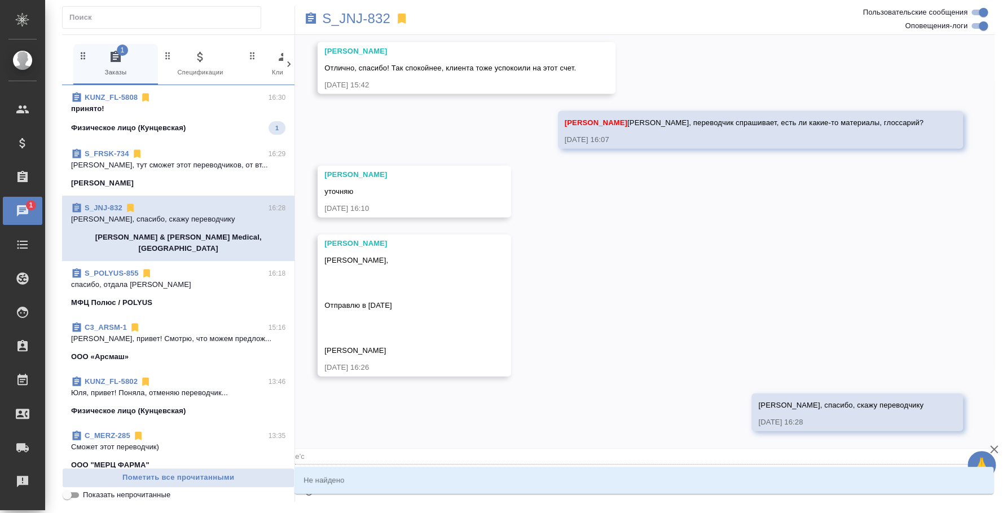
type textarea "@"
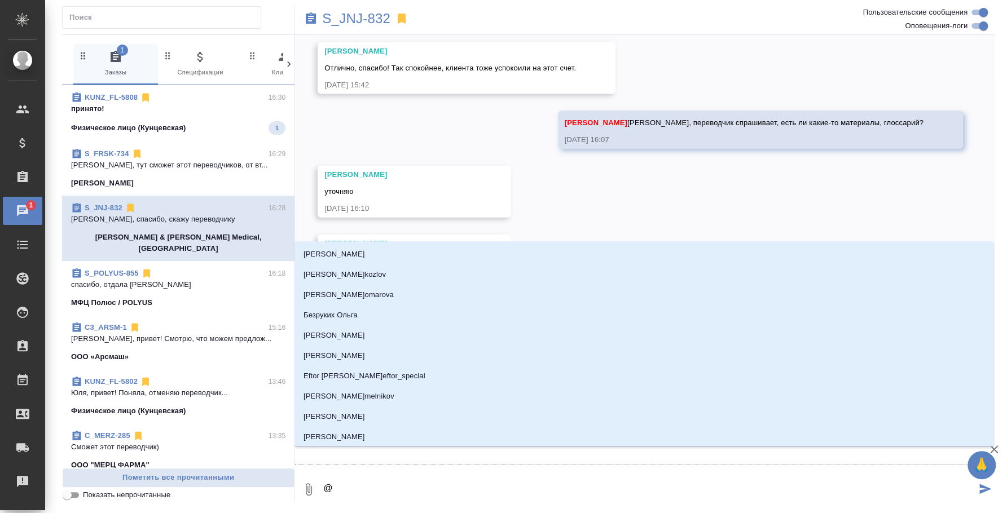
type textarea "@у"
type input "у"
type textarea "@ус"
type input "ус"
type textarea "@усм"
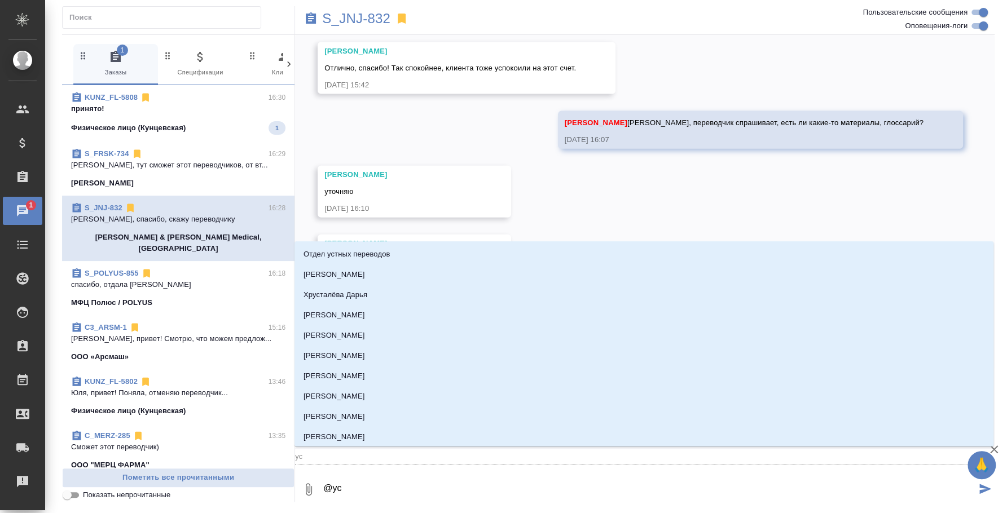
type input "усм"
type textarea "@усма"
type input "усма"
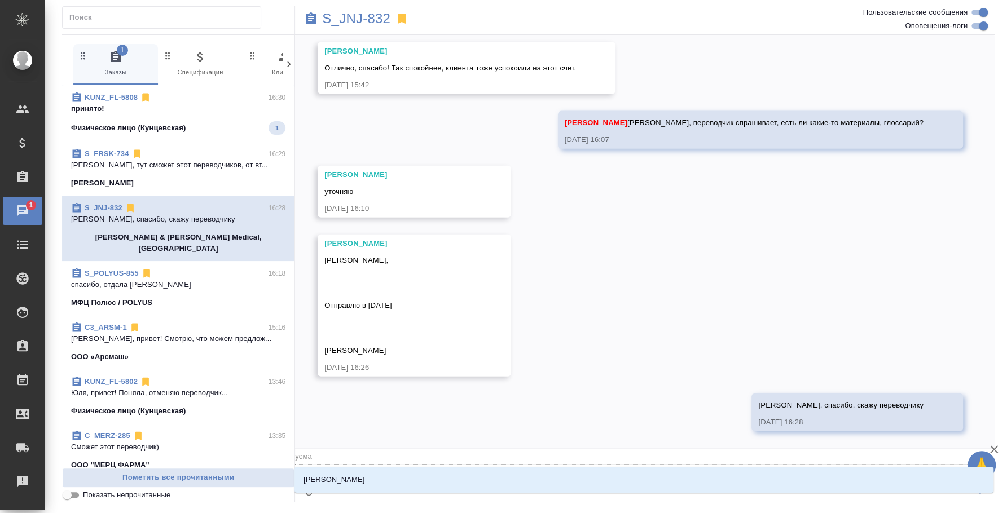
click at [432, 482] on li "[PERSON_NAME]" at bounding box center [643, 480] width 699 height 20
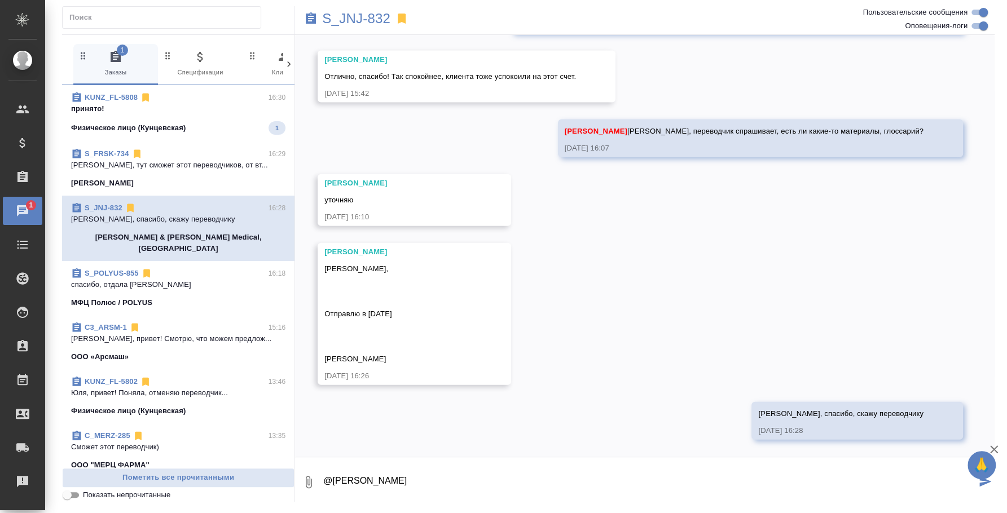
paste textarea "А адрес и график работы ?"
type textarea "@[PERSON_NAME] адрес и график работы какой ? Тоже позже скажут"
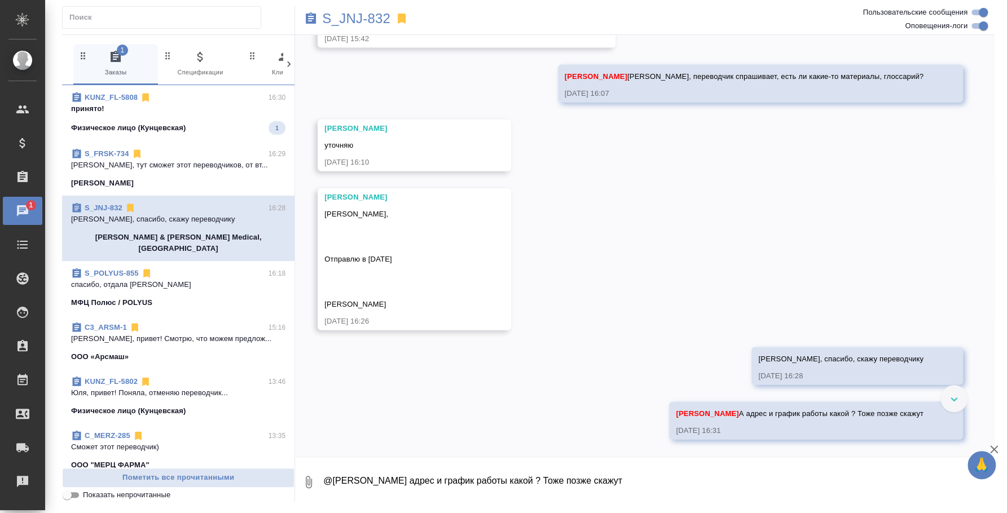
scroll to position [7491, 0]
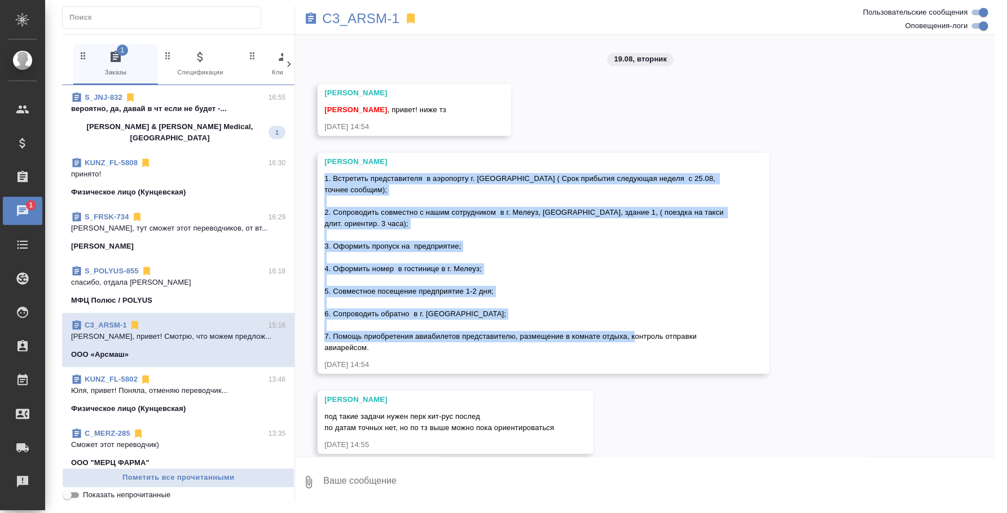
scroll to position [68, 0]
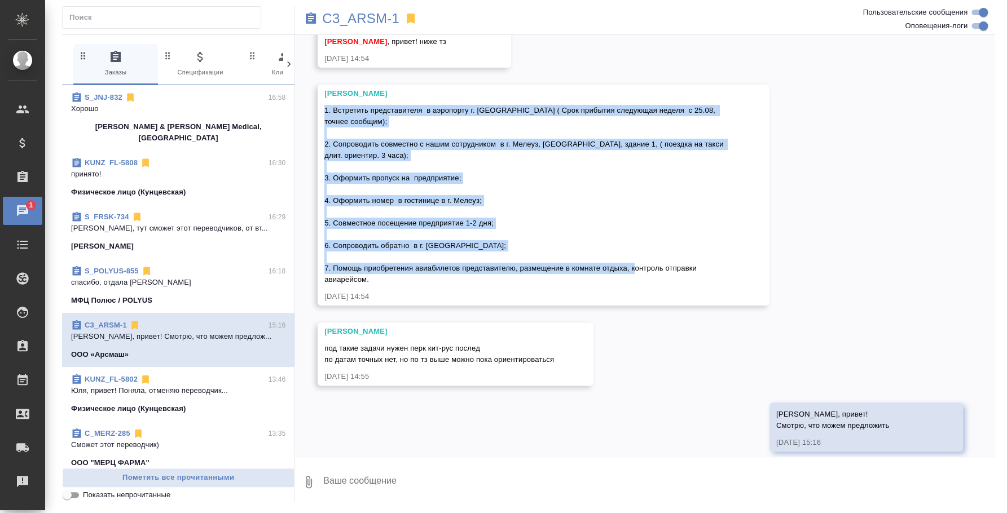
click at [426, 485] on textarea at bounding box center [658, 482] width 672 height 38
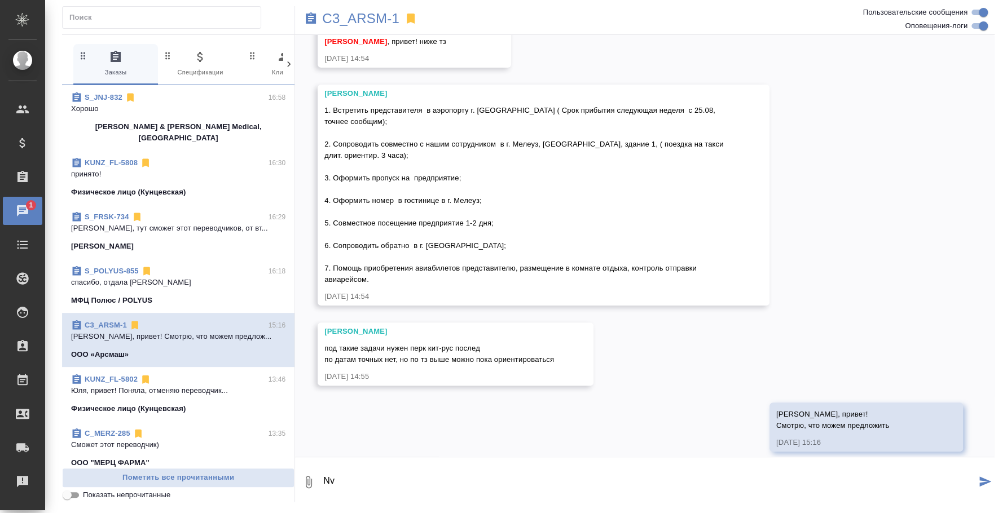
type textarea "N"
click at [426, 481] on textarea at bounding box center [658, 482] width 672 height 38
type textarea "N"
click at [429, 485] on textarea at bounding box center [658, 482] width 672 height 38
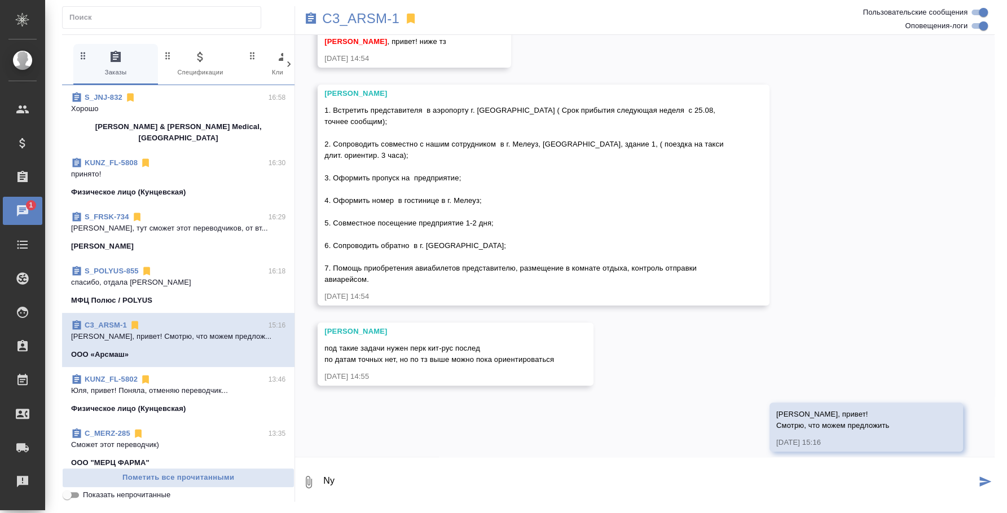
type textarea "N"
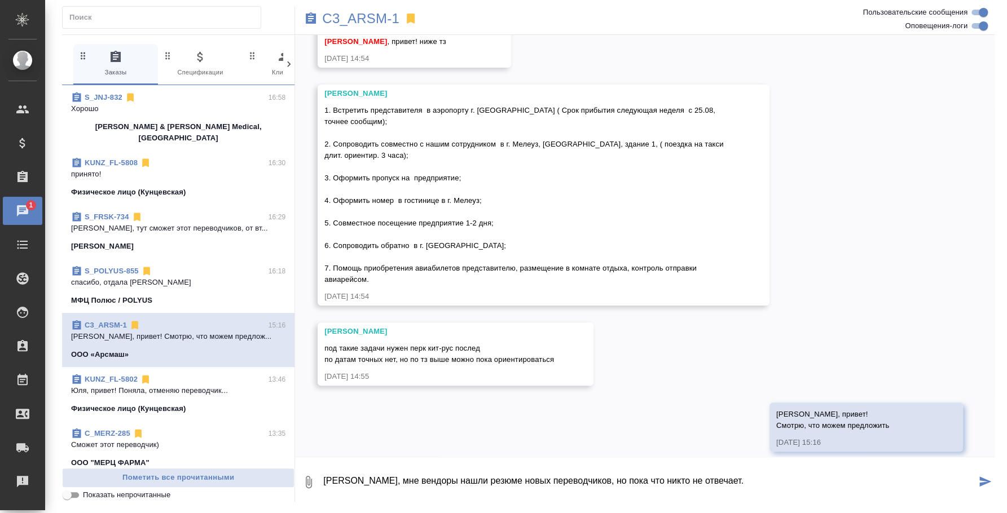
type textarea "[PERSON_NAME], мне вендоры нашли резюме новых переводчиков, но пока что никто н…"
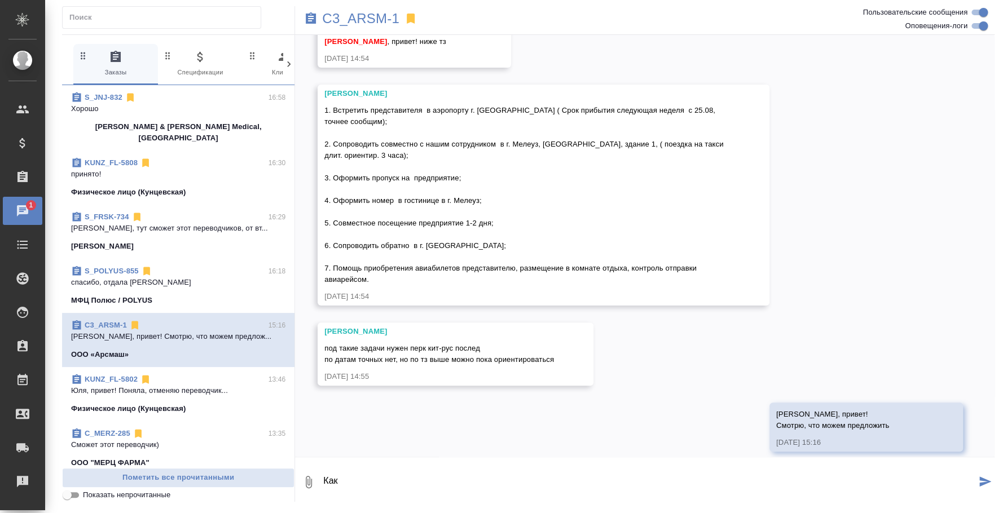
scroll to position [123, 0]
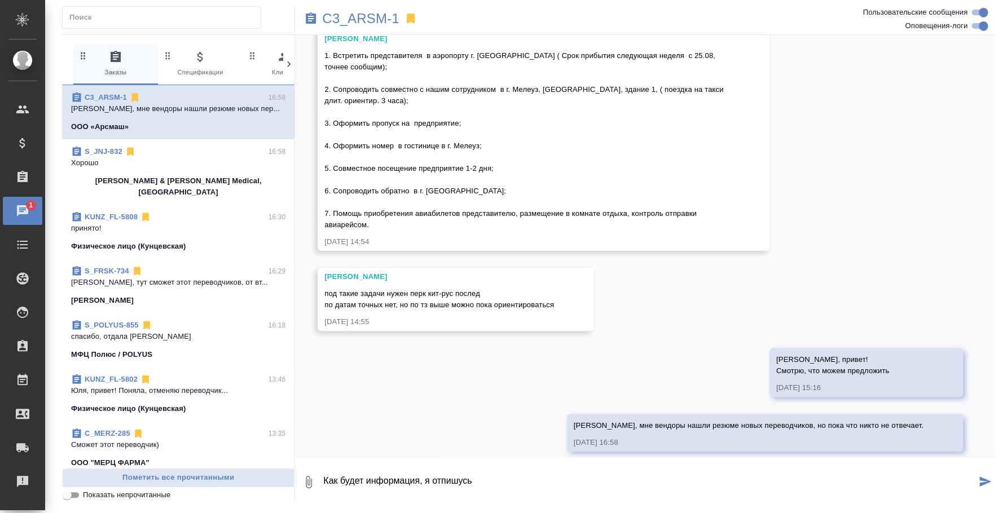
type textarea "Как будет информация, я отпишусь"
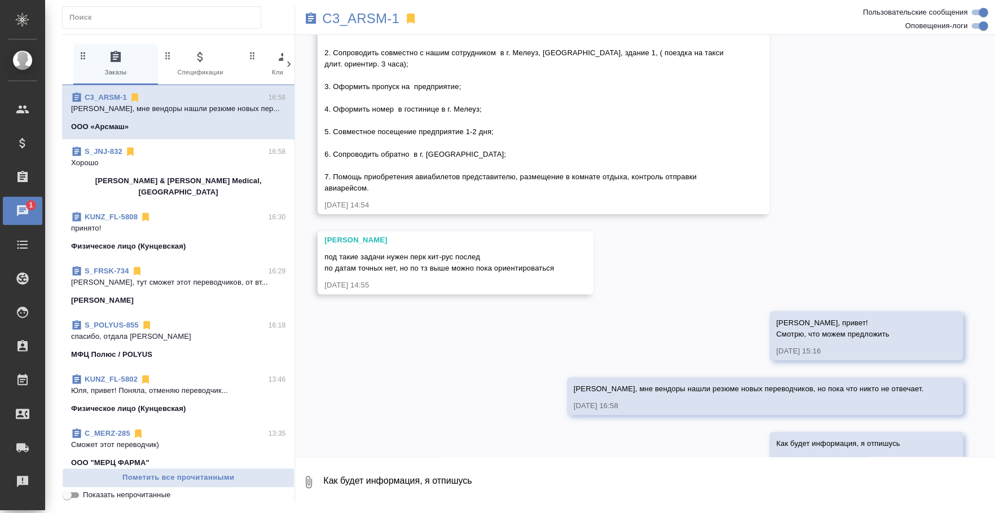
scroll to position [178, 0]
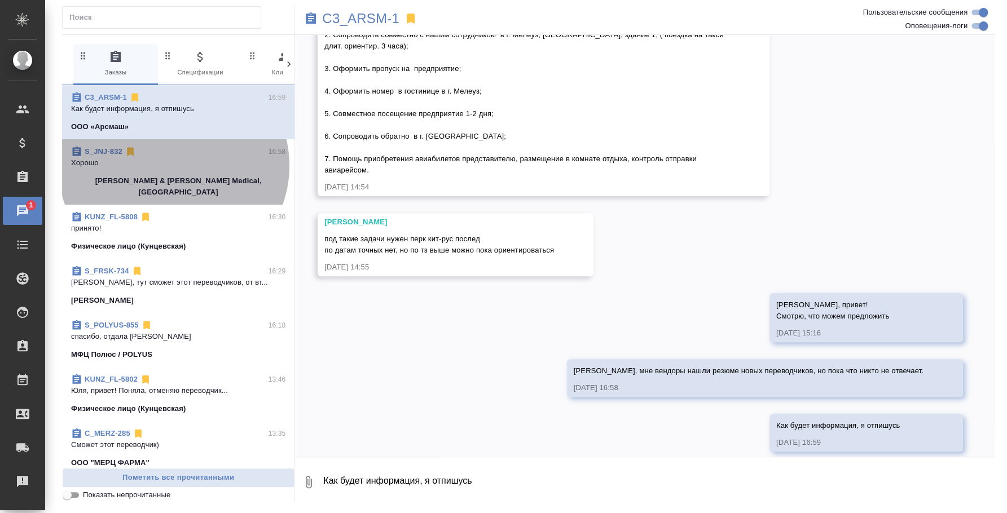
click at [174, 166] on p "Хорошо" at bounding box center [178, 162] width 214 height 11
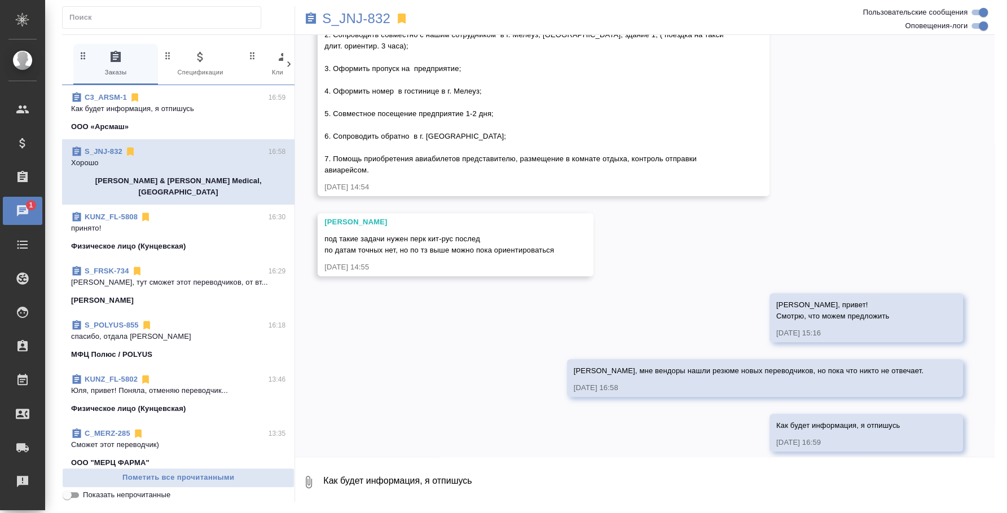
click at [162, 223] on span "KUNZ_FL-5808 16:30 принято! Физическое лицо (Кунцевская)" at bounding box center [178, 232] width 214 height 41
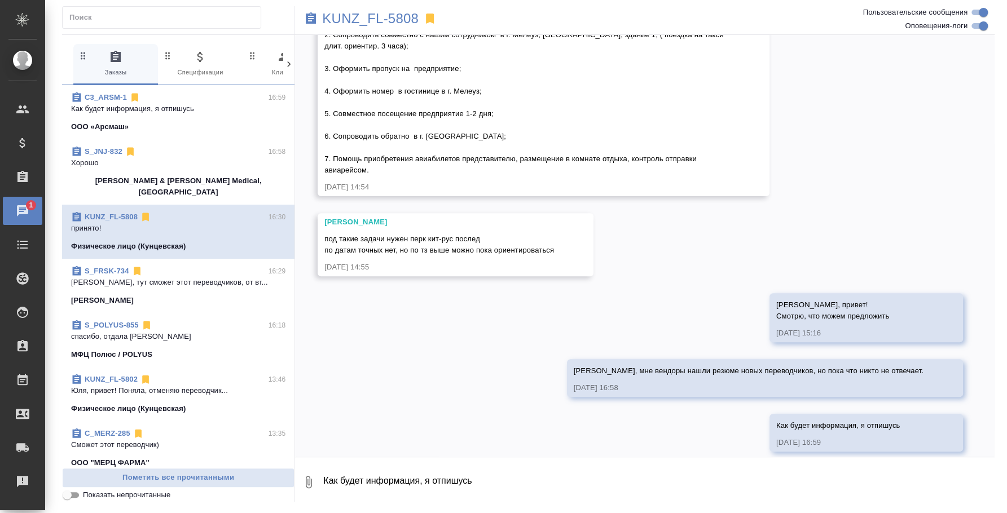
click at [164, 295] on div "[PERSON_NAME]" at bounding box center [178, 300] width 214 height 11
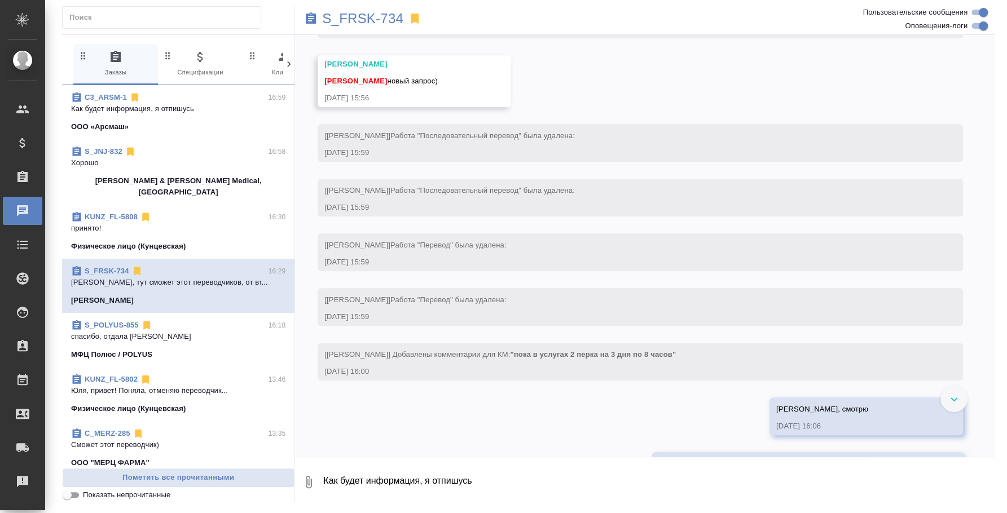
scroll to position [663, 0]
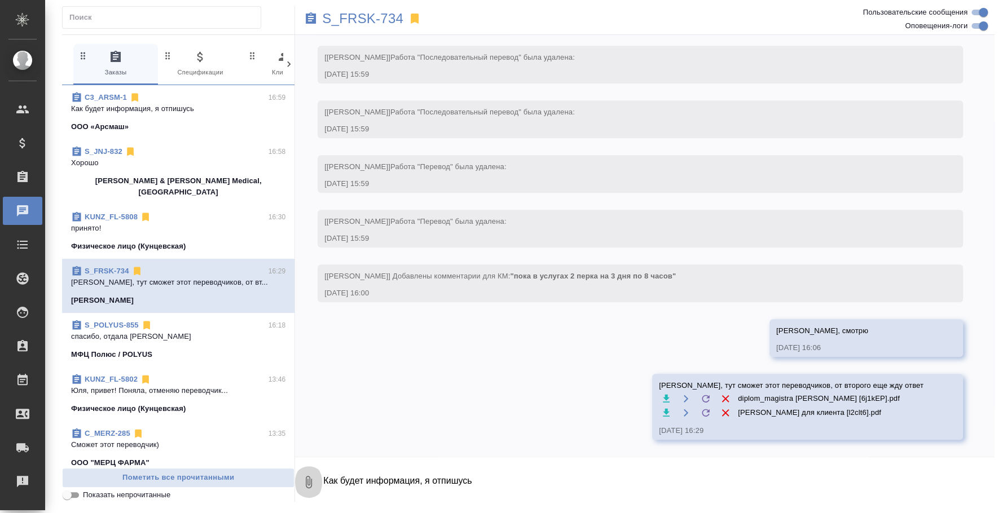
click at [301, 486] on button "0" at bounding box center [308, 482] width 27 height 38
click at [262, 429] on span "С локального диска" at bounding box center [225, 422] width 132 height 15
click at [0, 0] on input "С локального диска" at bounding box center [0, 0] width 0 height 0
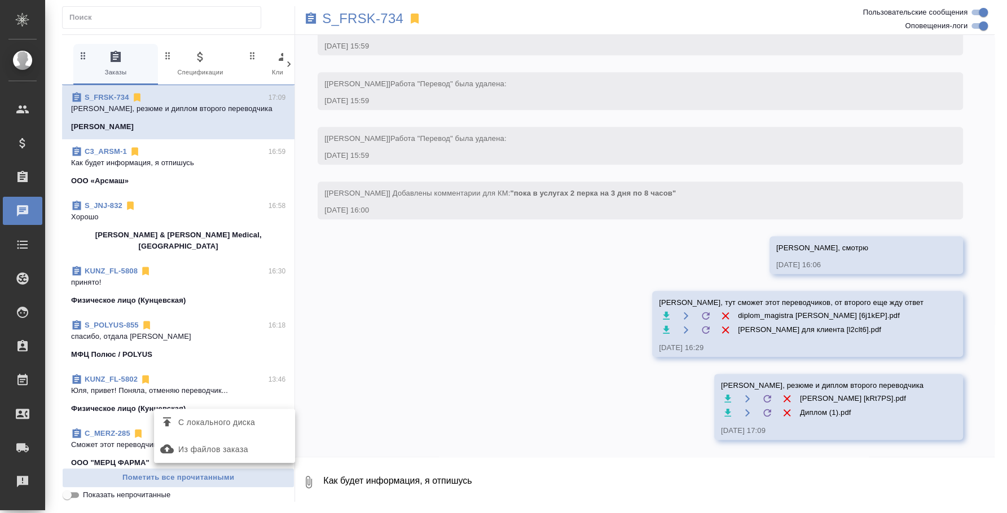
scroll to position [746, 0]
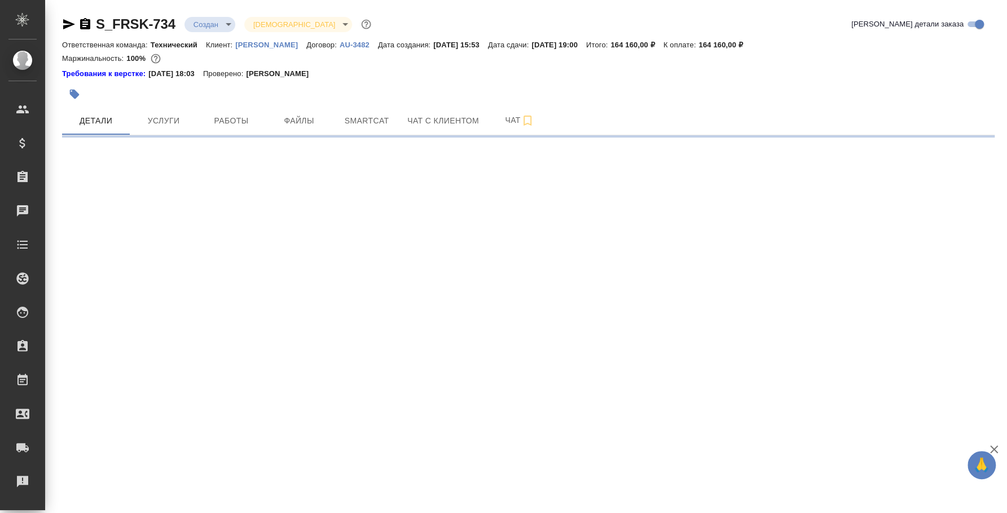
select select "RU"
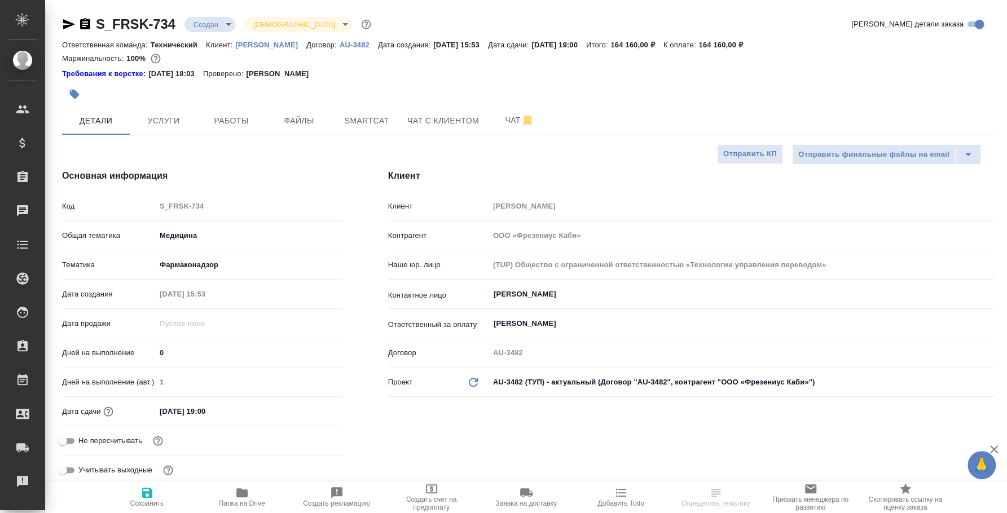
type textarea "x"
click at [255, 498] on span "Папка на Drive" at bounding box center [241, 496] width 81 height 21
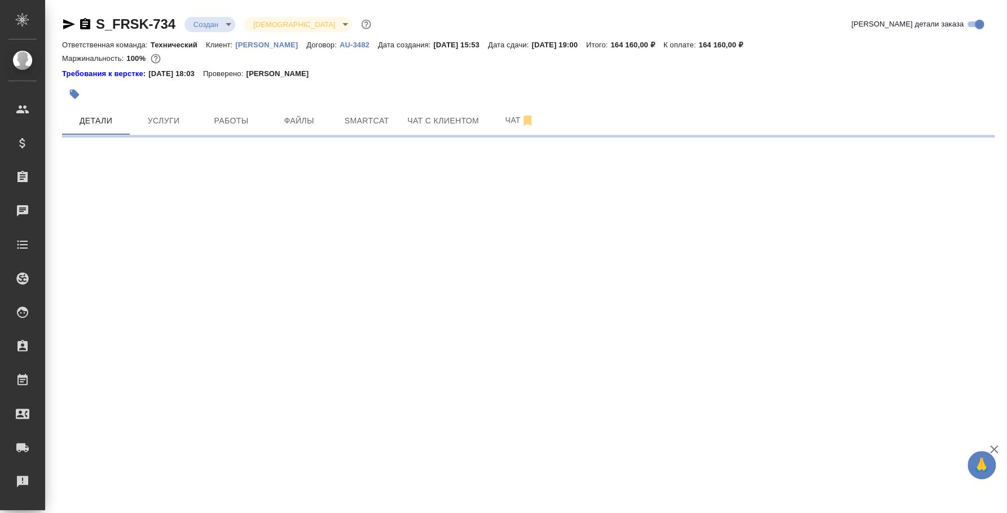
select select "RU"
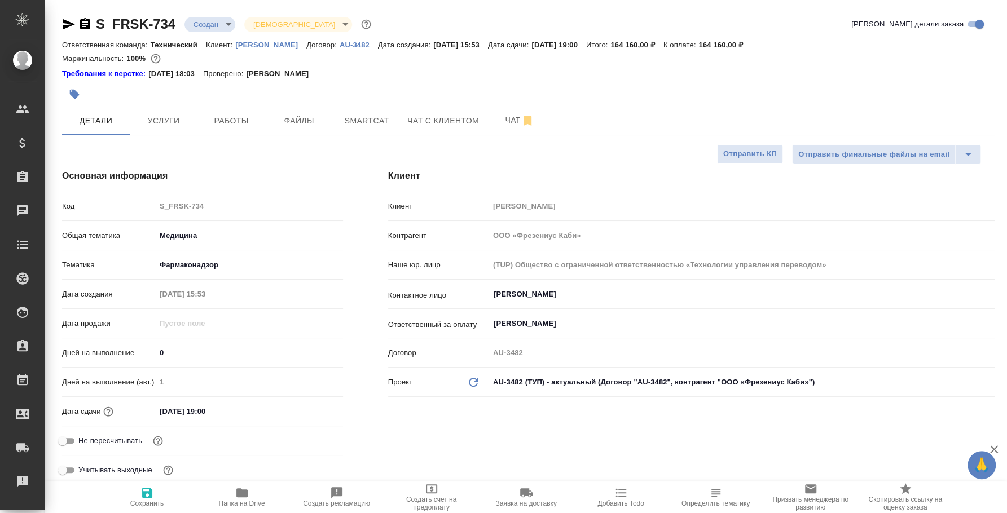
type textarea "x"
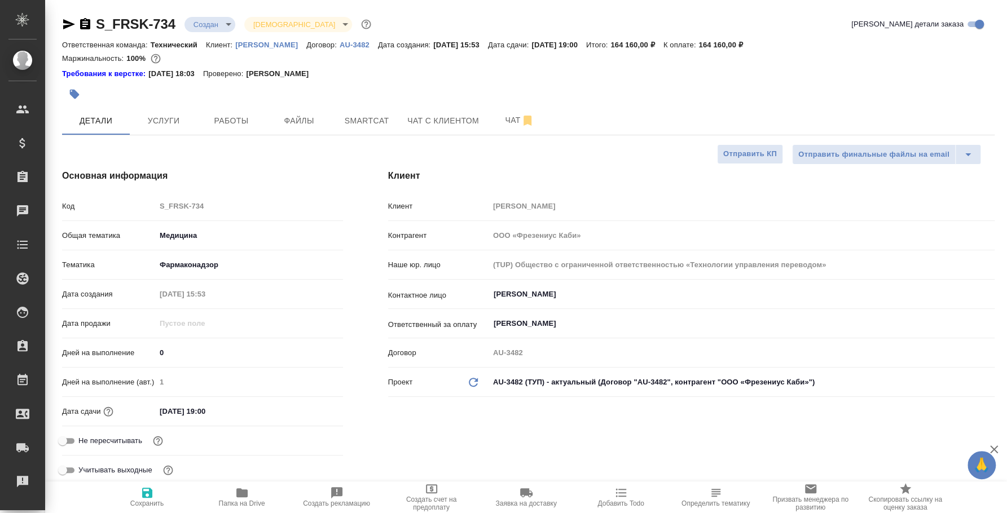
type textarea "x"
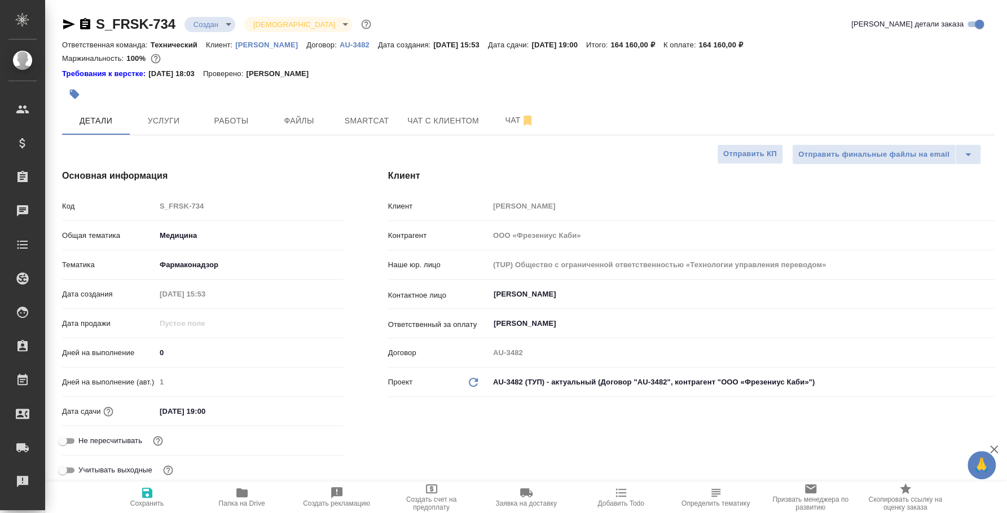
type textarea "x"
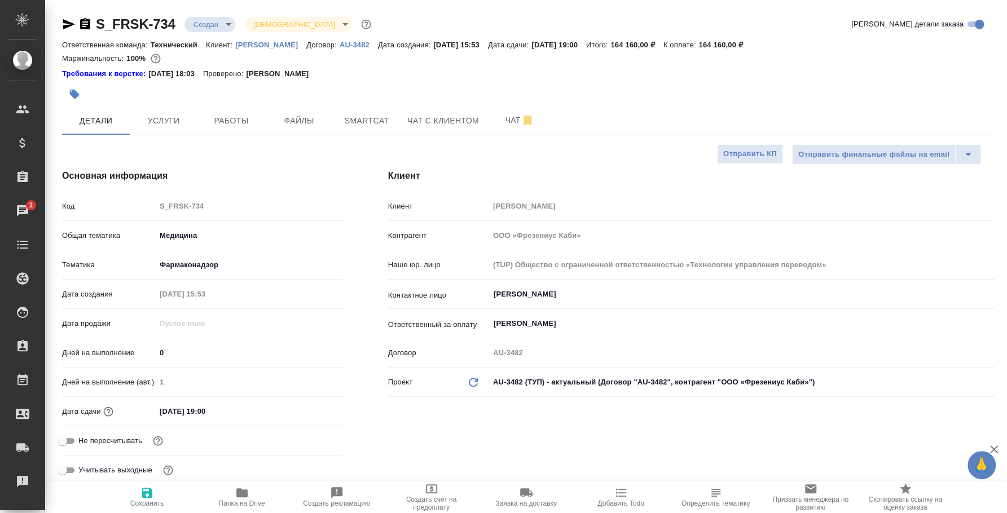
type textarea "x"
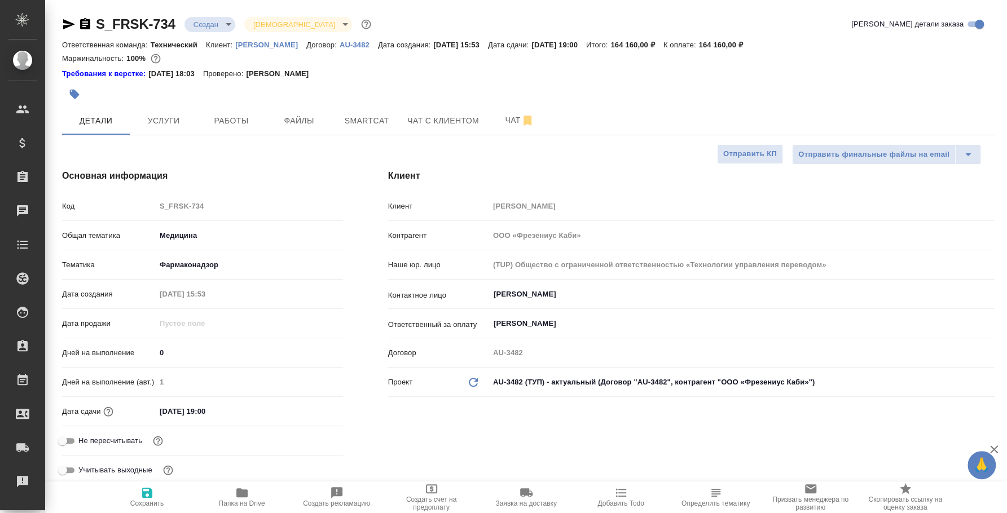
type textarea "x"
click at [490, 120] on button "Чат" at bounding box center [520, 121] width 68 height 28
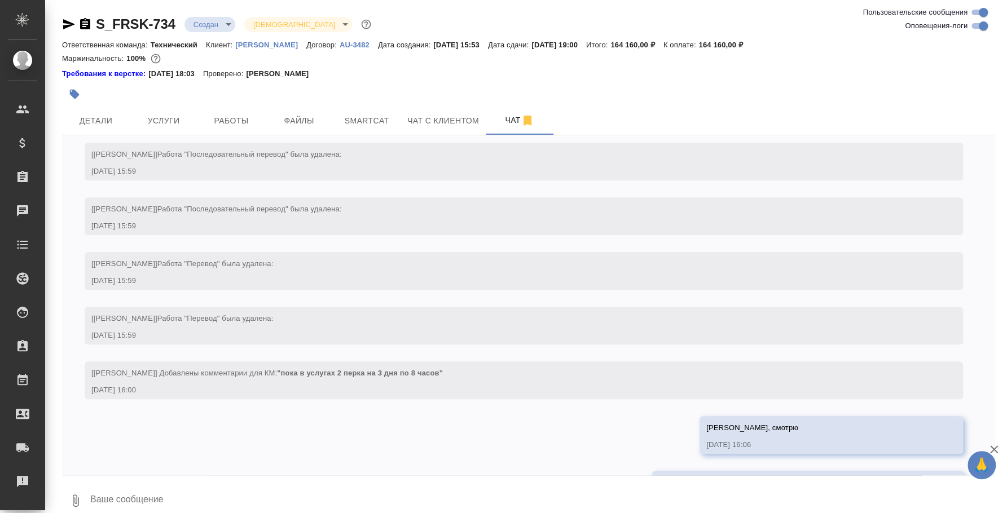
scroll to position [701, 0]
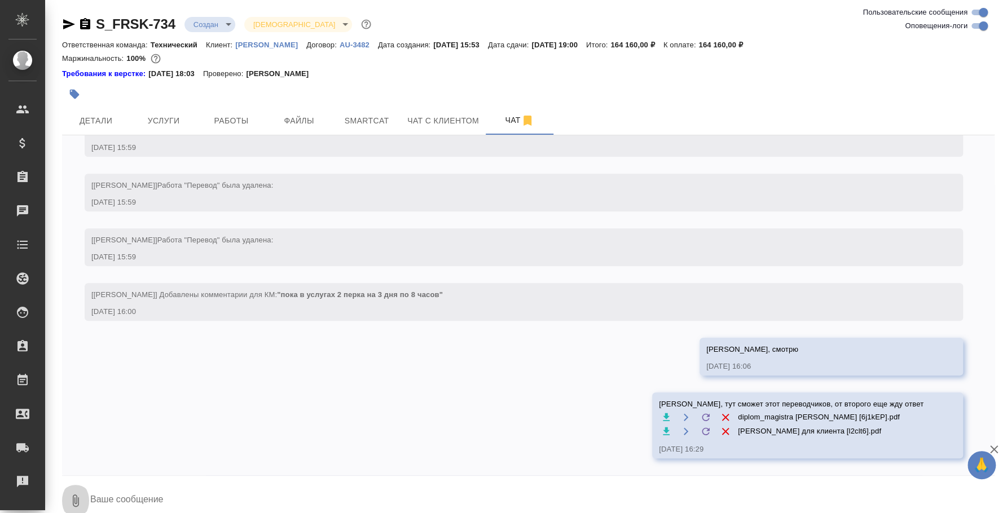
click at [81, 492] on button "0" at bounding box center [75, 501] width 27 height 38
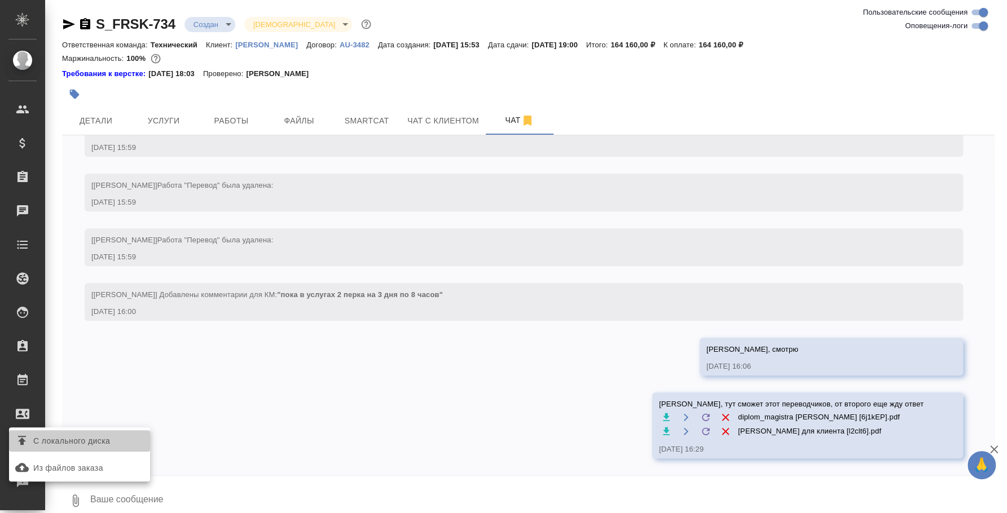
click at [50, 447] on span "С локального диска" at bounding box center [71, 441] width 77 height 14
click at [0, 0] on input "С локального диска" at bounding box center [0, 0] width 0 height 0
click at [83, 452] on div "С локального диска" at bounding box center [79, 441] width 141 height 27
click at [84, 437] on span "С локального диска" at bounding box center [71, 441] width 77 height 14
click at [0, 0] on input "С локального диска" at bounding box center [0, 0] width 0 height 0
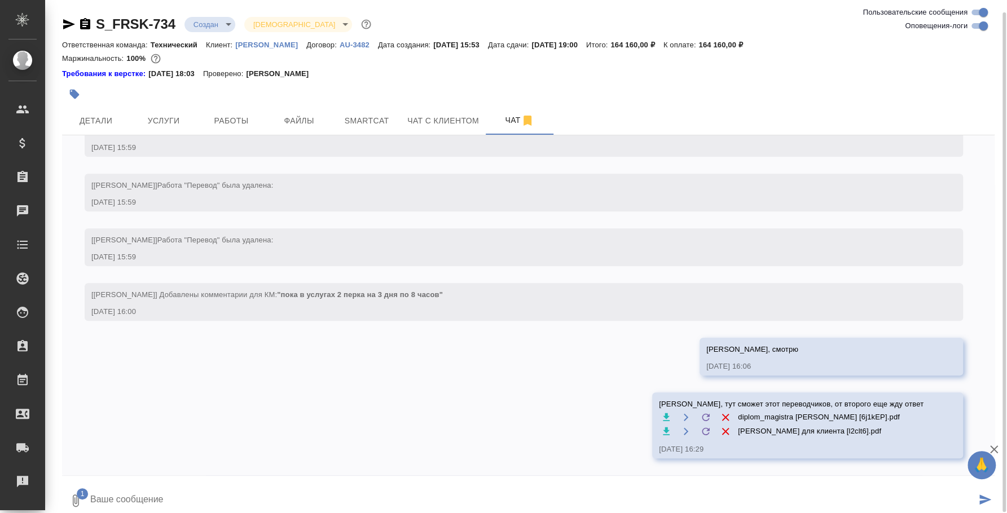
scroll to position [6, 0]
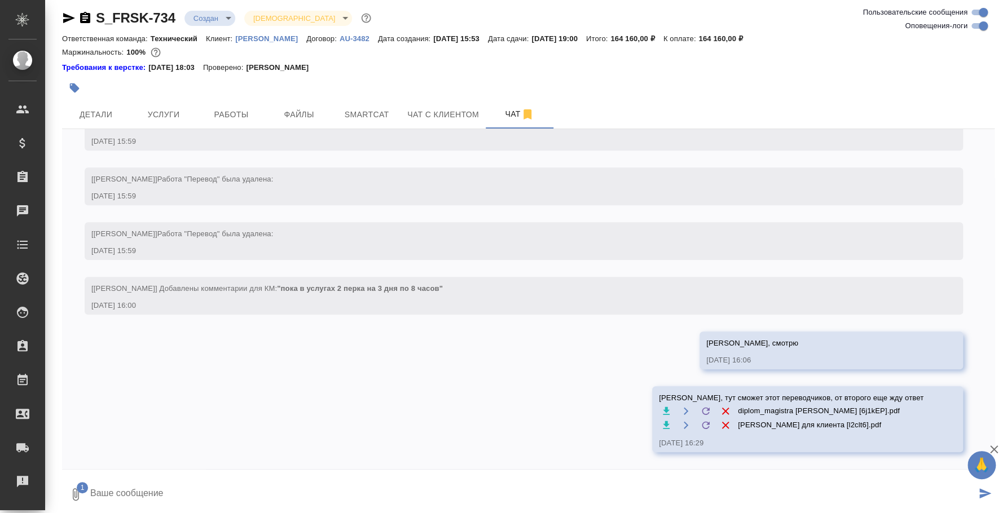
click at [120, 494] on textarea at bounding box center [532, 495] width 887 height 38
click at [78, 499] on icon "button" at bounding box center [76, 495] width 6 height 12
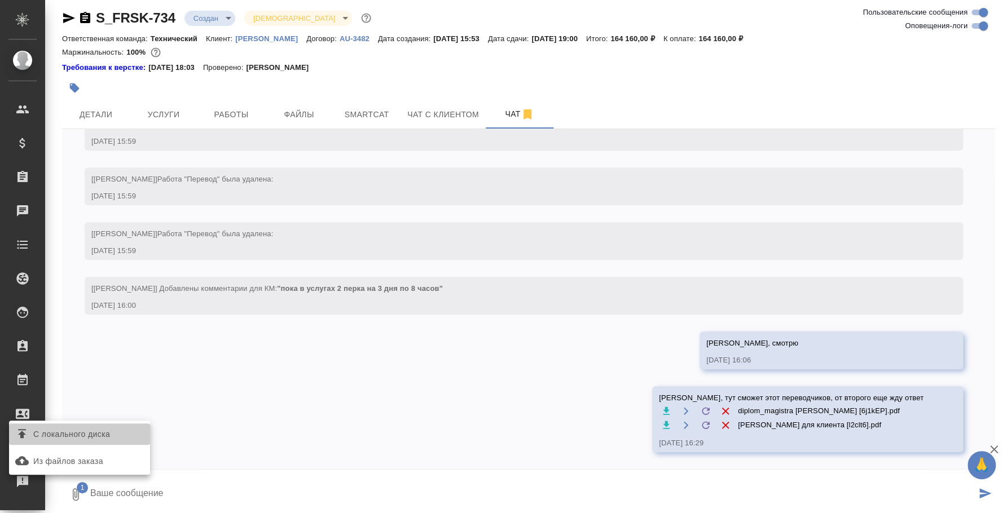
click at [74, 426] on label "С локального диска" at bounding box center [79, 434] width 141 height 21
click at [0, 0] on input "С локального диска" at bounding box center [0, 0] width 0 height 0
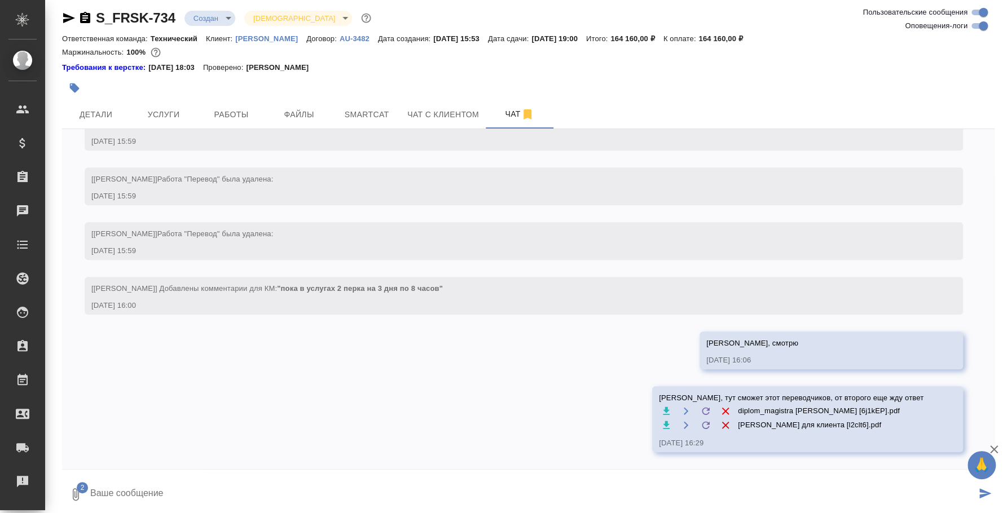
click at [760, 482] on textarea at bounding box center [532, 495] width 887 height 38
type textarea "Оля, резюме и диплом второго переводчика"
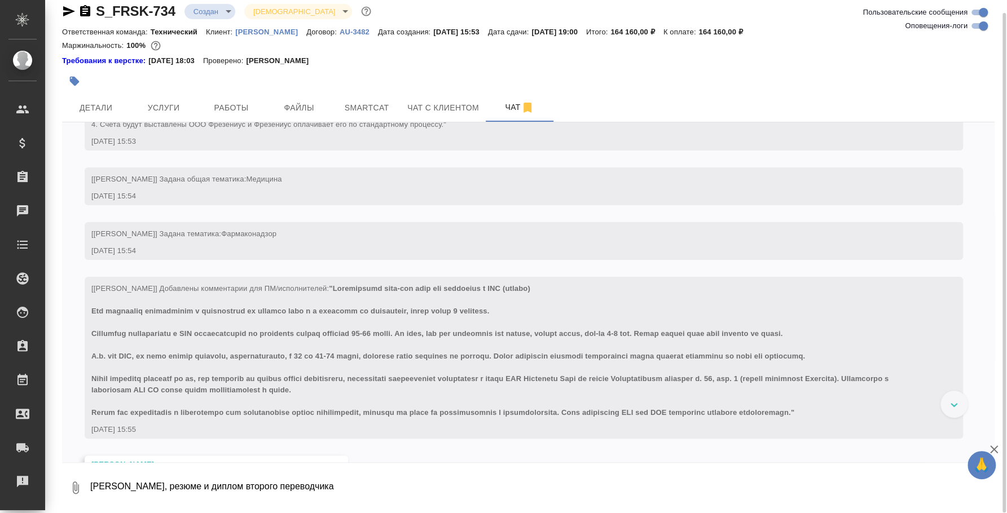
scroll to position [352, 0]
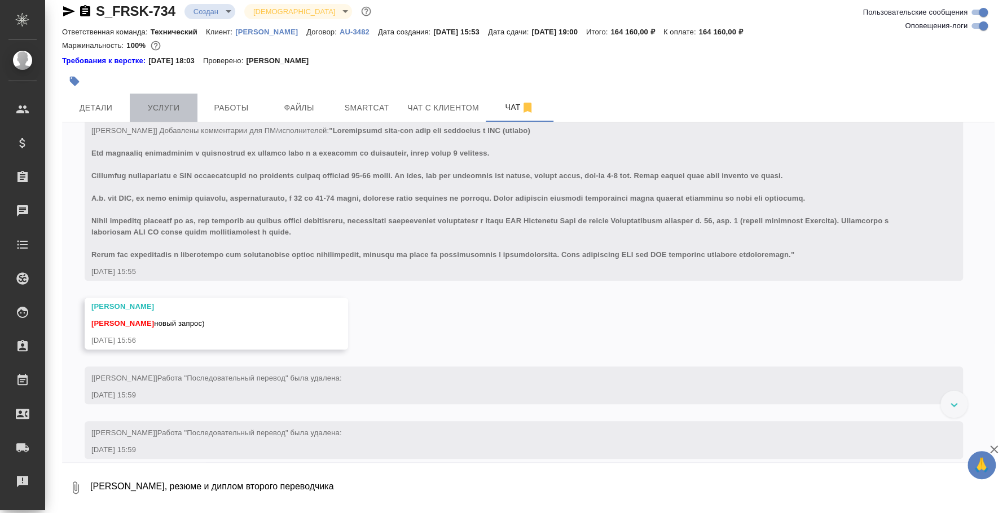
click at [161, 103] on span "Услуги" at bounding box center [164, 108] width 54 height 14
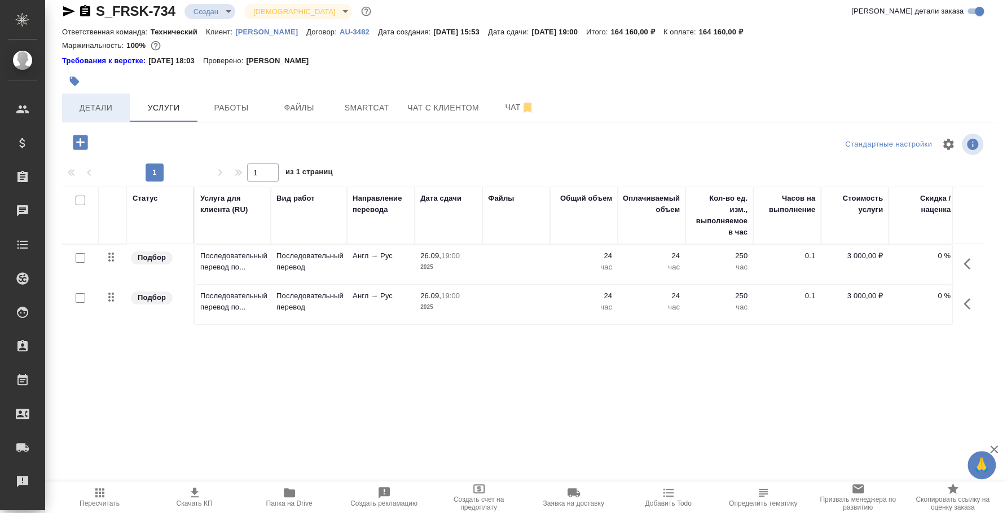
click at [102, 108] on span "Детали" at bounding box center [96, 108] width 54 height 14
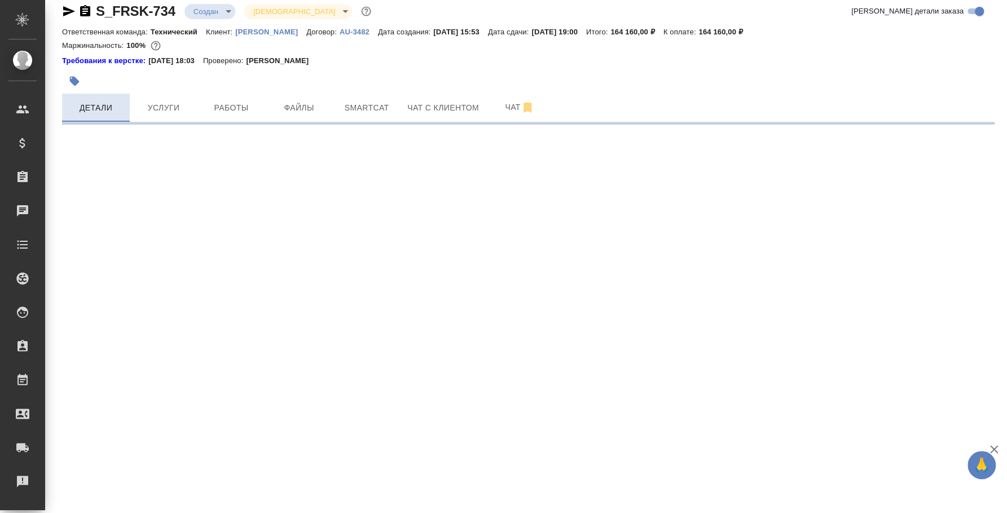
select select "RU"
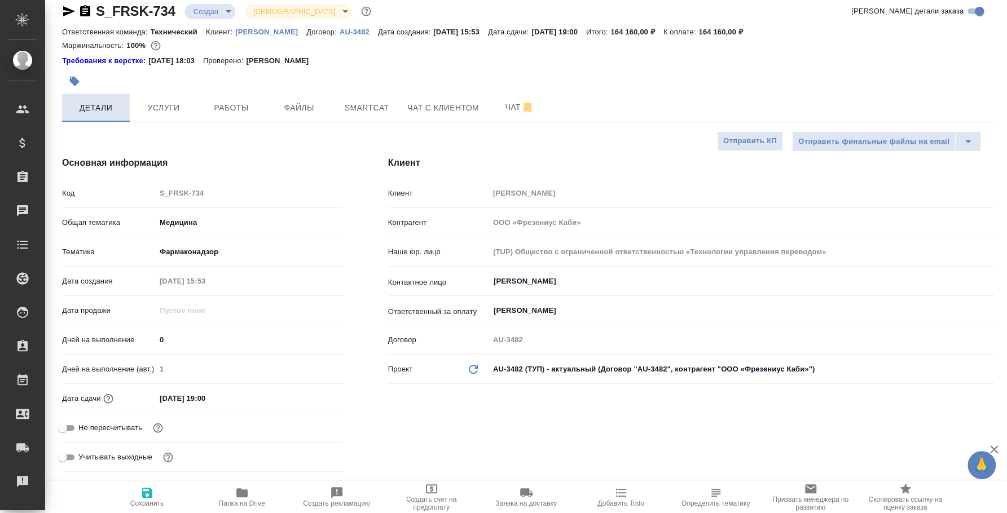
type textarea "x"
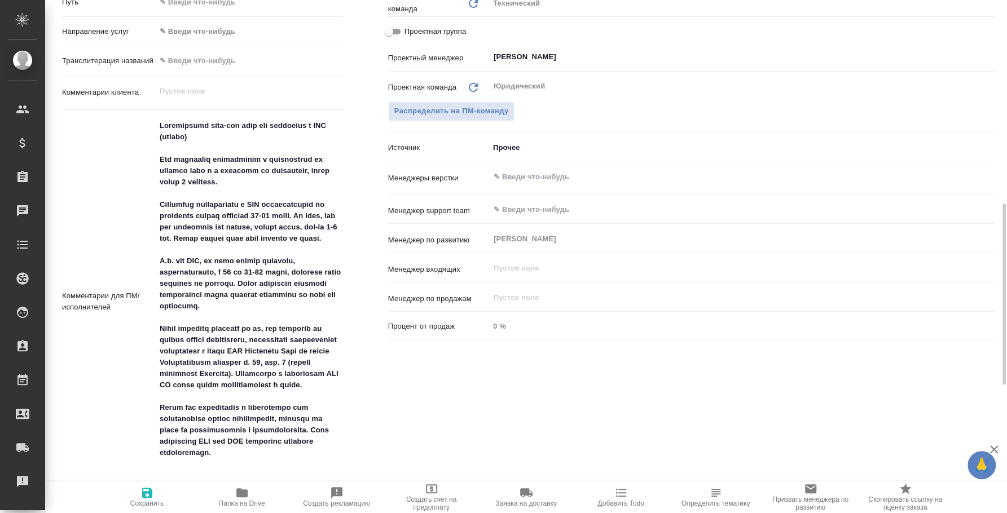
scroll to position [928, 0]
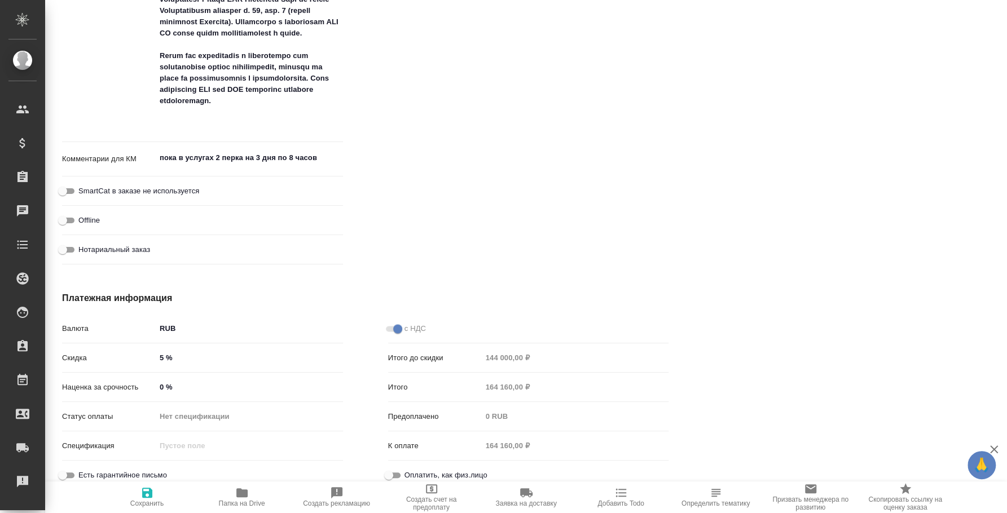
type textarea "x"
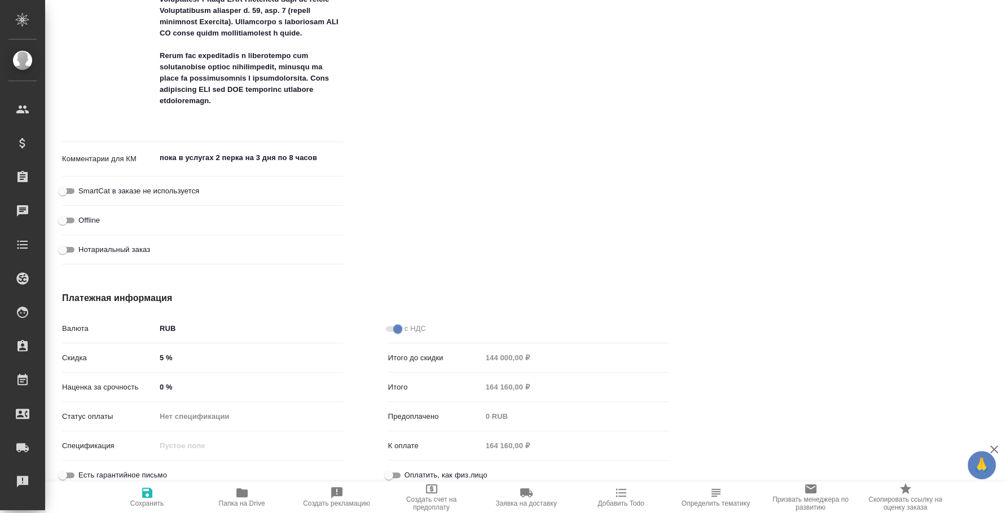
type textarea "x"
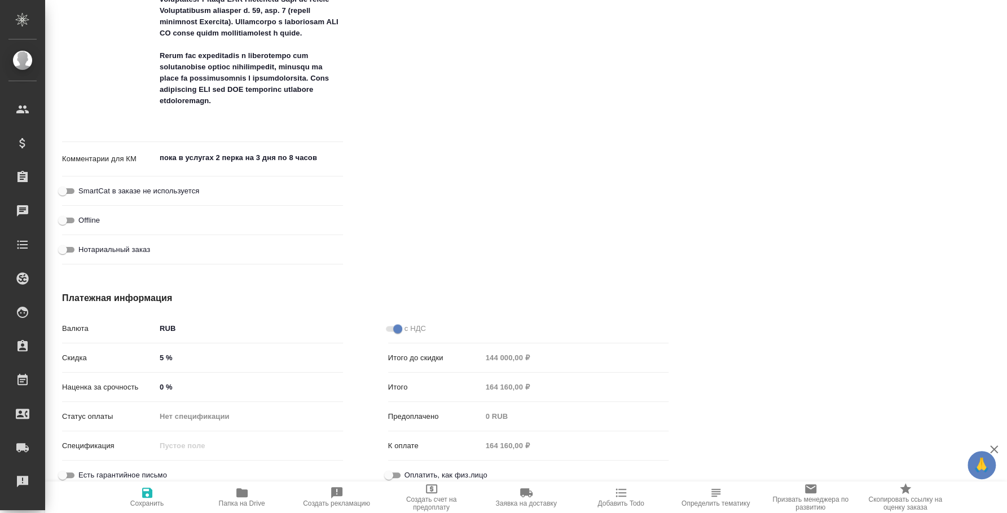
type textarea "x"
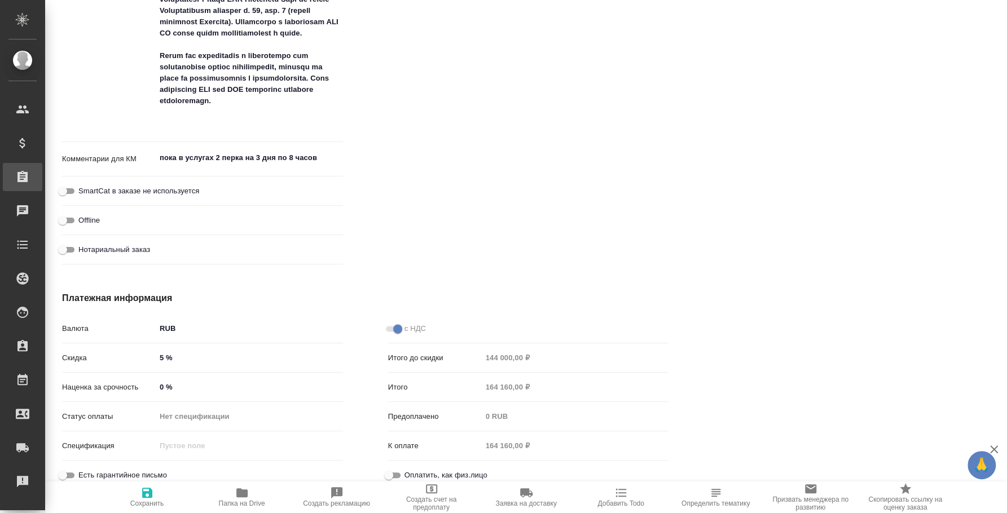
type textarea "x"
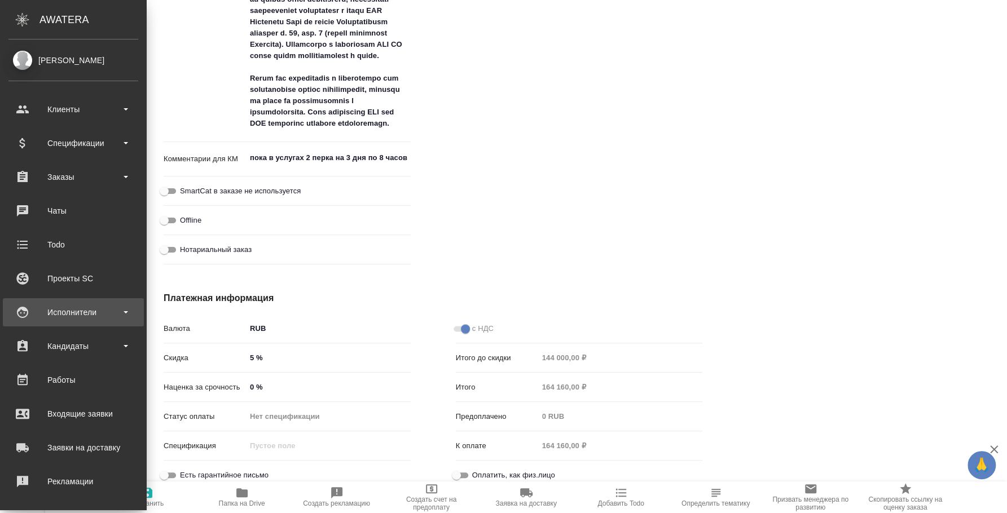
click at [59, 319] on div "Исполнители" at bounding box center [73, 312] width 130 height 17
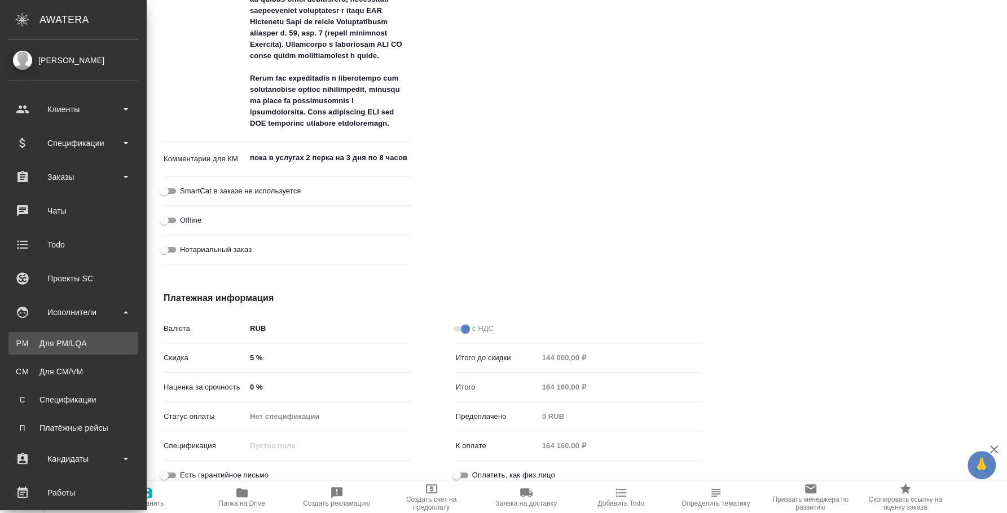
click at [74, 341] on div "Для PM/LQA" at bounding box center [73, 343] width 118 height 11
type textarea "x"
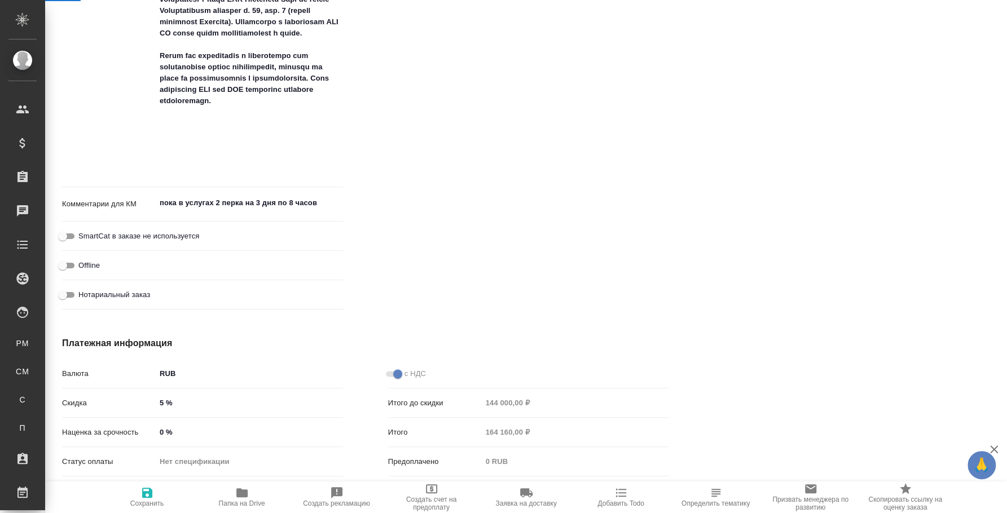
type textarea "x"
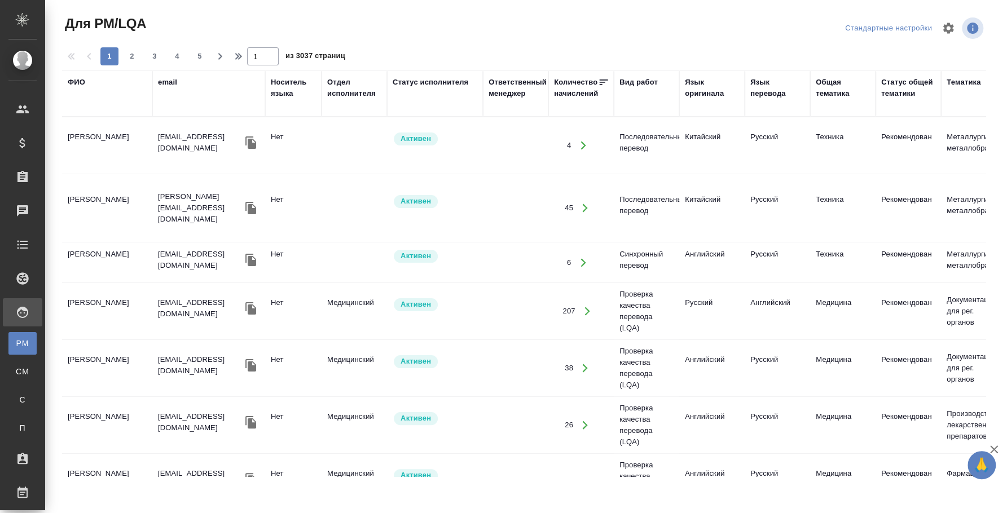
click at [79, 82] on div "ФИО" at bounding box center [76, 82] width 17 height 11
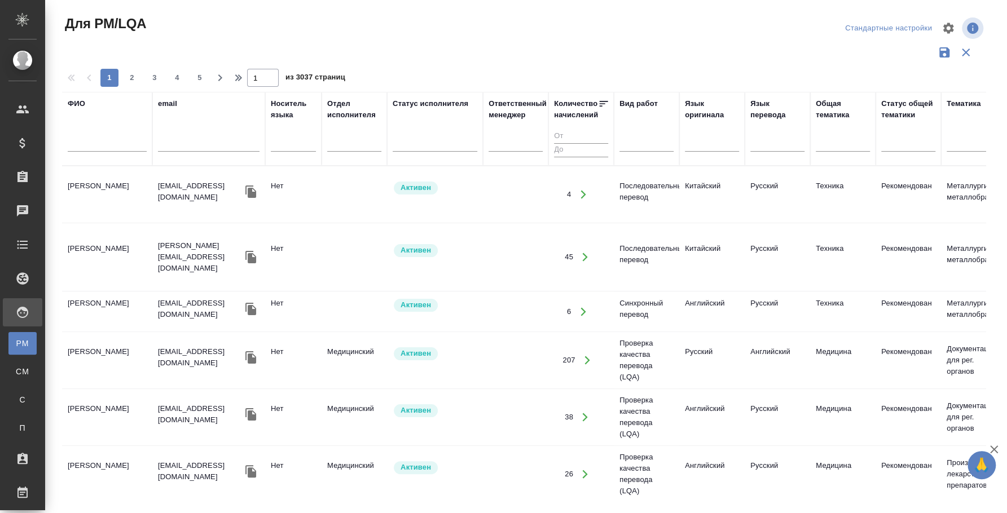
click at [88, 149] on input "text" at bounding box center [107, 145] width 79 height 14
type input "туяна"
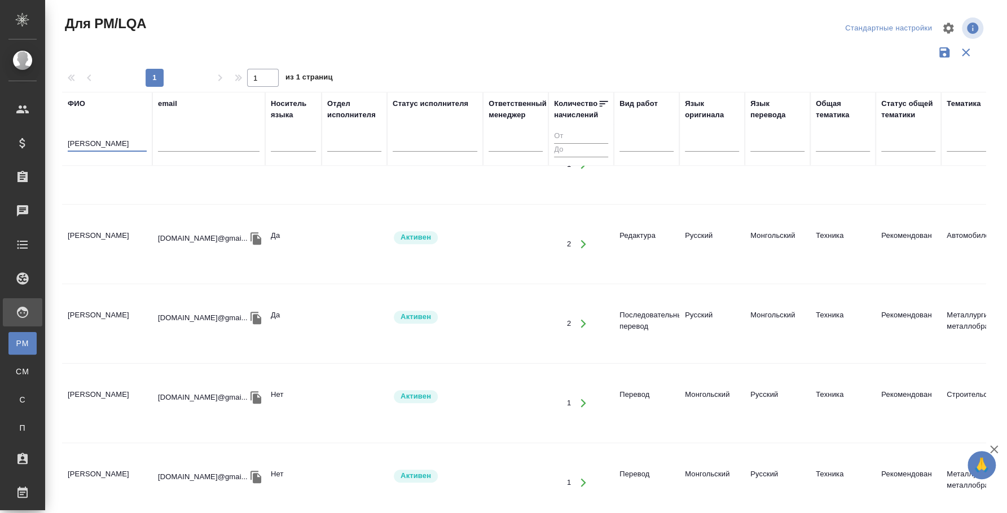
scroll to position [282, 0]
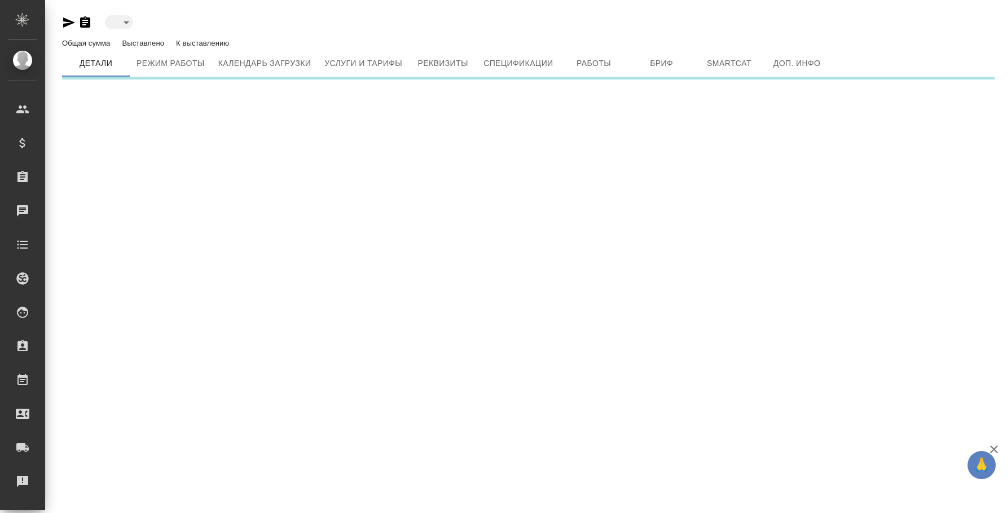
type input "active"
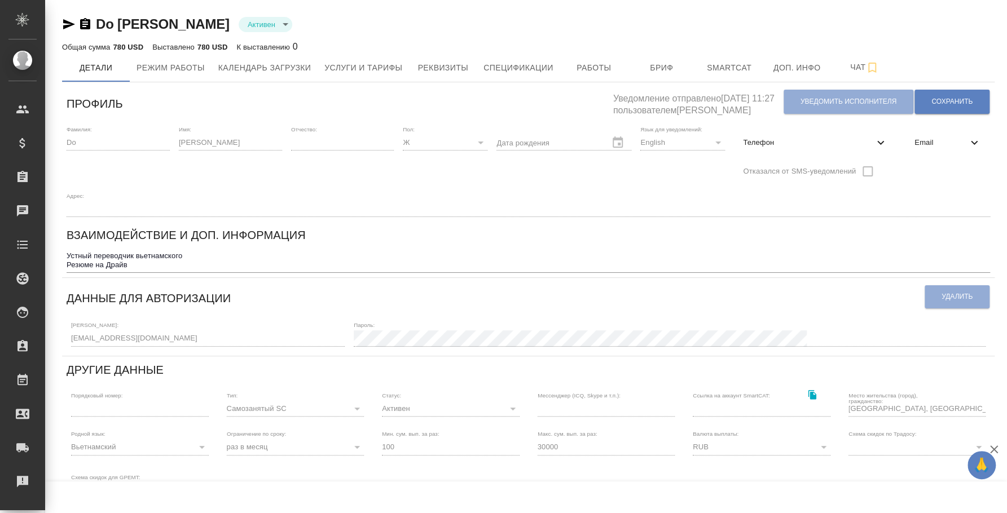
click at [373, 52] on div "Общая сумма 780 USD Выставлено 780 USD К выставлению 0" at bounding box center [528, 47] width 932 height 14
click at [374, 67] on span "Услуги и тарифы" at bounding box center [363, 68] width 78 height 14
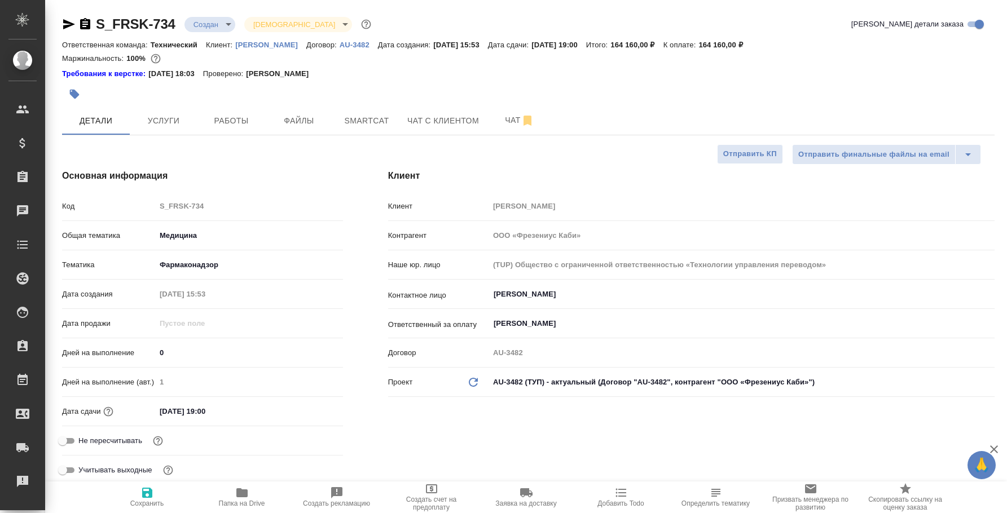
select select "RU"
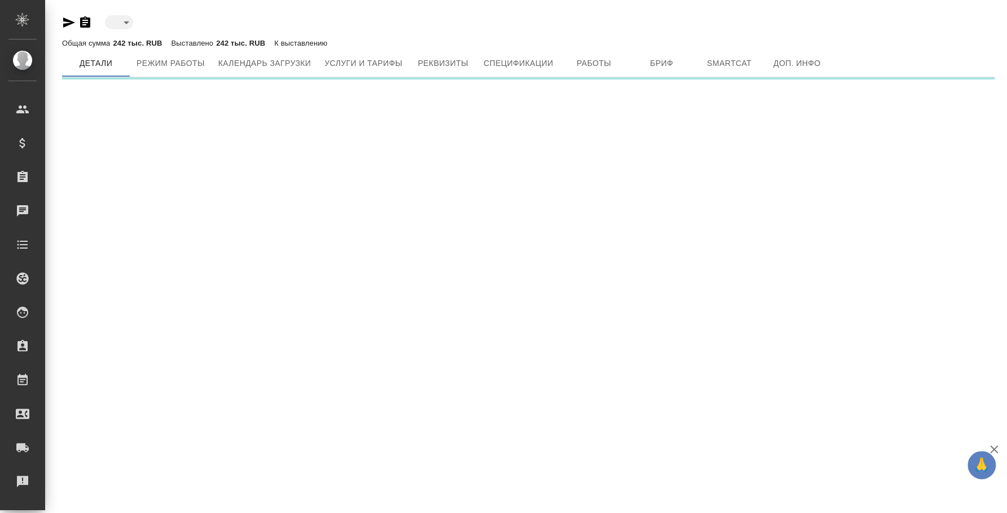
type input "active"
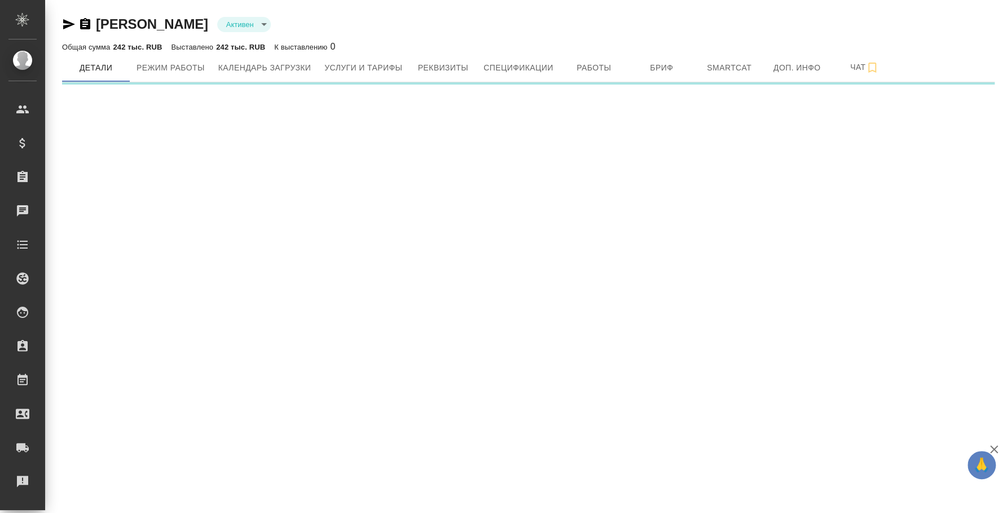
click at [64, 25] on icon "button" at bounding box center [69, 24] width 12 height 10
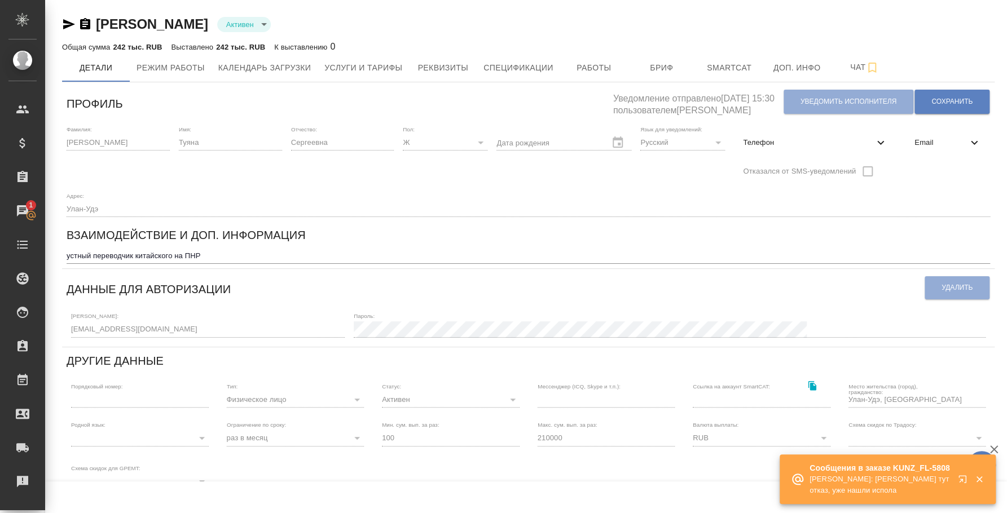
click at [960, 475] on icon "button" at bounding box center [965, 482] width 14 height 14
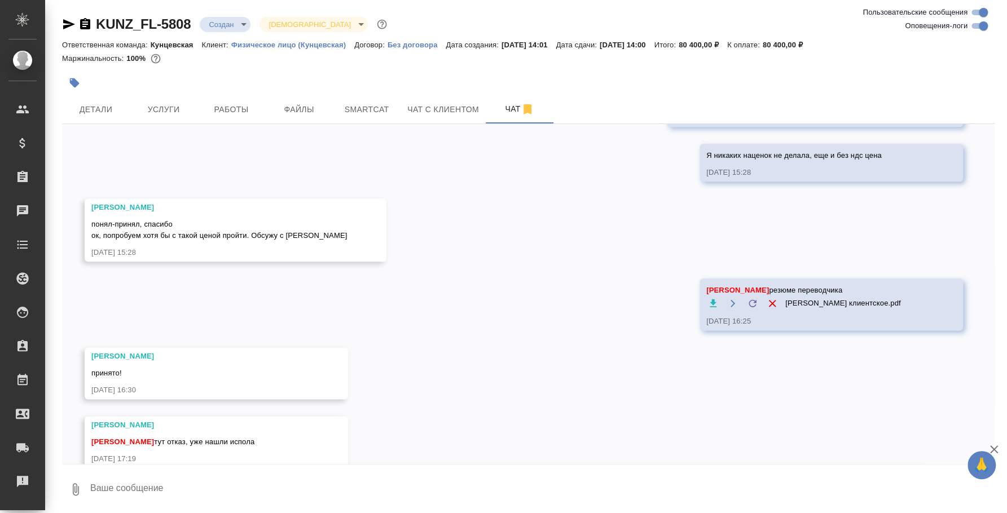
scroll to position [883, 0]
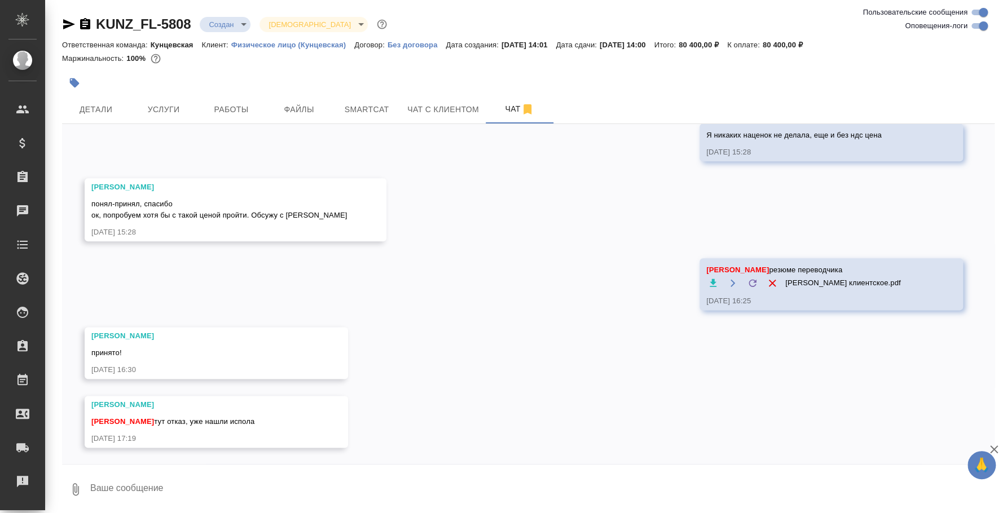
click at [482, 490] on textarea at bounding box center [541, 489] width 905 height 38
type textarea "О"
type textarea "Н"
type textarea "Ок, отменяю переводчику, спасибо за обратную свяязь"
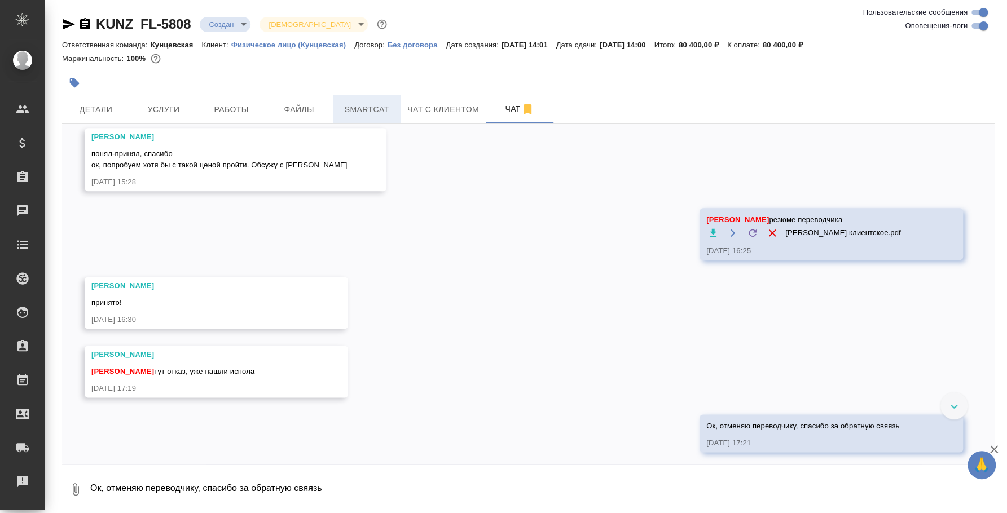
scroll to position [938, 0]
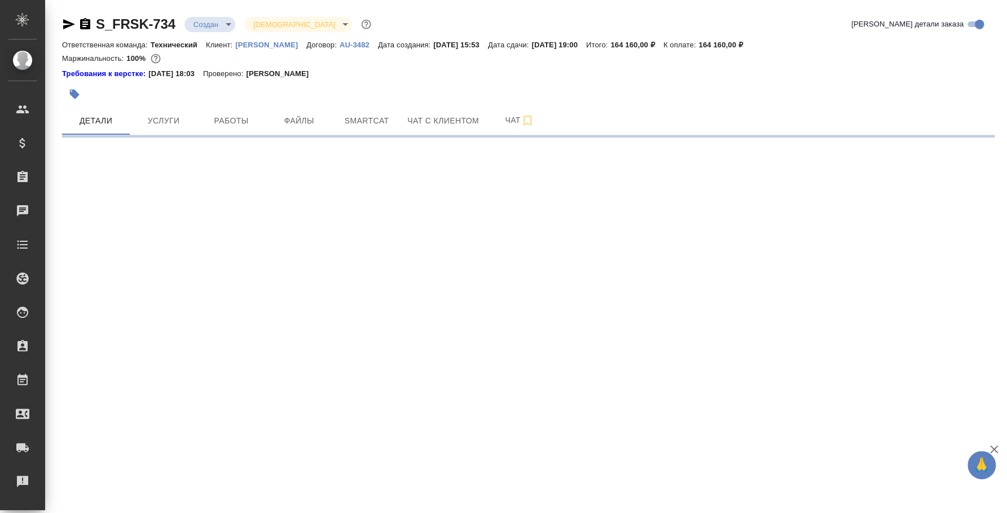
select select "RU"
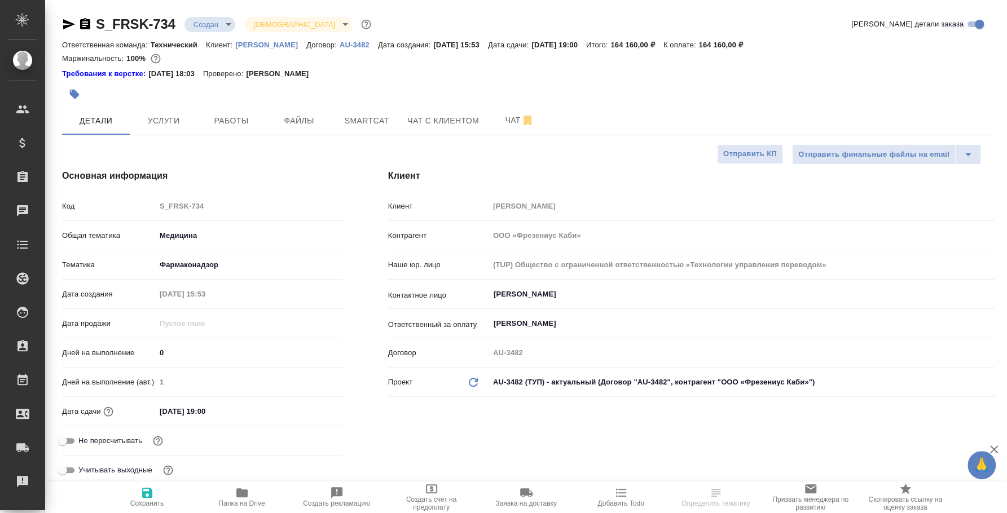
type textarea "x"
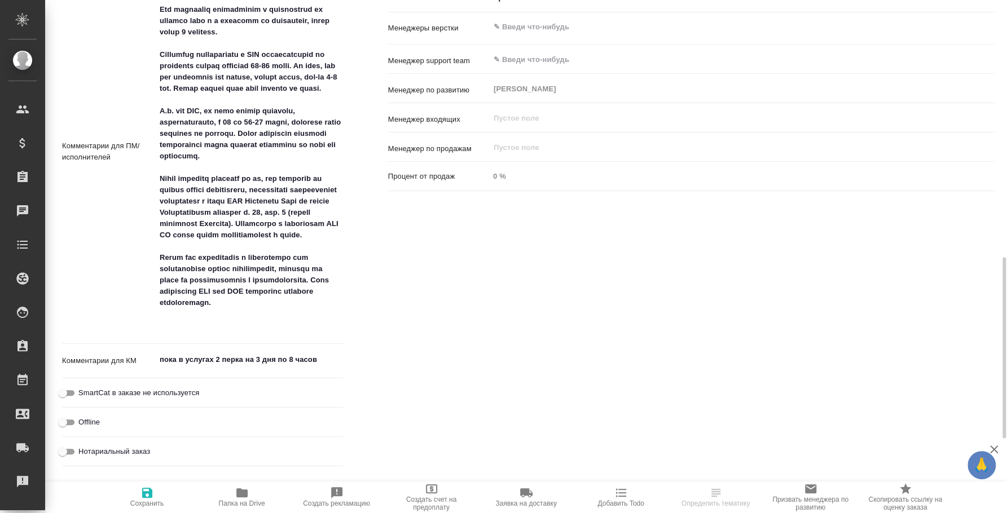
scroll to position [938, 0]
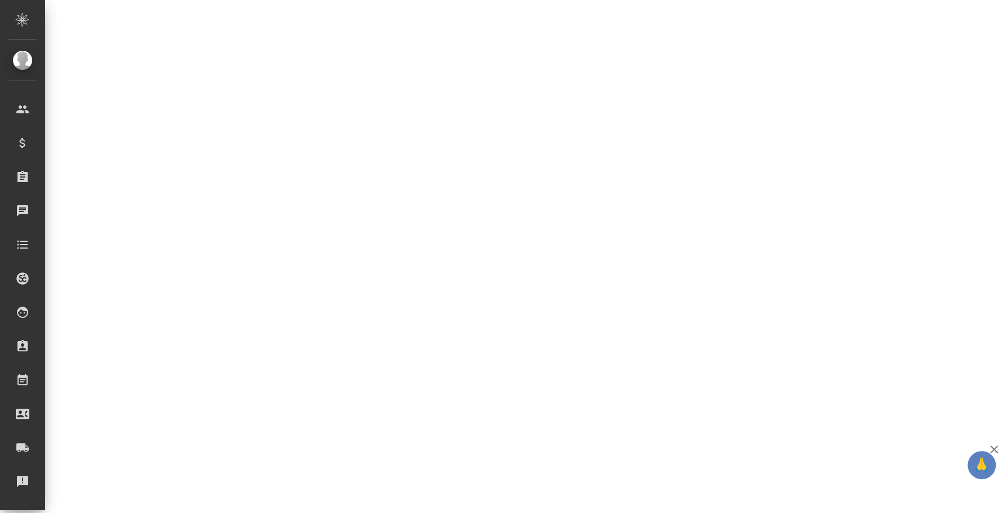
click at [241, 489] on div ".cls-1 fill:#fff; AWATERA [PERSON_NAME] Спецификации Заказы 0 Чаты Todo Проекты…" at bounding box center [503, 256] width 1007 height 513
select select "RU"
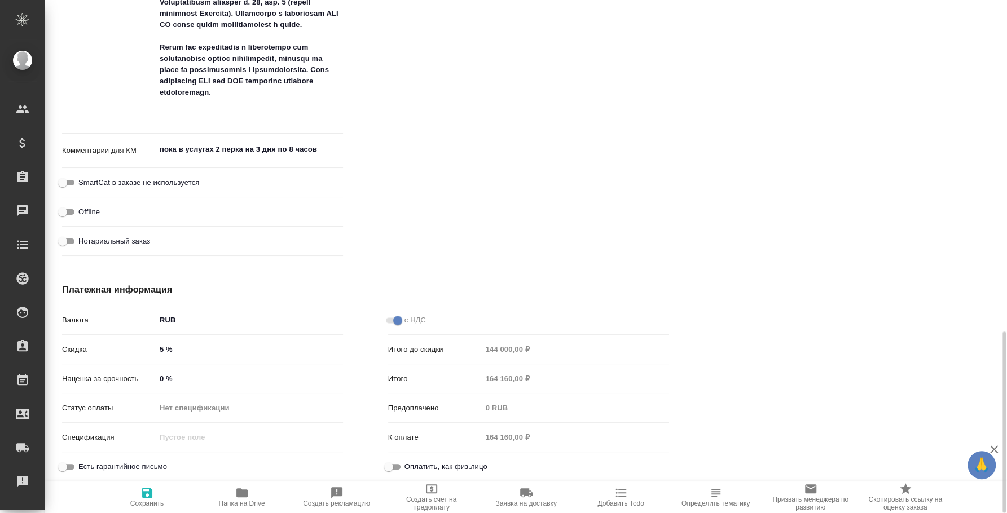
type textarea "x"
click at [252, 490] on span "Папка на Drive" at bounding box center [241, 496] width 81 height 21
type textarea "x"
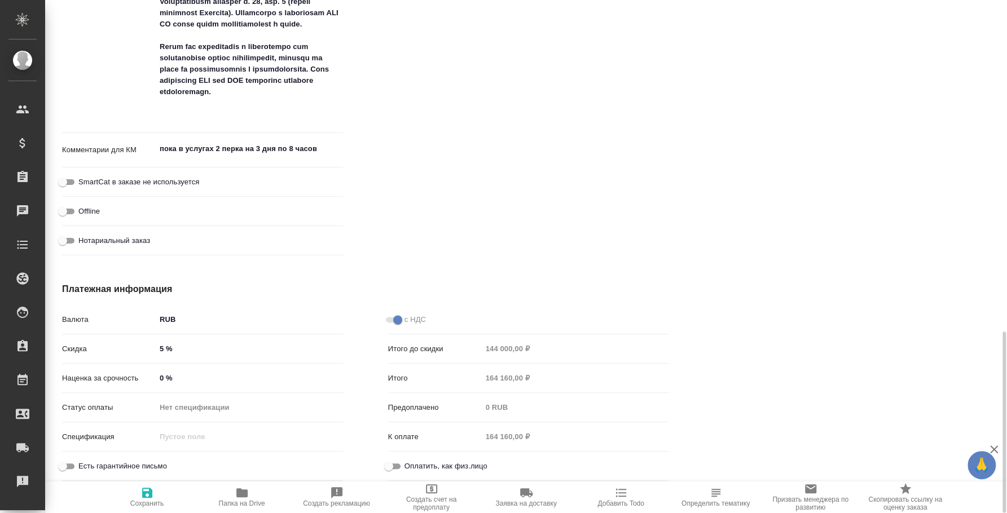
type textarea "x"
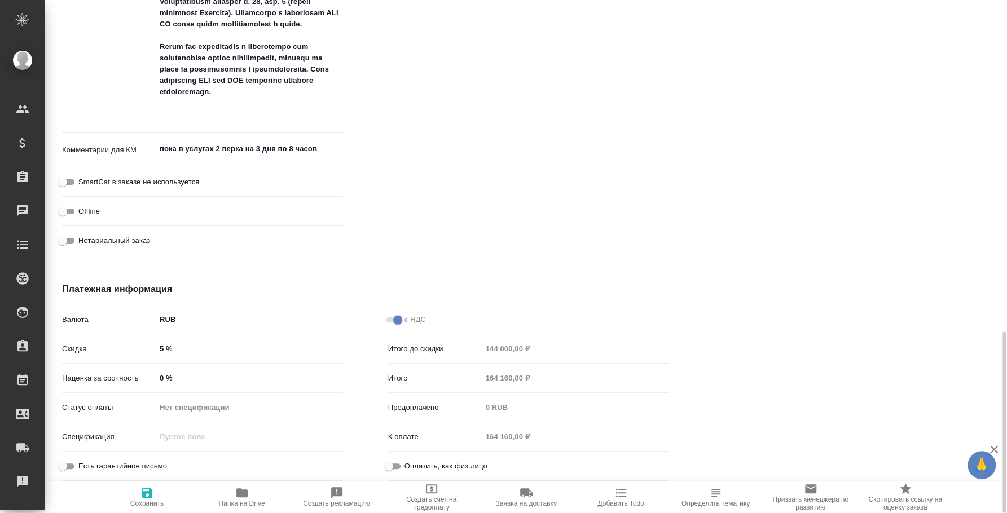
type textarea "x"
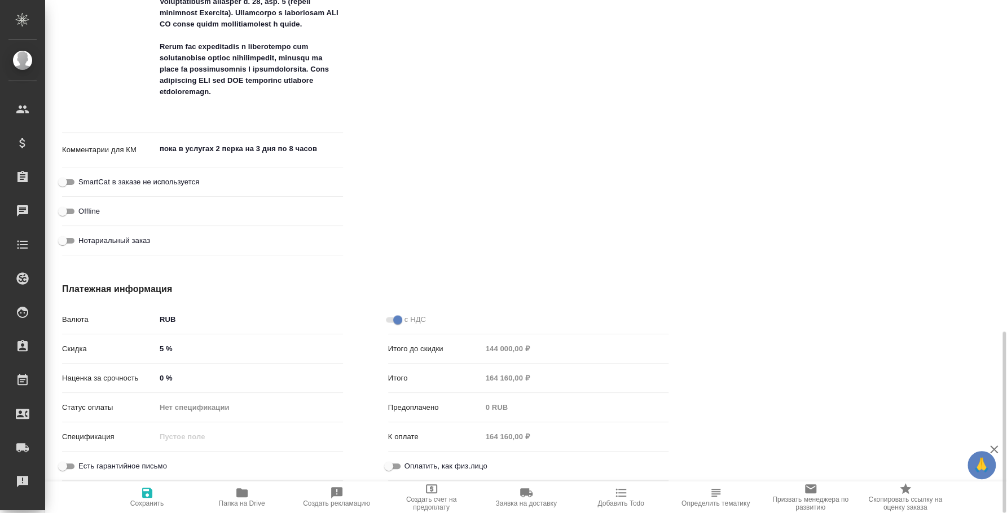
type textarea "x"
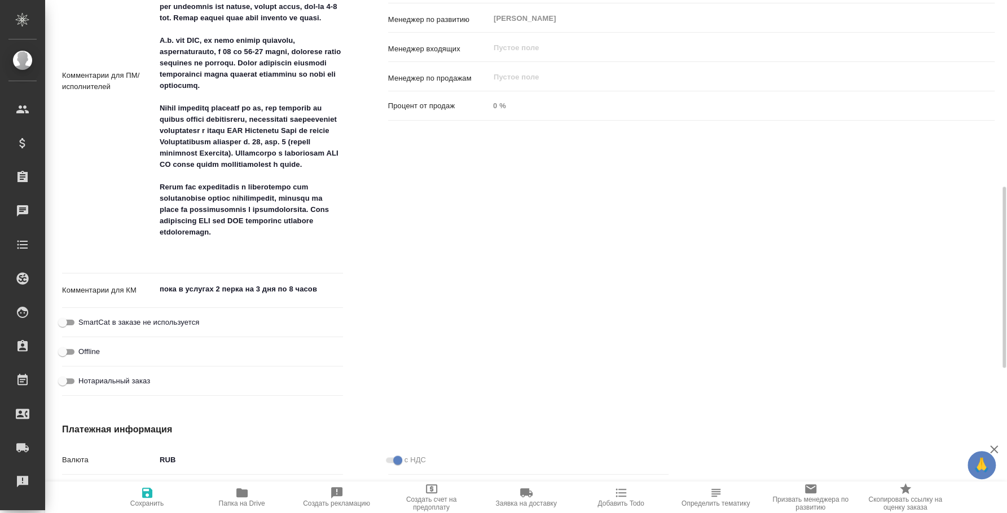
scroll to position [656, 0]
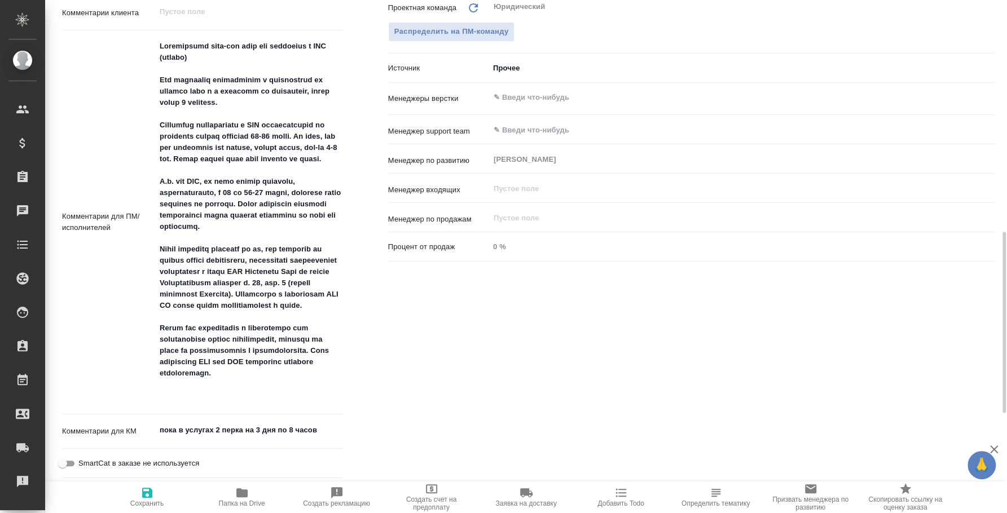
type textarea "x"
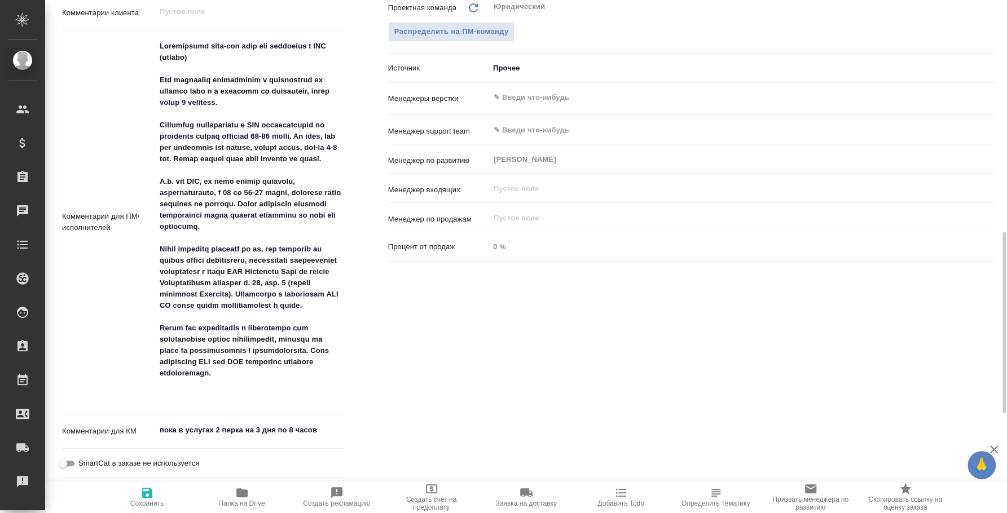
type textarea "x"
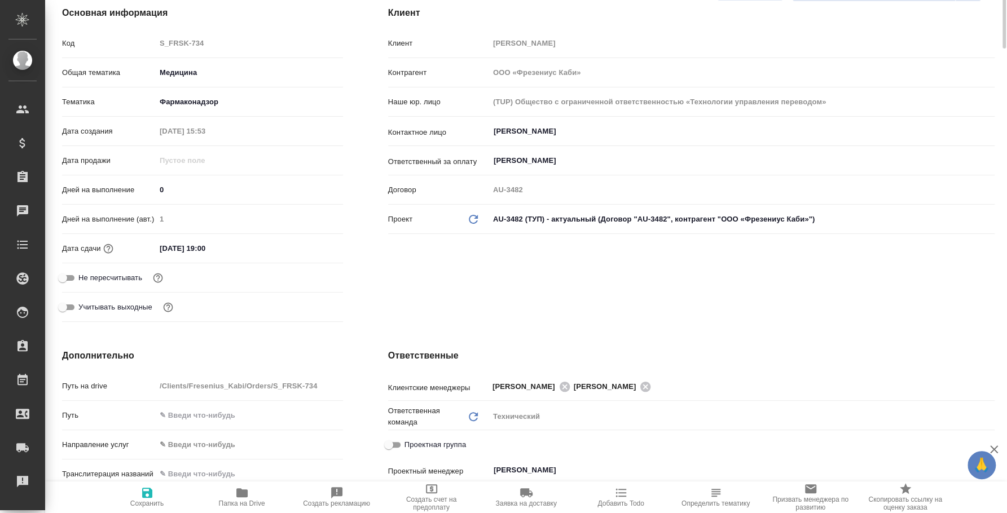
scroll to position [0, 0]
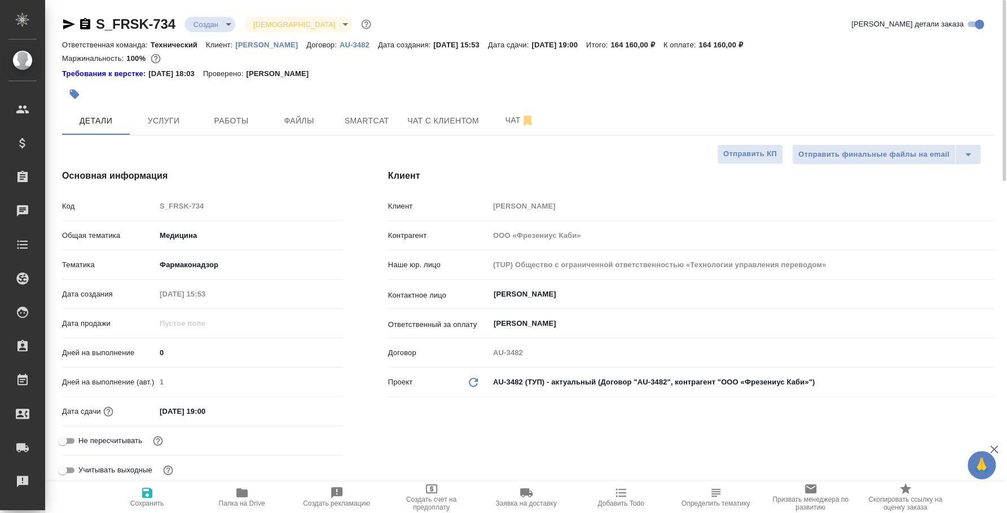
type textarea "x"
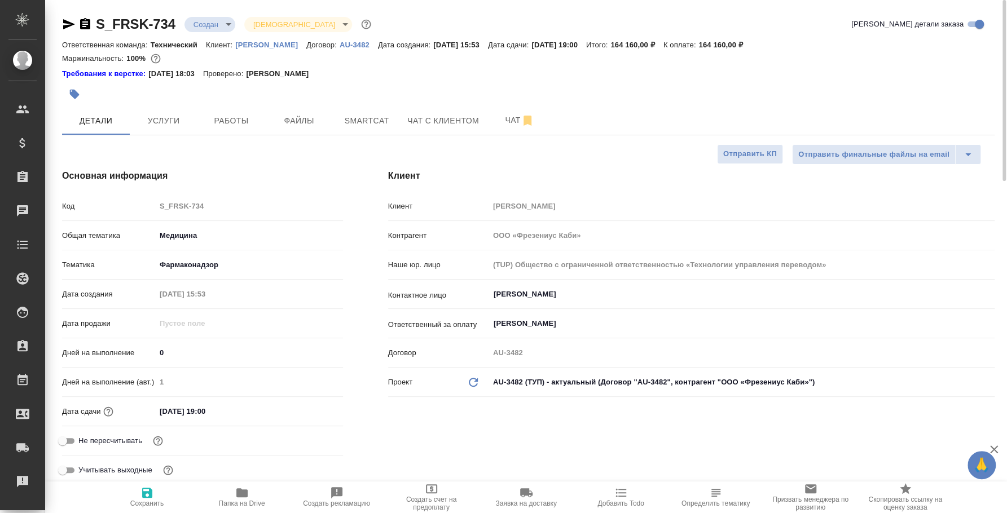
type textarea "x"
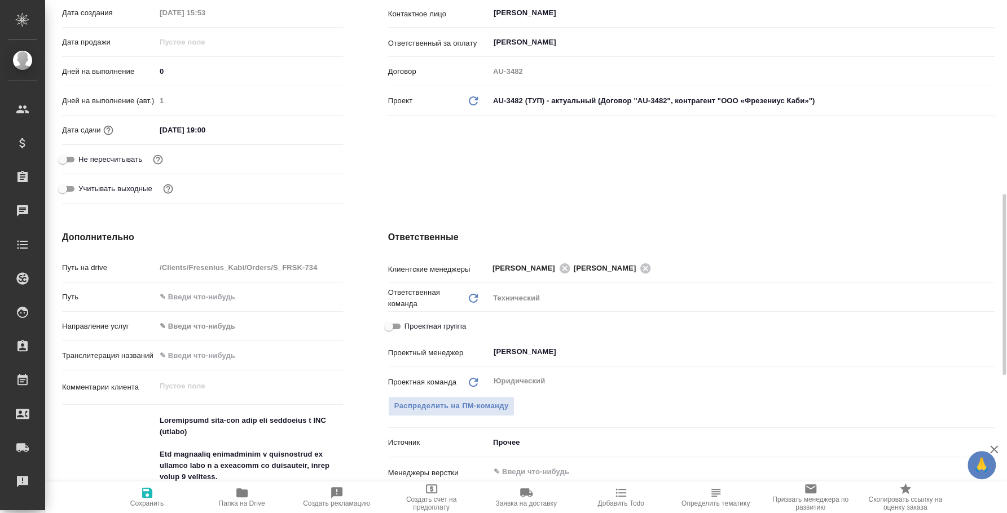
scroll to position [492, 0]
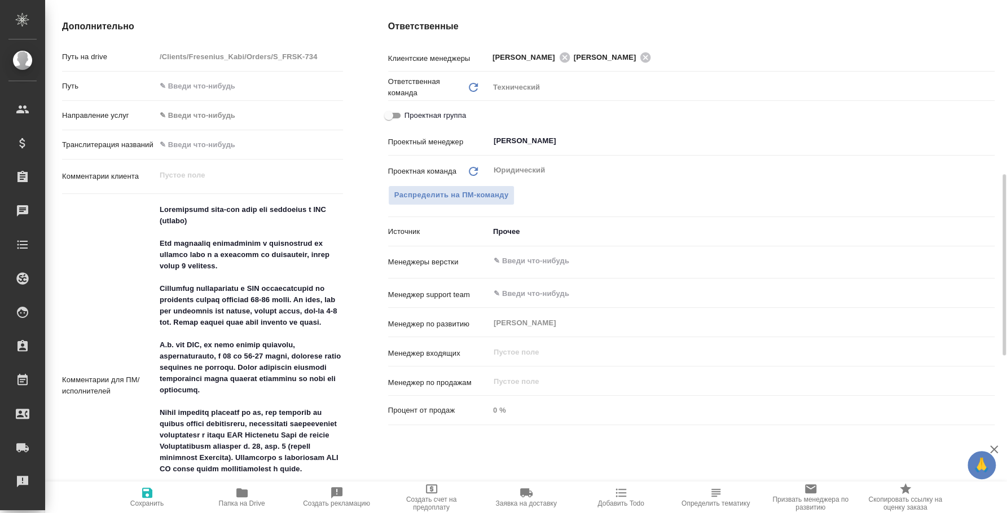
type textarea "x"
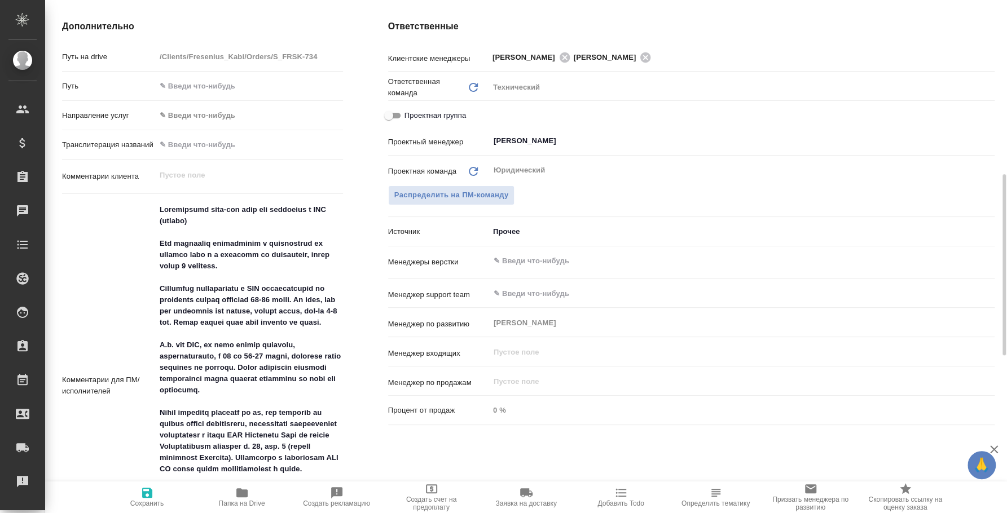
type textarea "x"
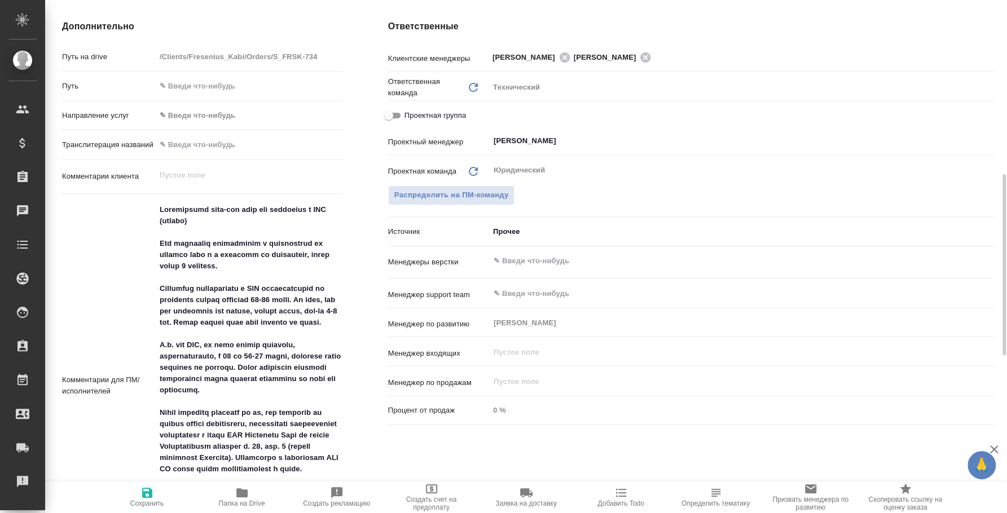
type textarea "x"
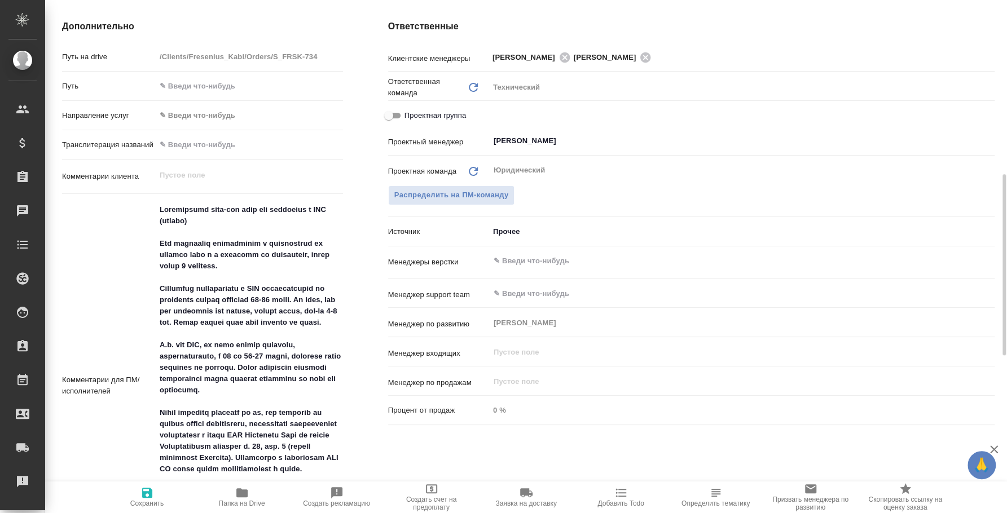
type textarea "x"
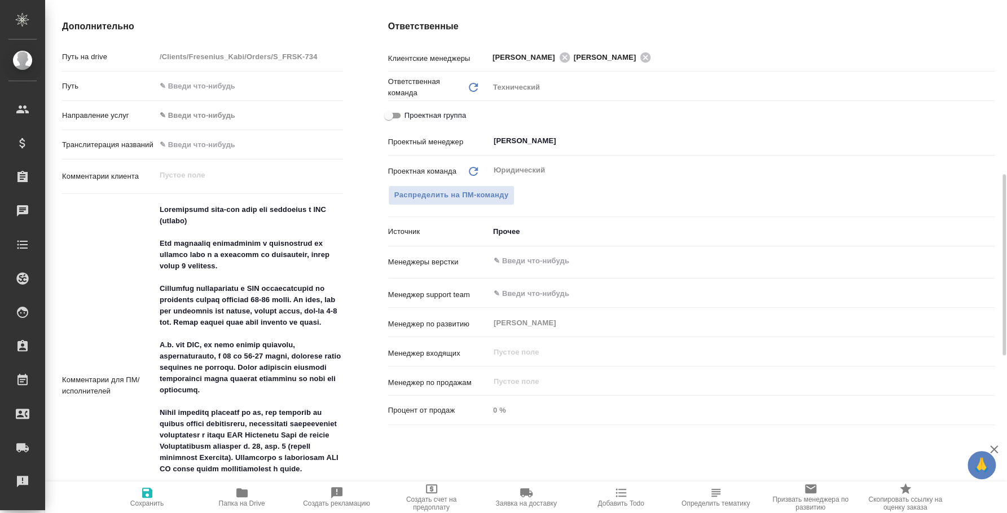
type textarea "x"
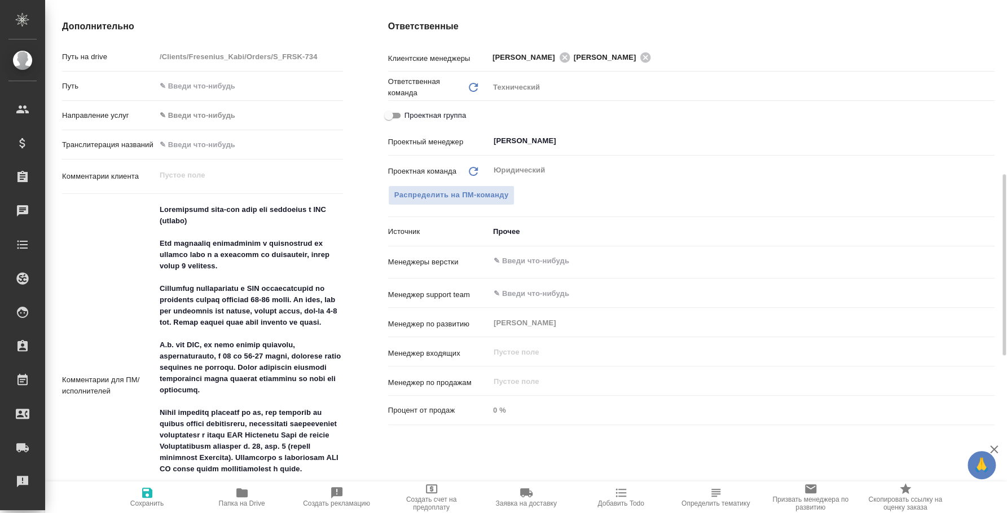
type textarea "x"
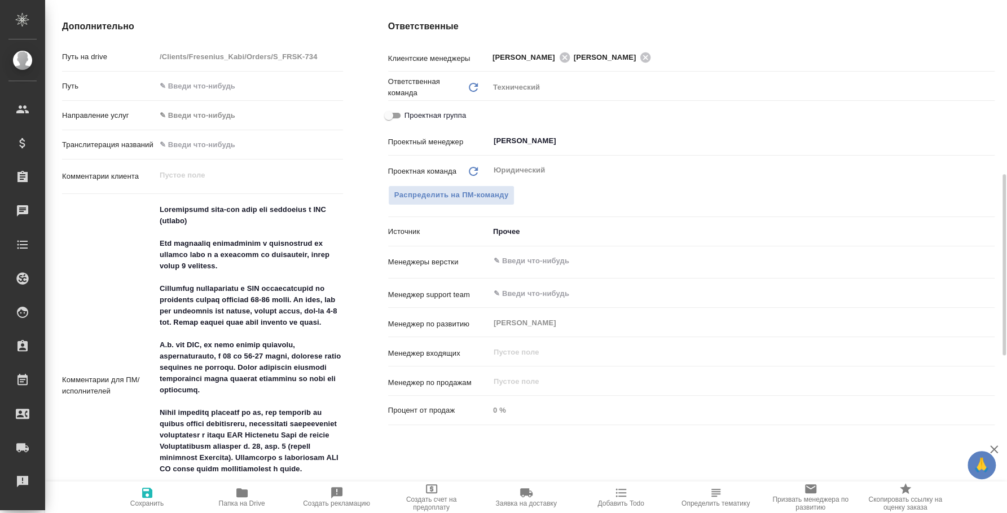
type textarea "x"
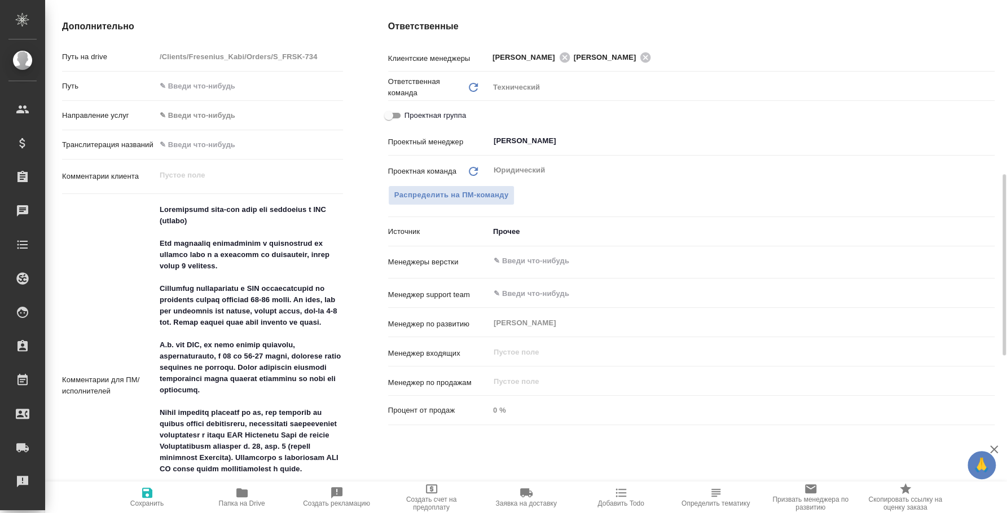
type textarea "x"
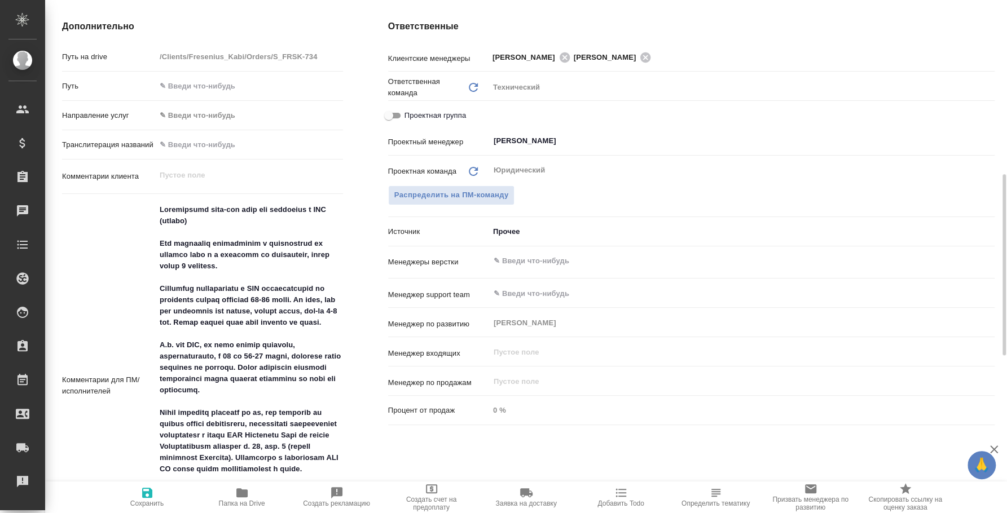
type textarea "x"
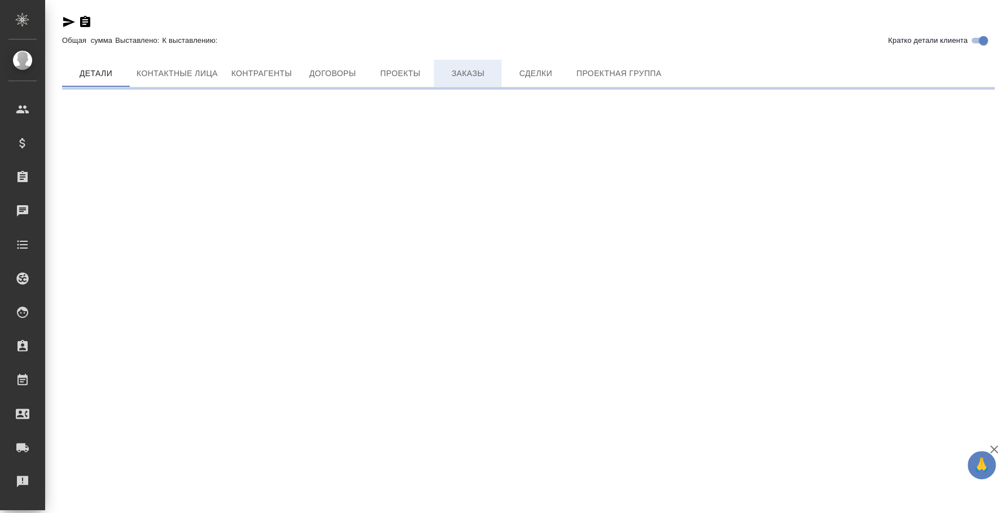
click at [455, 67] on span "Заказы" at bounding box center [468, 74] width 54 height 14
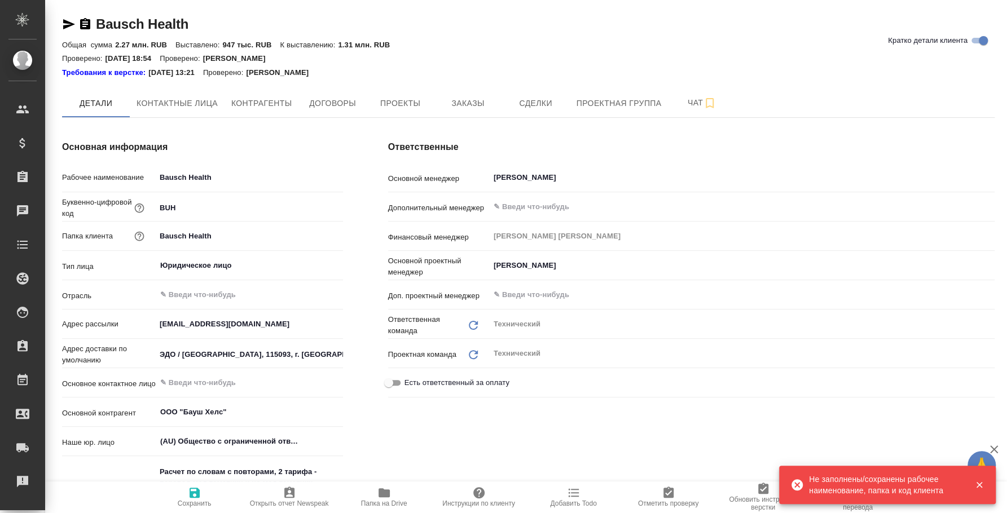
type textarea "x"
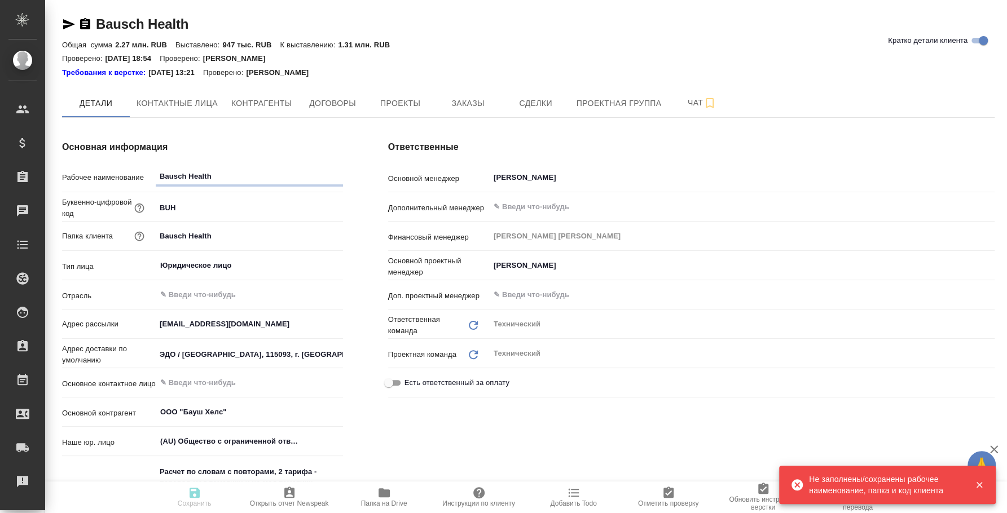
type textarea "x"
click at [438, 110] on button "Заказы" at bounding box center [468, 103] width 68 height 28
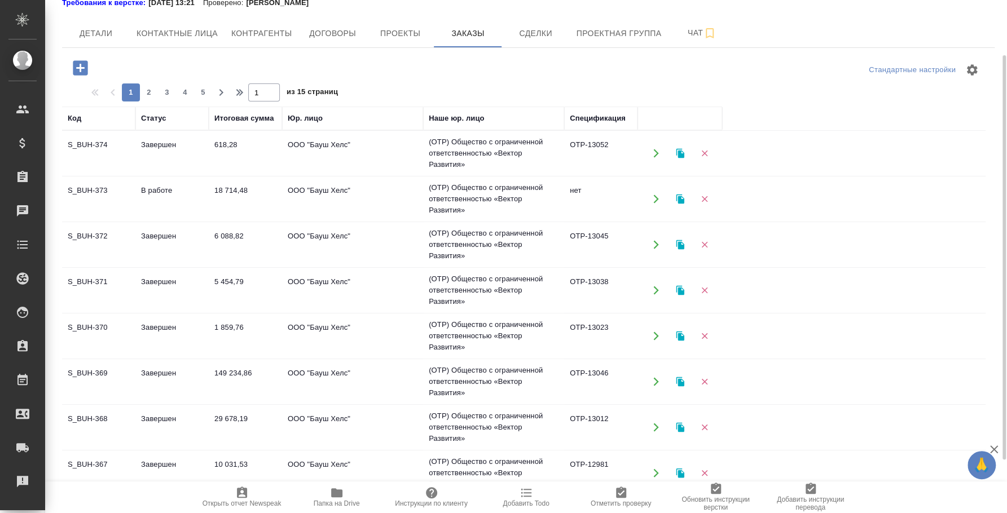
scroll to position [137, 0]
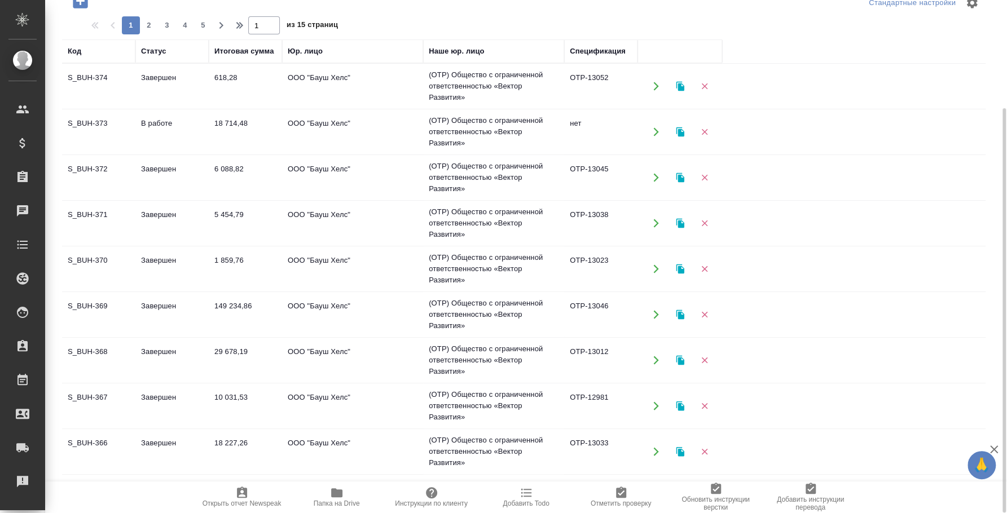
click at [226, 106] on td "149 234,86" at bounding box center [245, 86] width 73 height 39
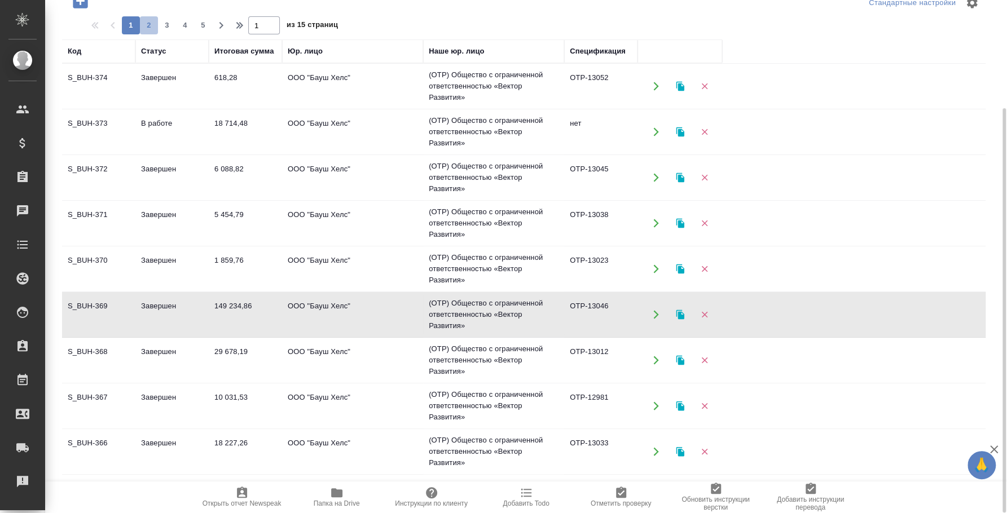
click at [147, 24] on span "2" at bounding box center [149, 25] width 18 height 11
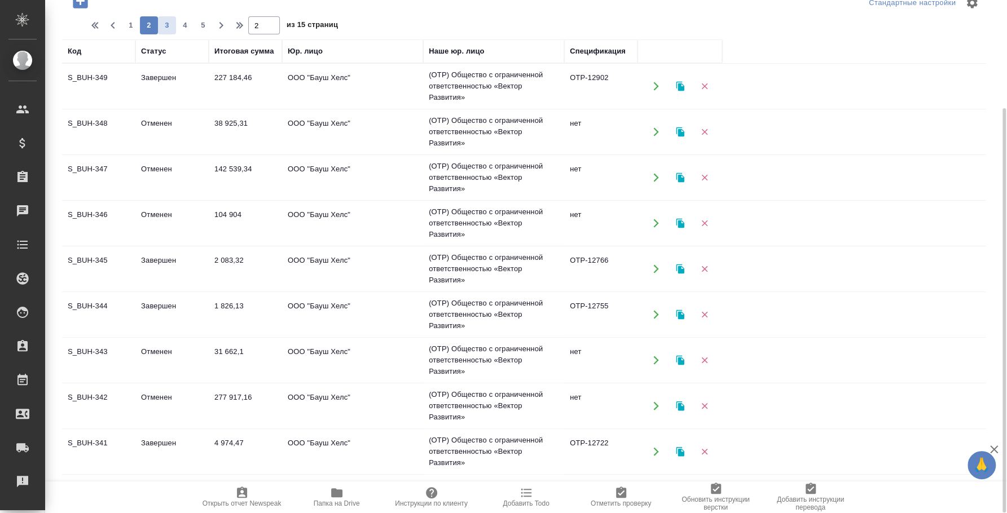
click at [166, 20] on span "3" at bounding box center [167, 25] width 18 height 11
click at [183, 24] on span "4" at bounding box center [185, 25] width 18 height 11
click at [197, 24] on span "6" at bounding box center [203, 25] width 18 height 11
click at [187, 23] on span "7" at bounding box center [185, 25] width 18 height 11
click at [204, 33] on button "9" at bounding box center [203, 25] width 18 height 18
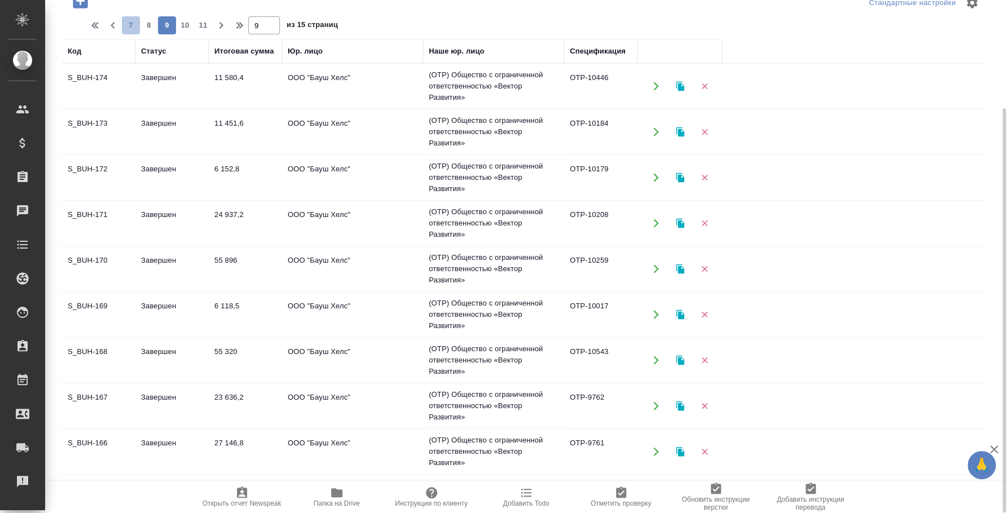
click at [129, 26] on span "7" at bounding box center [131, 25] width 18 height 11
click at [128, 26] on span "5" at bounding box center [131, 25] width 18 height 11
click at [128, 26] on span "3" at bounding box center [131, 25] width 18 height 11
click at [128, 26] on span "1" at bounding box center [131, 25] width 18 height 11
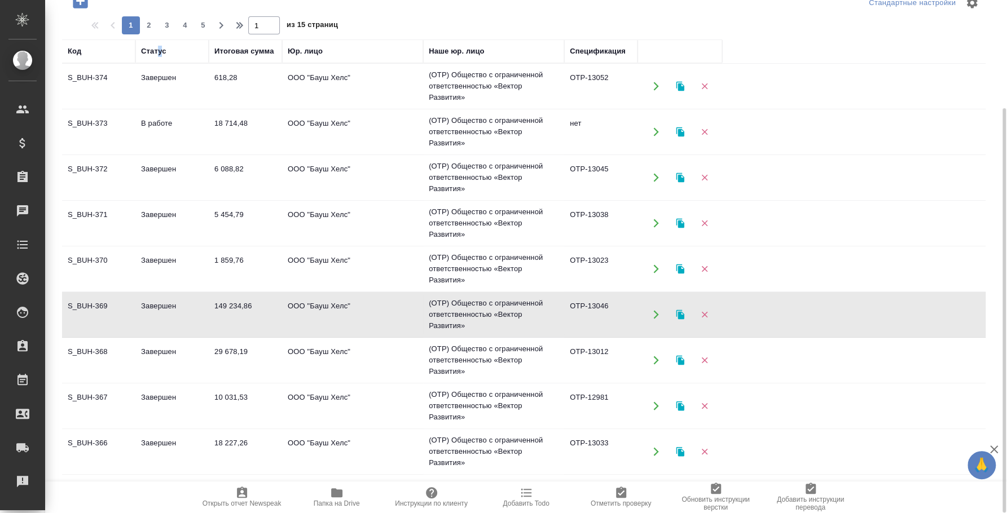
click at [162, 49] on div "Статус" at bounding box center [153, 51] width 25 height 11
click at [162, 52] on div "Статус" at bounding box center [153, 51] width 25 height 11
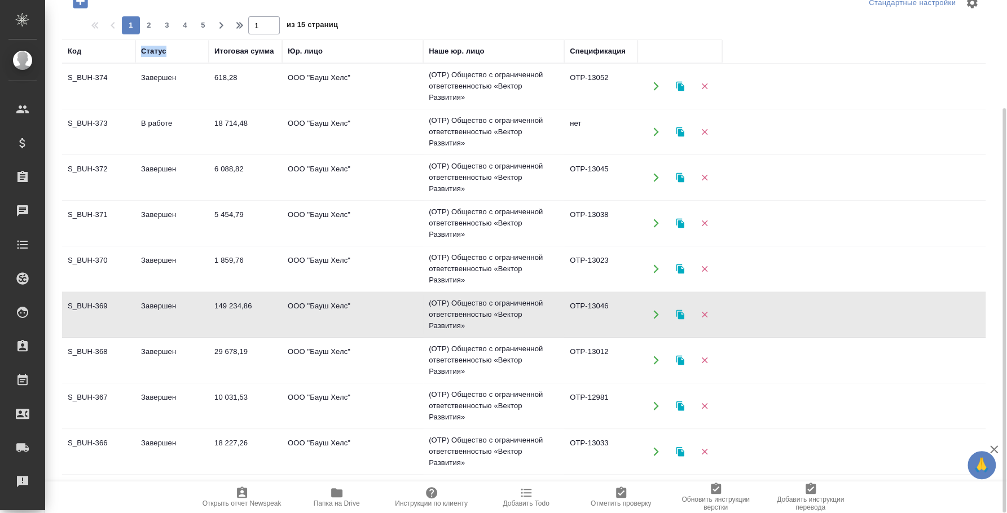
click at [162, 52] on div "Статус" at bounding box center [153, 51] width 25 height 11
click at [161, 106] on td "В работе" at bounding box center [171, 86] width 73 height 39
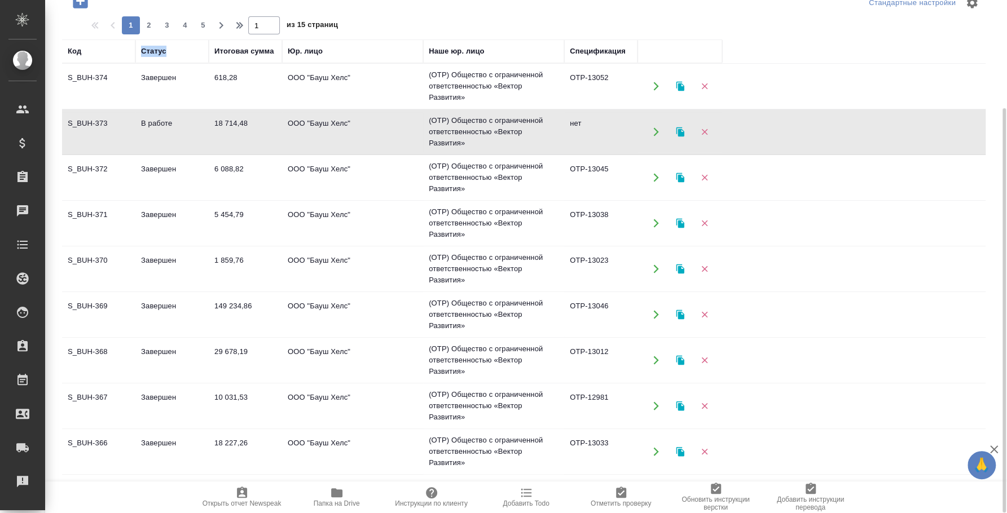
click at [161, 106] on td "В работе" at bounding box center [171, 86] width 73 height 39
click at [216, 25] on icon "button" at bounding box center [221, 26] width 14 height 14
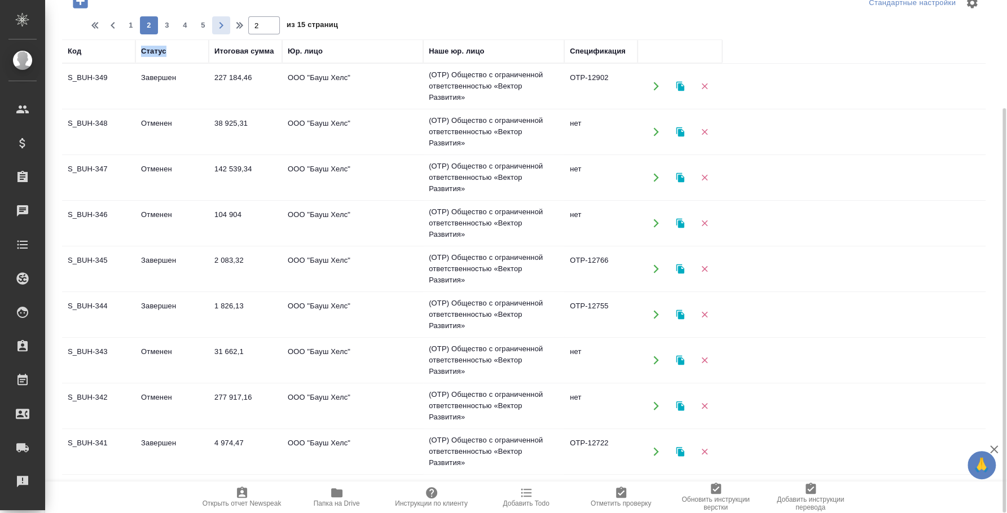
click at [218, 27] on icon "button" at bounding box center [221, 26] width 14 height 14
click at [152, 23] on span "4" at bounding box center [149, 25] width 18 height 11
click at [134, 24] on span "2" at bounding box center [131, 25] width 18 height 11
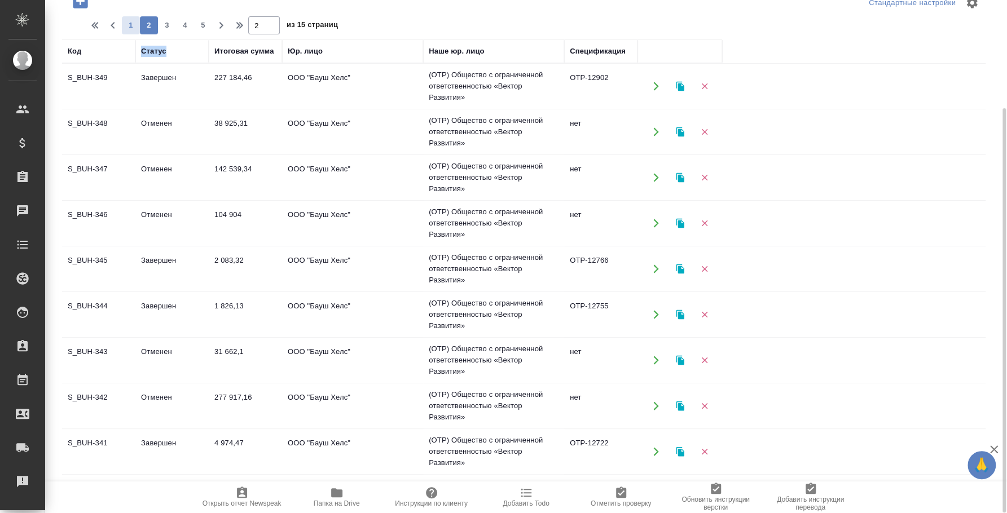
click at [126, 21] on span "1" at bounding box center [131, 25] width 18 height 11
type input "1"
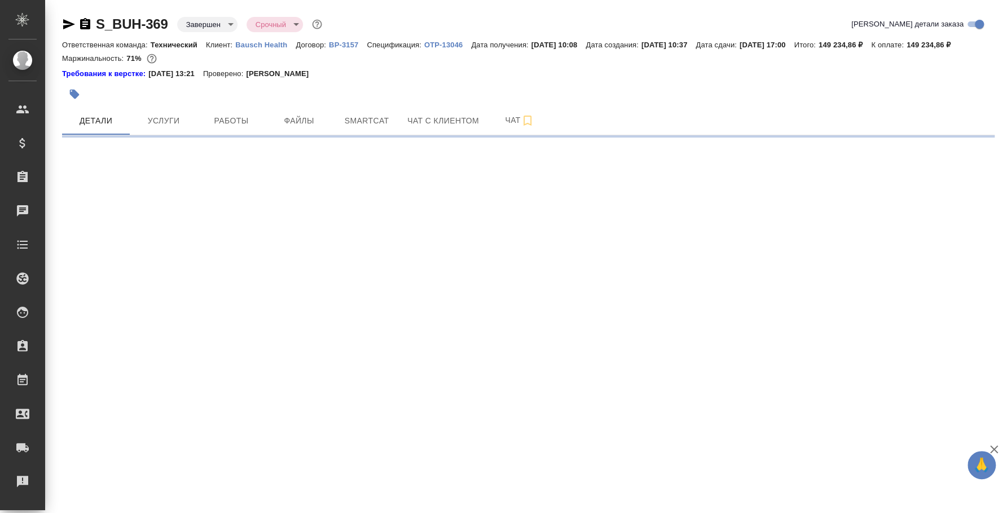
select select "RU"
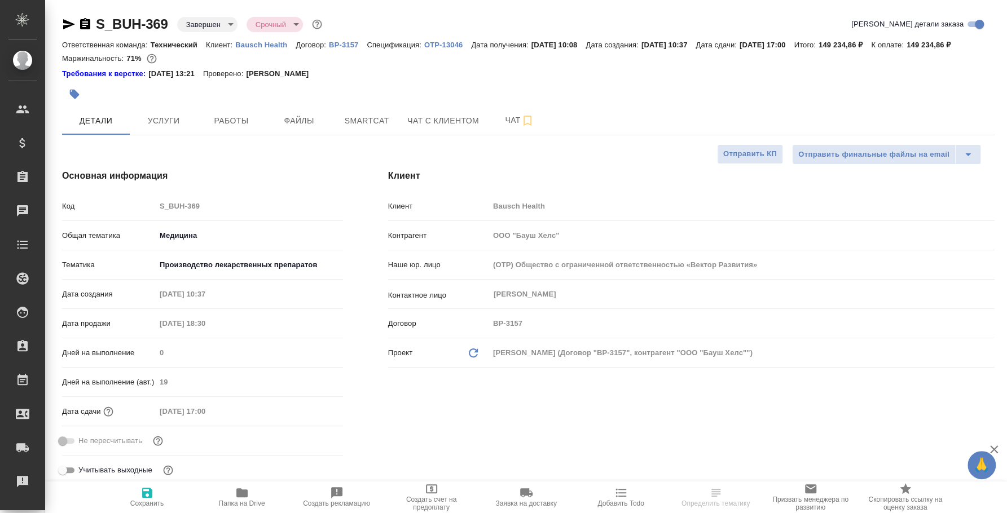
type textarea "x"
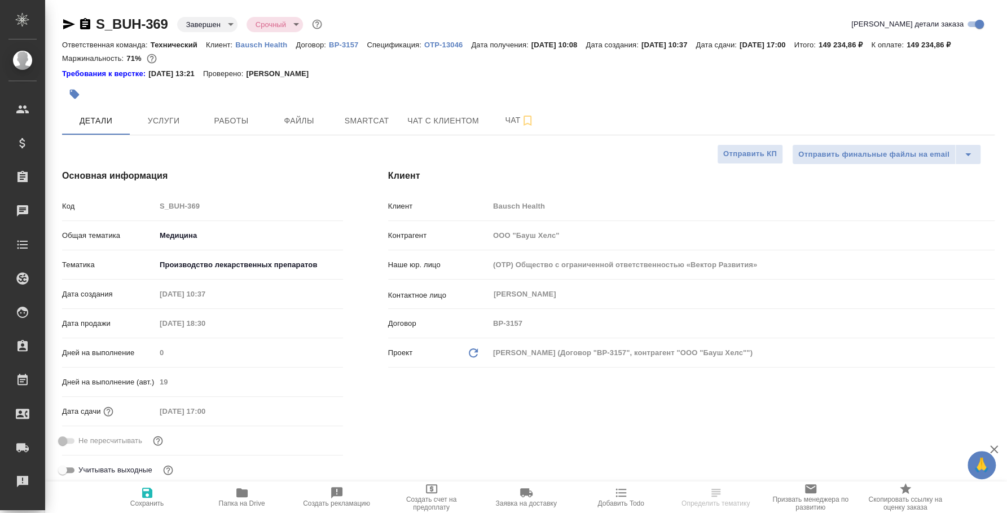
type textarea "x"
select select "RU"
type textarea "x"
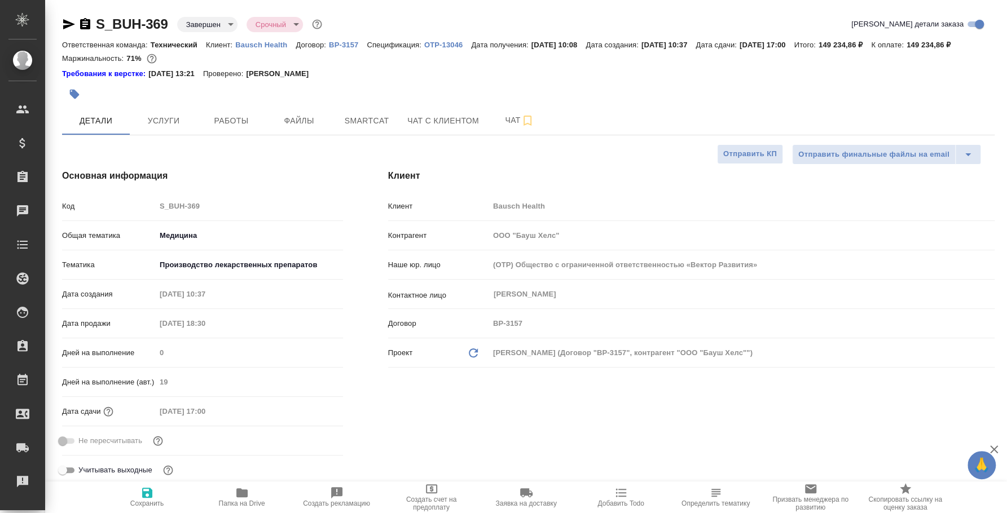
type textarea "x"
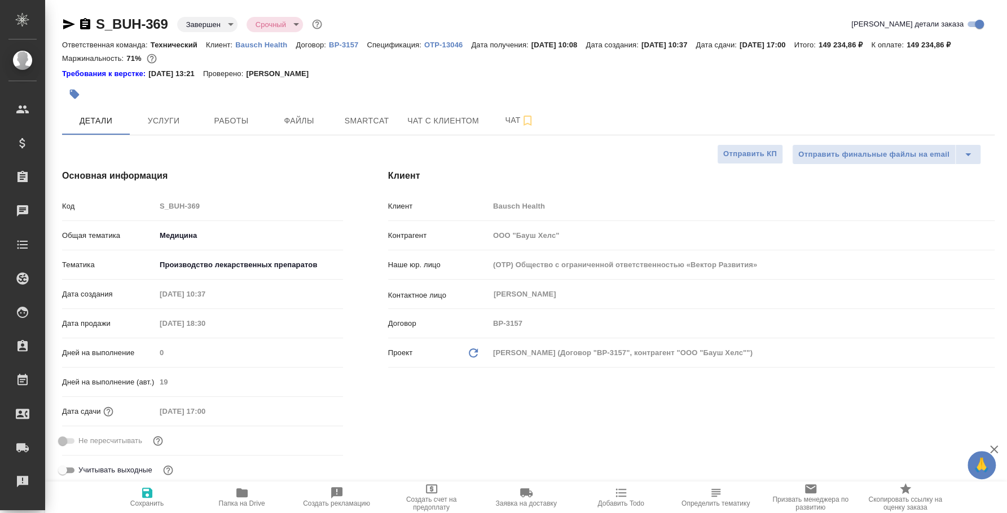
type textarea "x"
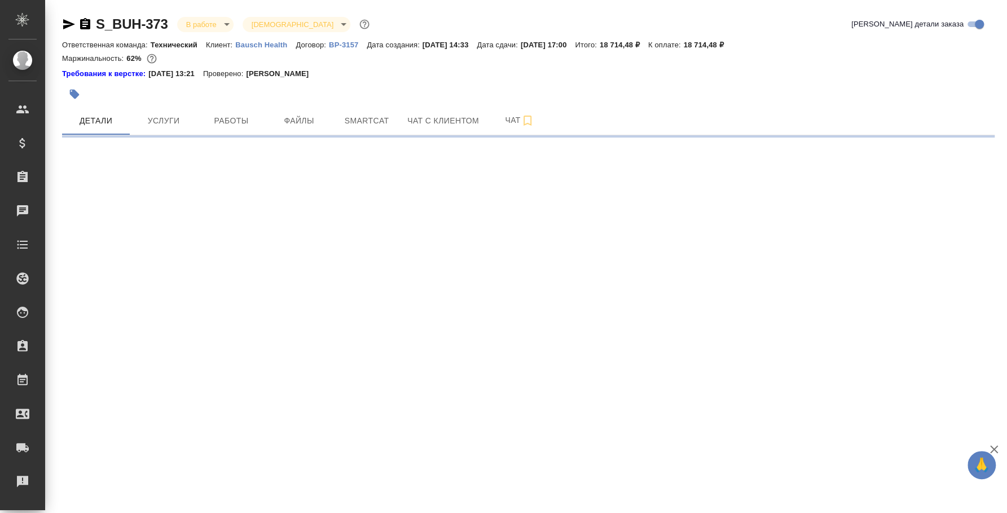
select select "RU"
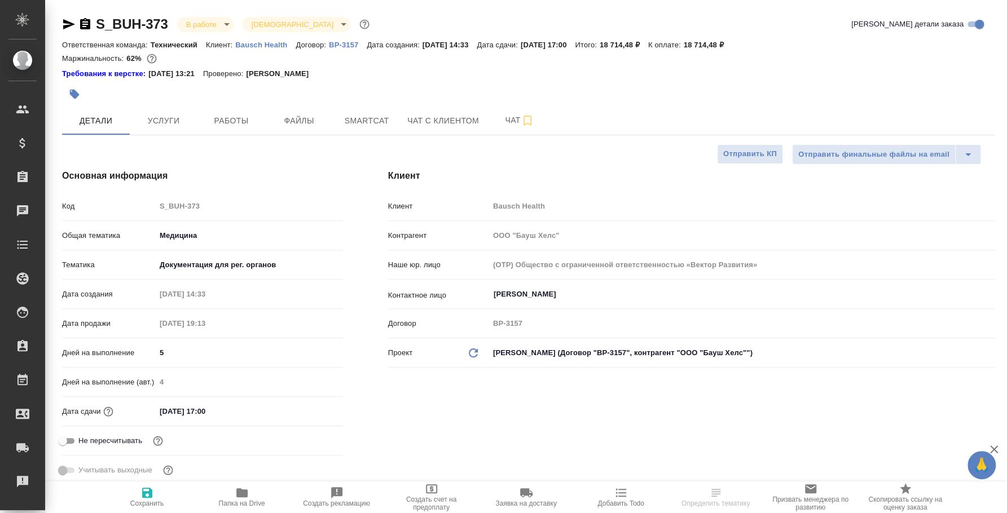
type textarea "x"
click at [175, 122] on span "Услуги" at bounding box center [164, 121] width 54 height 14
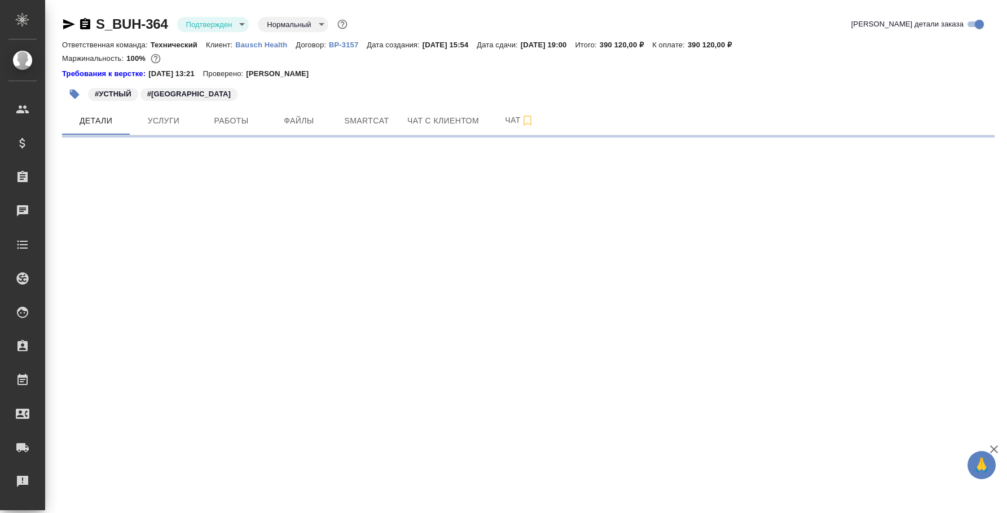
select select "RU"
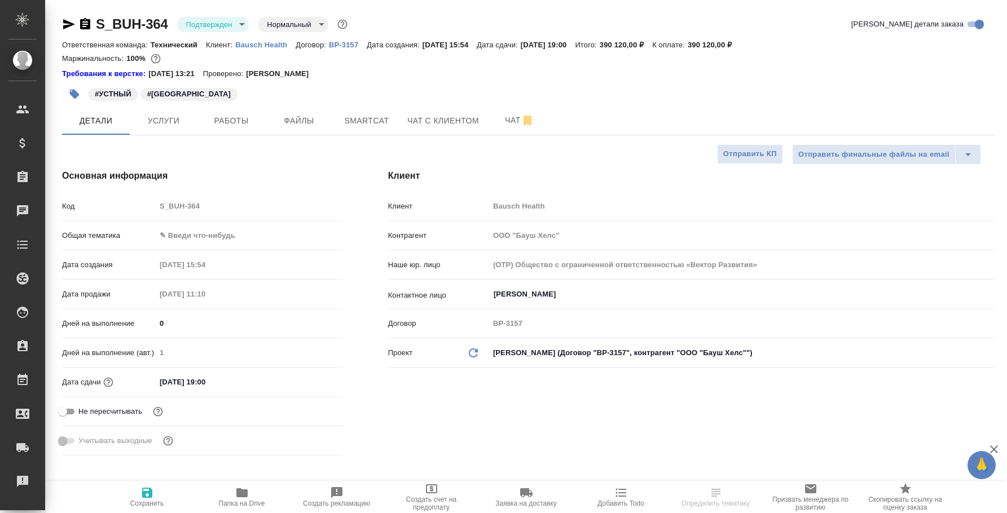
type textarea "x"
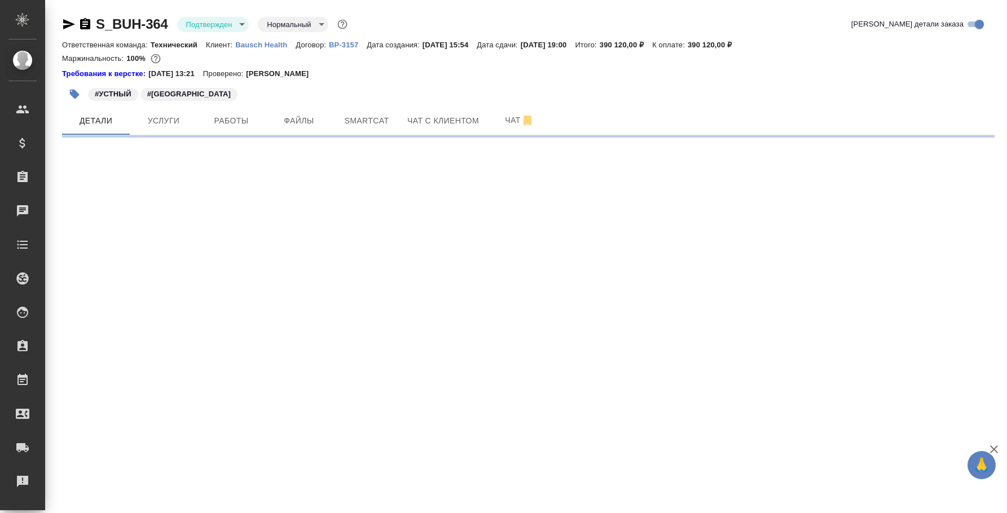
select select "RU"
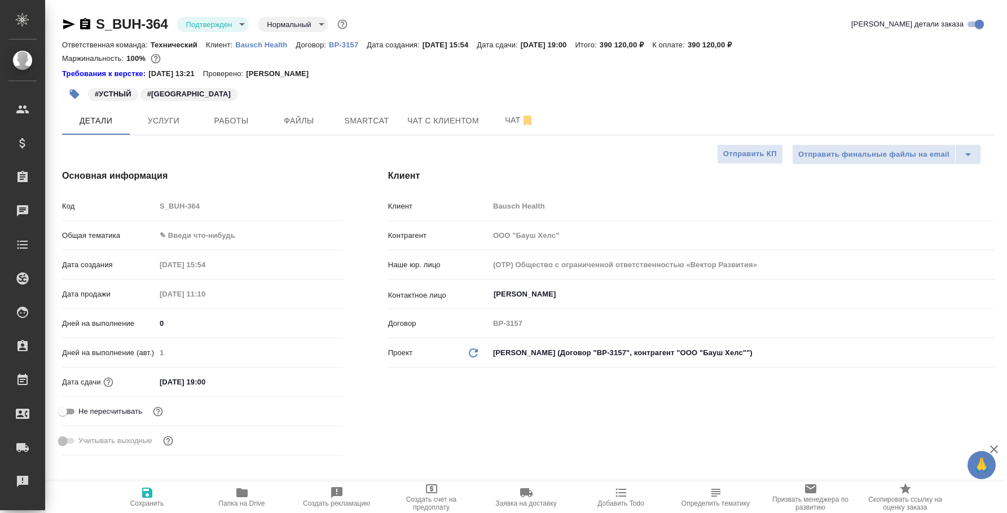
type textarea "x"
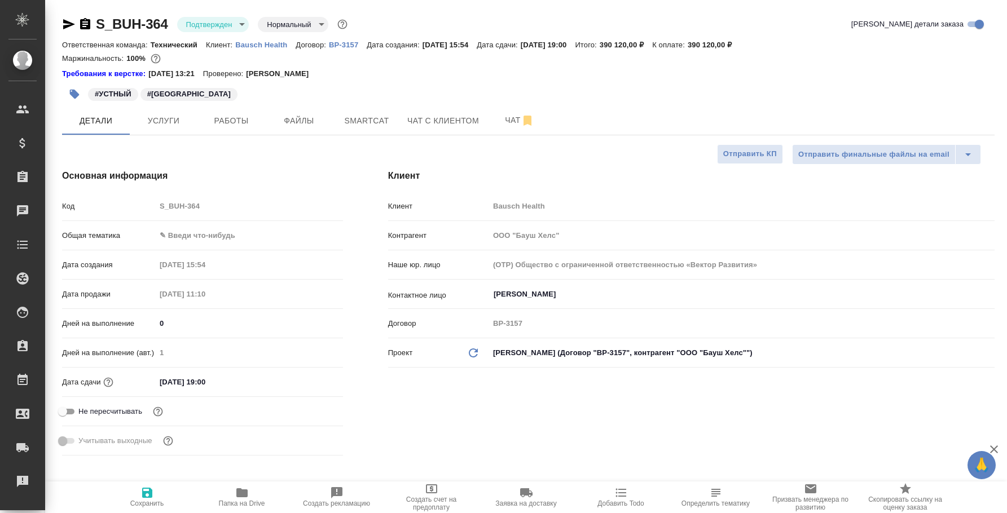
type textarea "x"
click at [230, 29] on body "🙏 .cls-1 fill:#fff; AWATERA Fedotova Irina Клиенты Спецификации Заказы 0 Чаты T…" at bounding box center [503, 256] width 1007 height 513
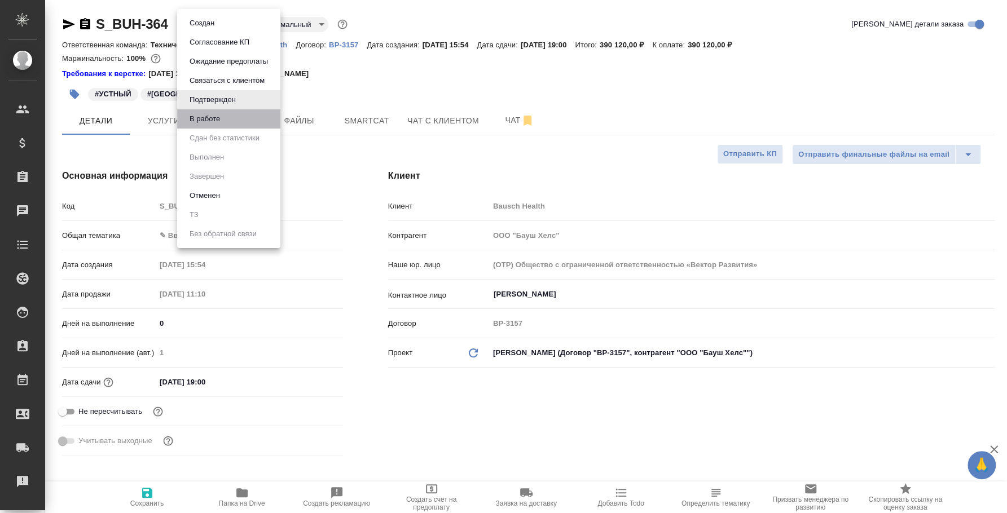
click at [228, 111] on li "В работе" at bounding box center [228, 118] width 103 height 19
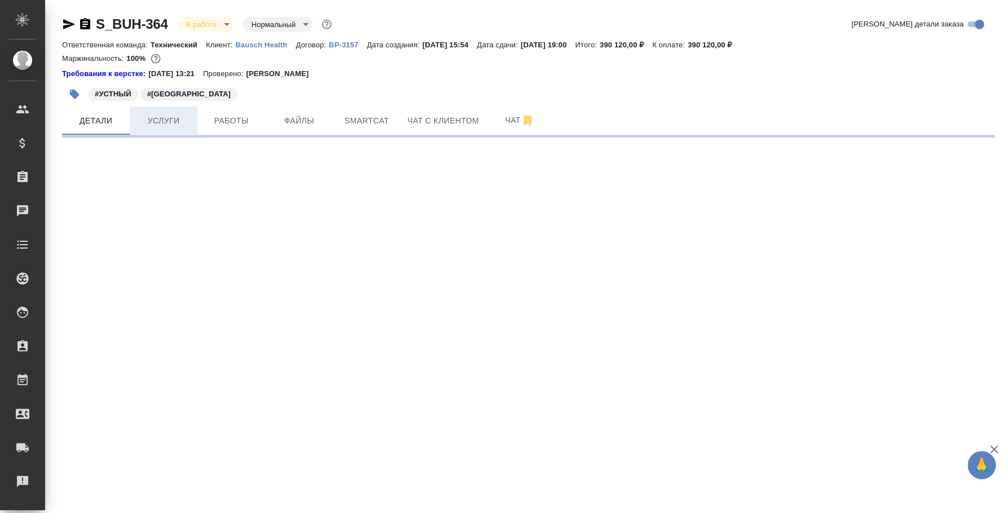
select select "RU"
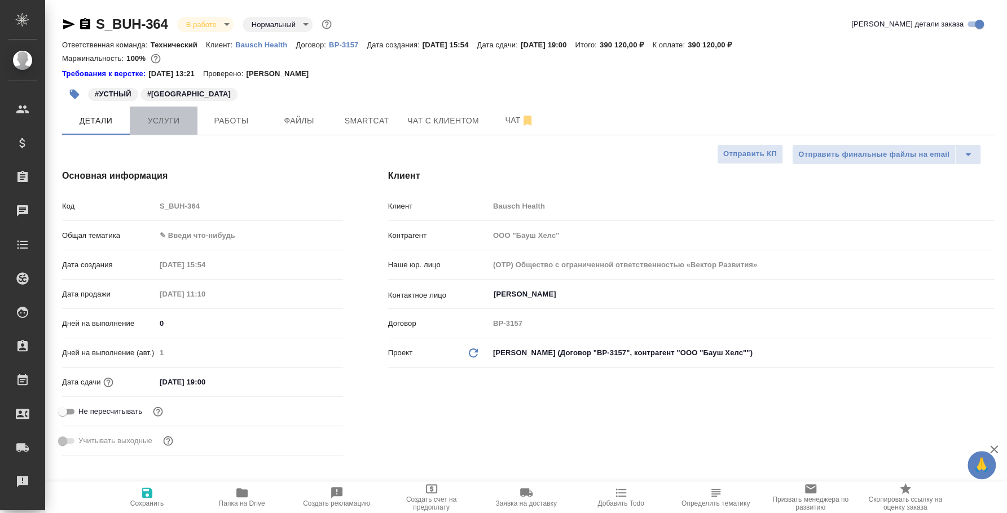
click at [169, 115] on span "Услуги" at bounding box center [164, 121] width 54 height 14
type textarea "x"
click at [99, 124] on span "Детали" at bounding box center [96, 121] width 54 height 14
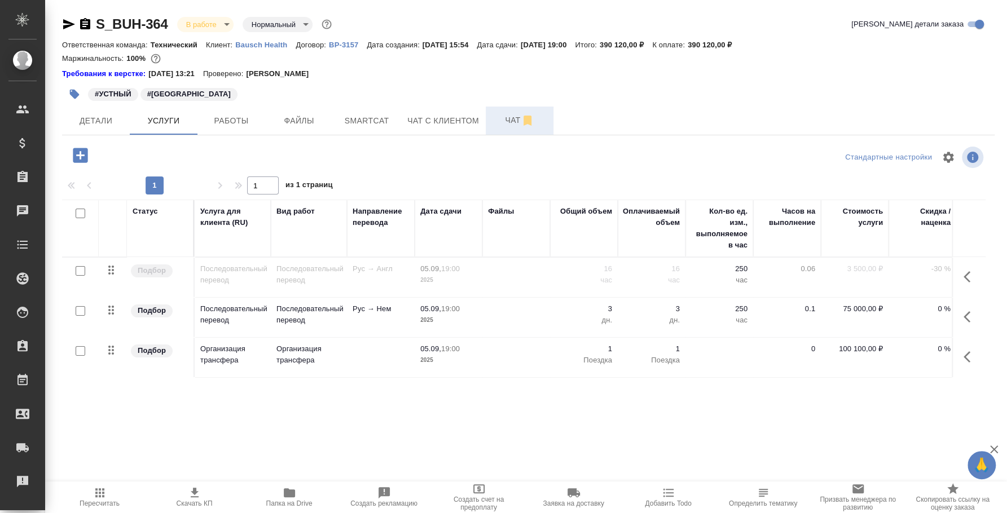
click at [540, 125] on span "Чат" at bounding box center [519, 120] width 54 height 14
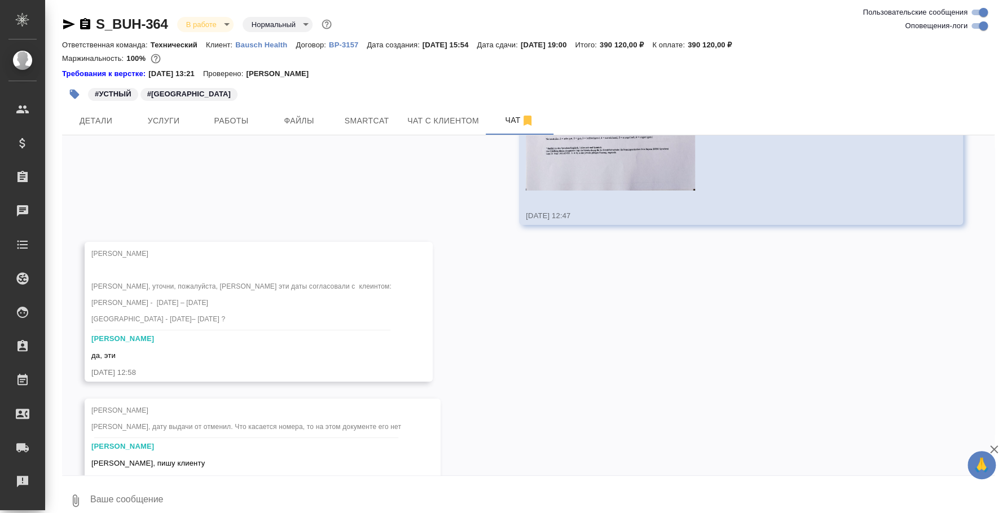
click at [485, 493] on textarea at bounding box center [541, 501] width 905 height 38
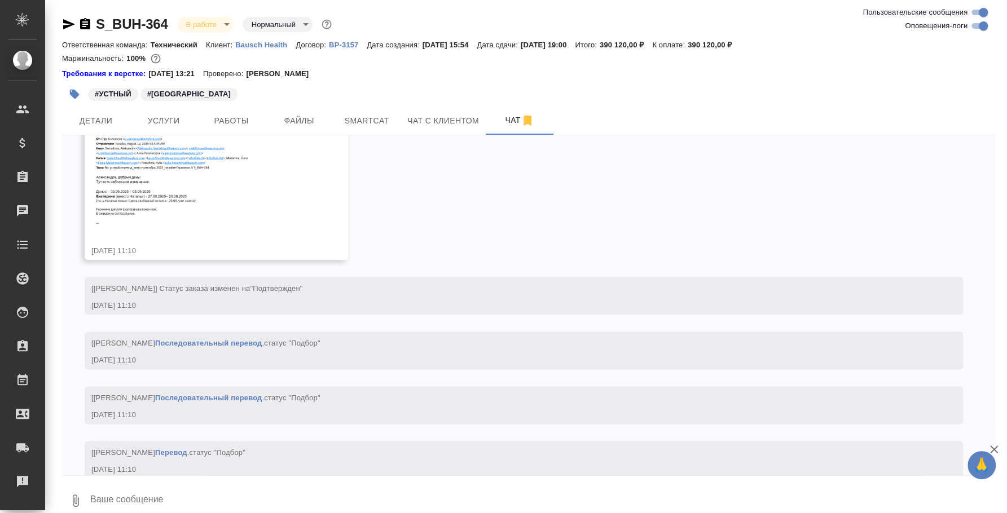
scroll to position [6444, 0]
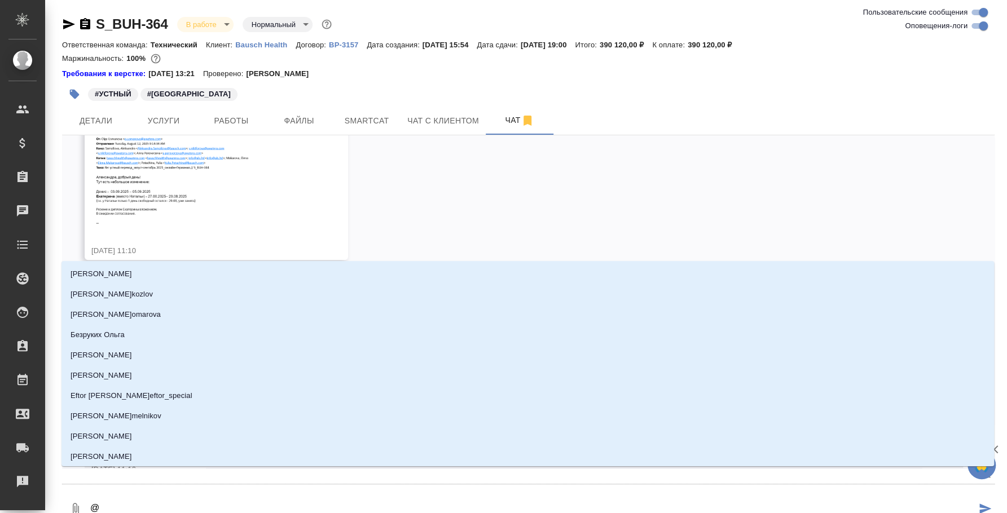
type textarea "@у"
type input "у"
type textarea "@ус"
type input "ус"
type textarea "@усм"
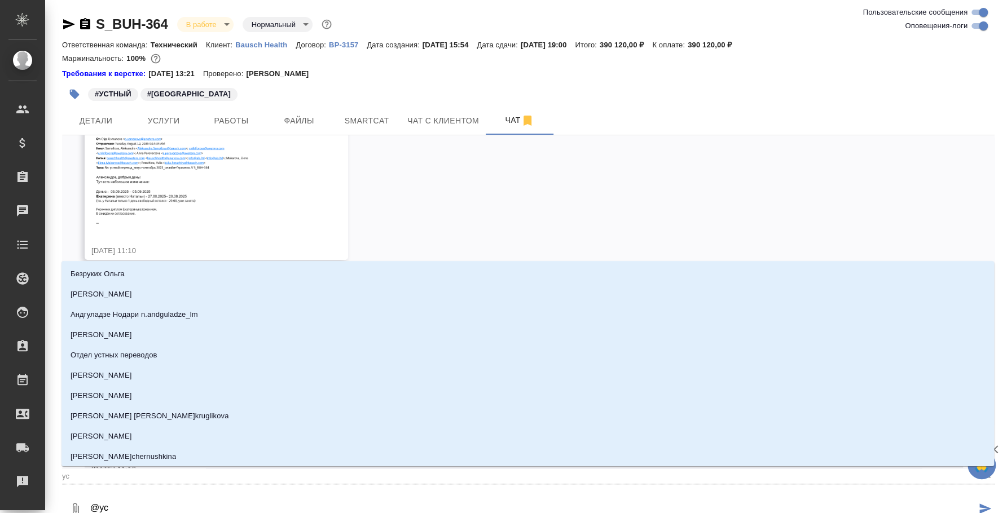
type input "усм"
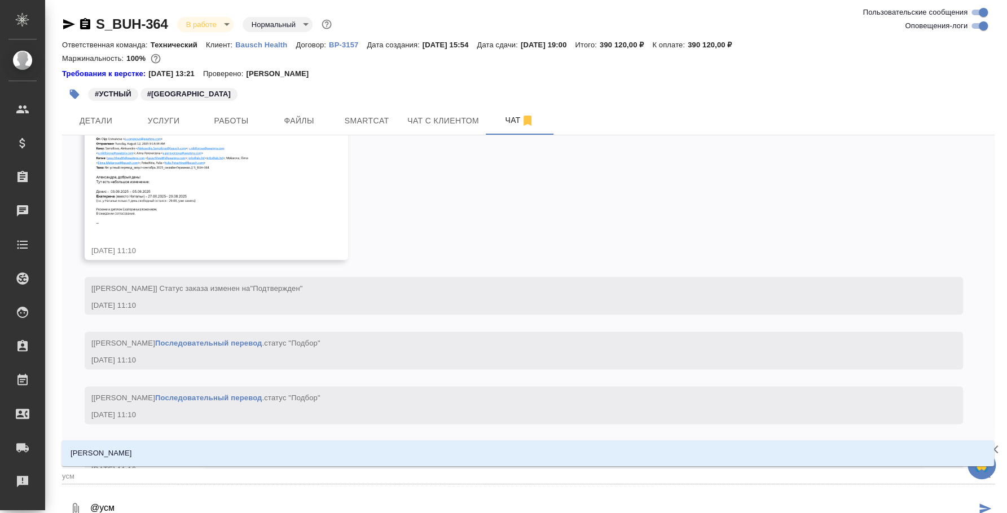
type textarea "@усма"
type input "усма"
type textarea "@усман"
type input "усман"
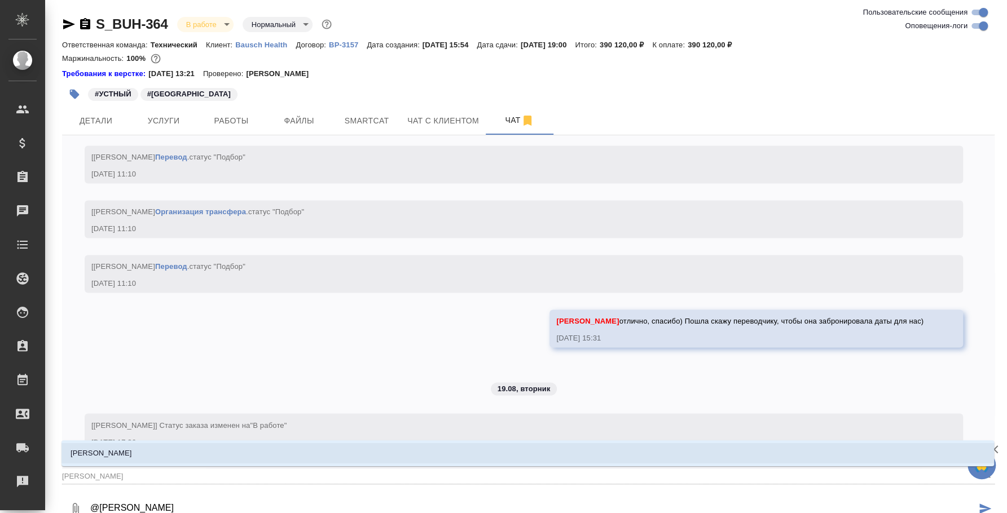
click at [468, 431] on div "[Федотова Ирина] Статус заказа изменен на "В работе"" at bounding box center [507, 424] width 832 height 14
click at [477, 455] on li "[PERSON_NAME]" at bounding box center [527, 453] width 932 height 20
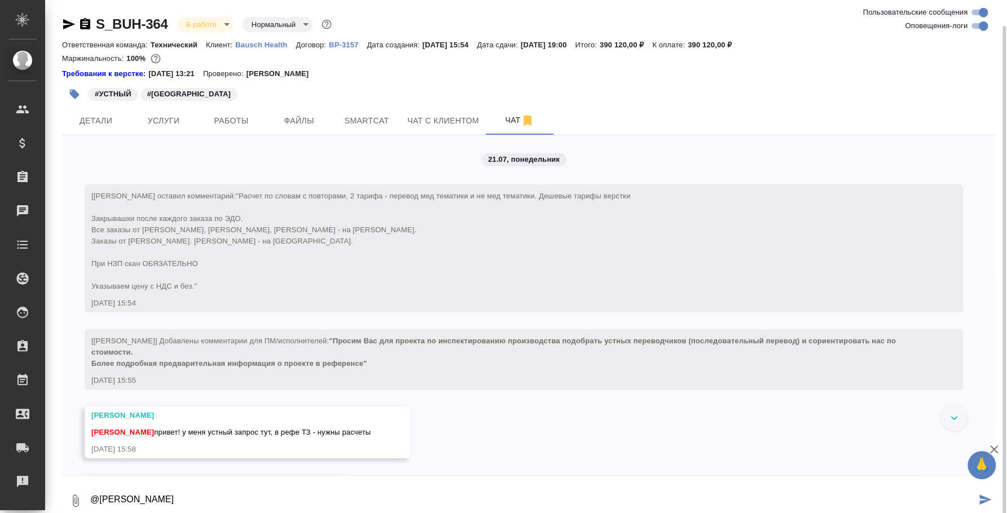
scroll to position [13, 0]
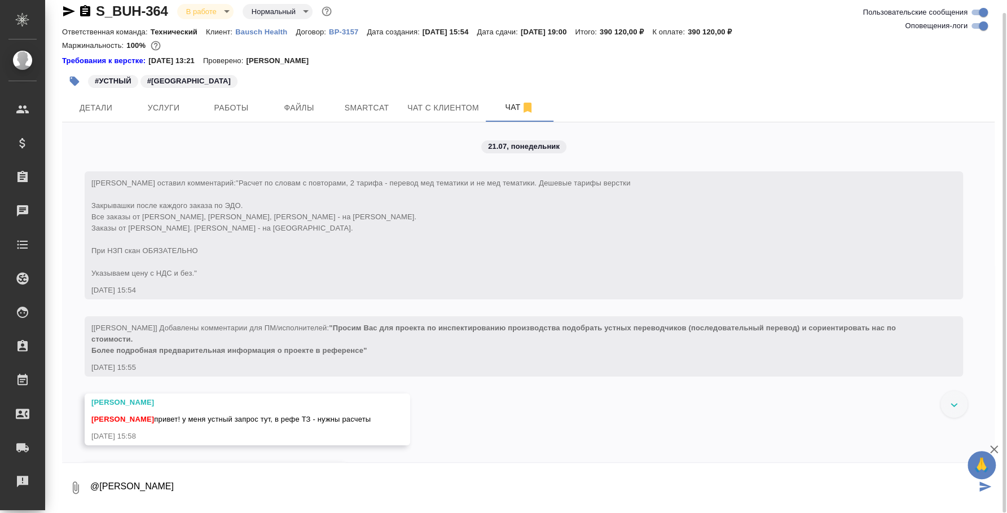
click at [521, 408] on div "21.07, понедельник [Никифорова Валерия] Клиент оставил комментарий: "Расчет по …" at bounding box center [528, 292] width 932 height 340
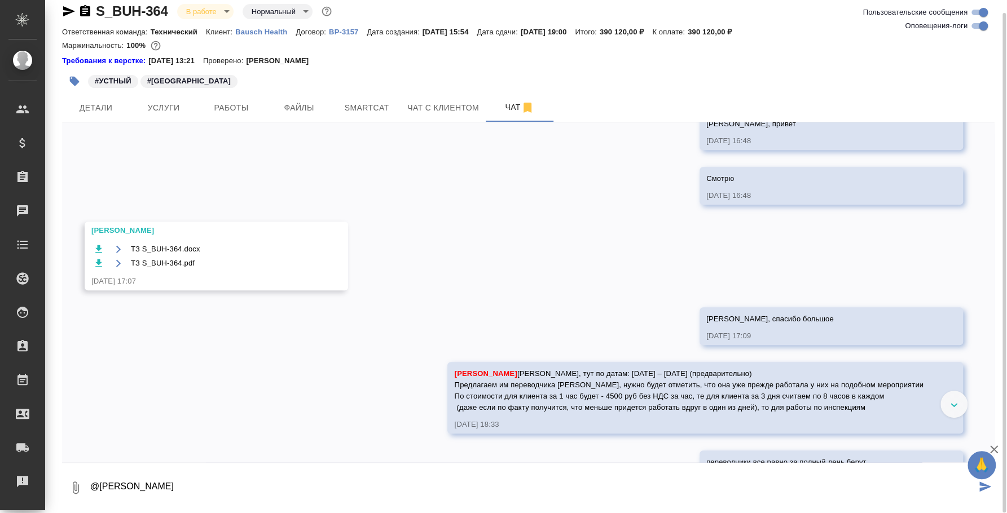
scroll to position [446, 0]
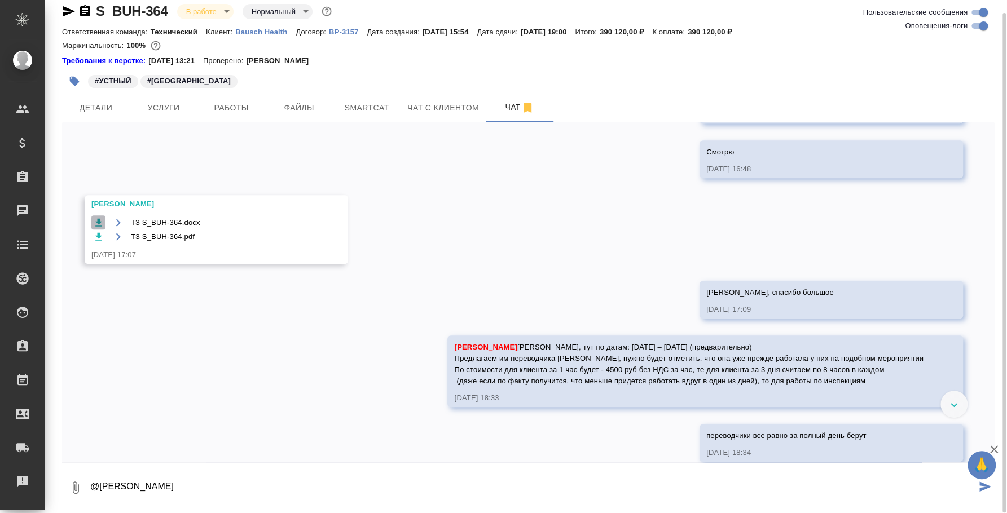
click at [99, 218] on icon "button" at bounding box center [98, 222] width 7 height 8
click at [102, 236] on icon "button" at bounding box center [98, 236] width 11 height 11
drag, startPoint x: 222, startPoint y: 492, endPoint x: 214, endPoint y: 512, distance: 20.7
click at [214, 512] on div "S_BUH-364 В работе inProgress Нормальный normal Ответственная команда: Техничес…" at bounding box center [528, 250] width 945 height 527
click at [274, 481] on textarea "@Усманова Ольга" at bounding box center [532, 488] width 887 height 38
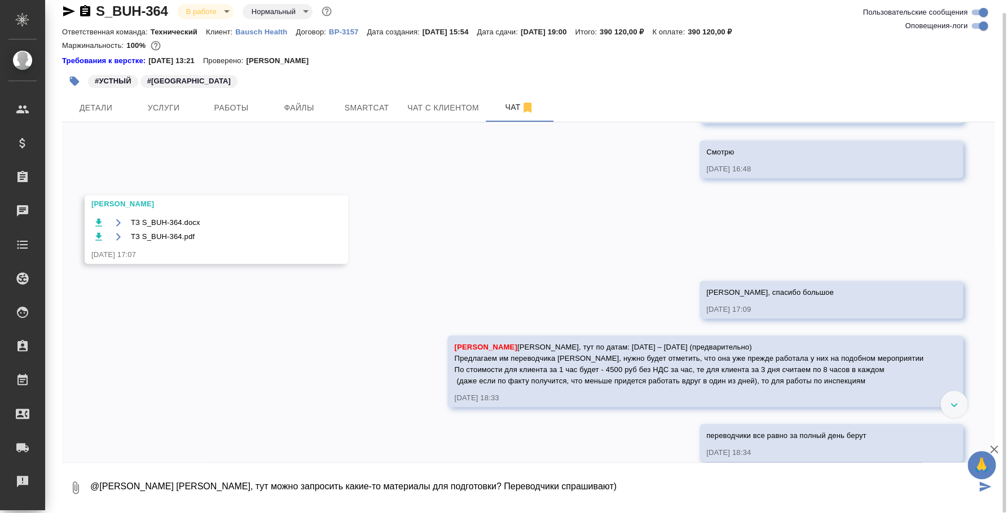
type textarea "@Усманова Ольга Оля, тут можно запросить какие-то материалы для подготовки? Пер…"
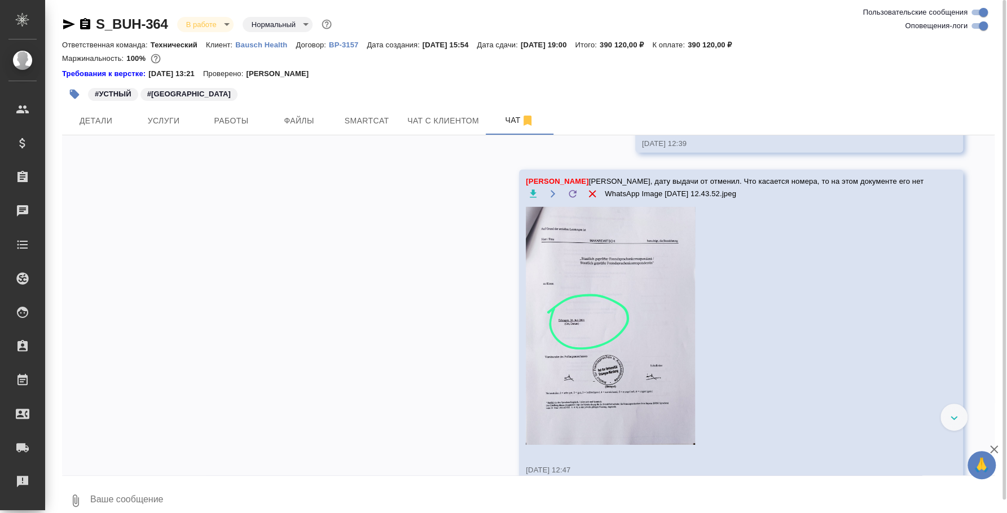
scroll to position [5035, 0]
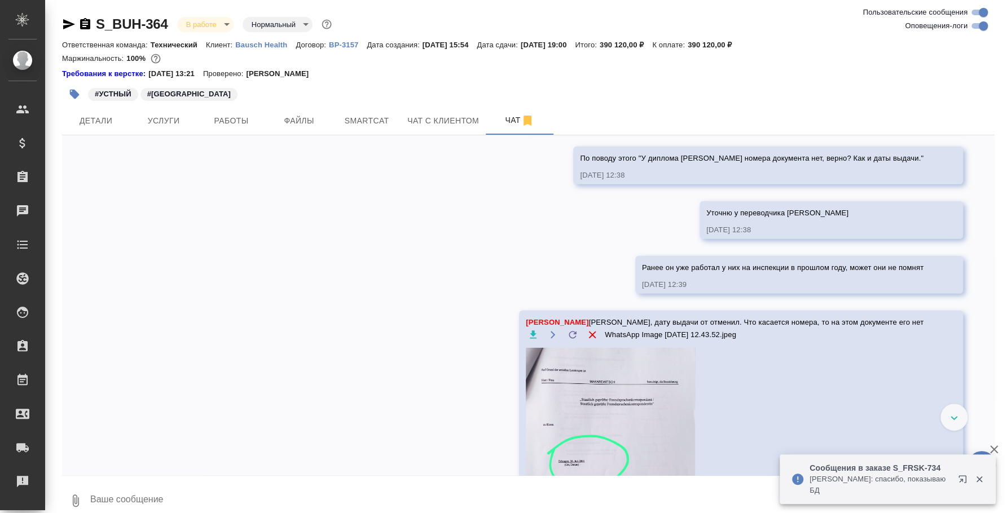
click at [960, 483] on icon "button" at bounding box center [965, 482] width 14 height 14
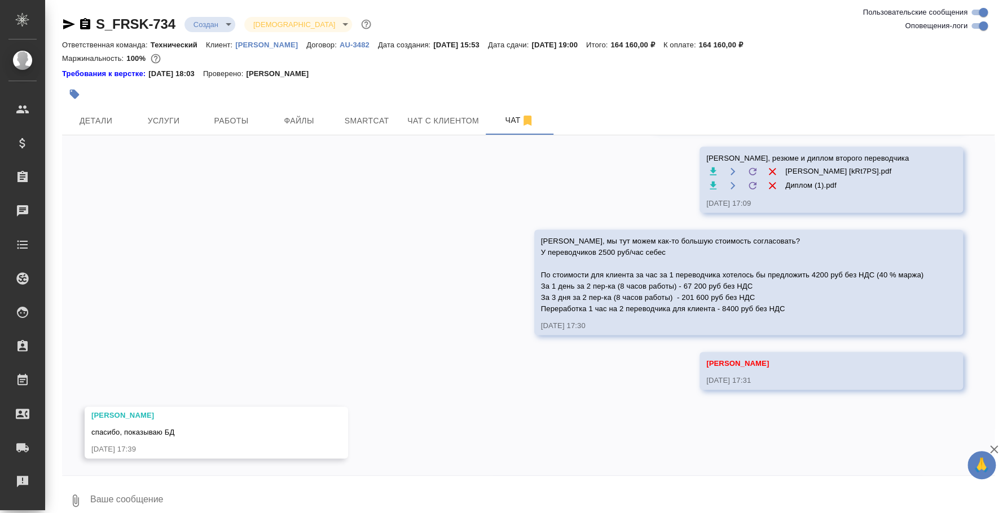
scroll to position [1029, 0]
click at [662, 386] on div at bounding box center [503, 256] width 1007 height 513
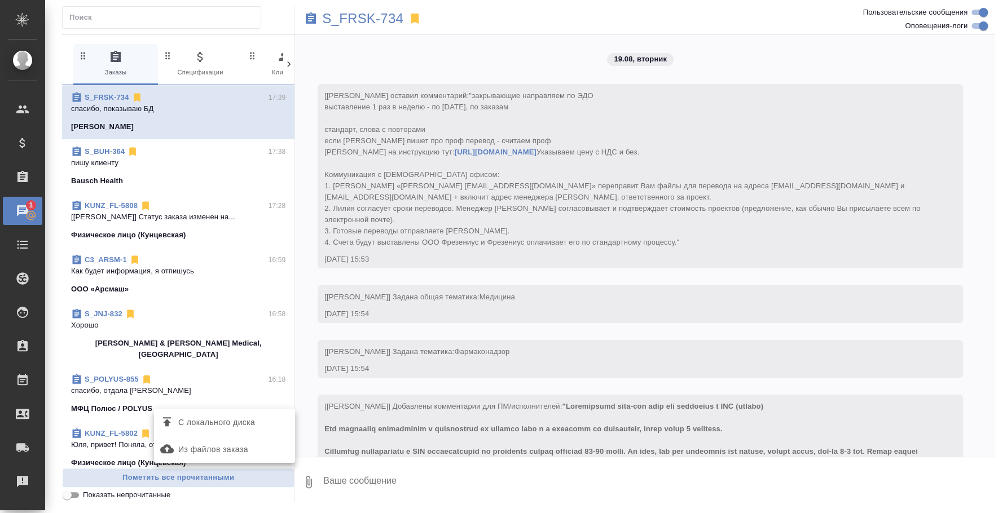
scroll to position [992, 0]
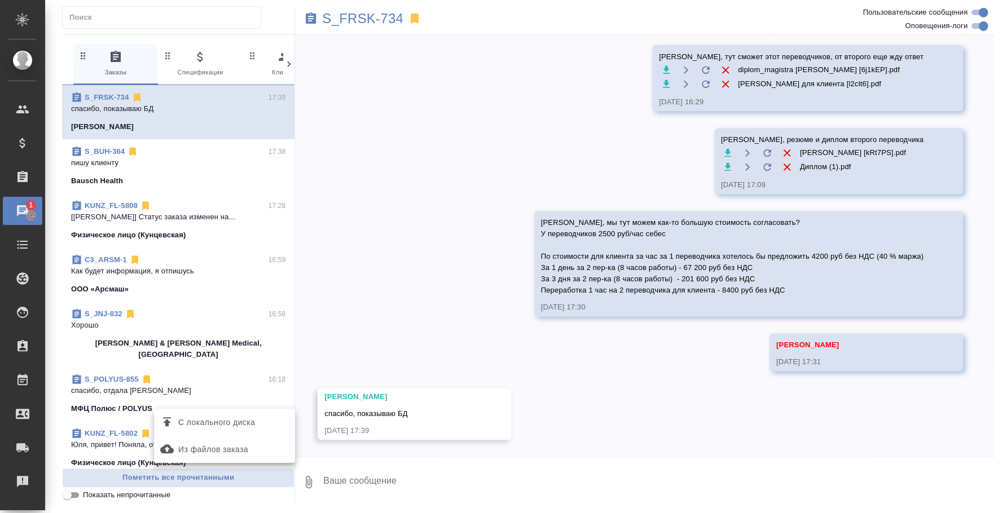
click at [454, 299] on div at bounding box center [503, 256] width 1007 height 513
click at [23, 216] on div "Чаты" at bounding box center [8, 211] width 28 height 17
click at [139, 169] on span "S_BUH-364 17:38 пишу клиенту Bausch Health" at bounding box center [178, 166] width 214 height 41
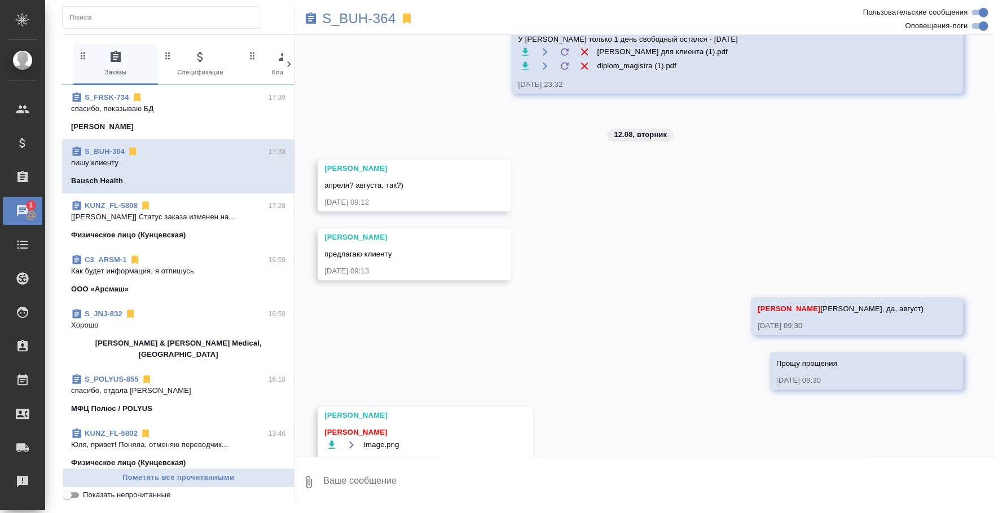
scroll to position [6321, 0]
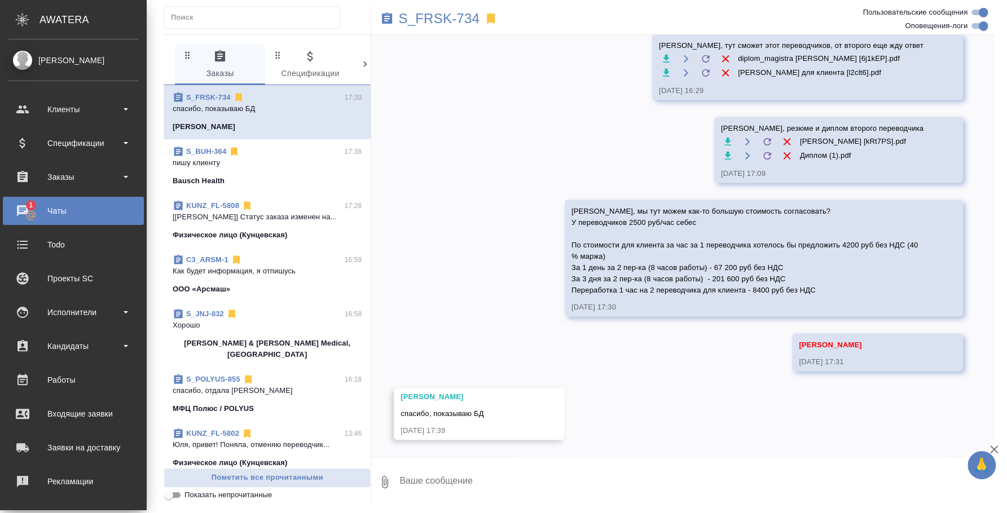
scroll to position [1003, 0]
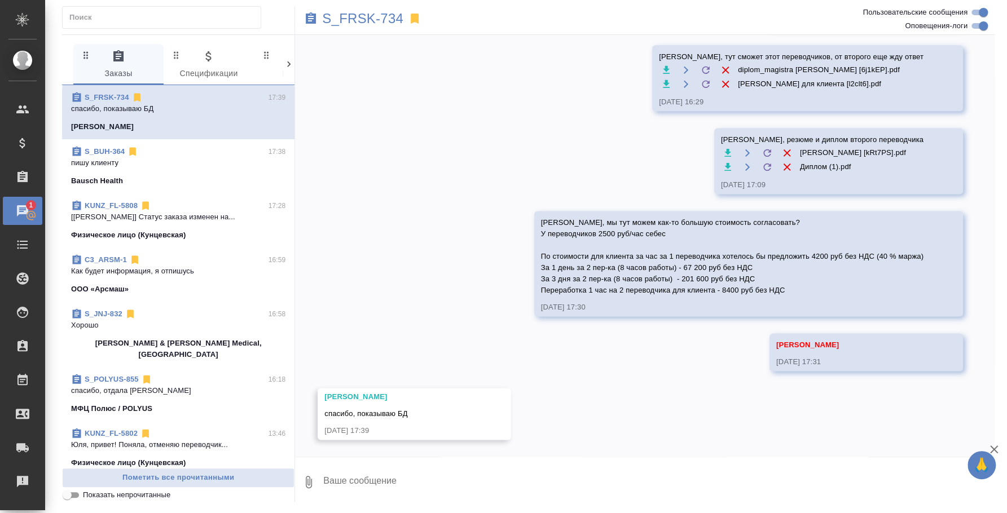
click at [23, 212] on div "Чаты" at bounding box center [8, 211] width 28 height 17
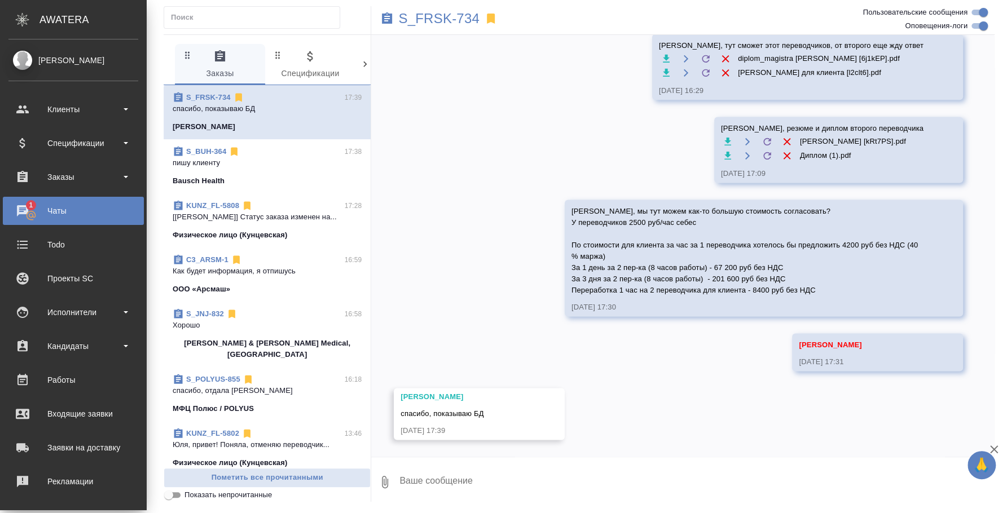
click at [92, 210] on div "Чаты" at bounding box center [73, 211] width 130 height 17
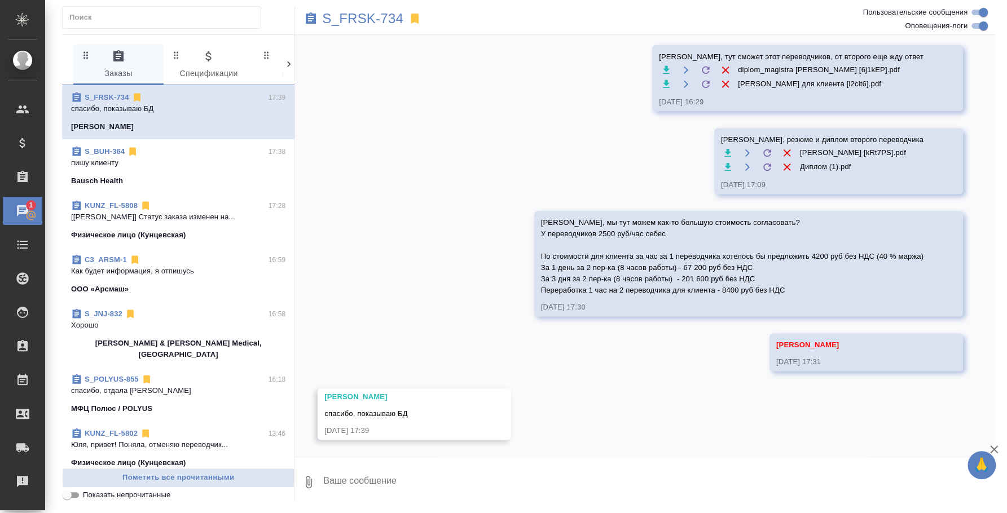
scroll to position [992, 0]
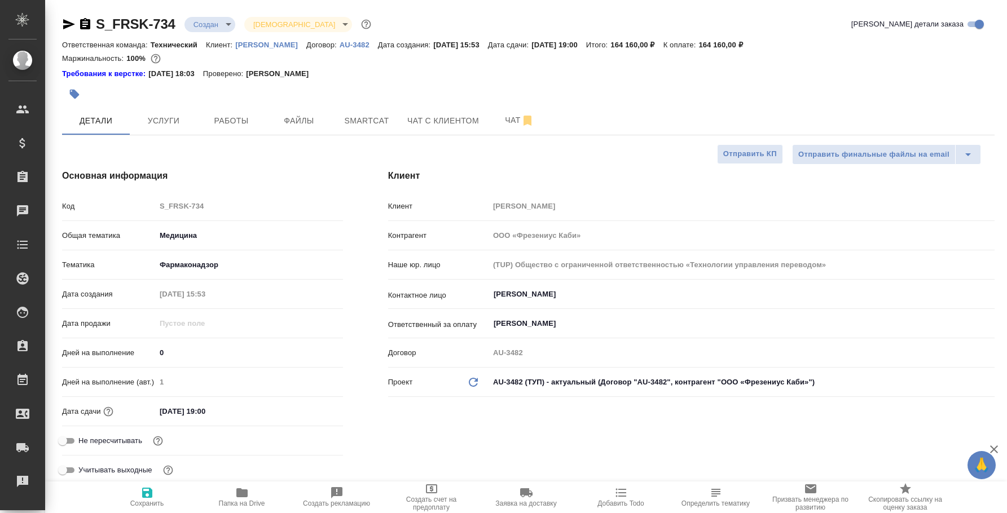
select select "RU"
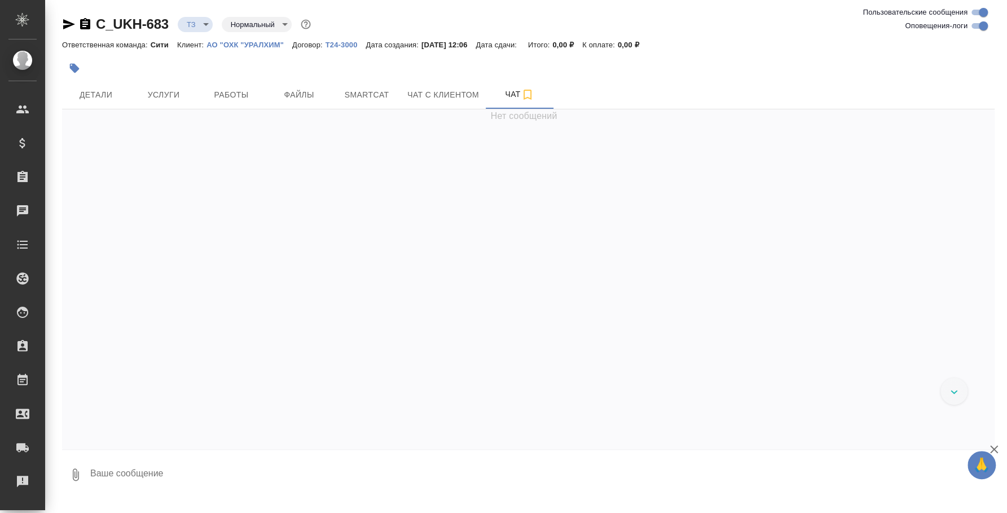
click at [200, 474] on textarea at bounding box center [541, 475] width 905 height 38
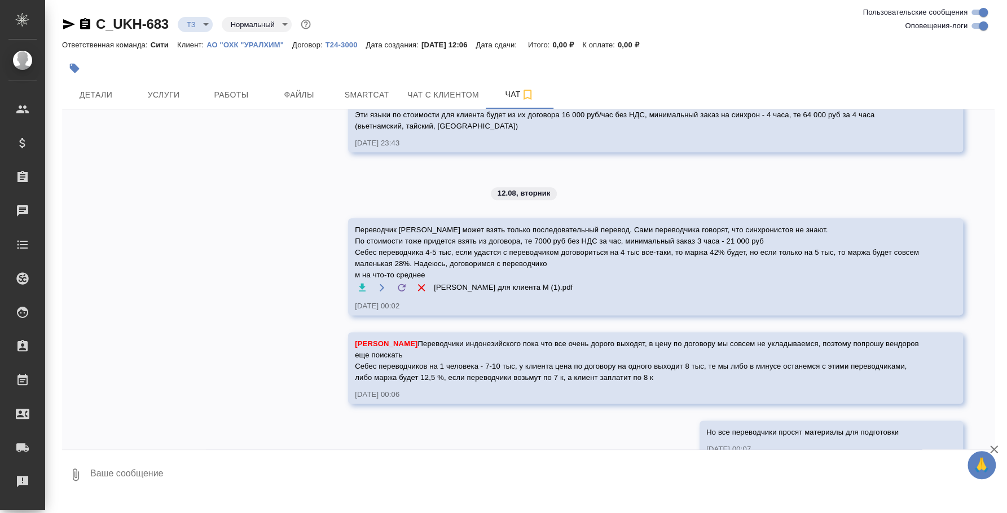
scroll to position [939, 0]
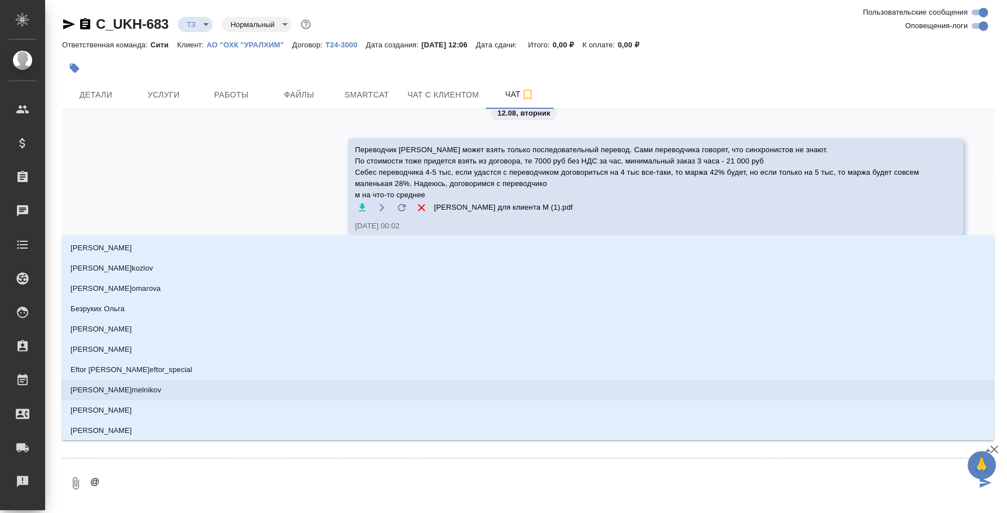
type textarea "@l"
type input "l"
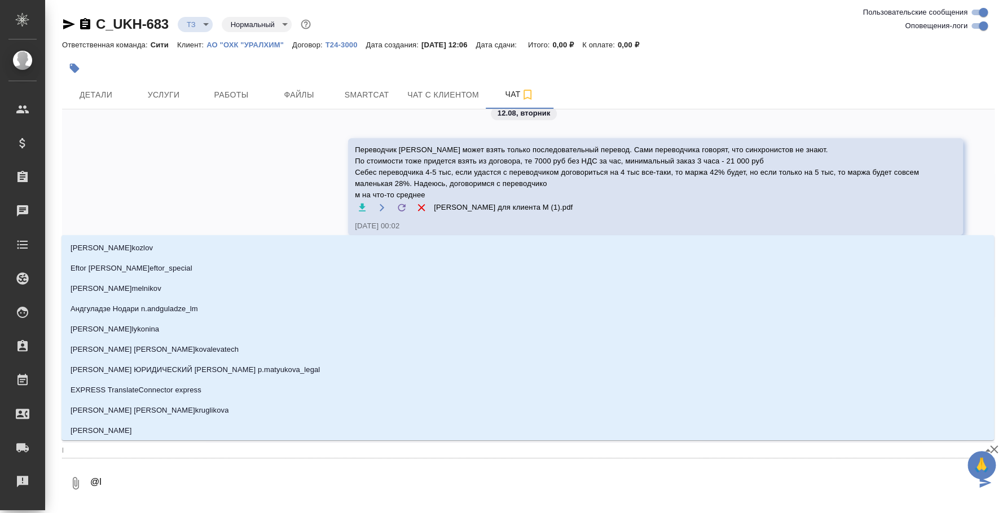
type textarea "@lb"
type input "lb"
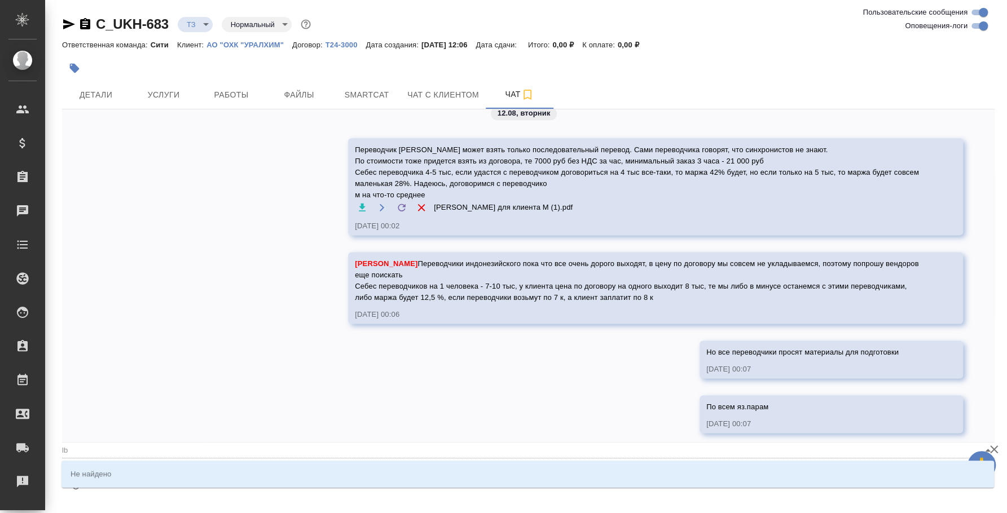
type textarea "@l"
type input "l"
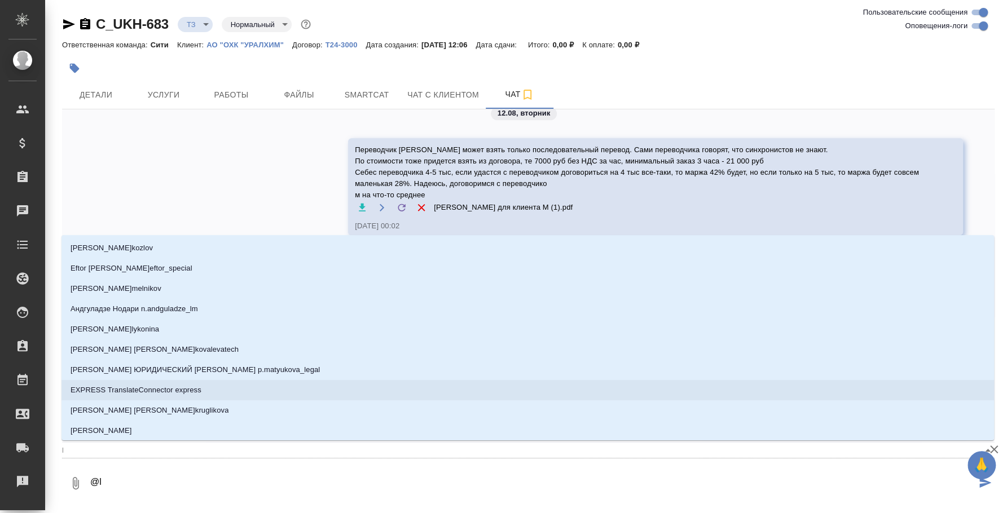
type textarea "@"
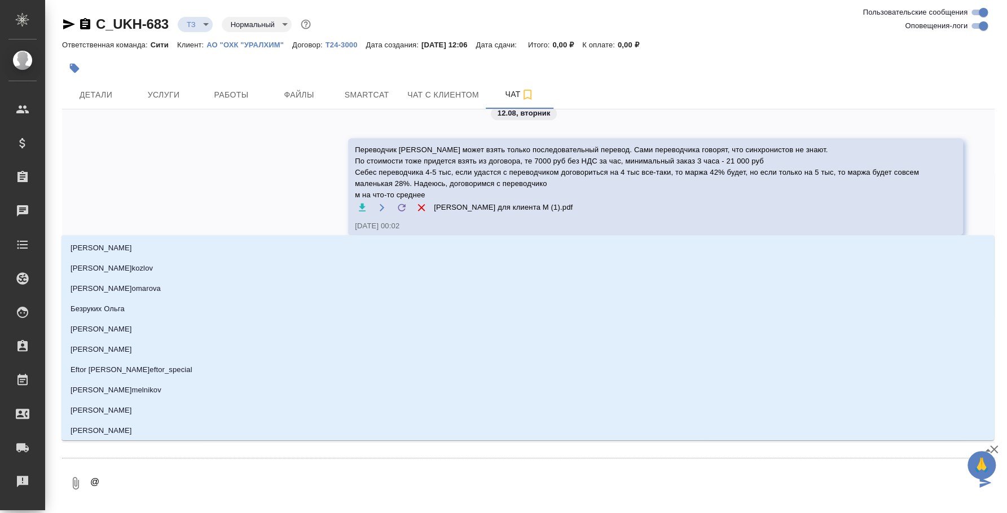
type textarea "@l"
type input "l"
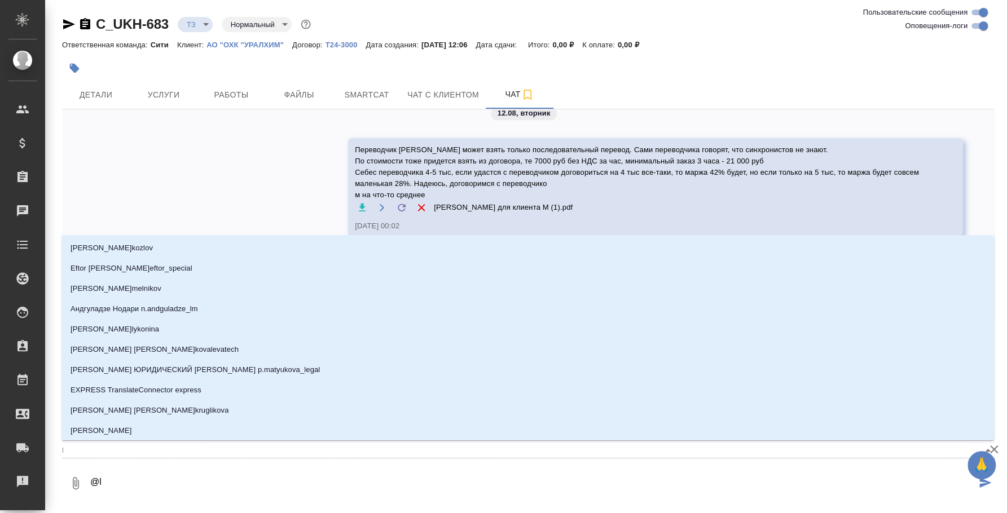
type textarea "@l'b"
type input "l'b"
type textarea "@lbv"
type input "lbv"
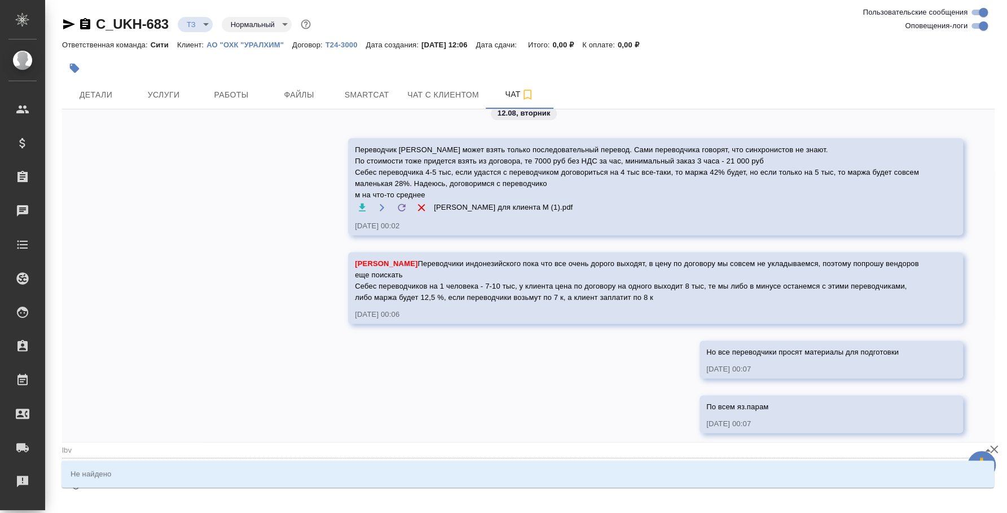
type textarea "@lbv'b"
type input "lbv'b"
type textarea "@lbv"
type input "lbv"
type textarea "@l'b"
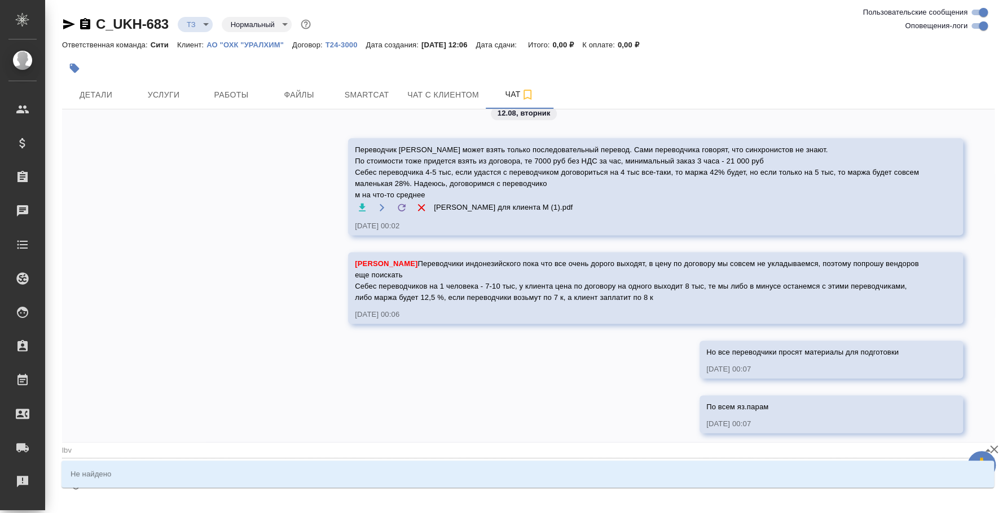
type input "l'b"
type textarea "@l"
type input "l"
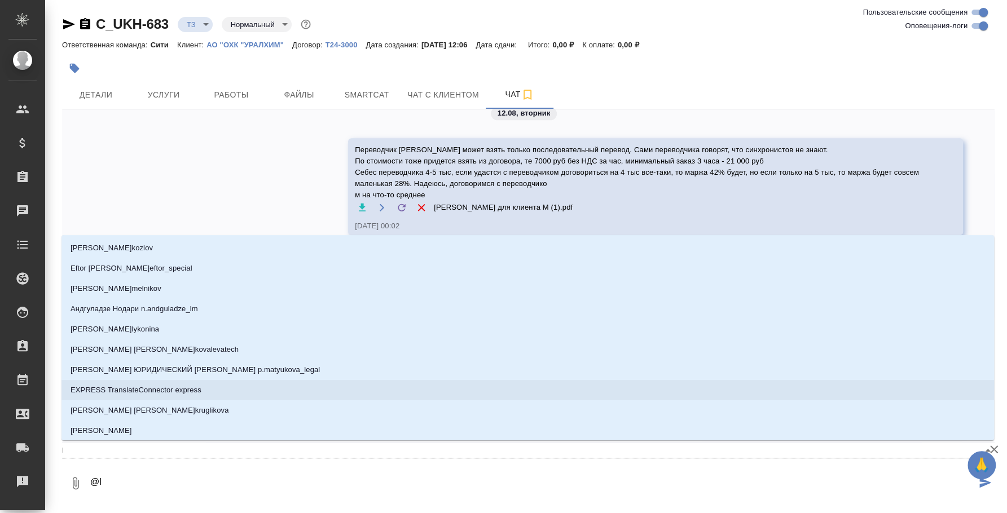
type textarea "@"
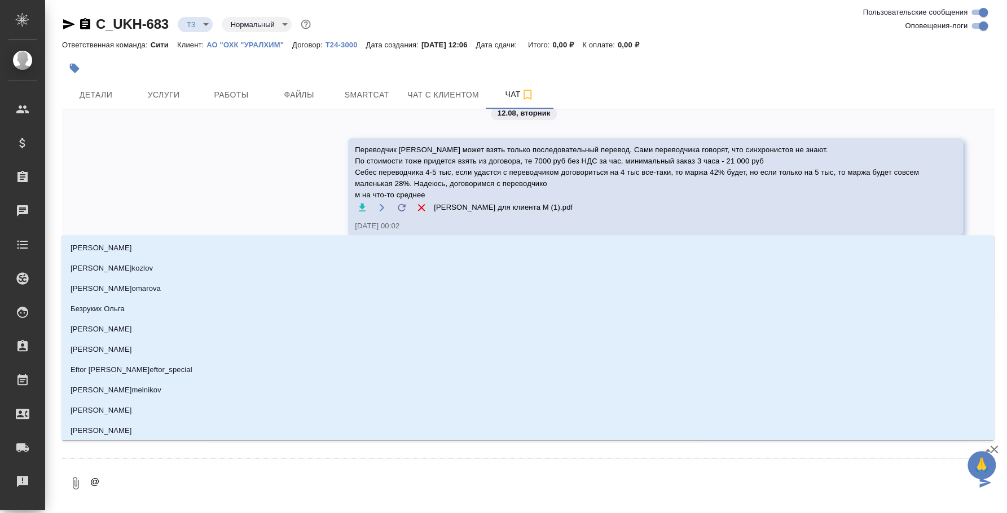
type textarea "@д"
type input "д"
type textarea "@ди"
type input "ди"
type textarea "@дим"
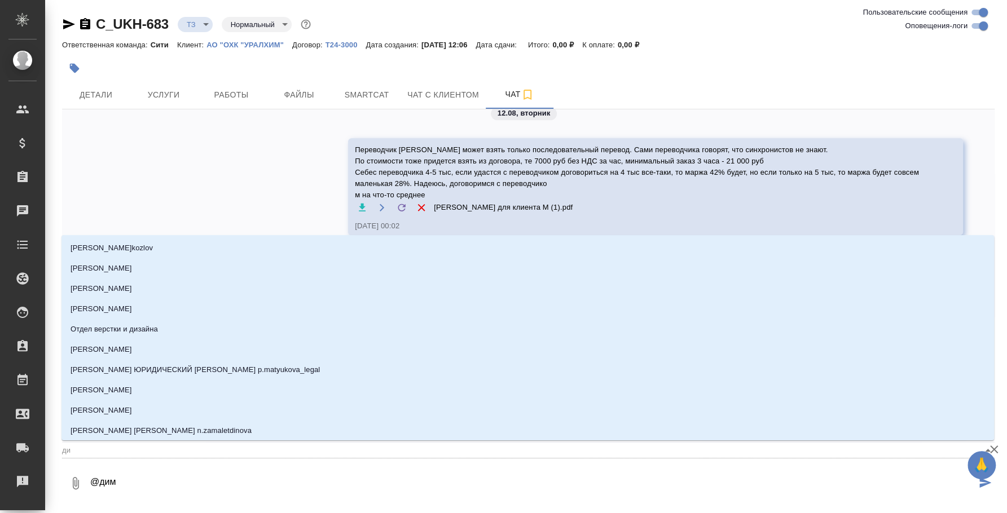
type input "дим"
type textarea "@дими"
type input "дими"
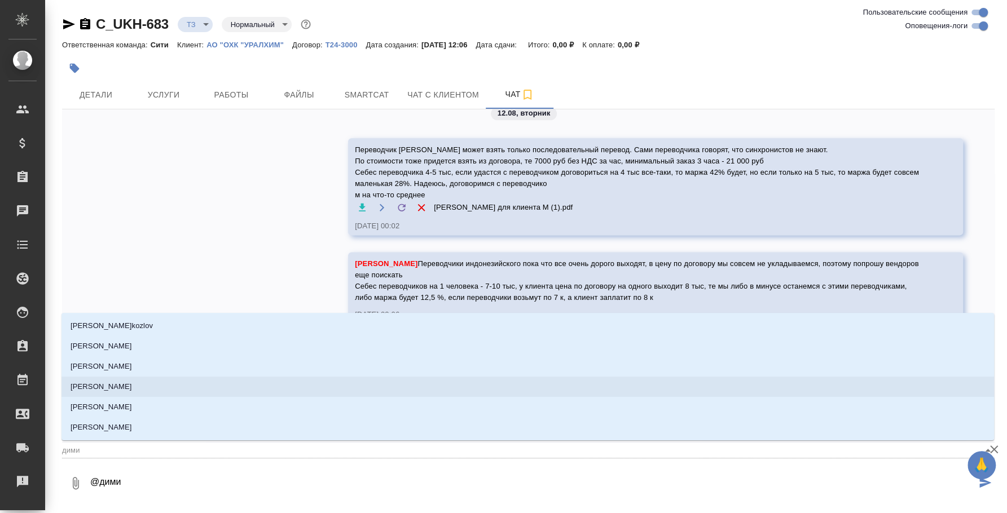
type textarea "@дим"
type input "дим"
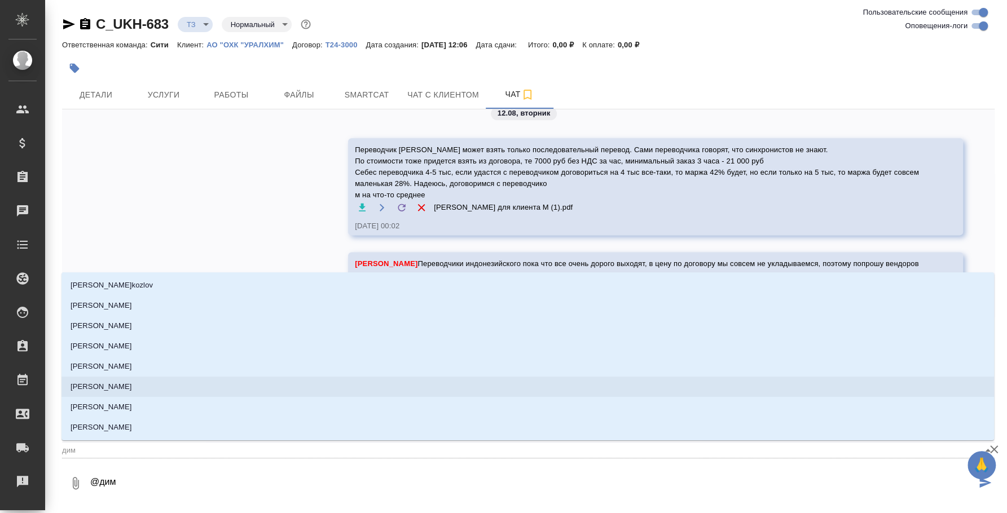
type textarea "@ди"
type input "ди"
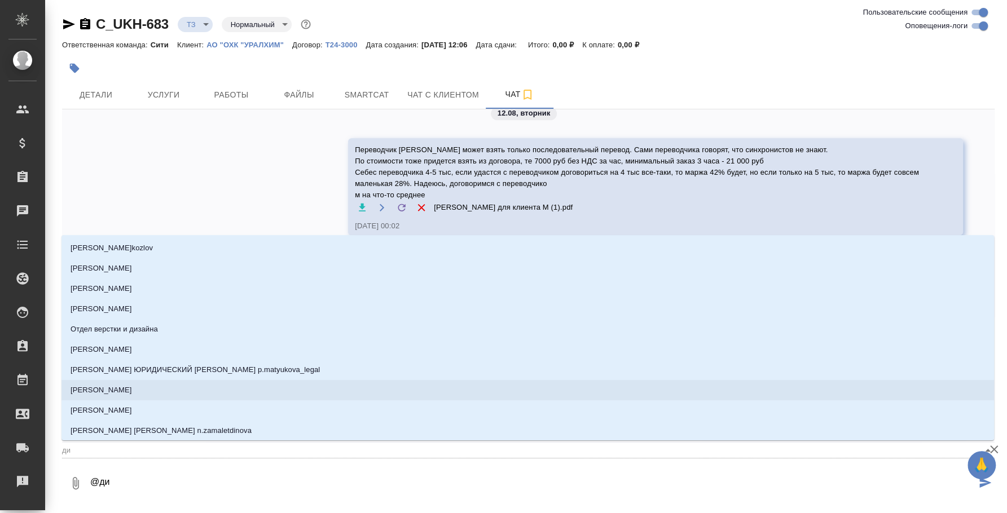
type textarea "@д"
type input "д"
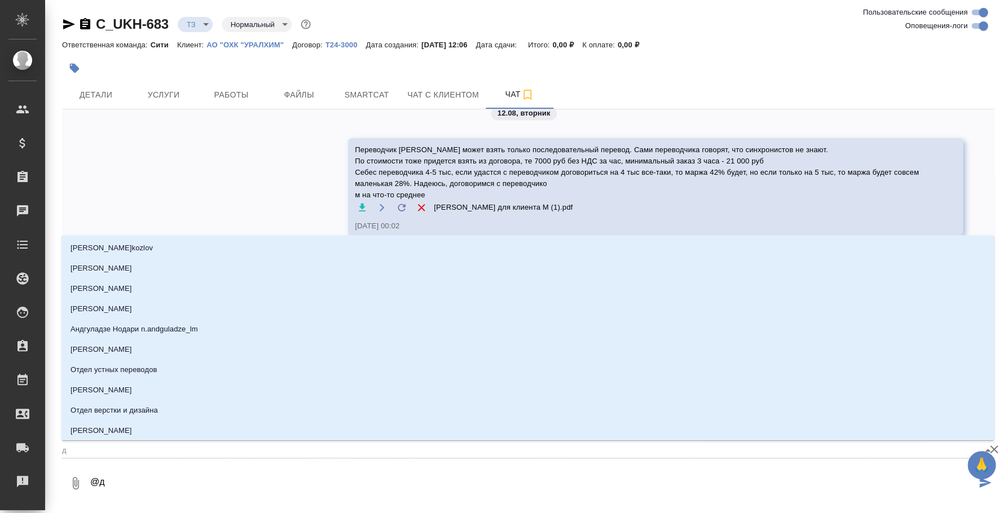
type textarea "@"
type textarea "@ю"
type input "[PERSON_NAME]"
type textarea "@юл"
type input "юл"
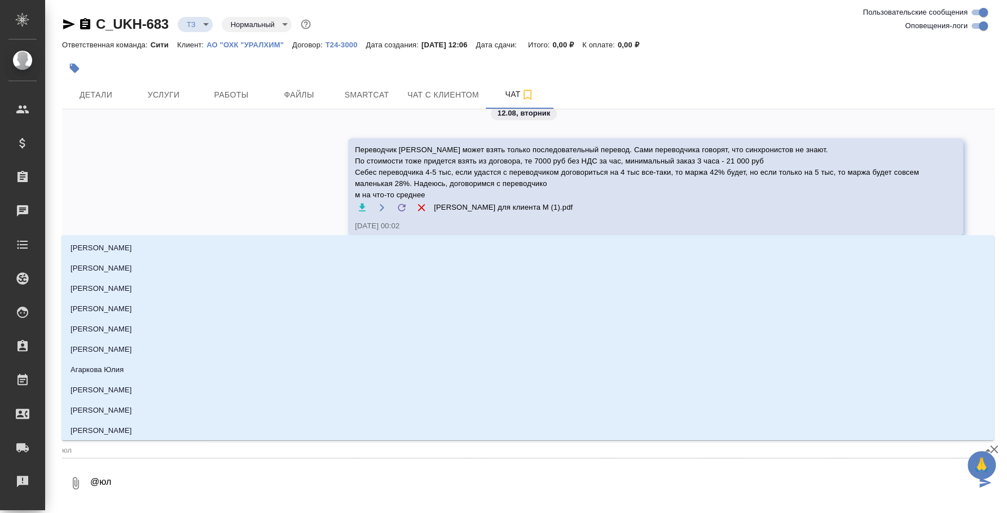
type textarea "@юли"
type input "юли"
type textarea "@[PERSON_NAME]"
type input "[PERSON_NAME]"
type textarea "@[PERSON_NAME]"
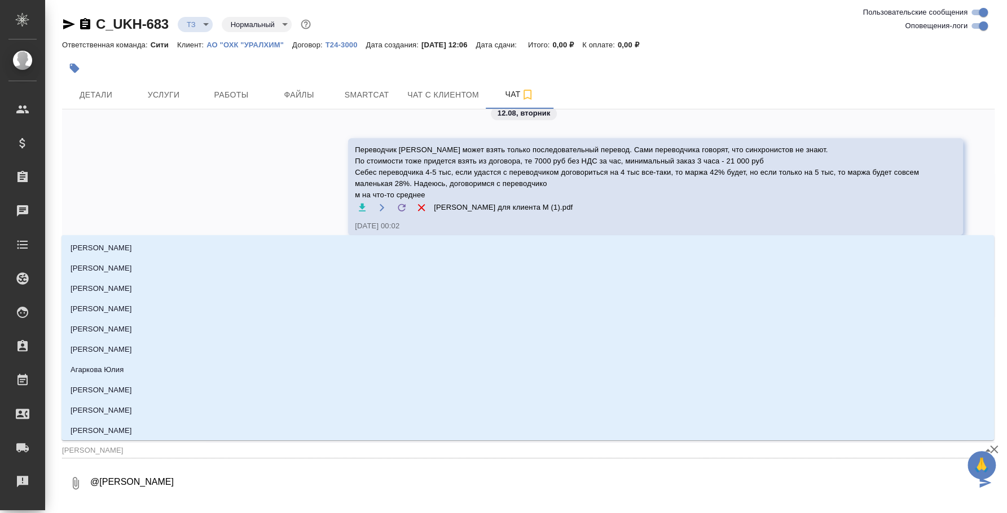
type input "[PERSON_NAME]"
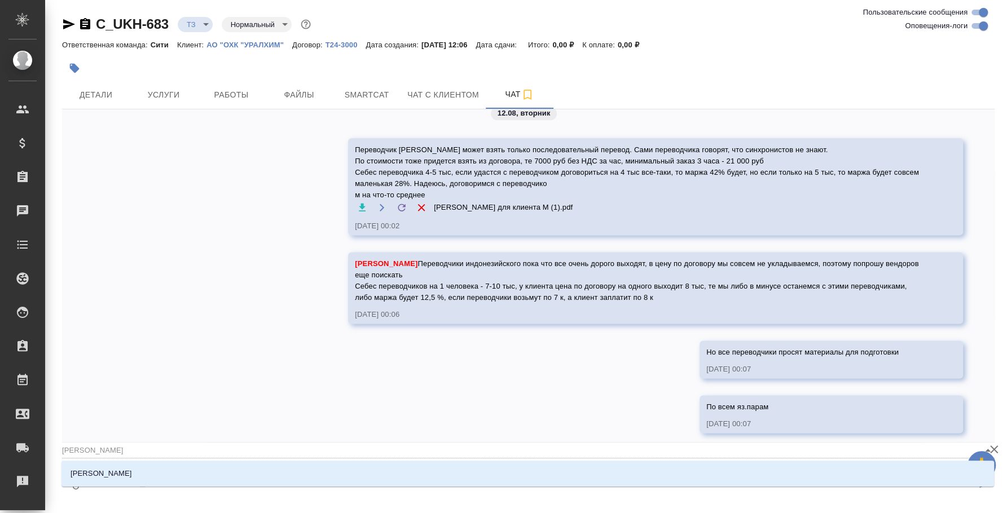
type textarea "@юлия"
type input "юлия"
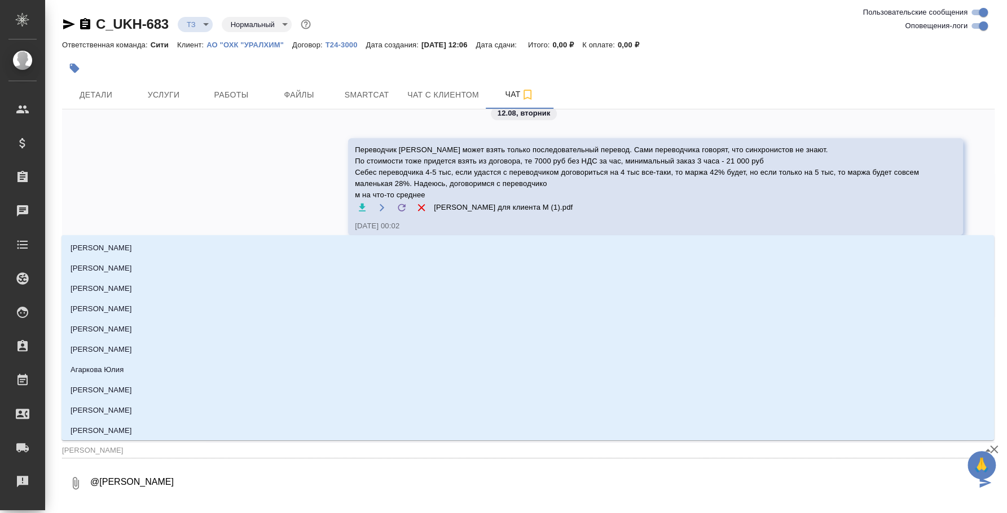
type textarea "@юли"
type input "юли"
type textarea "@юл"
type input "юл"
type textarea "@ю"
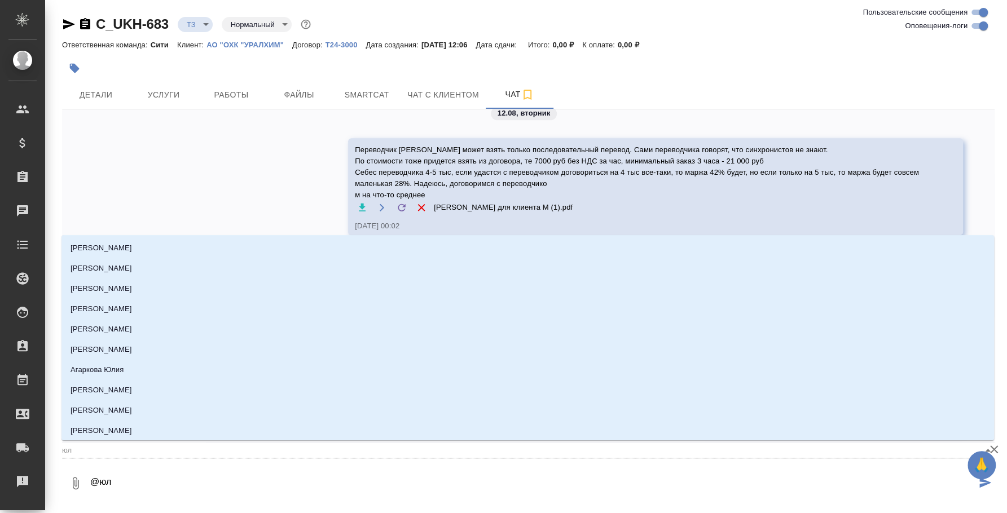
type input "ю"
type textarea "@"
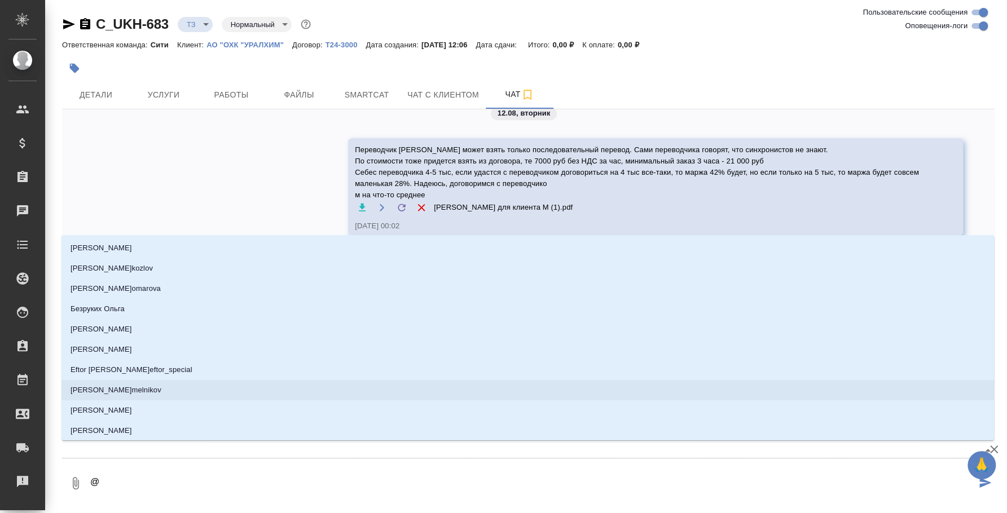
type textarea "@l"
type input "l"
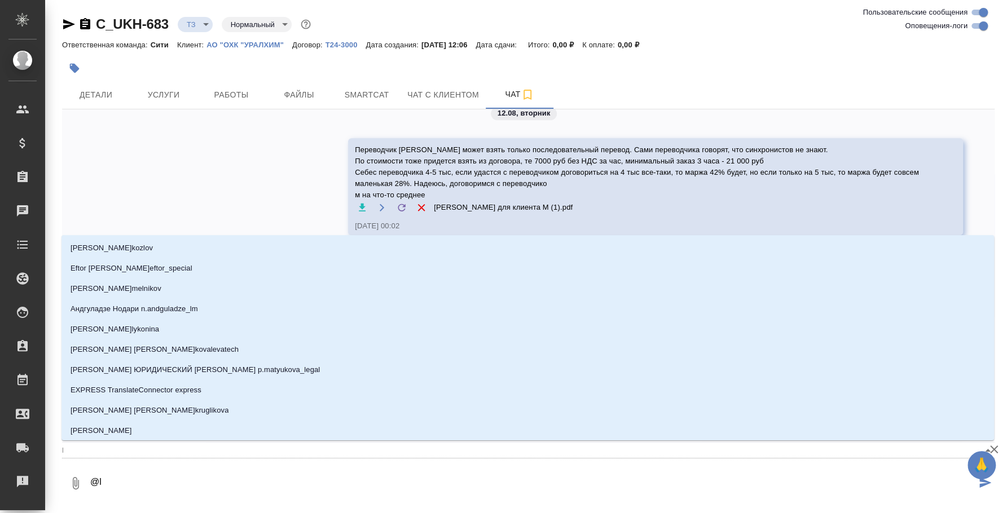
type textarea "@"
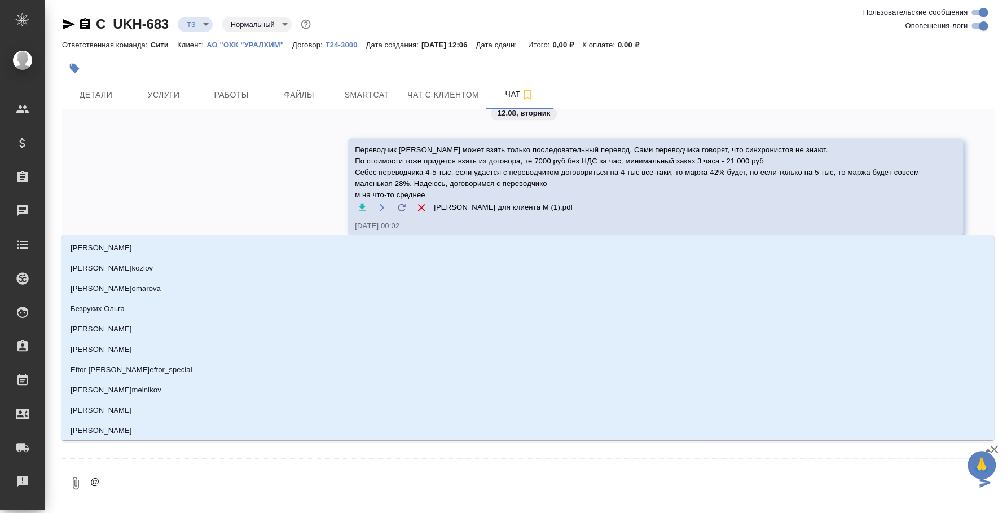
type textarea "@d"
type input "d"
type textarea "@di"
type input "di"
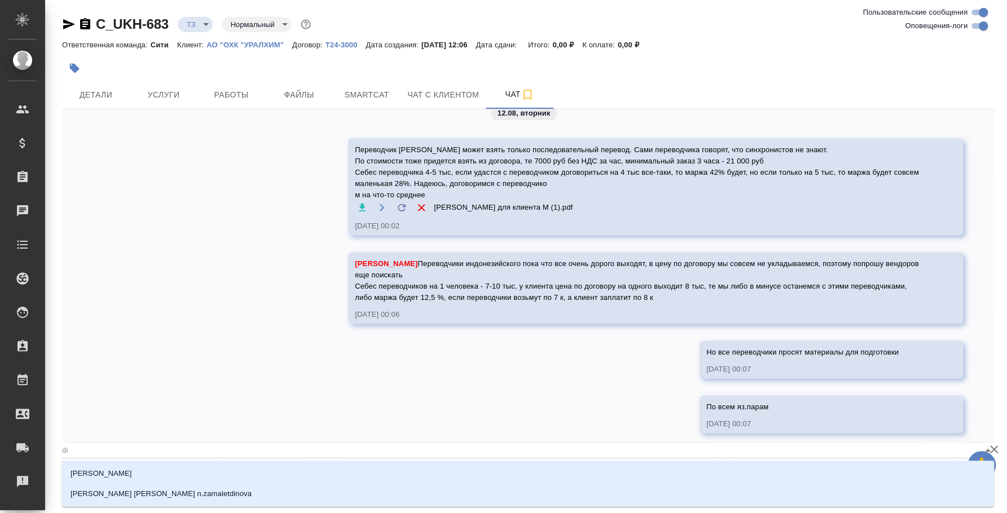
type textarea "@di'm"
type input "di'm"
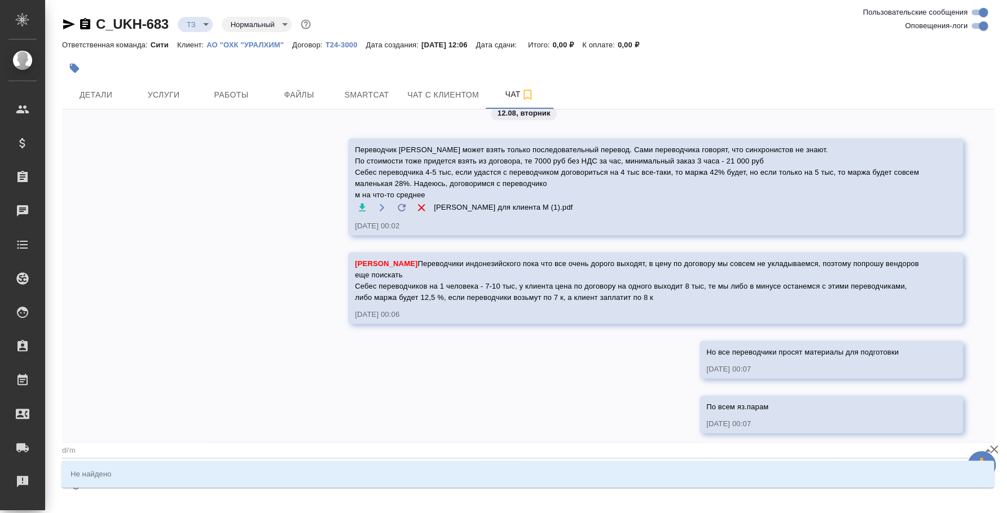
type textarea "@di"
type input "di"
type textarea "@d"
type input "d"
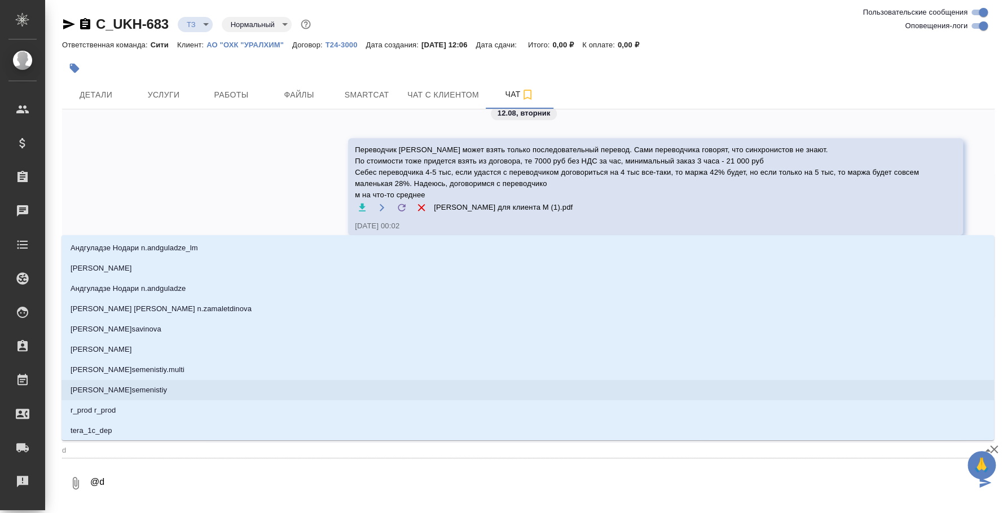
type textarea "@"
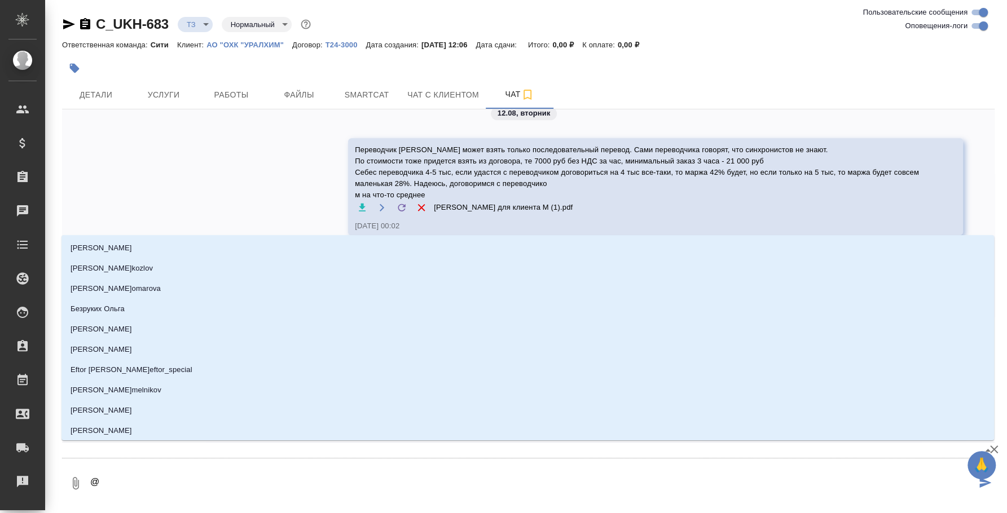
type textarea "@в"
type input "в"
type textarea "@вш"
type input "вш"
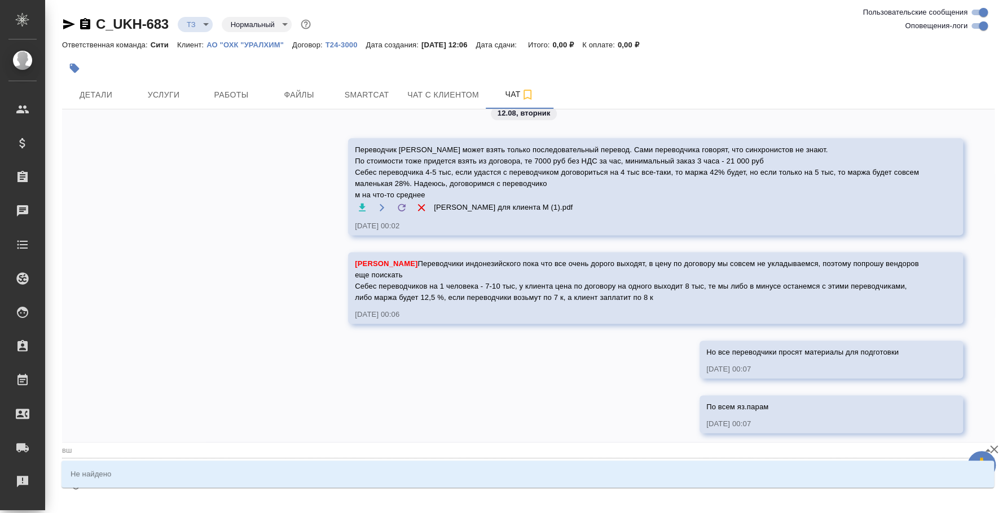
type textarea "@в"
type input "в"
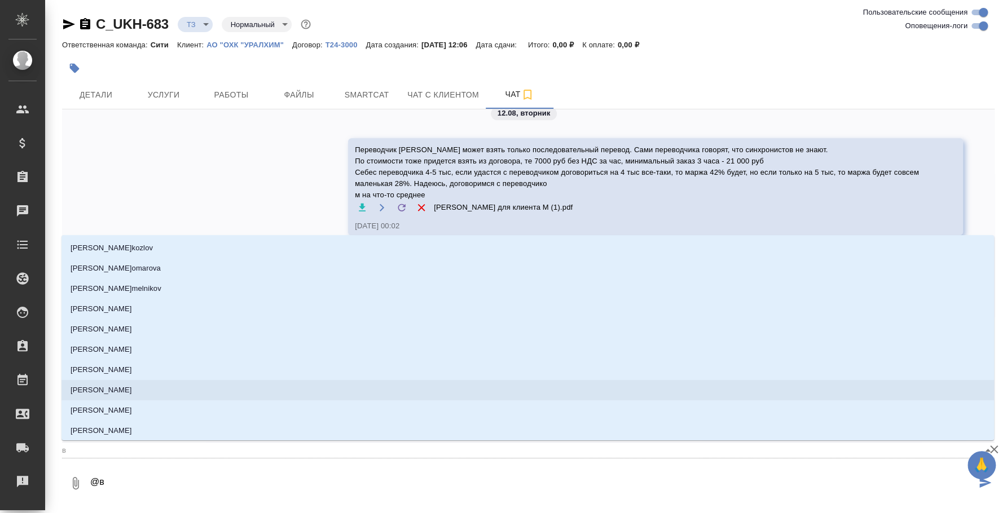
type textarea "@"
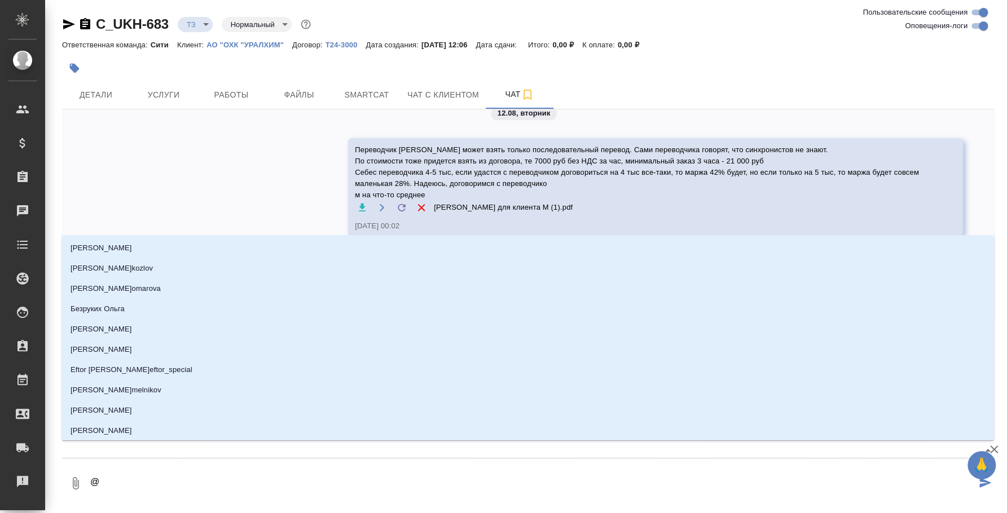
type textarea "@д"
type input "д"
type textarea "@ди"
type input "ди"
type textarea "@дим"
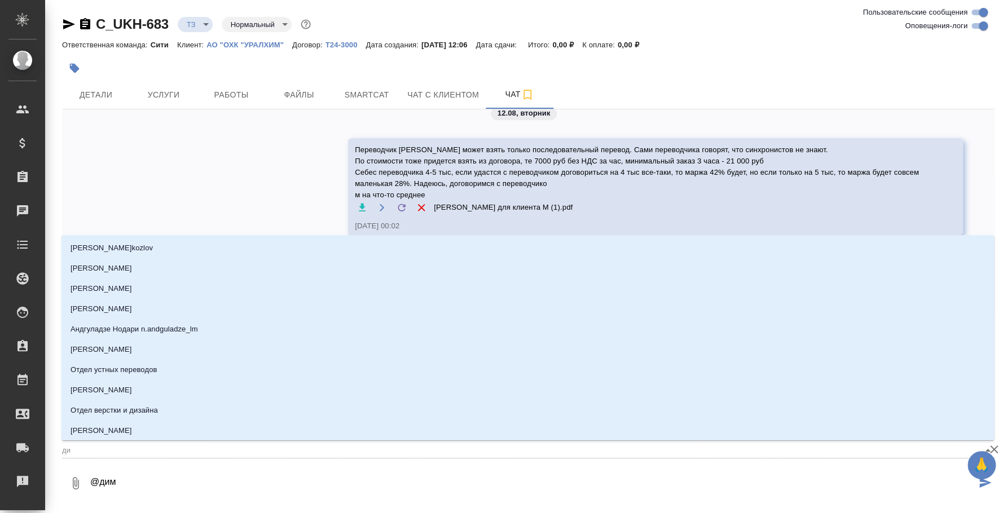
type input "дим"
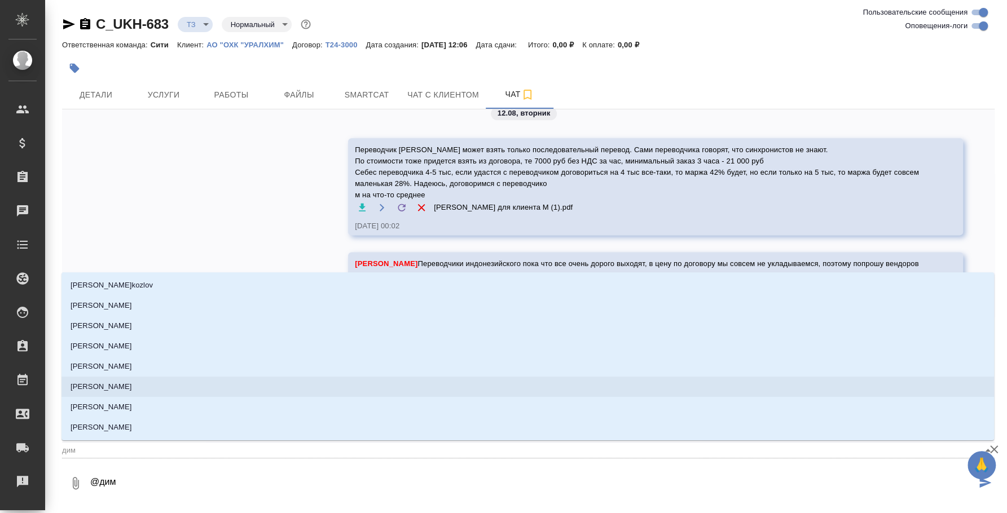
type textarea "@дими"
type input "дими"
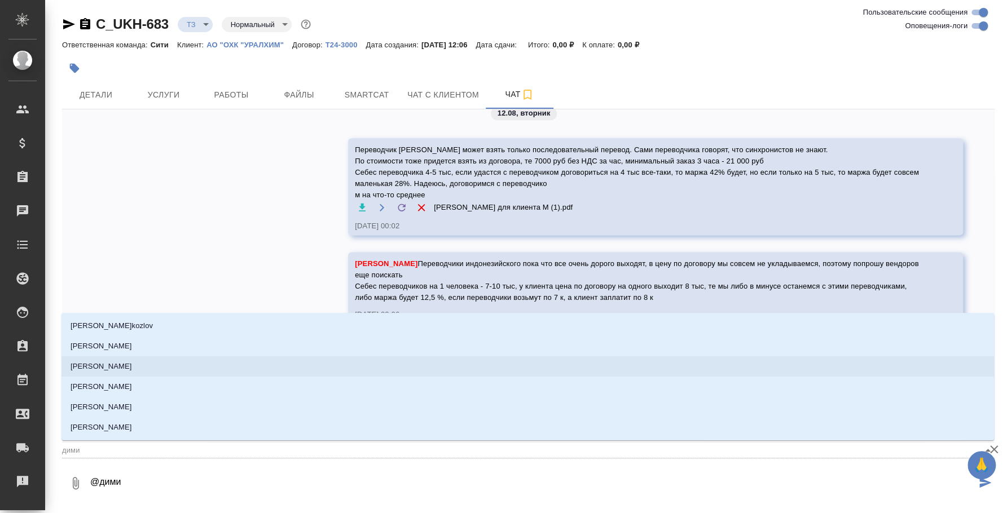
click at [253, 364] on li "Димитриева Юлия" at bounding box center [527, 367] width 932 height 20
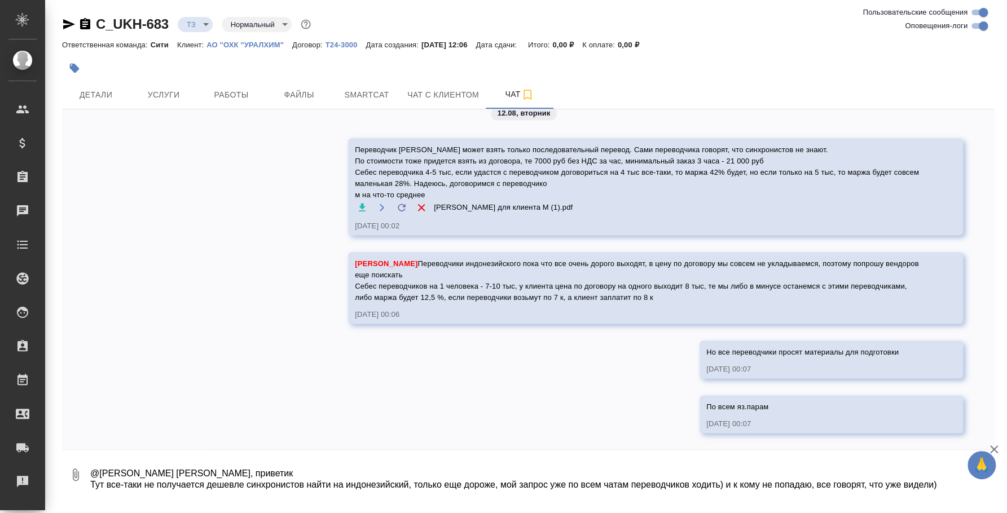
click at [524, 494] on textarea "@Димитриева Юлия Юля, приветик Тут все-таки не получается дешевле синхронистов …" at bounding box center [532, 475] width 887 height 38
click at [940, 484] on textarea "@Димитриева Юлия Юля, приветик Тут все-таки не получается дешевле синхронистов …" at bounding box center [532, 475] width 887 height 38
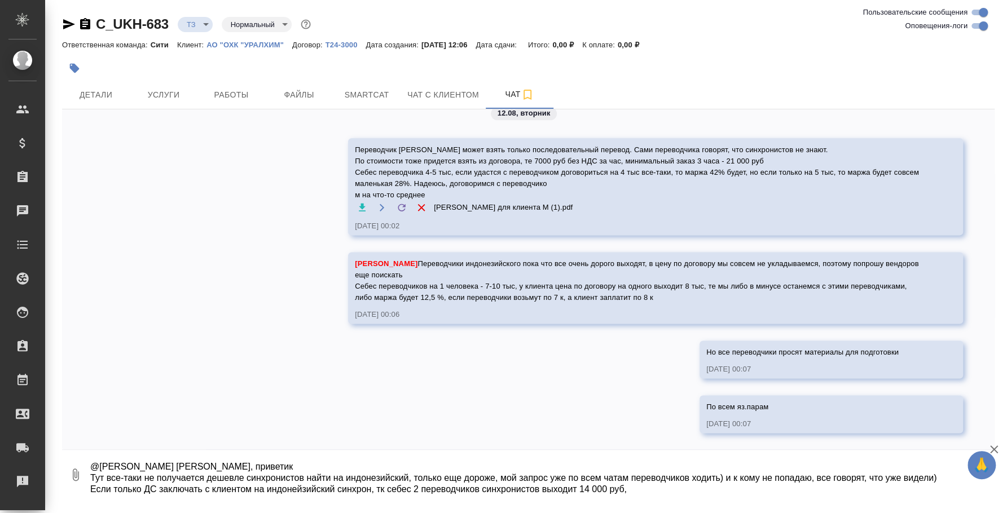
scroll to position [18, 0]
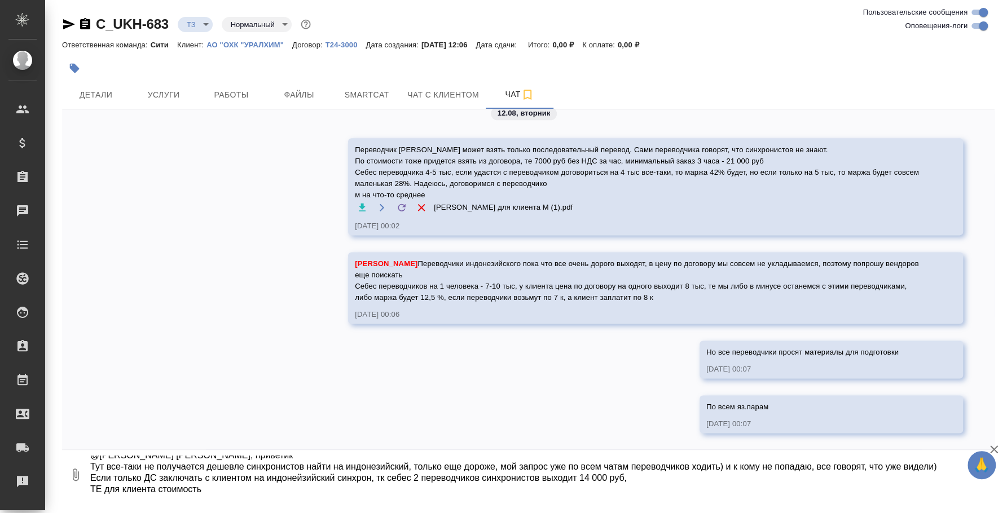
paste textarea "23500"
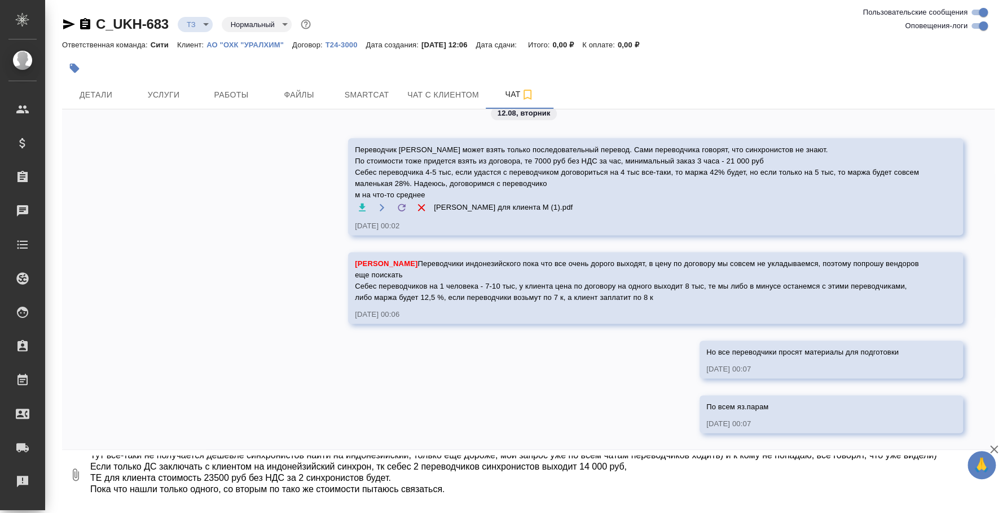
type textarea "@Димитриева Юлия Юля, приветик Тут все-таки не получается дешевле синхронистов …"
click at [82, 477] on button "0" at bounding box center [75, 475] width 27 height 38
click at [102, 417] on span "С локального диска" at bounding box center [71, 415] width 77 height 14
click at [0, 0] on input "С локального диска" at bounding box center [0, 0] width 0 height 0
click at [78, 477] on icon "button" at bounding box center [76, 475] width 6 height 12
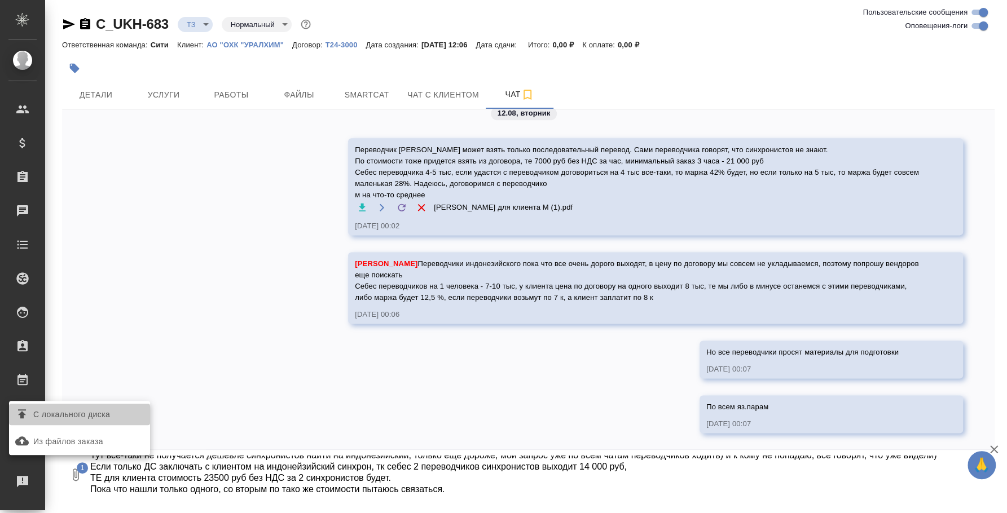
click at [91, 422] on label "С локального диска" at bounding box center [79, 414] width 141 height 21
click at [0, 0] on input "С локального диска" at bounding box center [0, 0] width 0 height 0
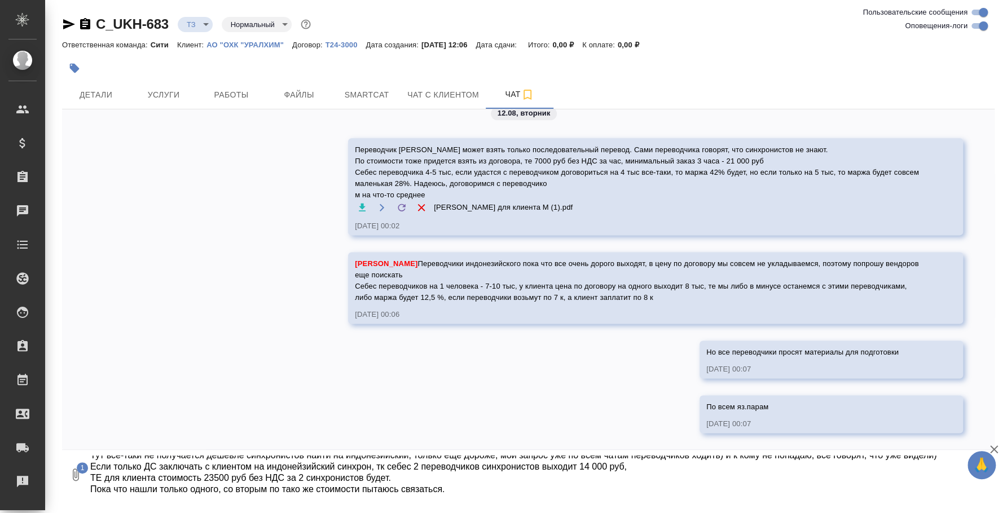
click at [994, 447] on icon "button" at bounding box center [994, 450] width 14 height 14
click at [982, 473] on icon "submit" at bounding box center [985, 474] width 12 height 10
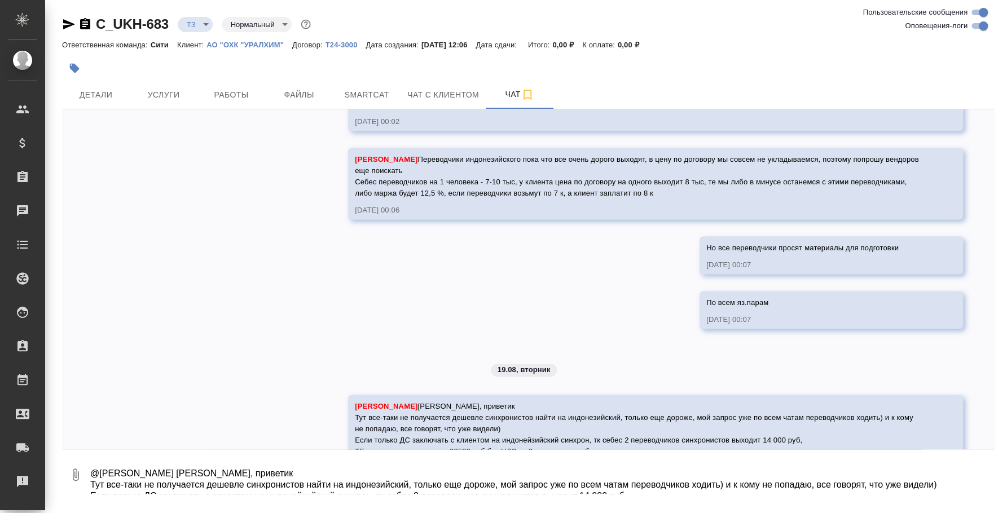
scroll to position [1113, 0]
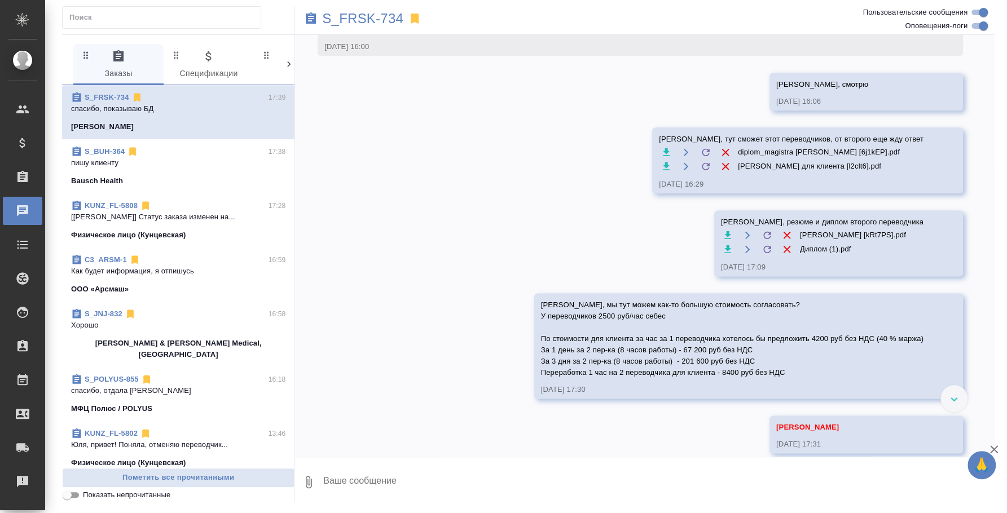
scroll to position [992, 0]
